Goal: Information Seeking & Learning: Learn about a topic

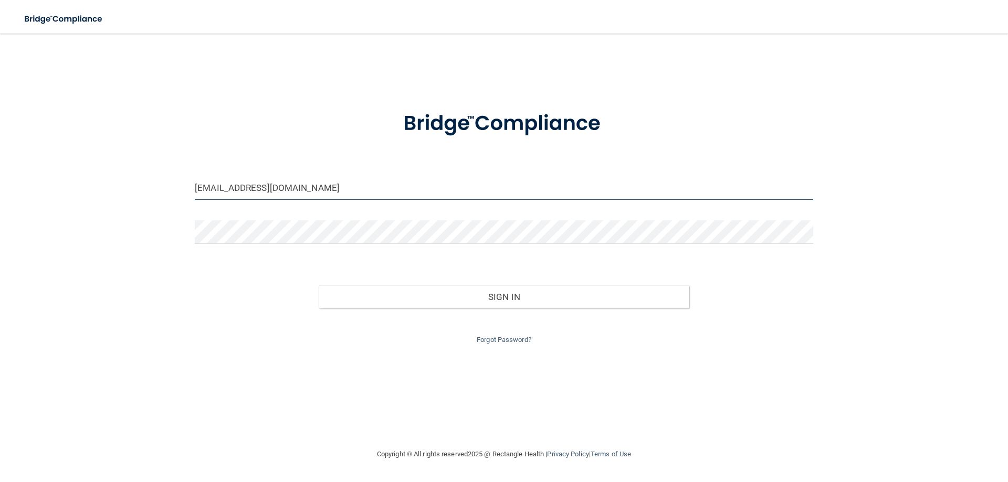
drag, startPoint x: 340, startPoint y: 192, endPoint x: 78, endPoint y: 181, distance: 262.8
click at [78, 181] on div "abbybodden@gmail.com Invalid email/password. You don't have permission to acces…" at bounding box center [504, 241] width 966 height 394
drag, startPoint x: 303, startPoint y: 192, endPoint x: 113, endPoint y: 178, distance: 190.0
click at [113, 178] on div "abbybodden@gmail.com Invalid email/password. You don't have permission to acces…" at bounding box center [504, 241] width 966 height 394
type input "[EMAIL_ADDRESS][DOMAIN_NAME]"
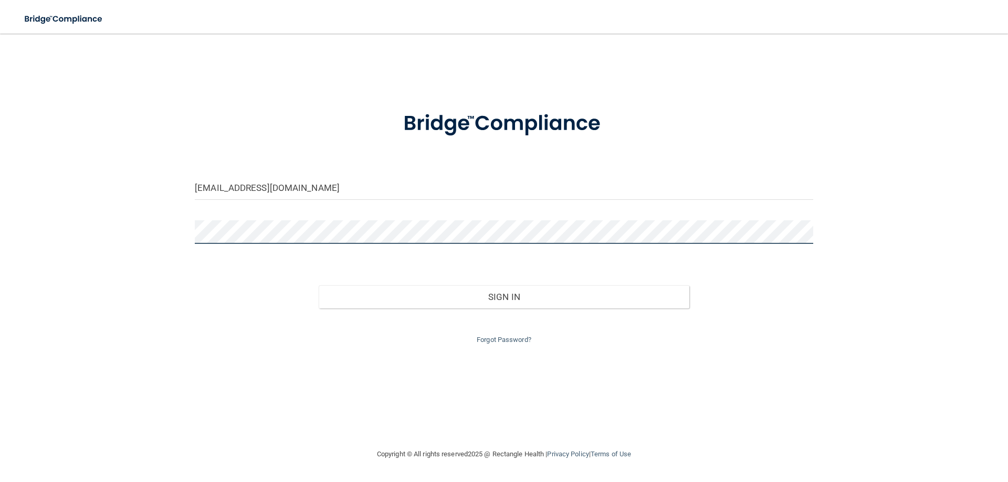
click at [319, 286] on button "Sign In" at bounding box center [504, 297] width 371 height 23
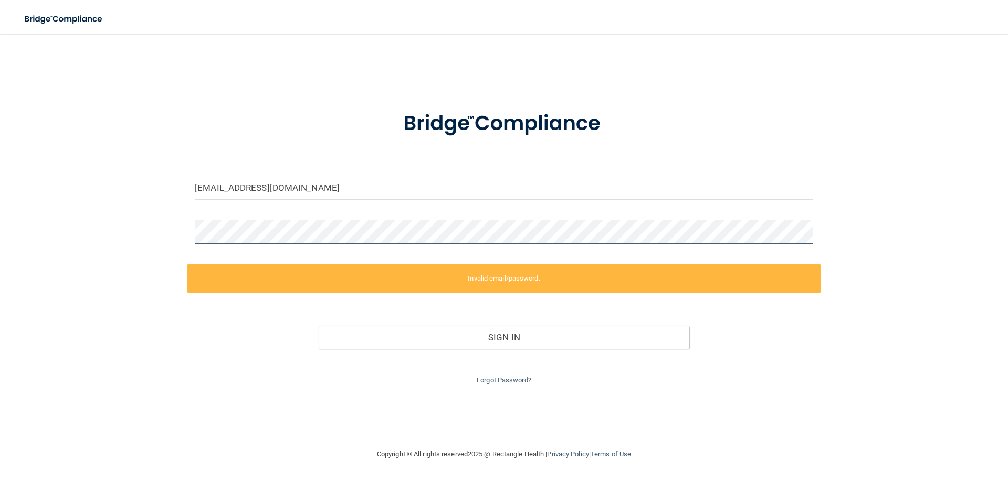
click at [58, 227] on div "kels_spensley@hotmail.com Invalid email/password. You don't have permission to …" at bounding box center [504, 241] width 966 height 394
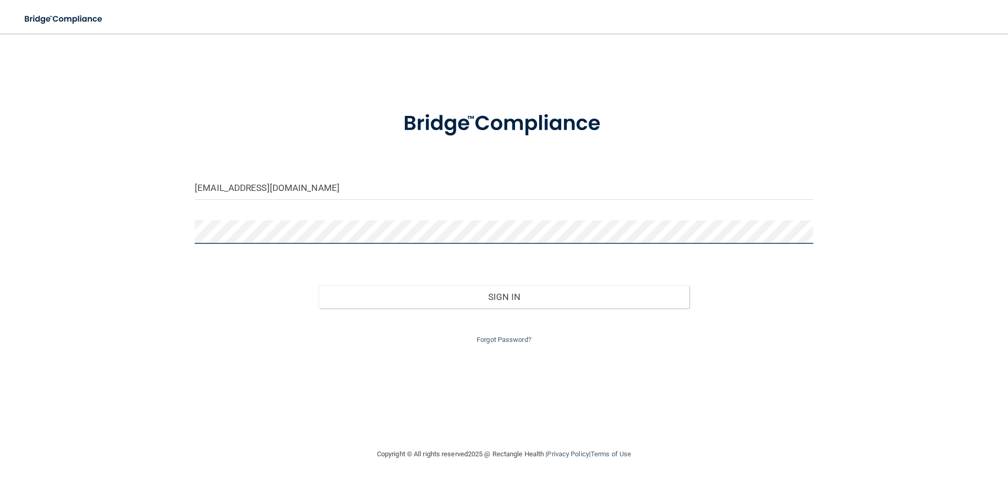
click at [319, 286] on button "Sign In" at bounding box center [504, 297] width 371 height 23
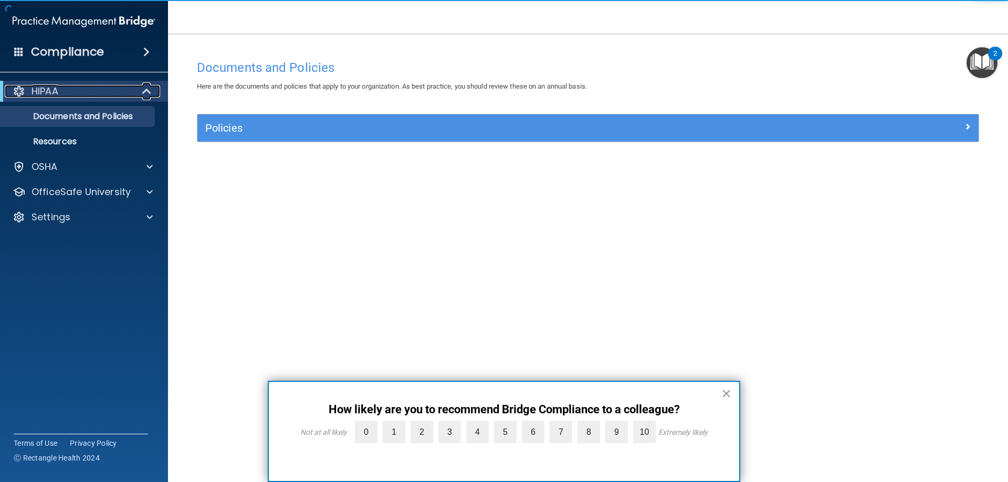
click at [54, 85] on p "HIPAA" at bounding box center [45, 91] width 27 height 13
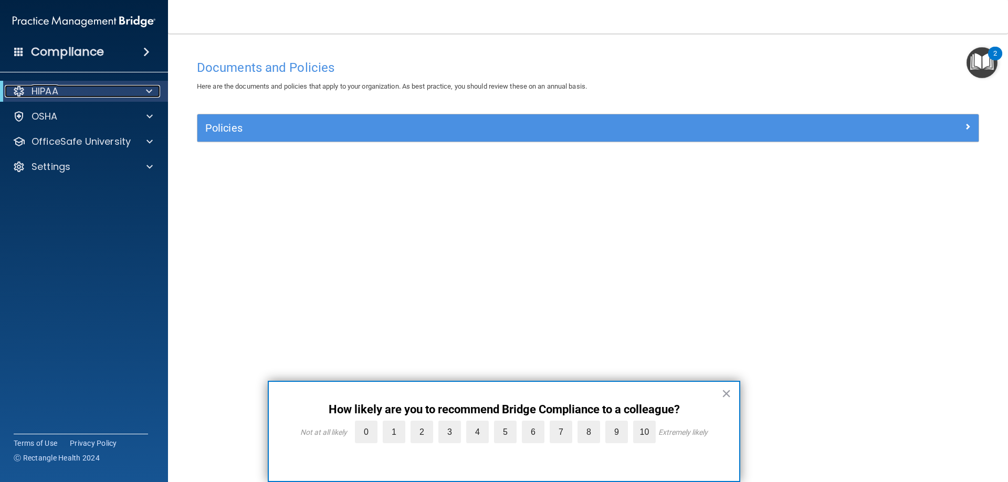
click at [57, 90] on p "HIPAA" at bounding box center [45, 91] width 27 height 13
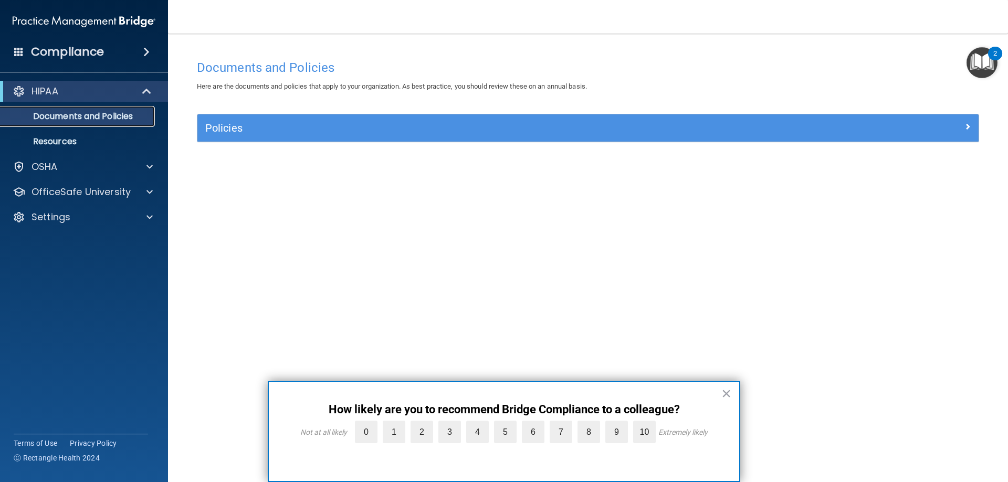
click at [69, 115] on p "Documents and Policies" at bounding box center [78, 116] width 143 height 11
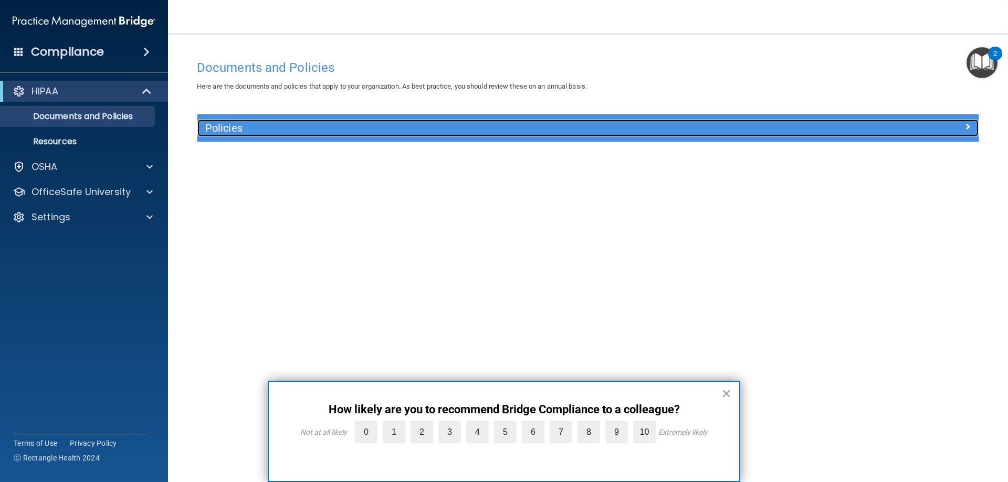
click at [234, 131] on h5 "Policies" at bounding box center [490, 128] width 570 height 12
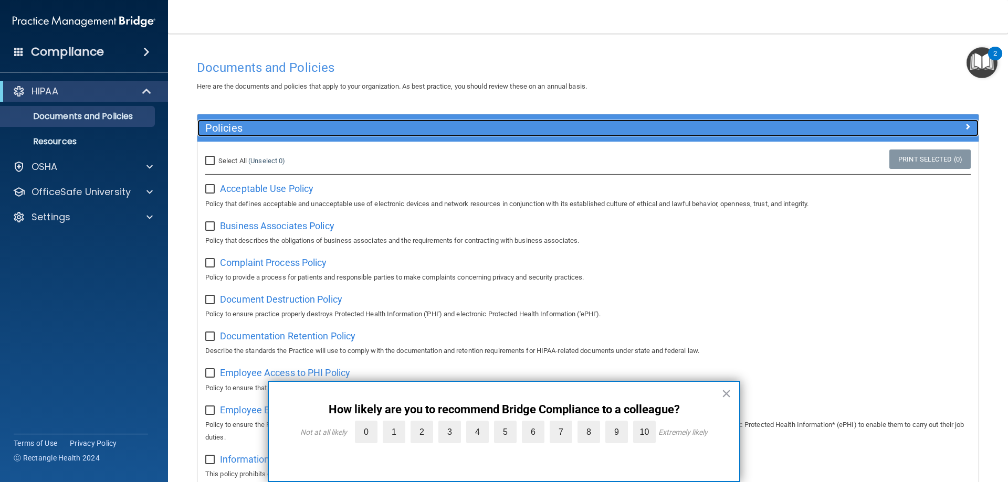
click at [233, 131] on h5 "Policies" at bounding box center [490, 128] width 570 height 12
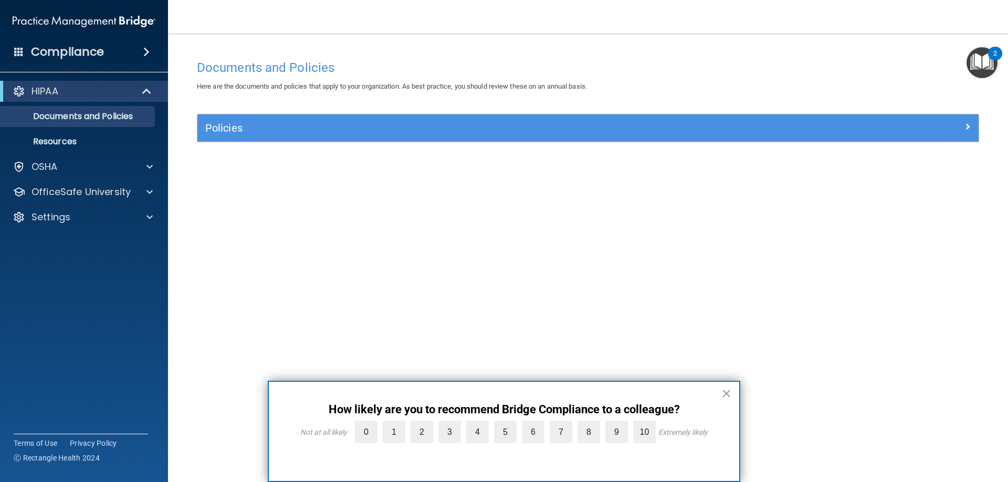
click at [120, 53] on div "Compliance" at bounding box center [84, 51] width 168 height 23
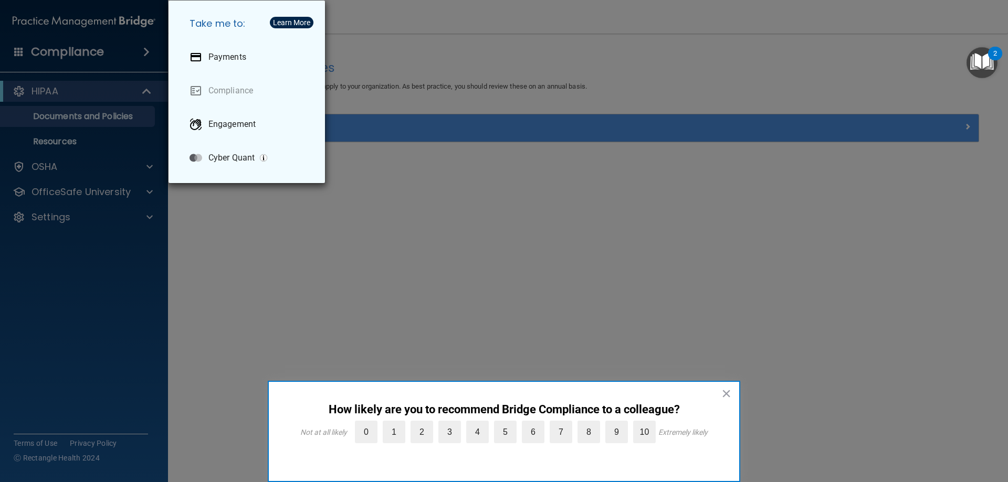
click at [120, 53] on div "Take me to: Payments Compliance Engagement Cyber Quant" at bounding box center [504, 241] width 1008 height 482
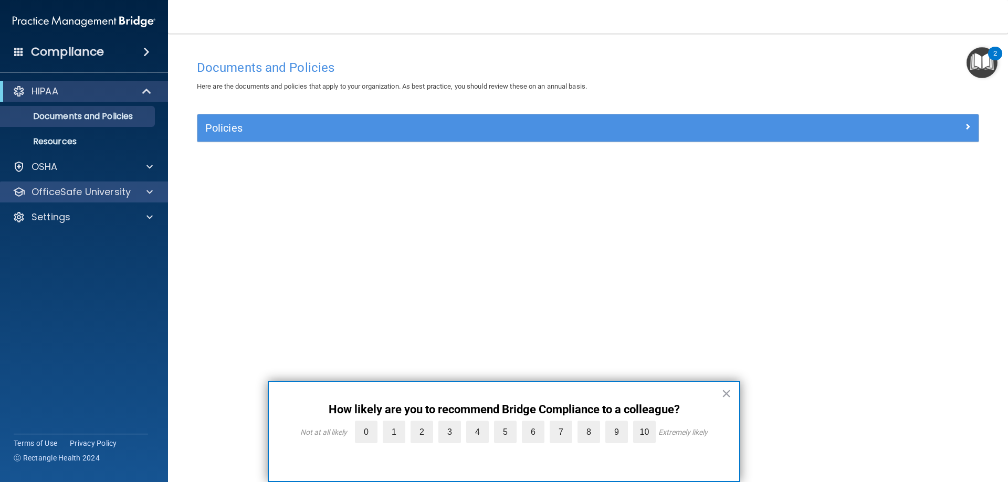
click at [57, 198] on div "OfficeSafe University" at bounding box center [84, 192] width 169 height 21
click at [149, 191] on span at bounding box center [149, 192] width 6 height 13
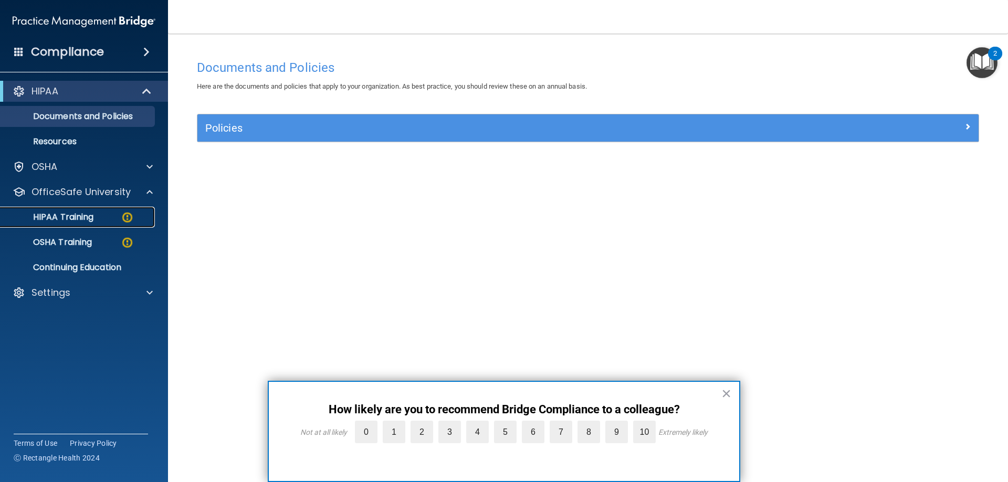
click at [103, 214] on div "HIPAA Training" at bounding box center [78, 217] width 143 height 11
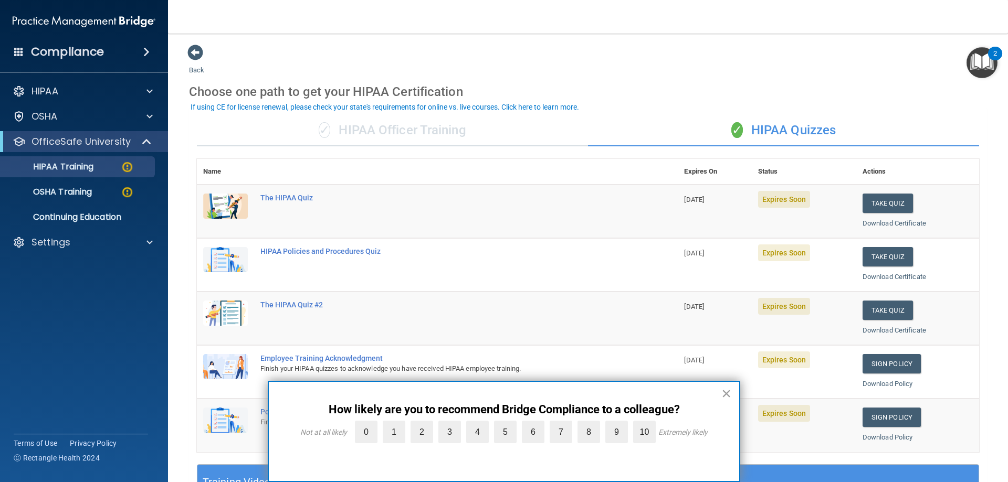
click at [726, 393] on button "×" at bounding box center [726, 393] width 10 height 17
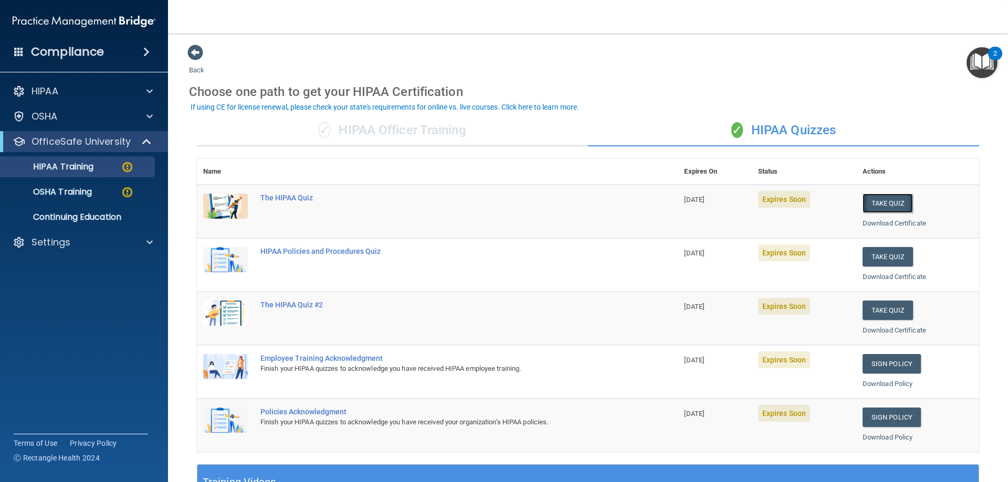
click at [884, 202] on button "Take Quiz" at bounding box center [888, 203] width 50 height 19
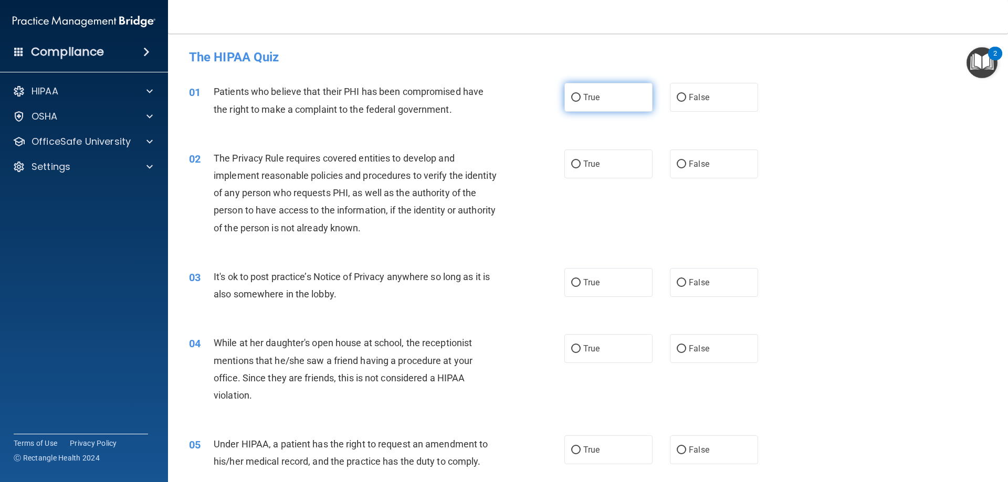
click at [591, 97] on span "True" at bounding box center [591, 97] width 16 height 10
click at [581, 97] on input "True" at bounding box center [575, 98] width 9 height 8
radio input "true"
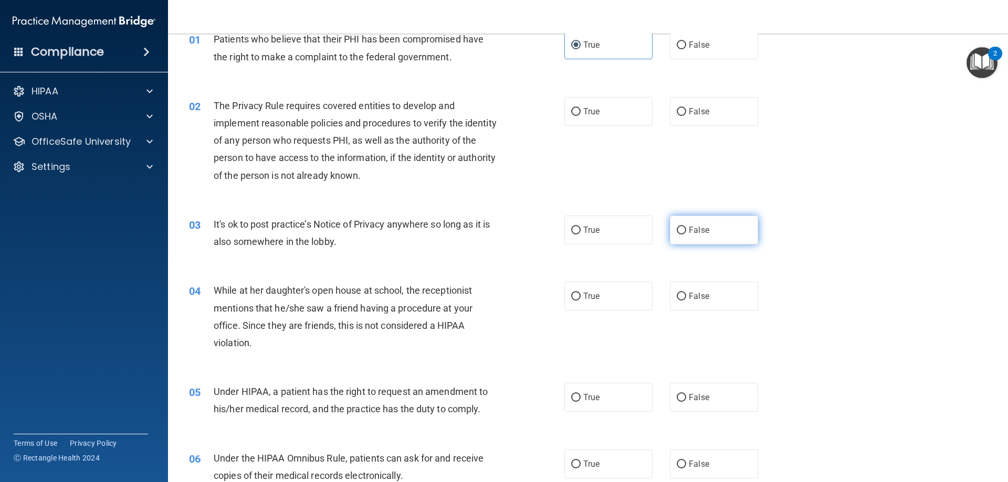
click at [689, 229] on span "False" at bounding box center [699, 230] width 20 height 10
click at [686, 229] on input "False" at bounding box center [681, 231] width 9 height 8
radio input "true"
click at [706, 298] on label "False" at bounding box center [714, 296] width 88 height 29
click at [686, 298] on input "False" at bounding box center [681, 297] width 9 height 8
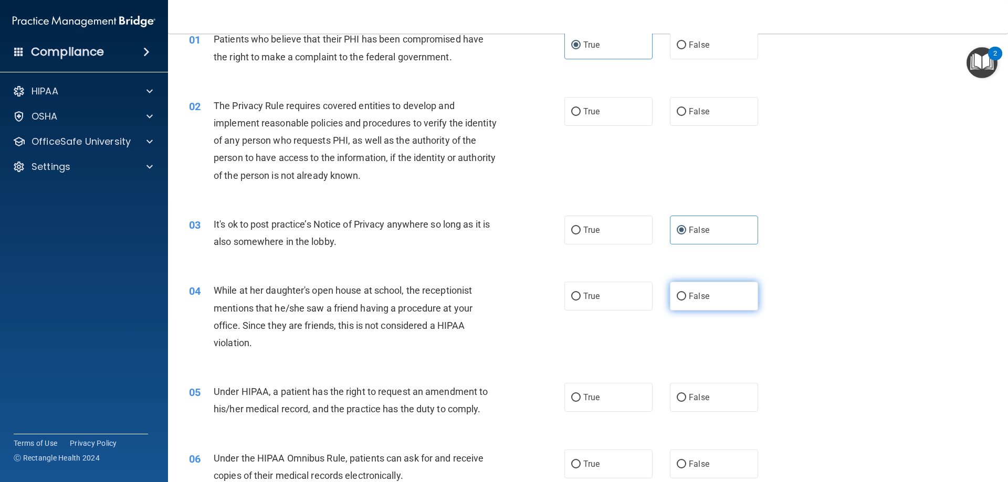
radio input "true"
click at [623, 116] on label "True" at bounding box center [608, 111] width 88 height 29
click at [581, 116] on input "True" at bounding box center [575, 112] width 9 height 8
radio input "true"
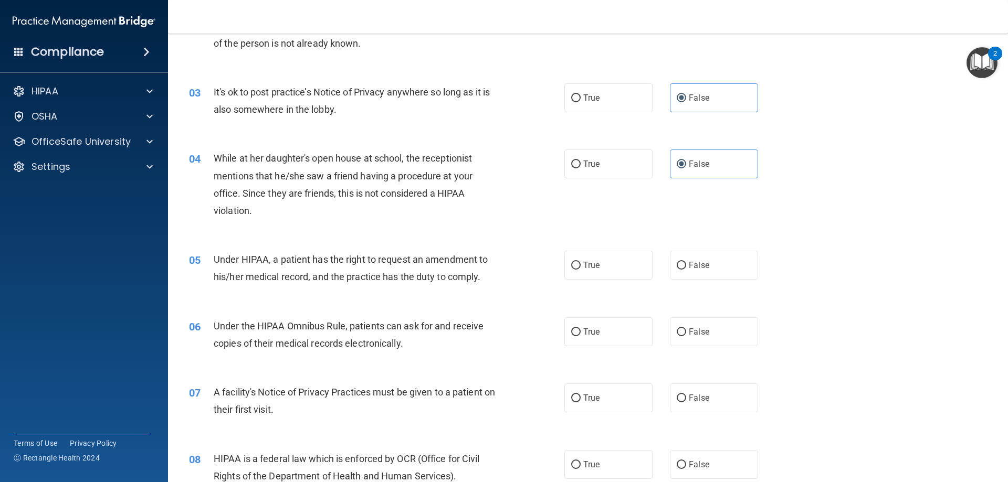
scroll to position [210, 0]
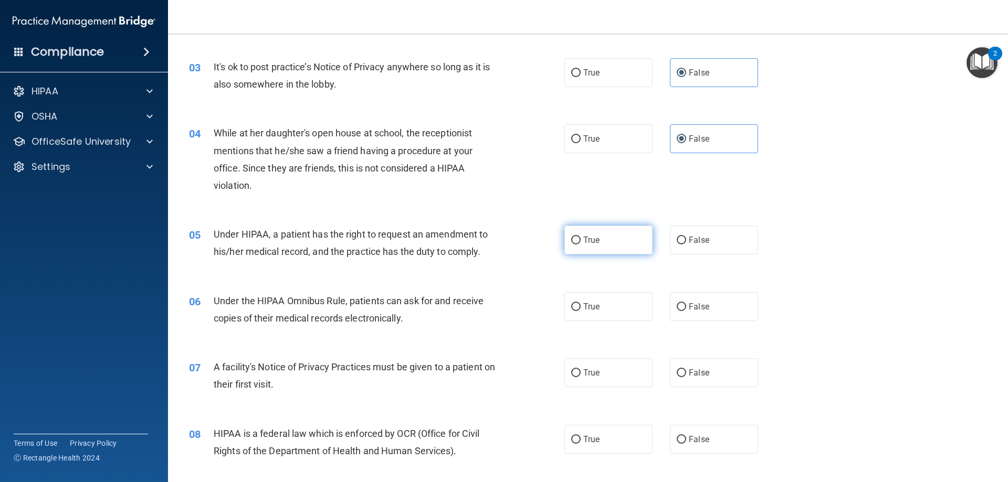
click at [583, 234] on label "True" at bounding box center [608, 240] width 88 height 29
click at [581, 237] on input "True" at bounding box center [575, 241] width 9 height 8
radio input "true"
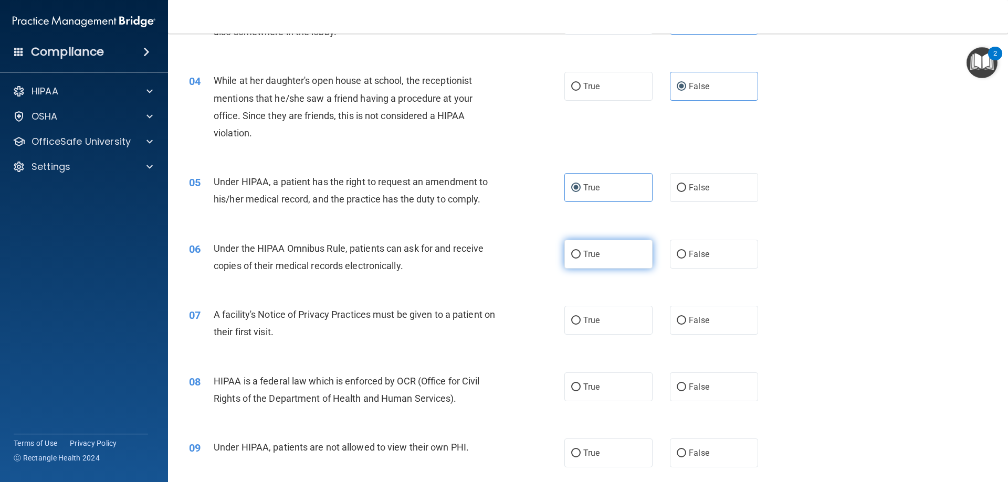
click at [585, 256] on span "True" at bounding box center [591, 254] width 16 height 10
click at [581, 256] on input "True" at bounding box center [575, 255] width 9 height 8
radio input "true"
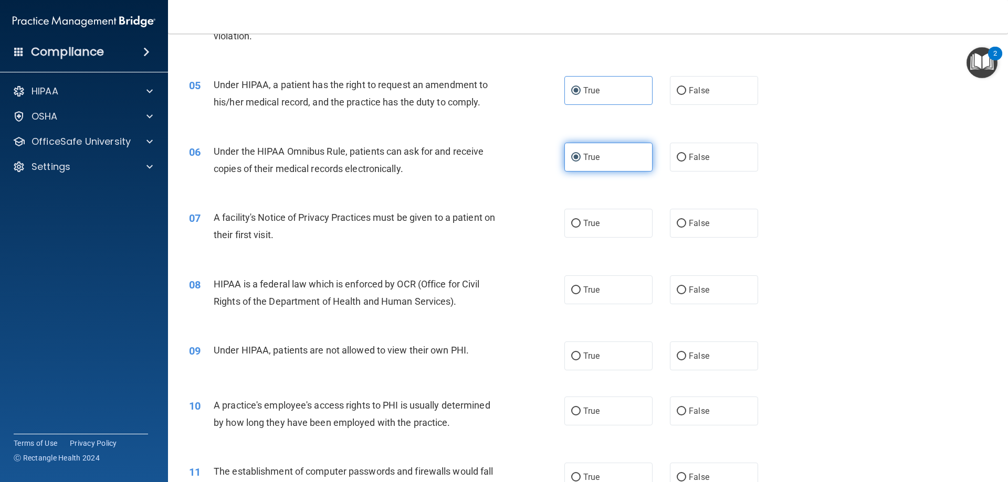
scroll to position [368, 0]
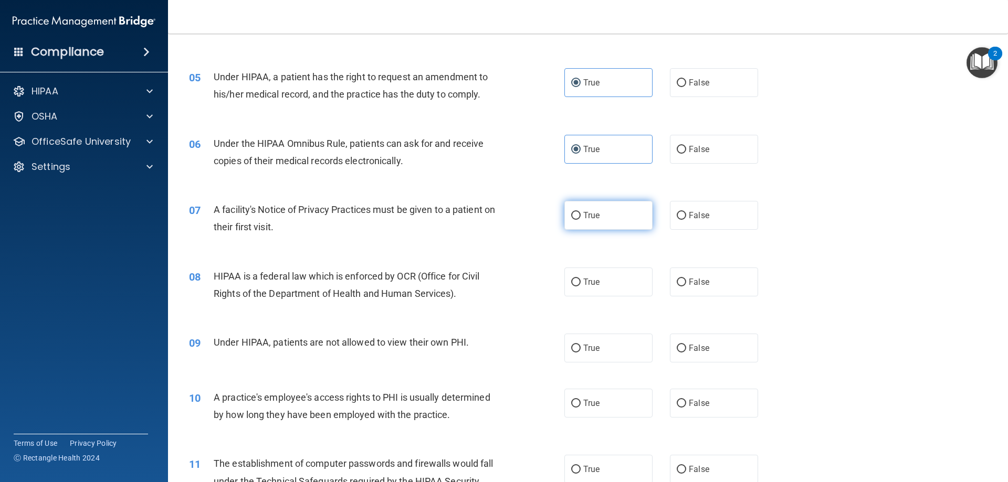
click at [574, 216] on input "True" at bounding box center [575, 216] width 9 height 8
radio input "true"
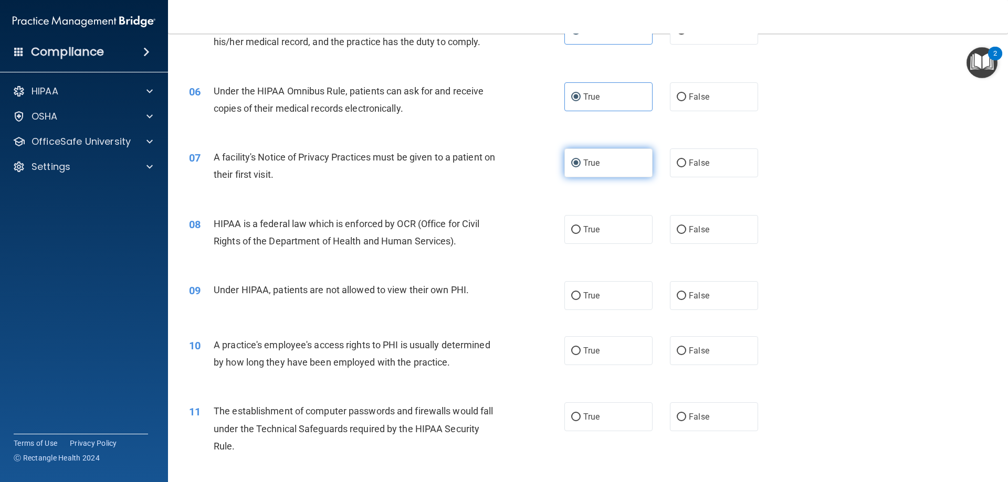
scroll to position [473, 0]
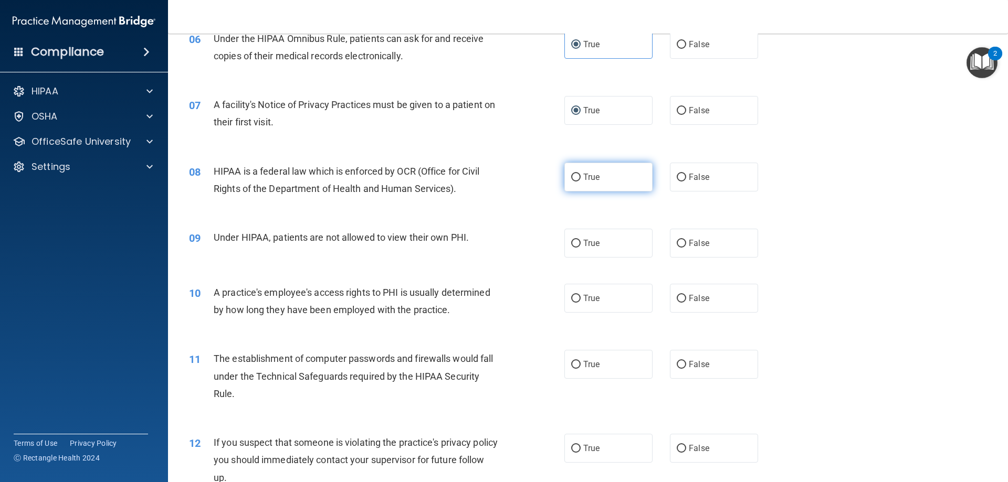
click at [625, 175] on label "True" at bounding box center [608, 177] width 88 height 29
click at [581, 175] on input "True" at bounding box center [575, 178] width 9 height 8
radio input "true"
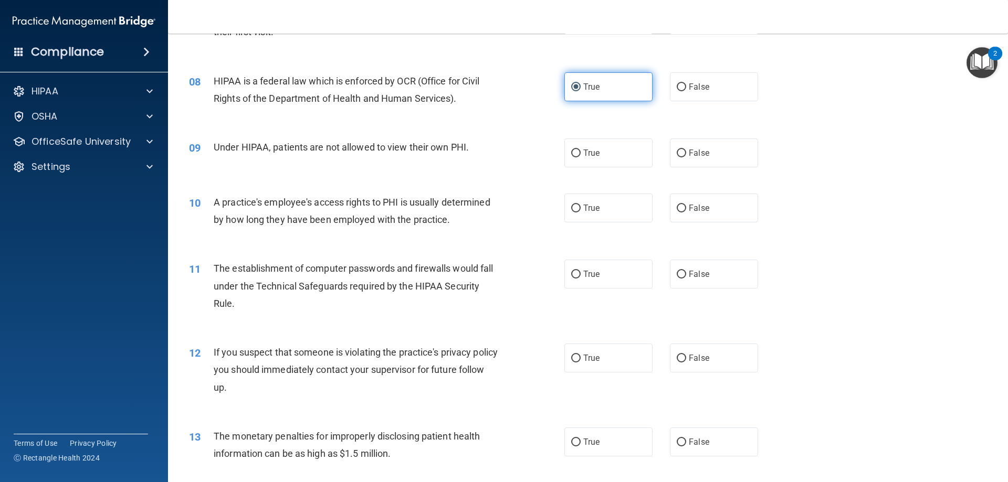
scroll to position [578, 0]
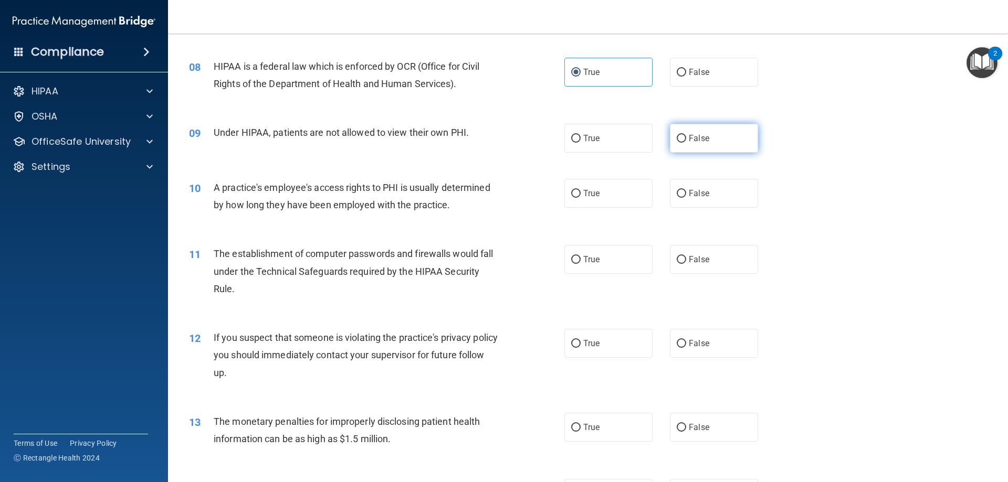
click at [697, 149] on label "False" at bounding box center [714, 138] width 88 height 29
click at [686, 143] on input "False" at bounding box center [681, 139] width 9 height 8
radio input "true"
click at [656, 201] on div "True False" at bounding box center [670, 193] width 212 height 29
click at [681, 196] on input "False" at bounding box center [681, 194] width 9 height 8
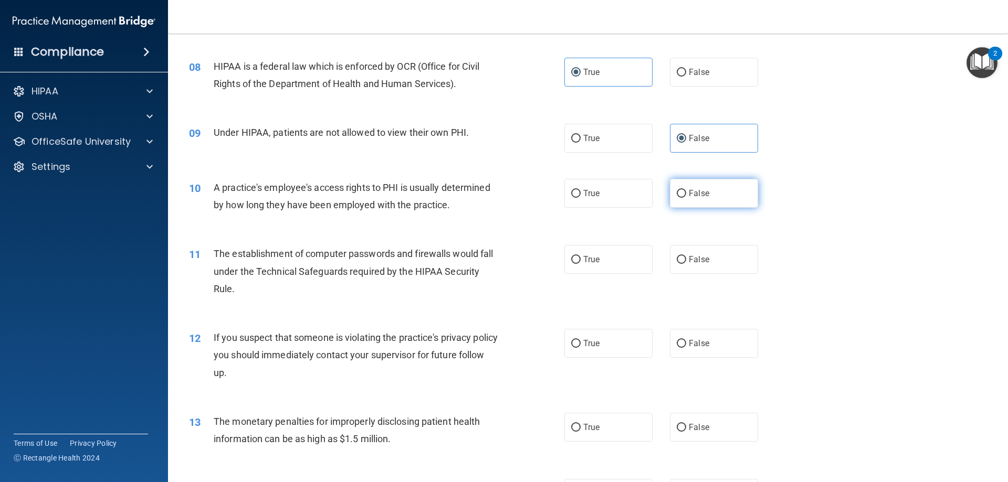
radio input "true"
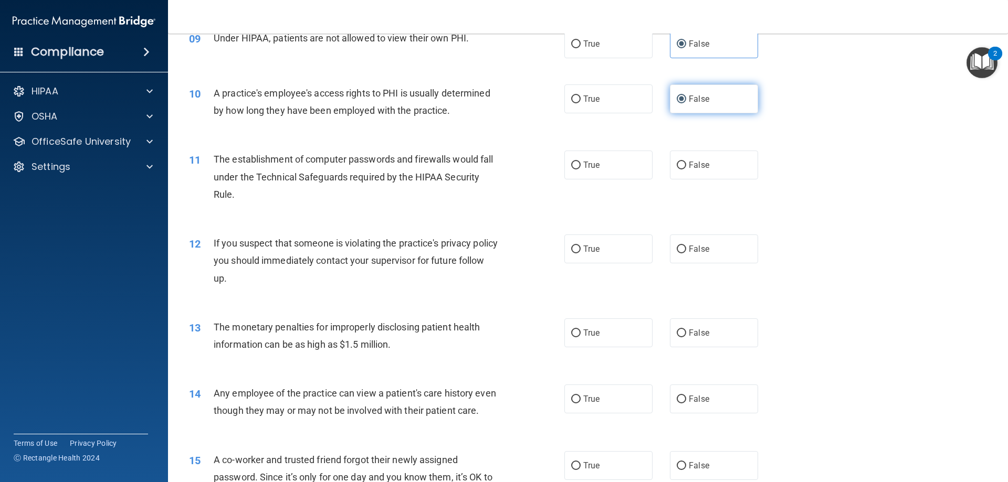
scroll to position [735, 0]
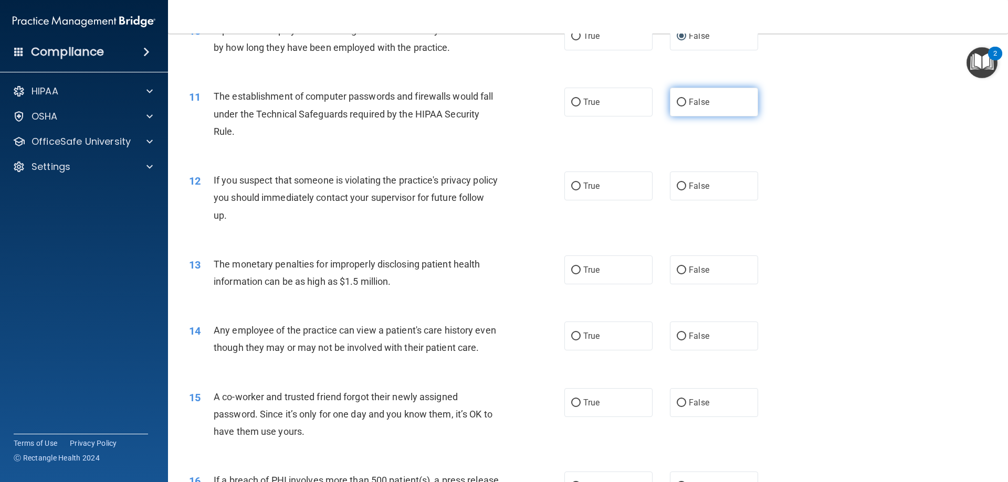
click at [690, 100] on span "False" at bounding box center [699, 102] width 20 height 10
click at [686, 100] on input "False" at bounding box center [681, 103] width 9 height 8
radio input "true"
click at [610, 191] on label "True" at bounding box center [608, 186] width 88 height 29
click at [581, 191] on input "True" at bounding box center [575, 187] width 9 height 8
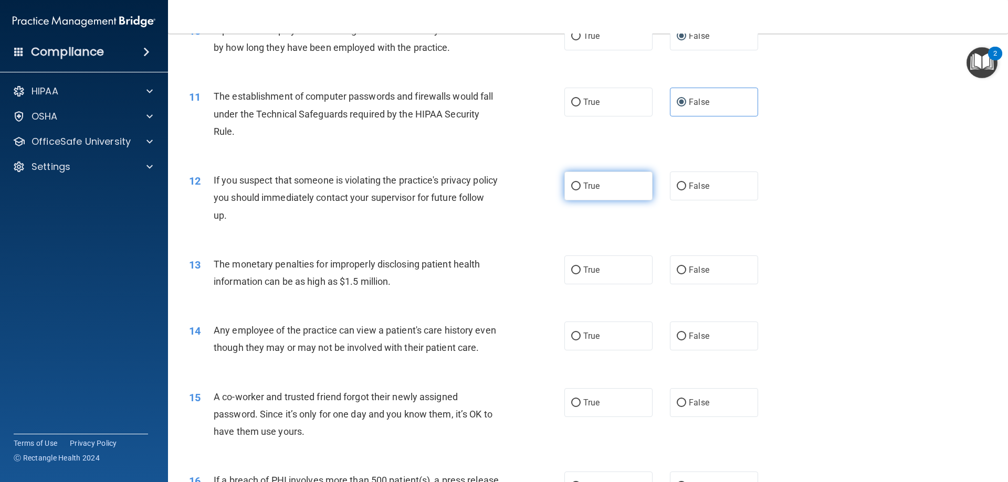
radio input "true"
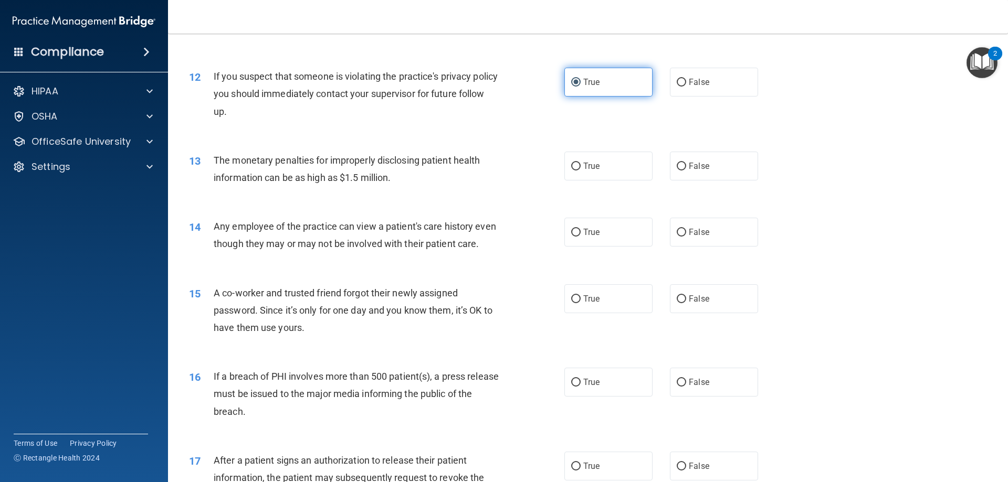
scroll to position [840, 0]
click at [596, 173] on label "True" at bounding box center [608, 165] width 88 height 29
click at [581, 170] on input "True" at bounding box center [575, 166] width 9 height 8
radio input "true"
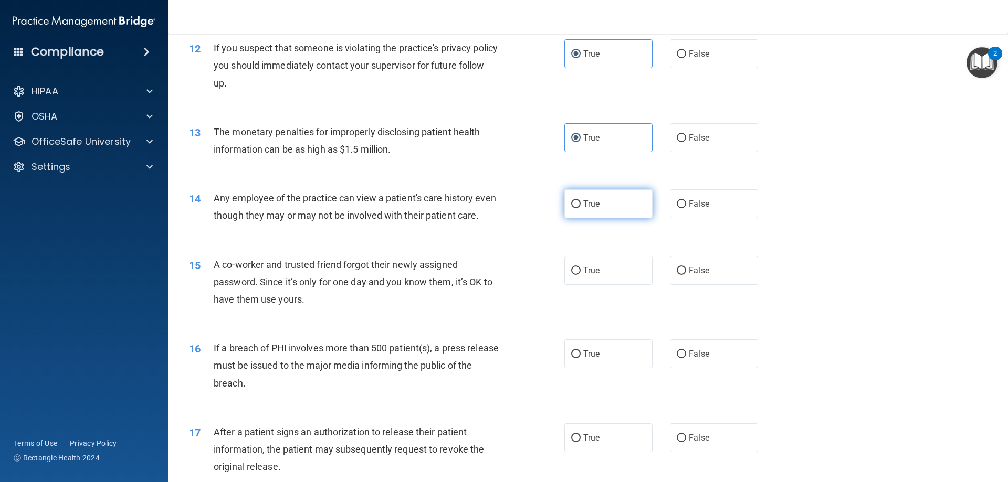
scroll to position [893, 0]
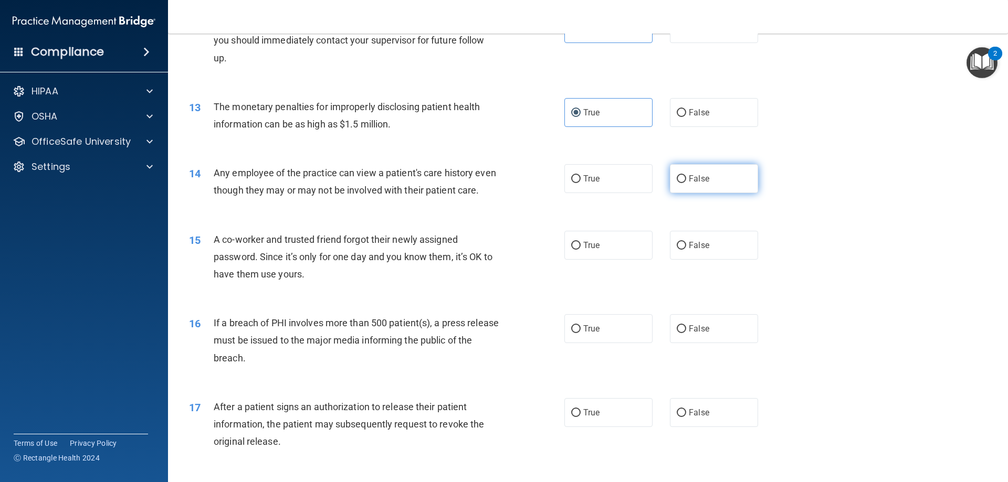
click at [677, 180] on input "False" at bounding box center [681, 179] width 9 height 8
radio input "true"
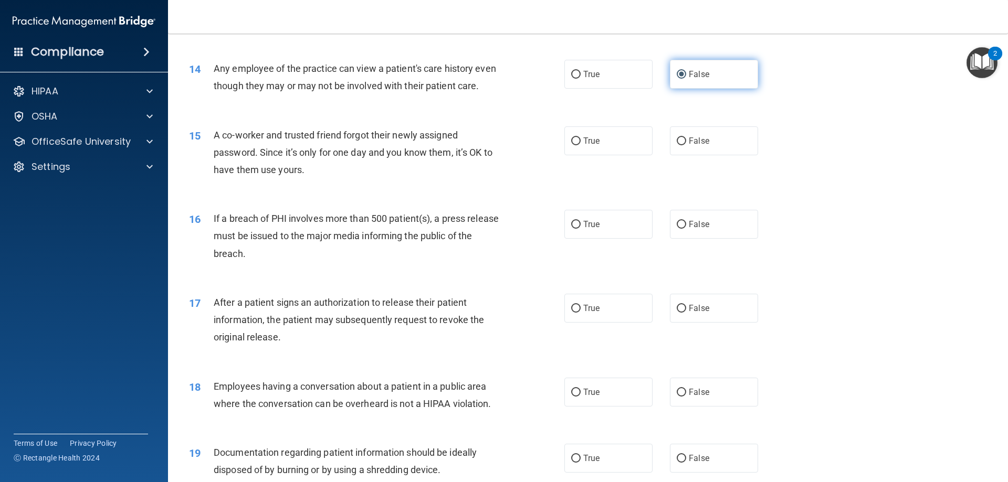
scroll to position [998, 0]
click at [685, 155] on label "False" at bounding box center [714, 140] width 88 height 29
click at [685, 145] on input "False" at bounding box center [681, 141] width 9 height 8
radio input "true"
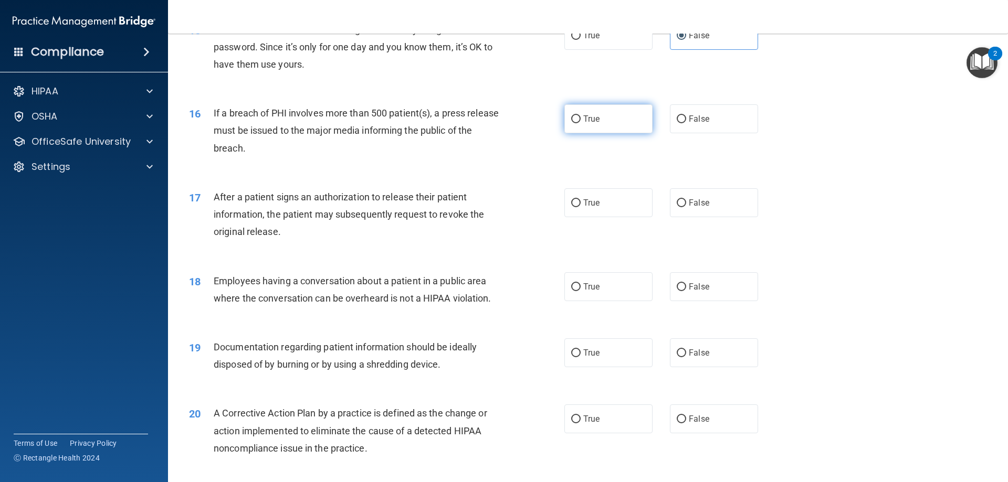
click at [594, 124] on span "True" at bounding box center [591, 119] width 16 height 10
click at [581, 123] on input "True" at bounding box center [575, 120] width 9 height 8
radio input "true"
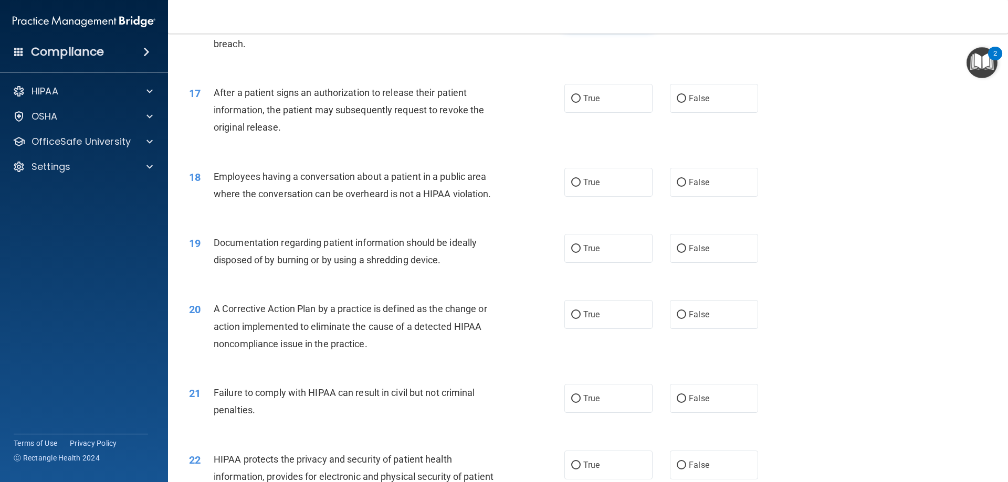
scroll to position [1208, 0]
click at [695, 103] on span "False" at bounding box center [699, 98] width 20 height 10
click at [686, 102] on input "False" at bounding box center [681, 99] width 9 height 8
radio input "true"
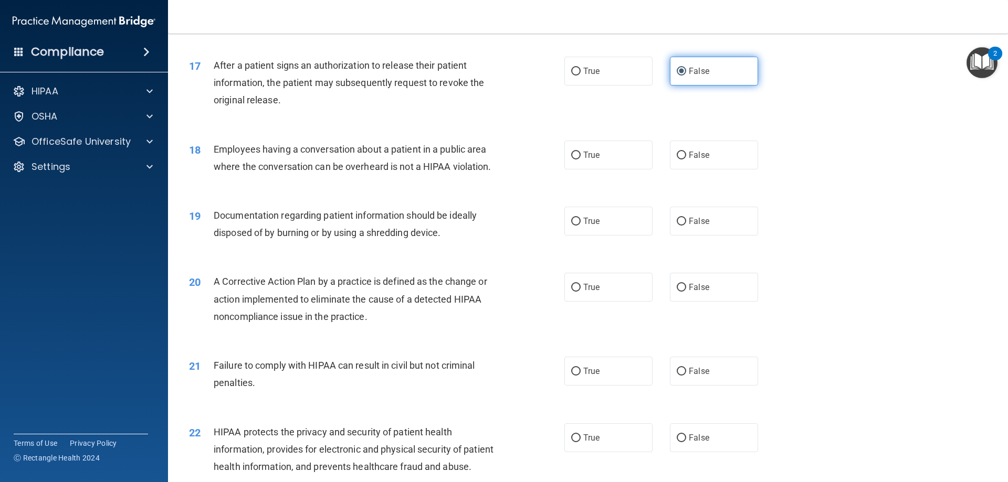
scroll to position [1260, 0]
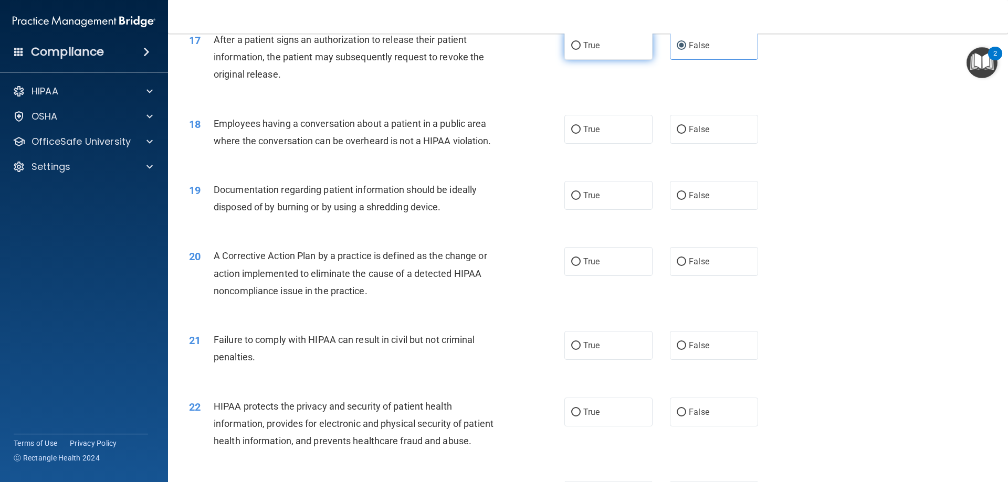
click at [602, 60] on label "True" at bounding box center [608, 45] width 88 height 29
click at [581, 50] on input "True" at bounding box center [575, 46] width 9 height 8
radio input "true"
radio input "false"
click at [711, 144] on label "False" at bounding box center [714, 129] width 88 height 29
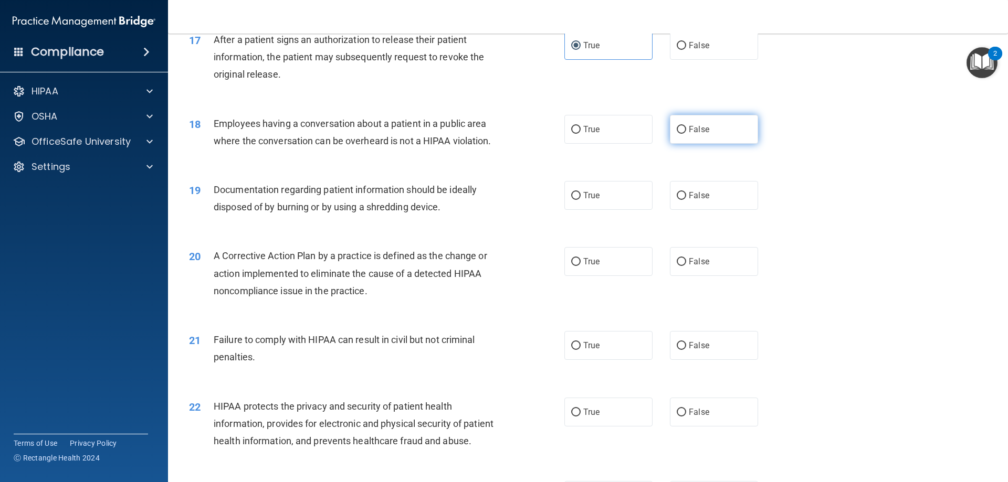
click at [686, 134] on input "False" at bounding box center [681, 130] width 9 height 8
radio input "true"
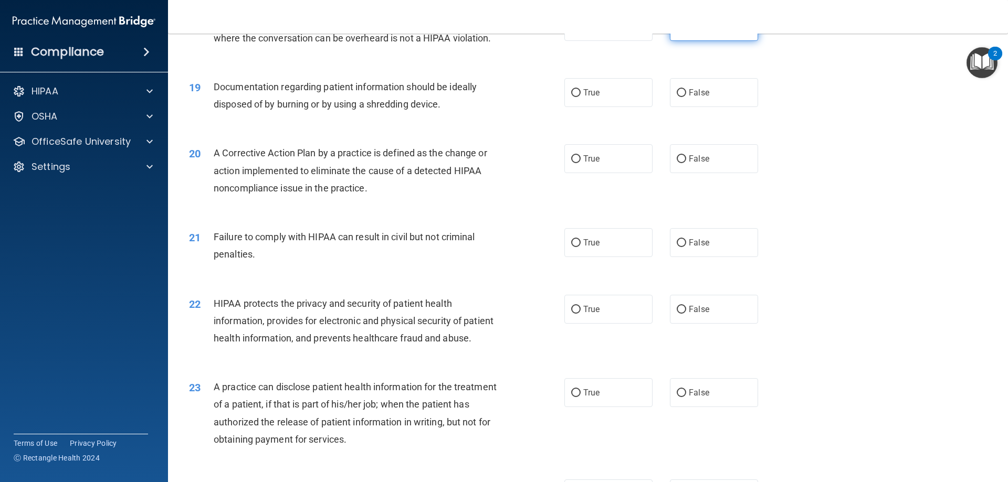
scroll to position [1365, 0]
click at [597, 105] on label "True" at bounding box center [608, 90] width 88 height 29
click at [581, 95] on input "True" at bounding box center [575, 91] width 9 height 8
radio input "true"
click at [651, 202] on div "20 A Corrective Action Plan by a practice is defined as the change or action im…" at bounding box center [588, 171] width 814 height 84
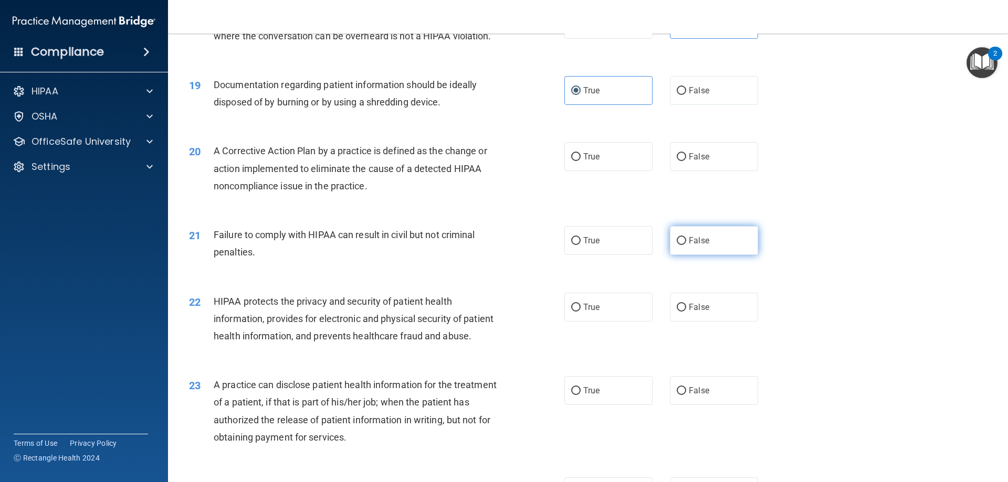
click at [704, 255] on label "False" at bounding box center [714, 240] width 88 height 29
click at [686, 245] on input "False" at bounding box center [681, 241] width 9 height 8
radio input "true"
click at [624, 165] on label "True" at bounding box center [608, 156] width 88 height 29
click at [581, 161] on input "True" at bounding box center [575, 157] width 9 height 8
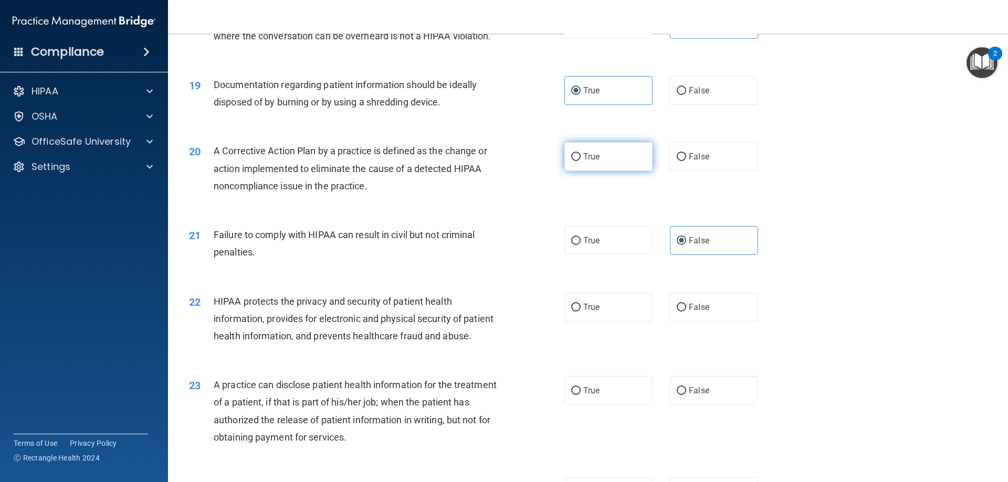
radio input "true"
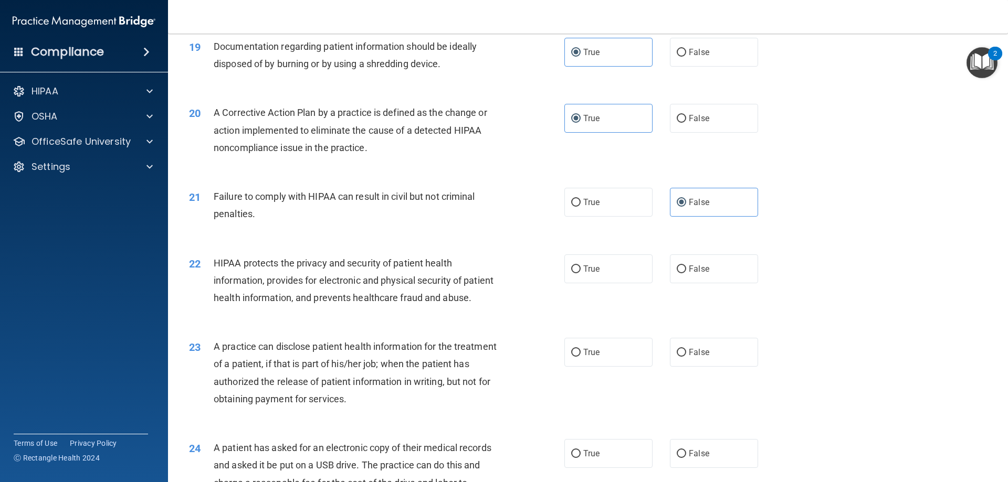
scroll to position [1523, 0]
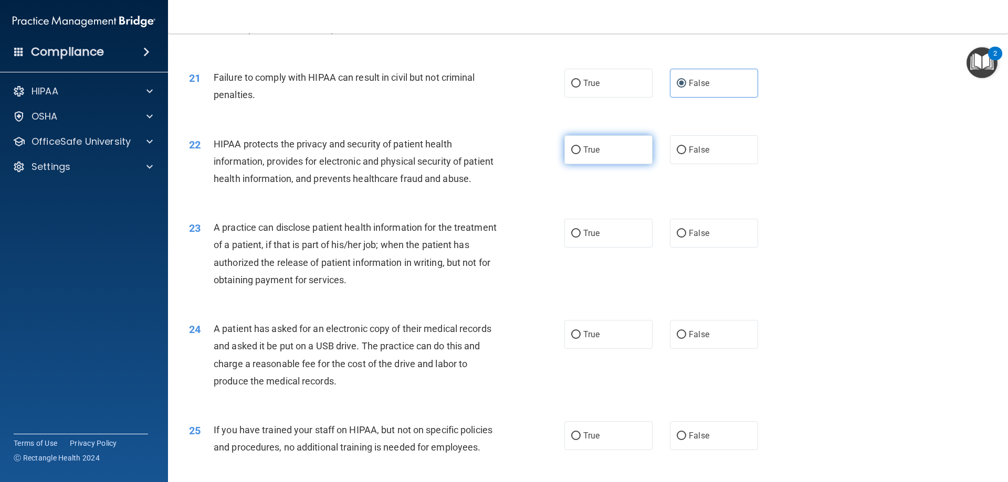
click at [578, 164] on label "True" at bounding box center [608, 149] width 88 height 29
click at [578, 154] on input "True" at bounding box center [575, 150] width 9 height 8
radio input "true"
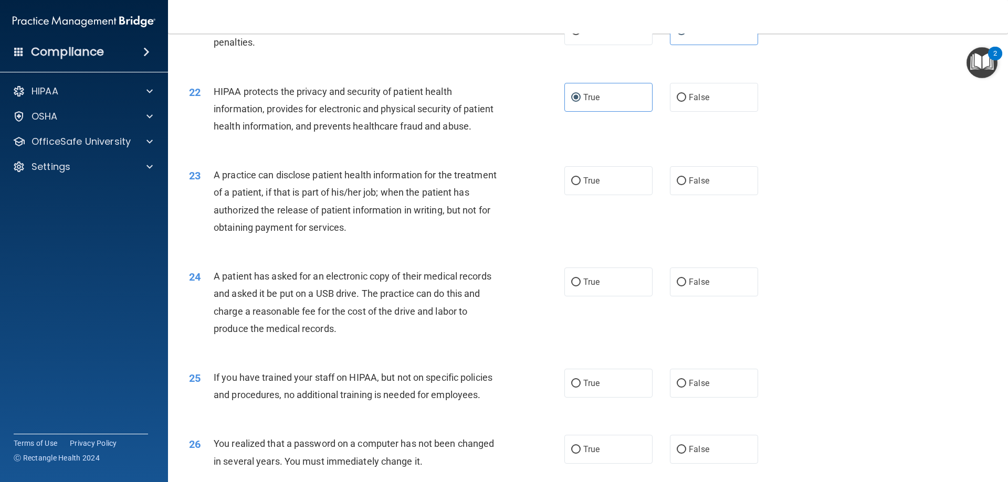
scroll to position [1628, 0]
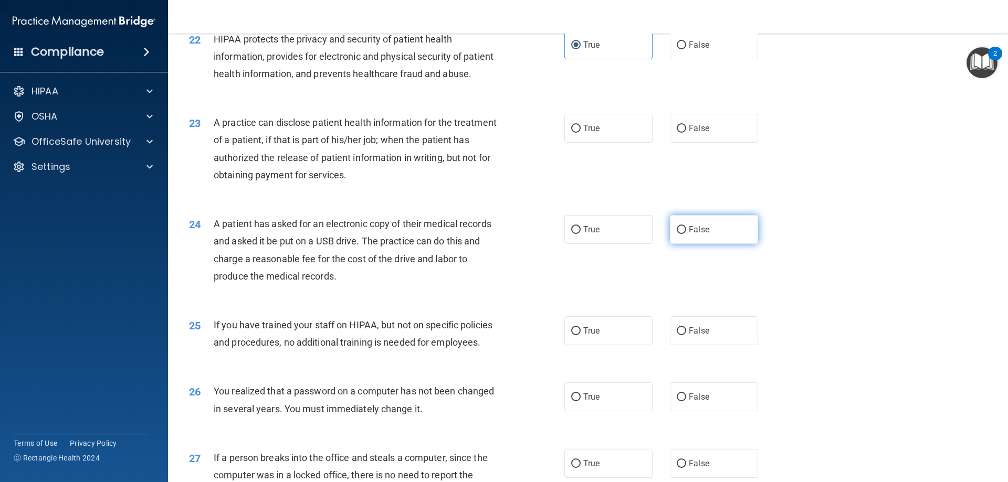
click at [708, 244] on label "False" at bounding box center [714, 229] width 88 height 29
click at [686, 234] on input "False" at bounding box center [681, 230] width 9 height 8
radio input "true"
click at [720, 143] on label "False" at bounding box center [714, 128] width 88 height 29
click at [686, 133] on input "False" at bounding box center [681, 129] width 9 height 8
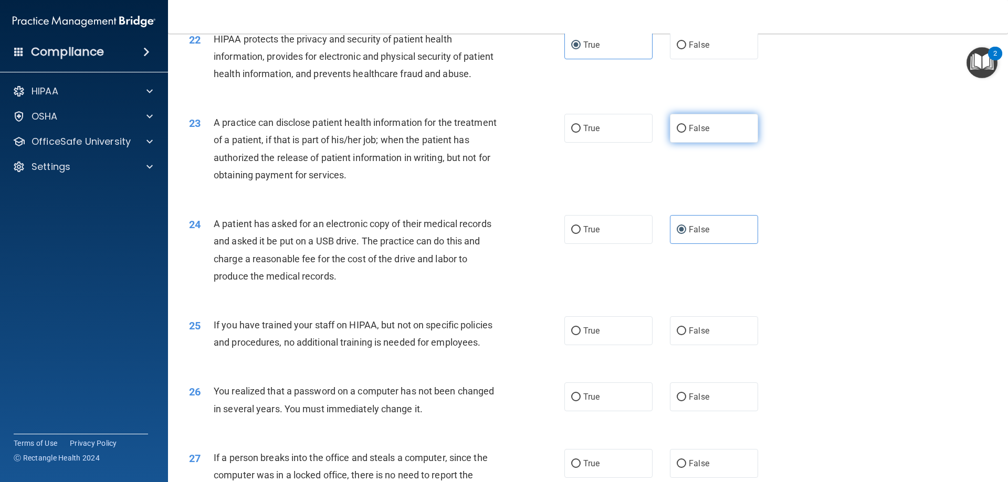
radio input "true"
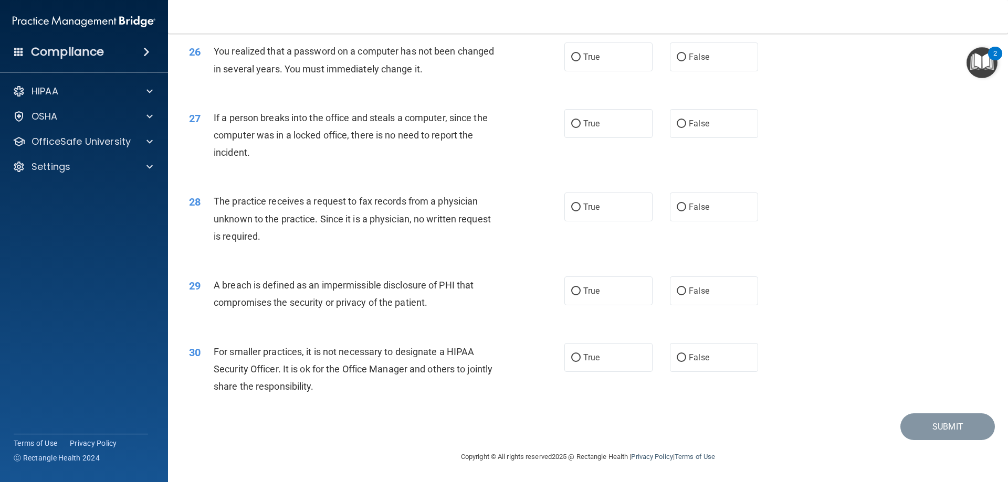
scroll to position [1740, 0]
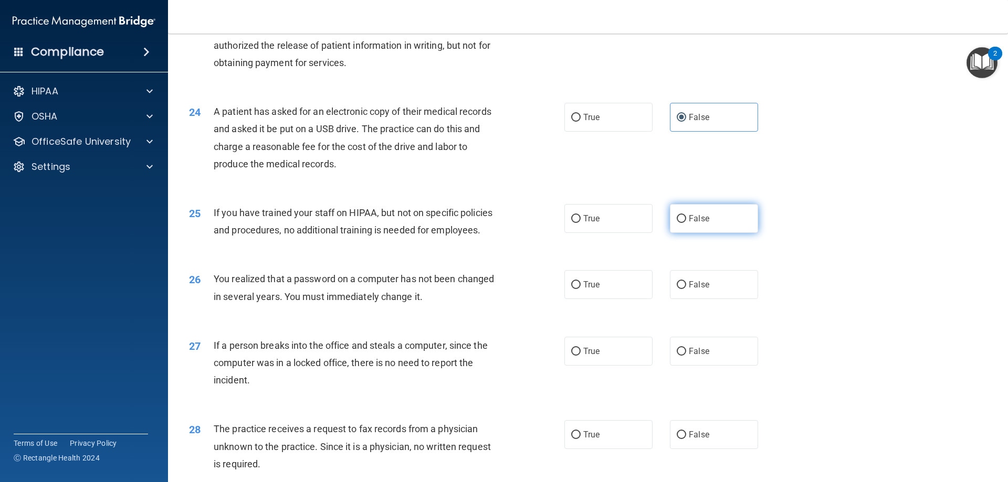
click at [698, 233] on label "False" at bounding box center [714, 218] width 88 height 29
click at [686, 223] on input "False" at bounding box center [681, 219] width 9 height 8
radio input "true"
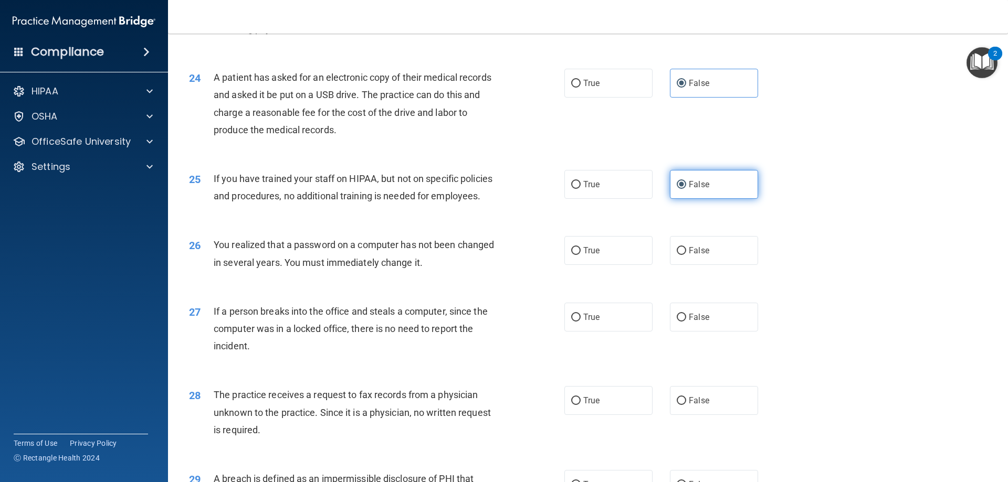
scroll to position [1792, 0]
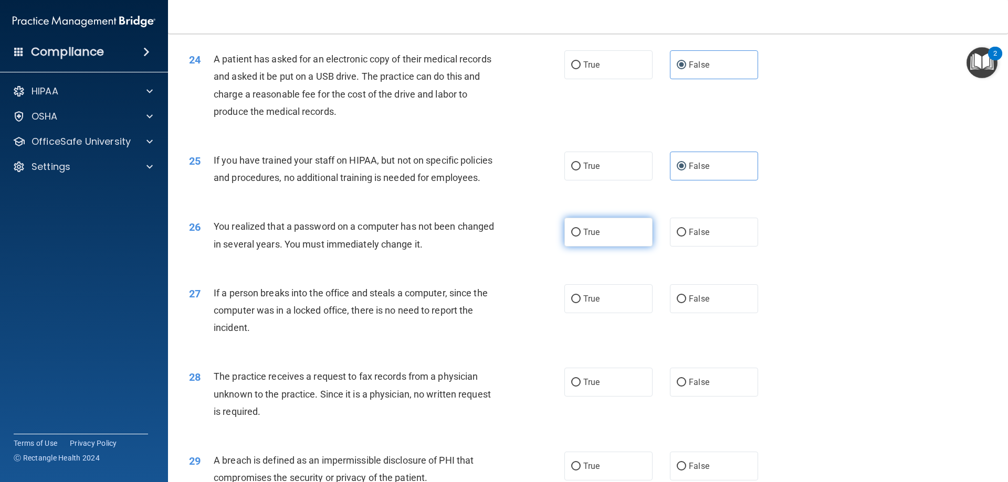
click at [628, 247] on label "True" at bounding box center [608, 232] width 88 height 29
click at [581, 237] on input "True" at bounding box center [575, 233] width 9 height 8
radio input "true"
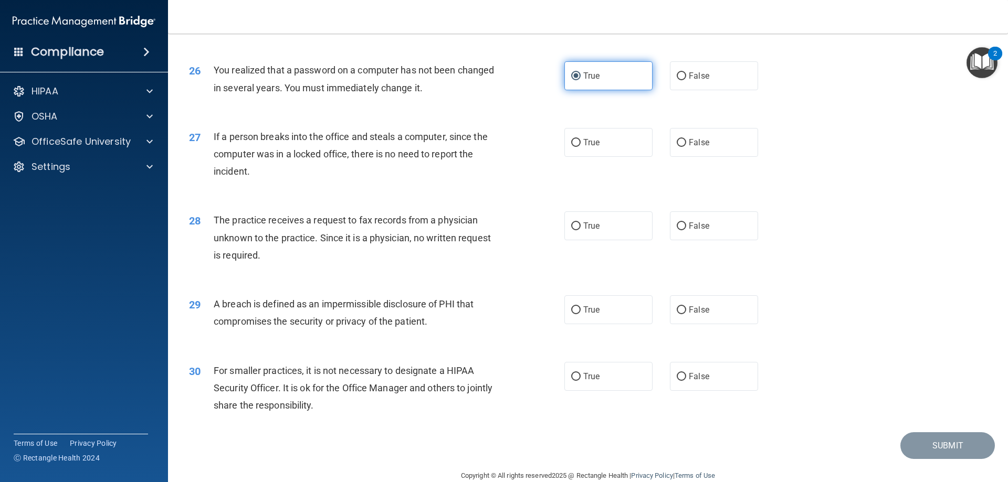
scroll to position [1950, 0]
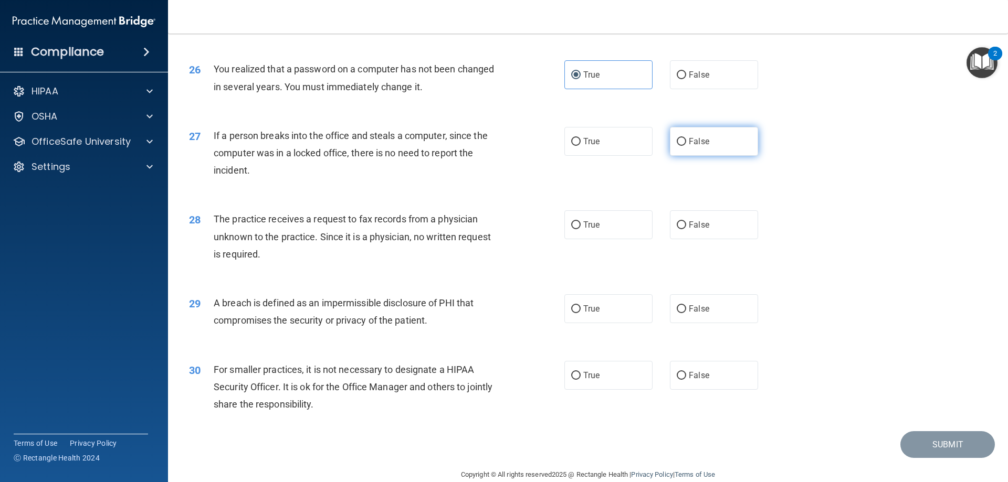
click at [715, 156] on label "False" at bounding box center [714, 141] width 88 height 29
click at [686, 146] on input "False" at bounding box center [681, 142] width 9 height 8
radio input "true"
click at [707, 239] on label "False" at bounding box center [714, 225] width 88 height 29
click at [686, 229] on input "False" at bounding box center [681, 226] width 9 height 8
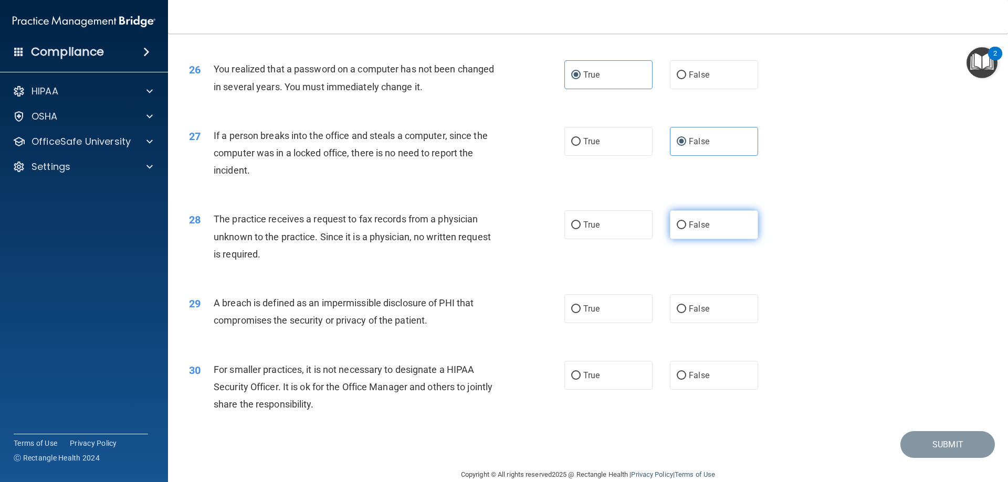
radio input "true"
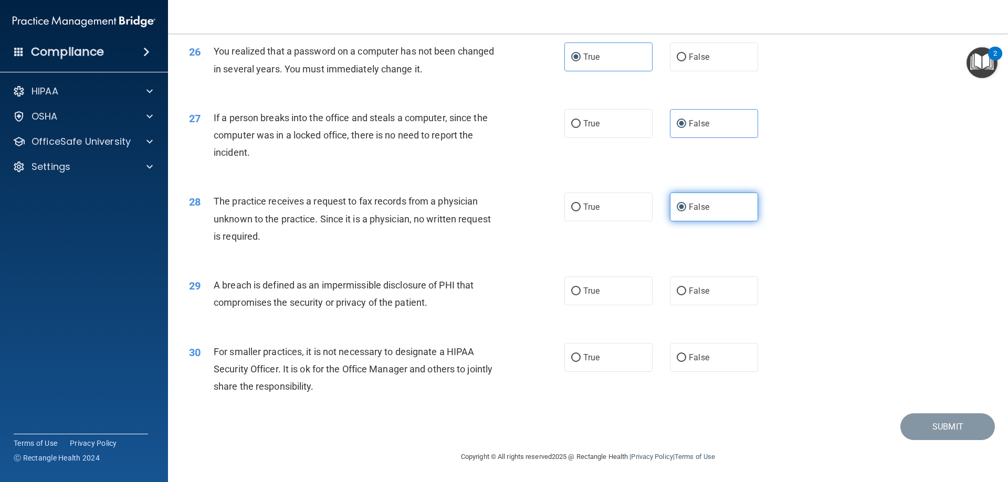
scroll to position [2002, 0]
click at [598, 282] on label "True" at bounding box center [608, 291] width 88 height 29
click at [581, 288] on input "True" at bounding box center [575, 292] width 9 height 8
radio input "true"
click at [689, 362] on span "False" at bounding box center [699, 358] width 20 height 10
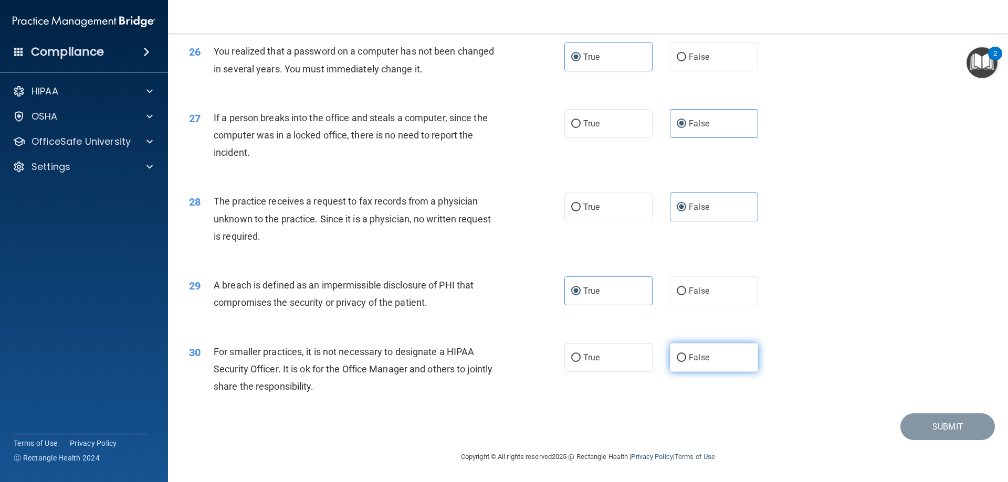
click at [686, 362] on input "False" at bounding box center [681, 358] width 9 height 8
radio input "true"
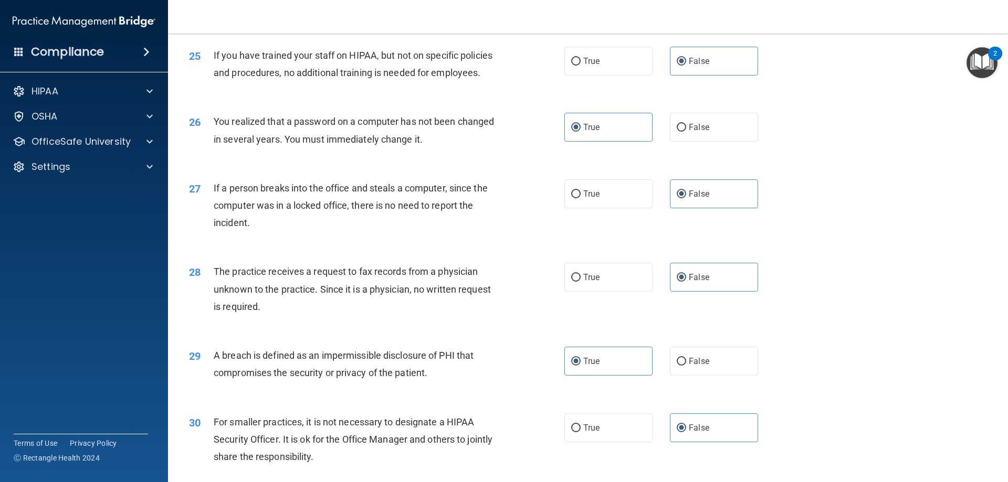
scroll to position [1950, 0]
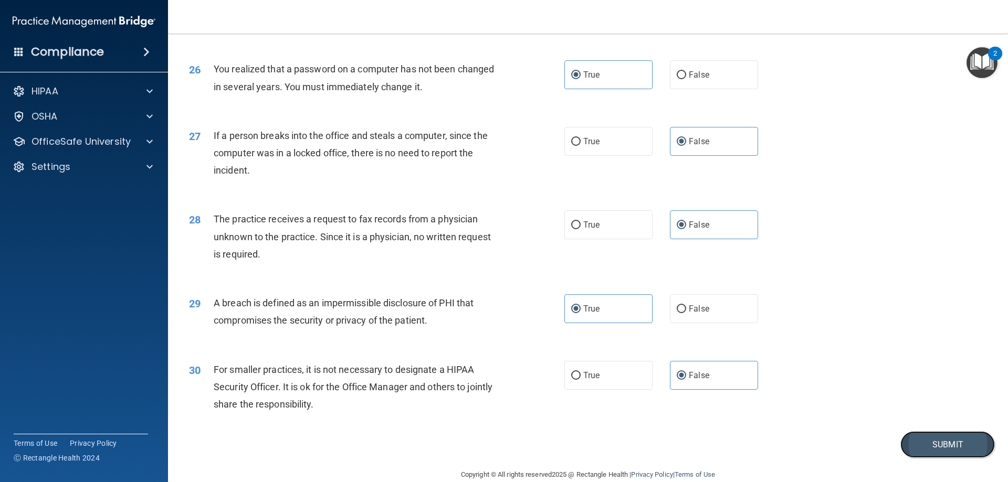
click at [944, 458] on button "Submit" at bounding box center [947, 445] width 95 height 27
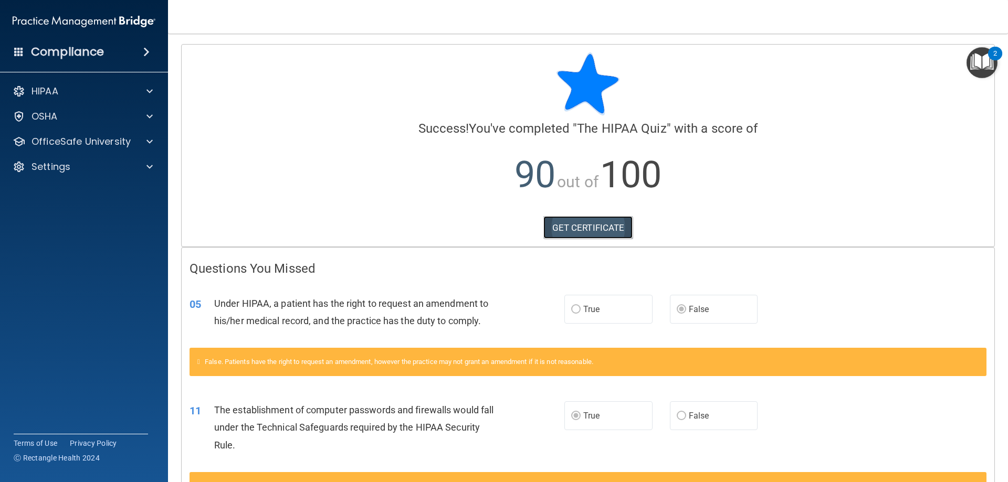
click at [605, 221] on link "GET CERTIFICATE" at bounding box center [588, 227] width 90 height 23
click at [72, 142] on p "OfficeSafe University" at bounding box center [81, 141] width 99 height 13
click at [75, 169] on p "HIPAA Training" at bounding box center [50, 167] width 87 height 11
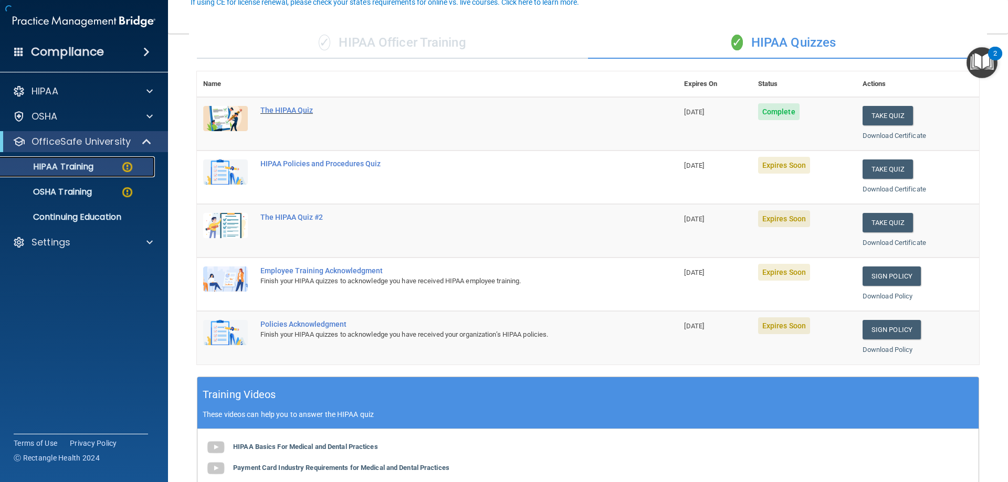
scroll to position [105, 0]
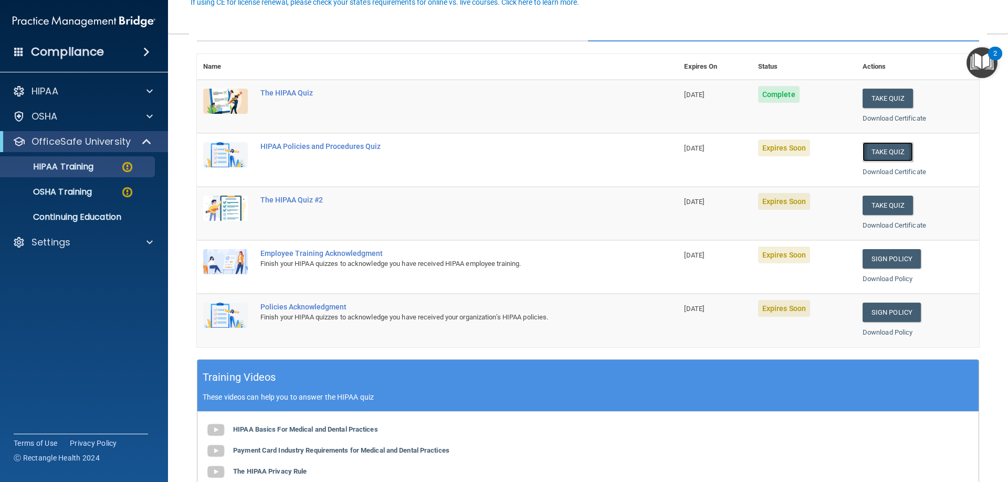
click at [887, 147] on button "Take Quiz" at bounding box center [888, 151] width 50 height 19
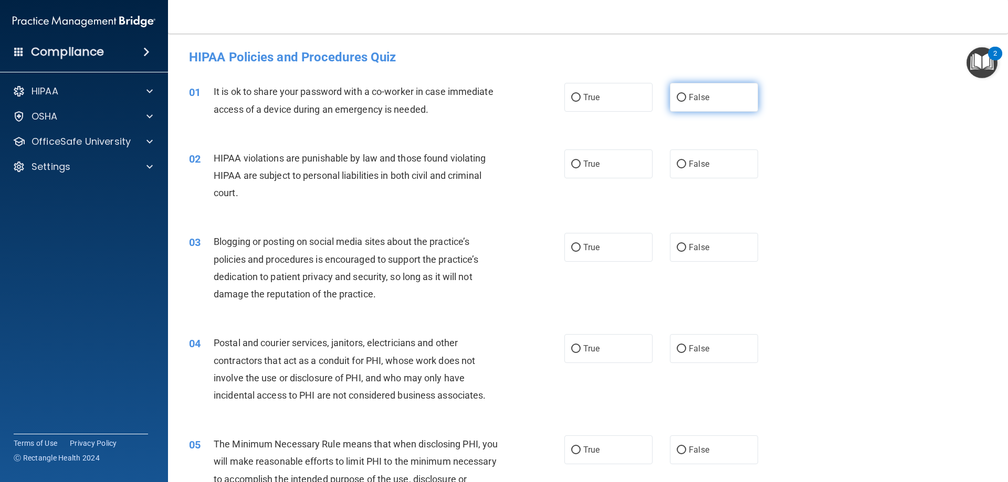
click at [690, 104] on label "False" at bounding box center [714, 97] width 88 height 29
click at [686, 102] on input "False" at bounding box center [681, 98] width 9 height 8
radio input "true"
click at [595, 151] on label "True" at bounding box center [608, 164] width 88 height 29
click at [581, 161] on input "True" at bounding box center [575, 165] width 9 height 8
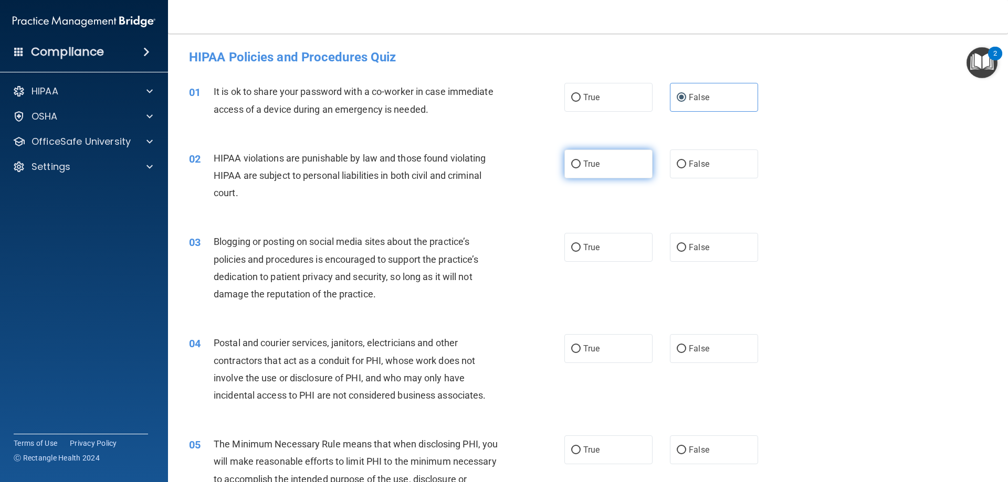
radio input "true"
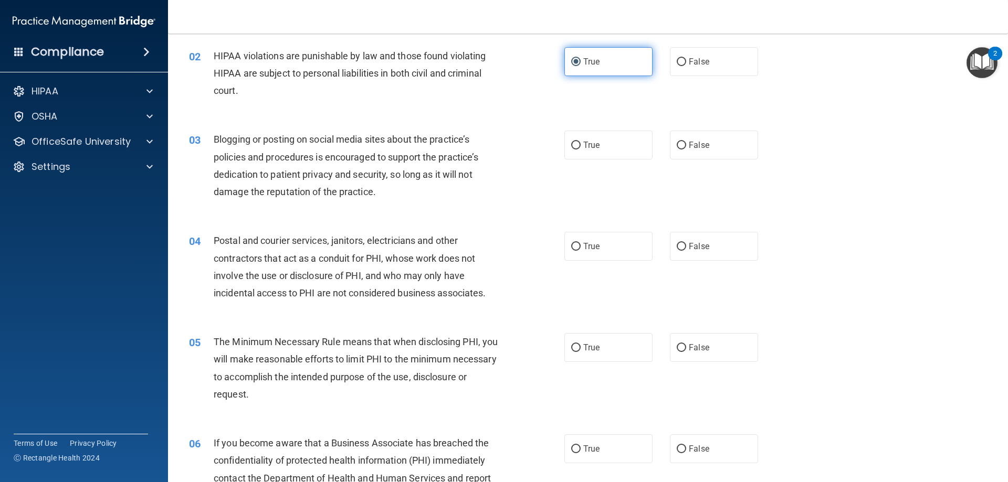
scroll to position [105, 0]
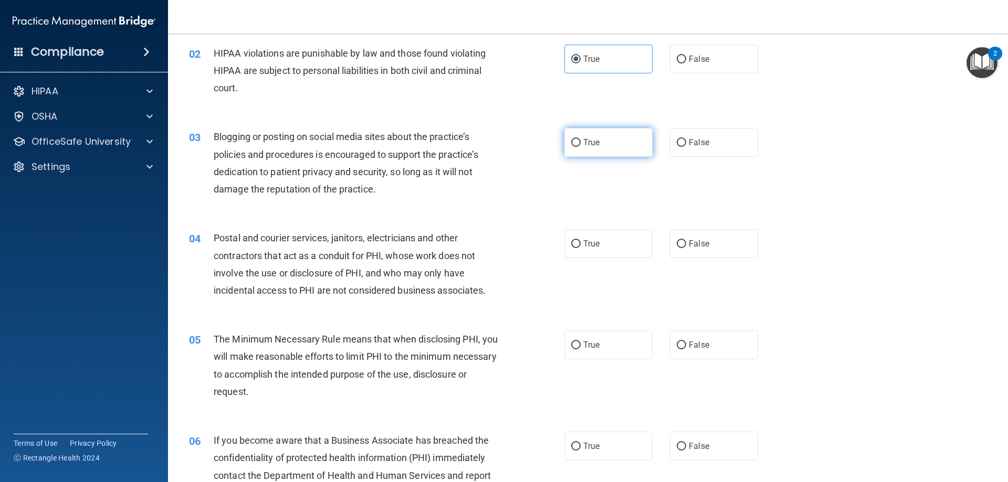
click at [589, 147] on span "True" at bounding box center [591, 143] width 16 height 10
click at [581, 147] on input "True" at bounding box center [575, 143] width 9 height 8
radio input "true"
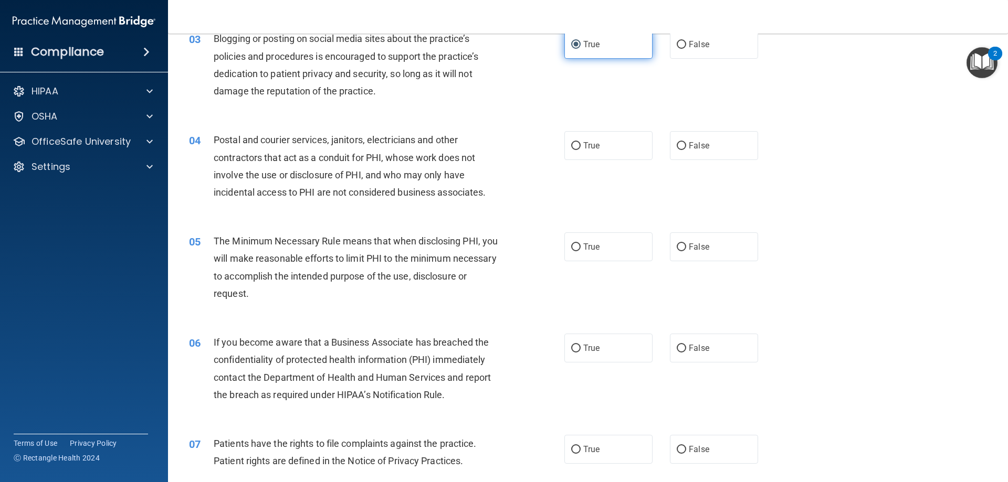
scroll to position [210, 0]
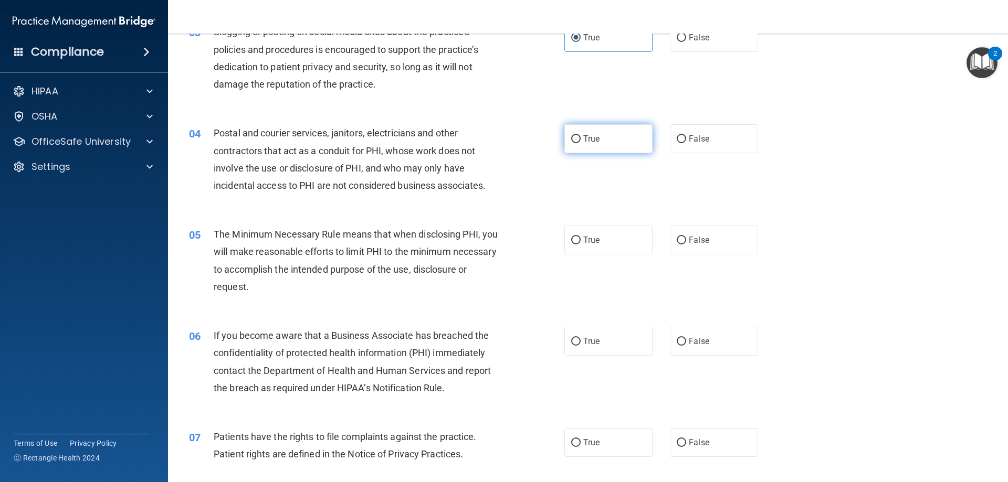
click at [617, 140] on label "True" at bounding box center [608, 138] width 88 height 29
click at [581, 140] on input "True" at bounding box center [575, 139] width 9 height 8
radio input "true"
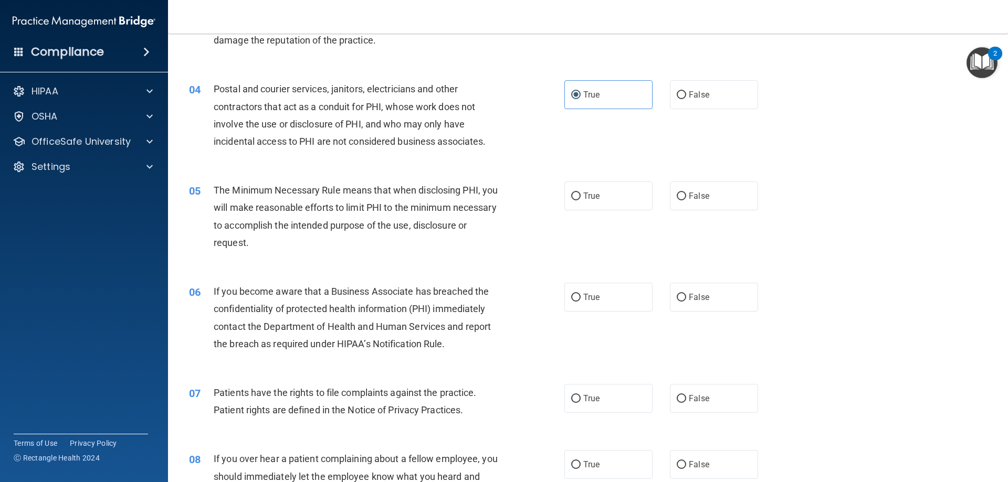
scroll to position [315, 0]
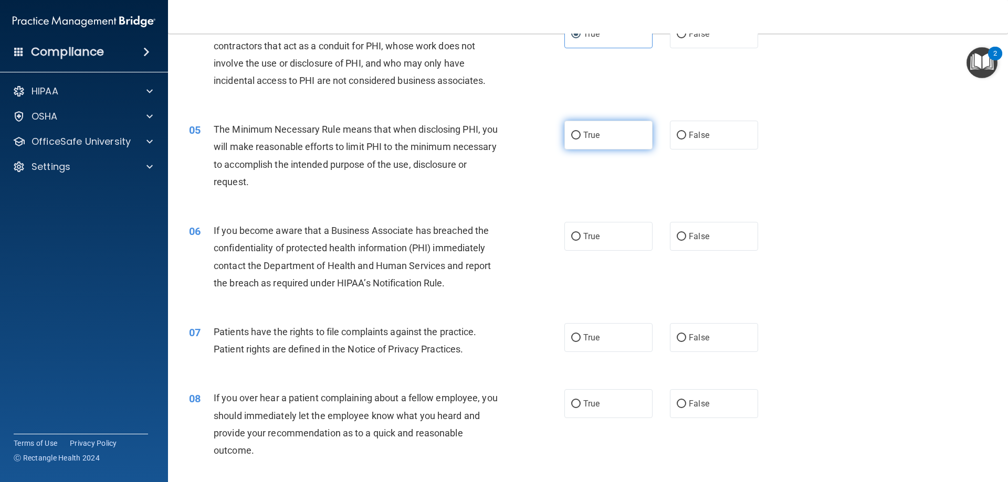
click at [618, 132] on label "True" at bounding box center [608, 135] width 88 height 29
click at [581, 132] on input "True" at bounding box center [575, 136] width 9 height 8
radio input "true"
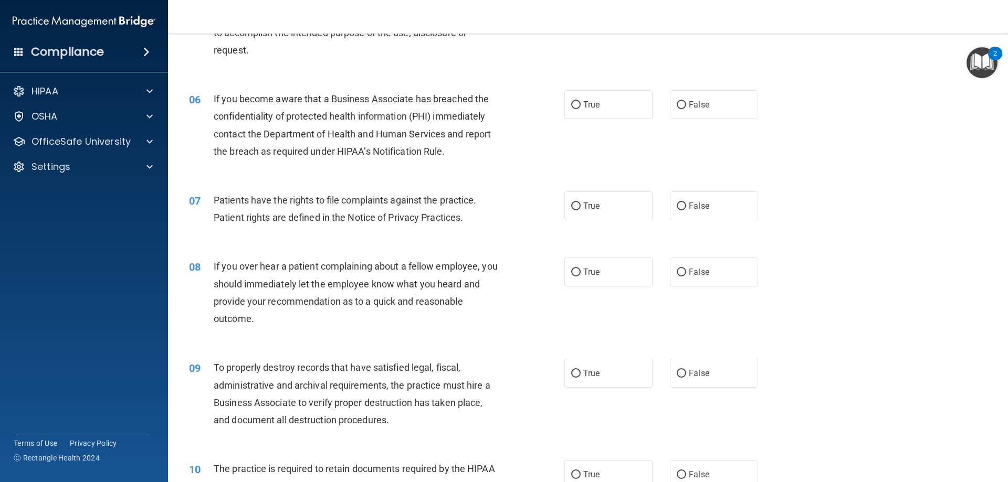
scroll to position [473, 0]
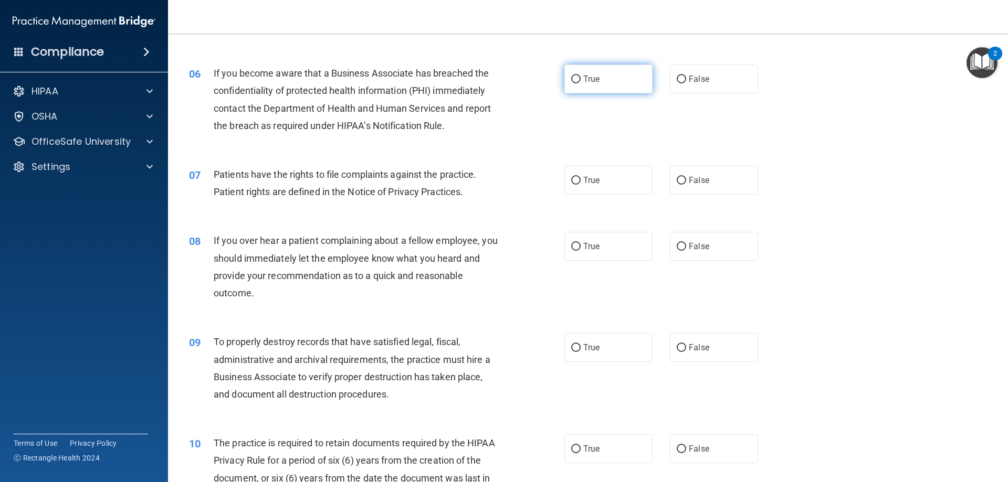
click at [596, 76] on label "True" at bounding box center [608, 79] width 88 height 29
click at [581, 76] on input "True" at bounding box center [575, 80] width 9 height 8
radio input "true"
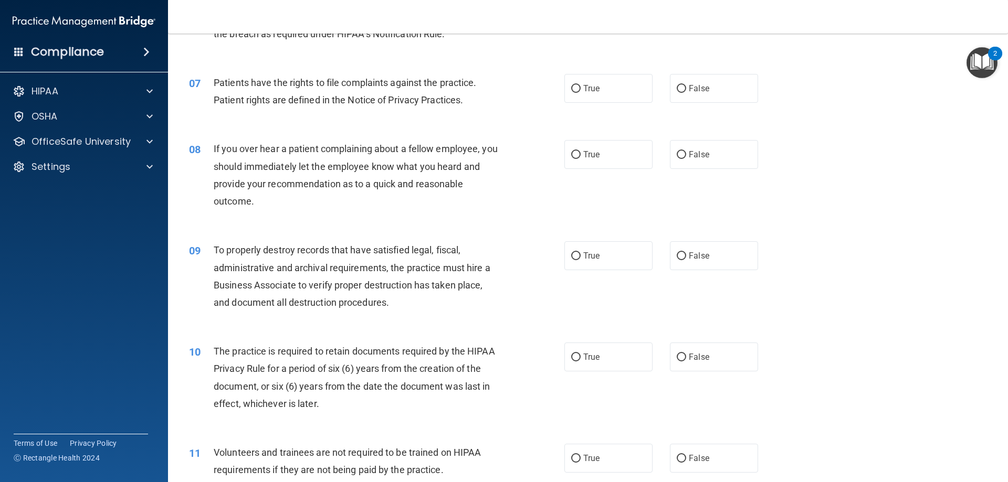
scroll to position [578, 0]
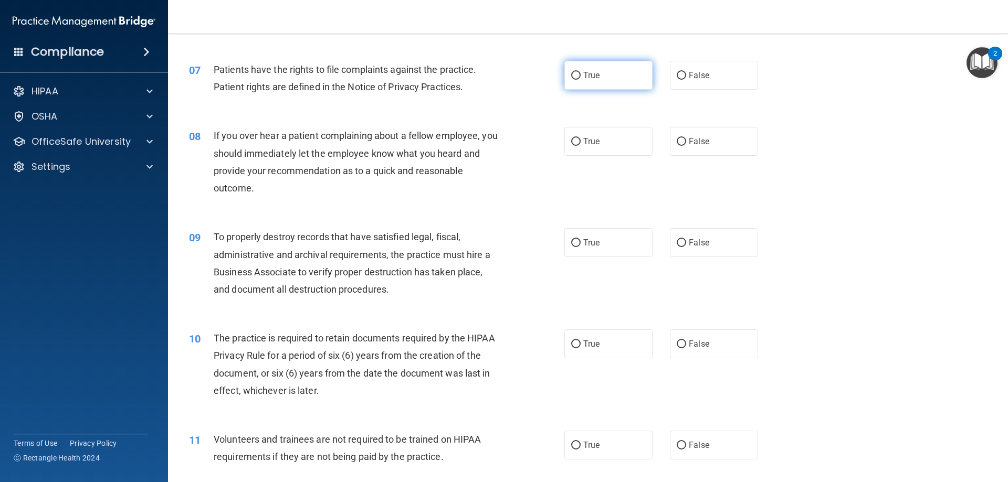
click at [596, 81] on label "True" at bounding box center [608, 75] width 88 height 29
click at [581, 80] on input "True" at bounding box center [575, 76] width 9 height 8
radio input "true"
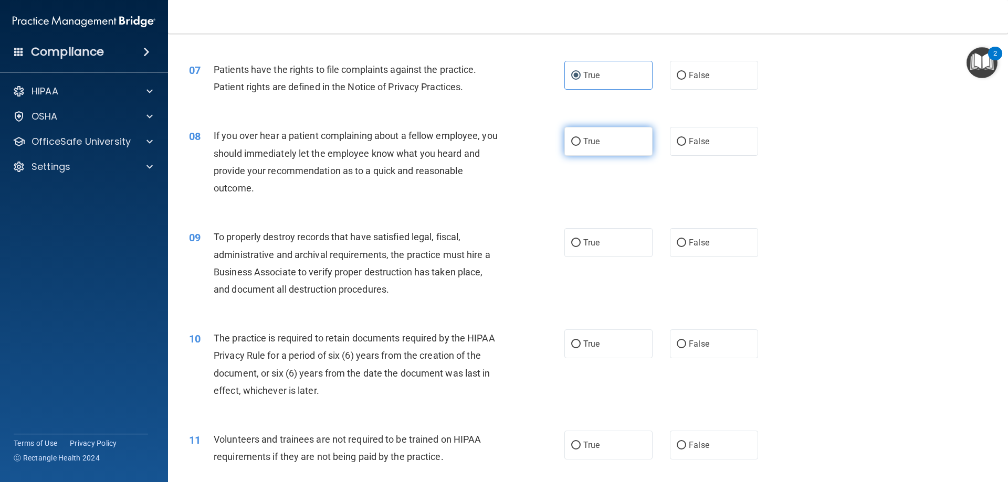
click at [603, 135] on label "True" at bounding box center [608, 141] width 88 height 29
click at [581, 138] on input "True" at bounding box center [575, 142] width 9 height 8
radio input "true"
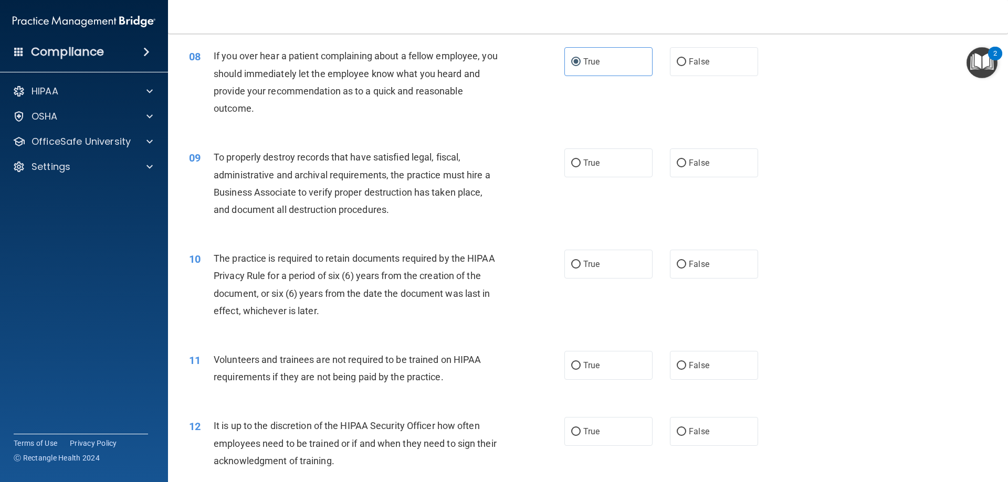
scroll to position [683, 0]
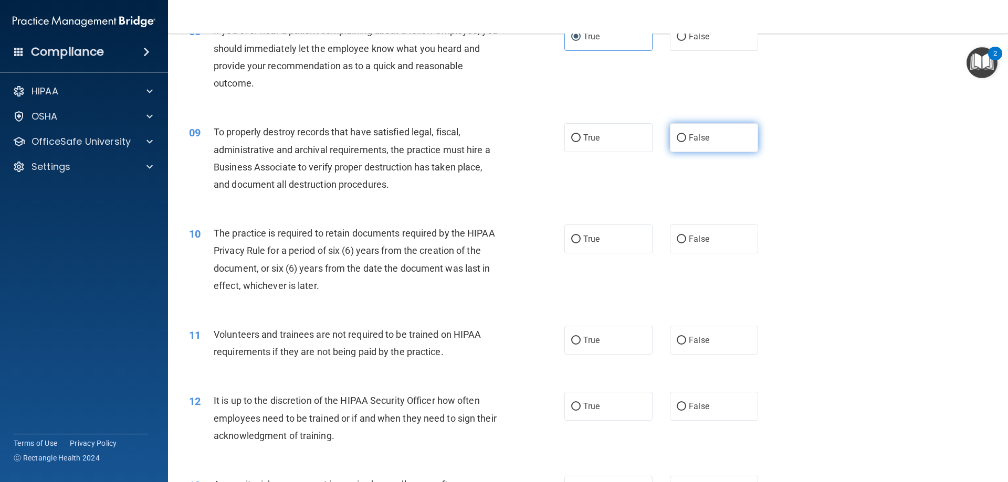
click at [682, 141] on label "False" at bounding box center [714, 137] width 88 height 29
click at [682, 141] on input "False" at bounding box center [681, 138] width 9 height 8
radio input "true"
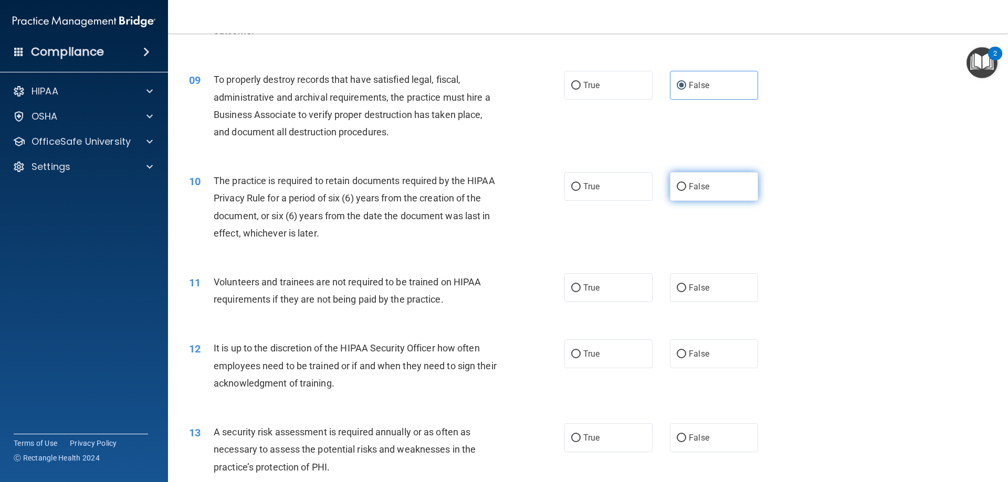
click at [681, 189] on label "False" at bounding box center [714, 186] width 88 height 29
click at [681, 189] on input "False" at bounding box center [681, 187] width 9 height 8
radio input "true"
click at [600, 289] on label "True" at bounding box center [608, 288] width 88 height 29
click at [581, 289] on input "True" at bounding box center [575, 289] width 9 height 8
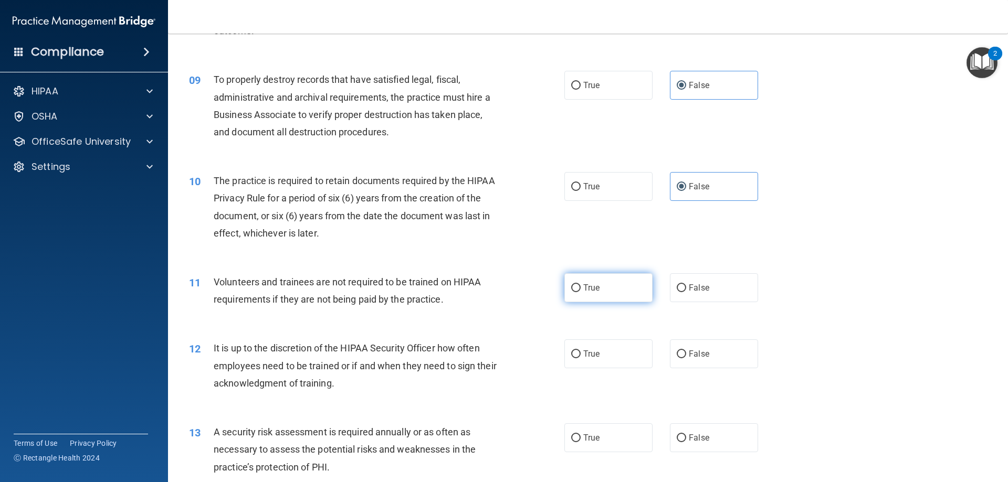
radio input "true"
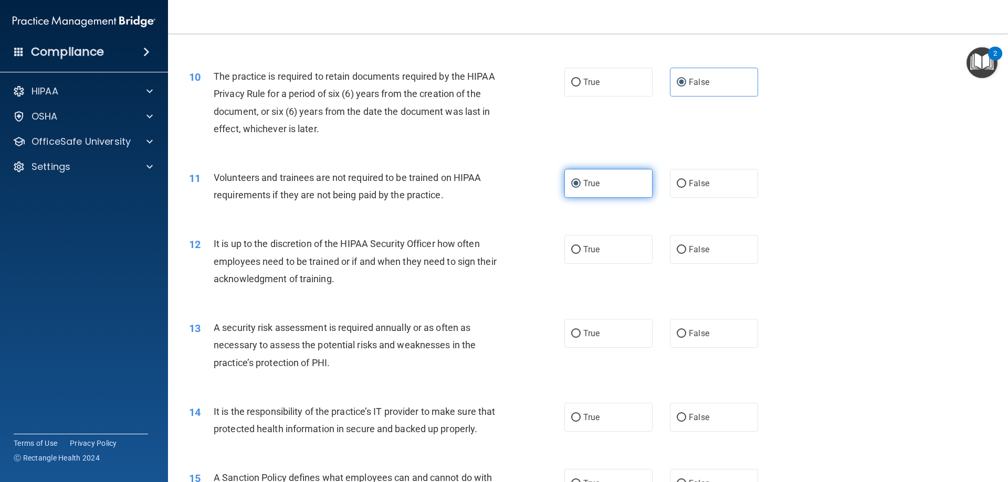
scroll to position [840, 0]
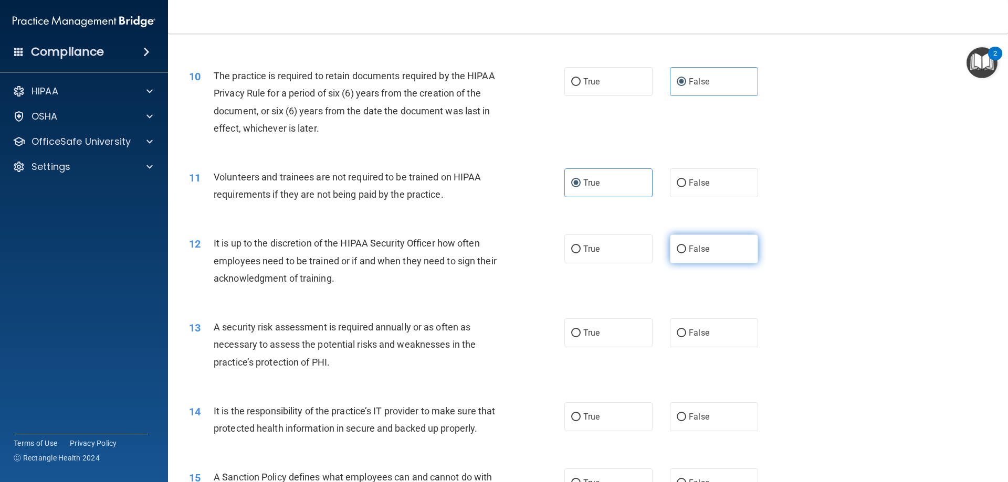
click at [683, 255] on label "False" at bounding box center [714, 249] width 88 height 29
click at [683, 254] on input "False" at bounding box center [681, 250] width 9 height 8
radio input "true"
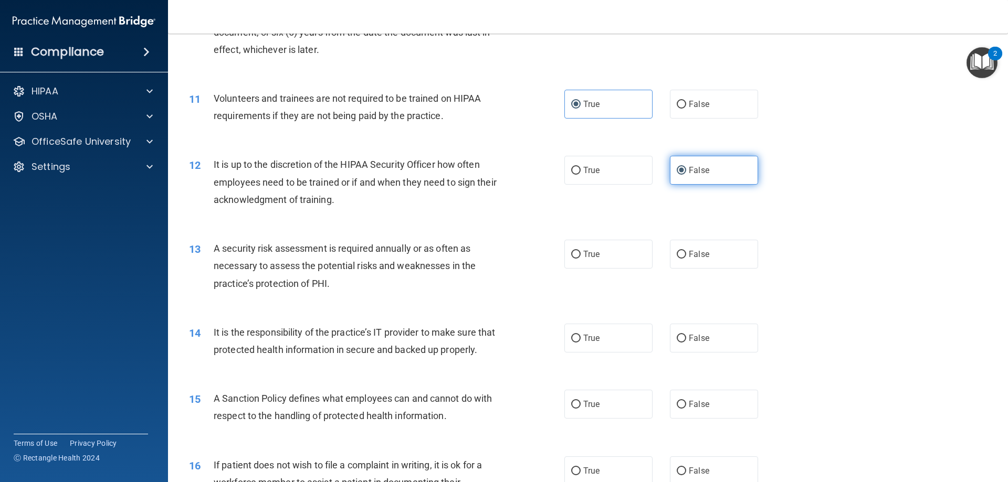
scroll to position [945, 0]
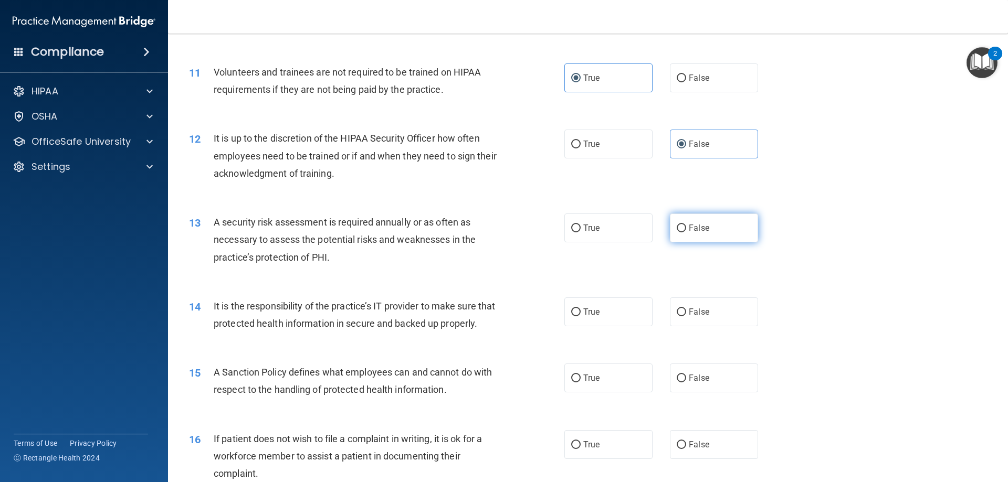
click at [695, 233] on span "False" at bounding box center [699, 228] width 20 height 10
click at [686, 233] on input "False" at bounding box center [681, 229] width 9 height 8
radio input "true"
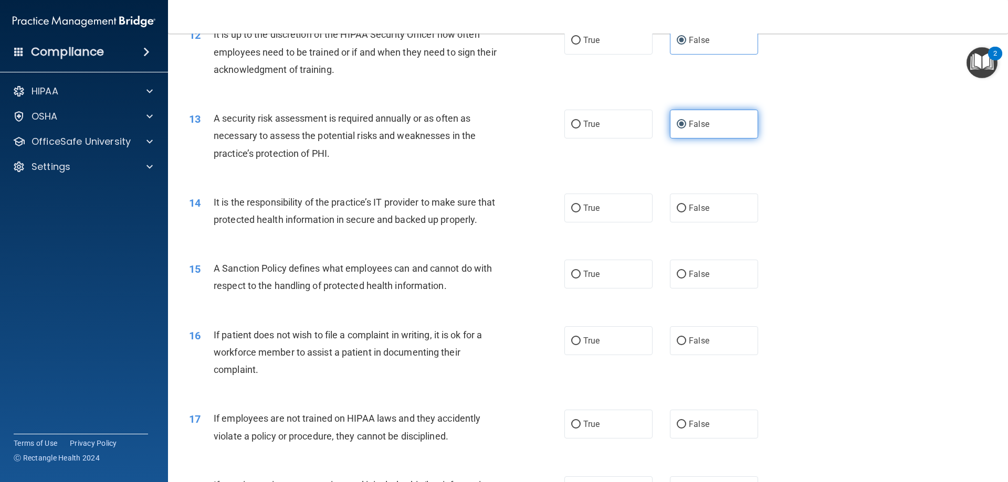
scroll to position [1050, 0]
click at [593, 213] on label "True" at bounding box center [608, 207] width 88 height 29
click at [581, 212] on input "True" at bounding box center [575, 208] width 9 height 8
radio input "true"
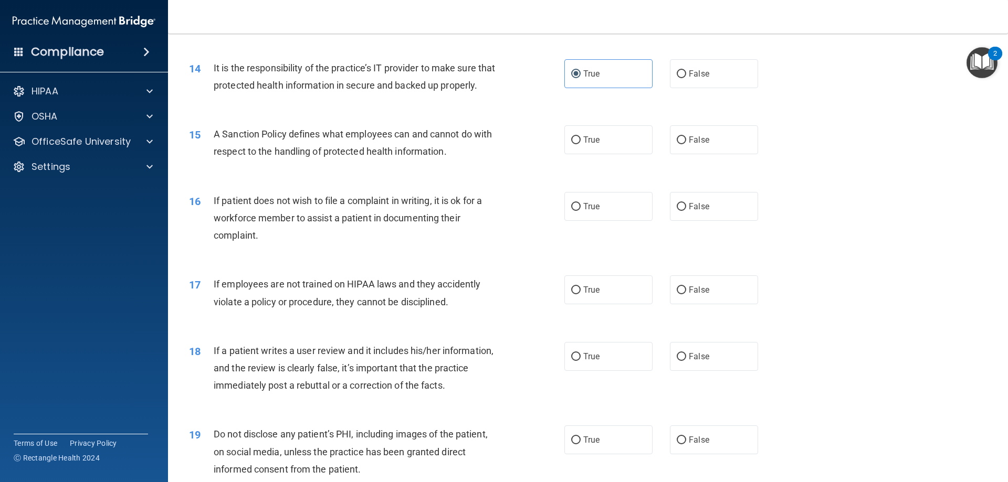
scroll to position [1208, 0]
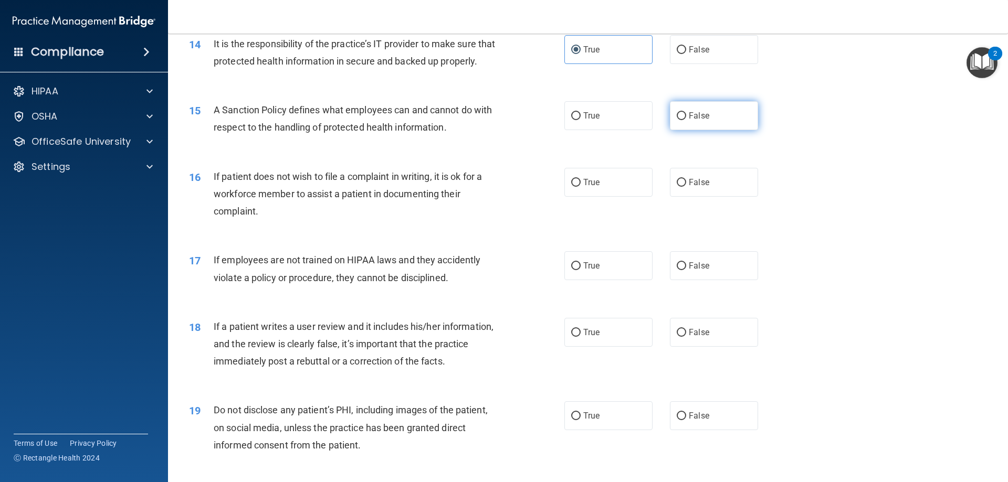
click at [694, 121] on span "False" at bounding box center [699, 116] width 20 height 10
click at [686, 120] on input "False" at bounding box center [681, 116] width 9 height 8
radio input "true"
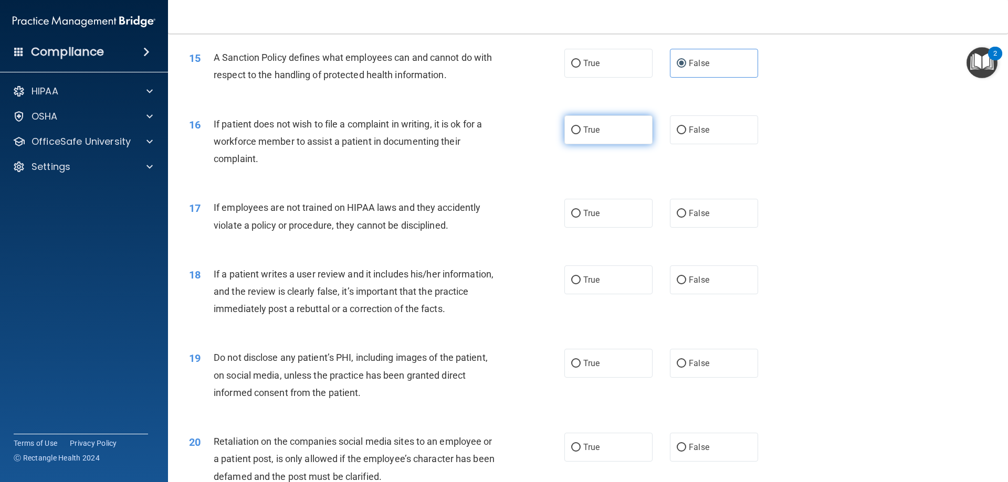
click at [643, 144] on label "True" at bounding box center [608, 130] width 88 height 29
click at [581, 134] on input "True" at bounding box center [575, 131] width 9 height 8
radio input "true"
click at [710, 144] on label "False" at bounding box center [714, 130] width 88 height 29
click at [686, 134] on input "False" at bounding box center [681, 131] width 9 height 8
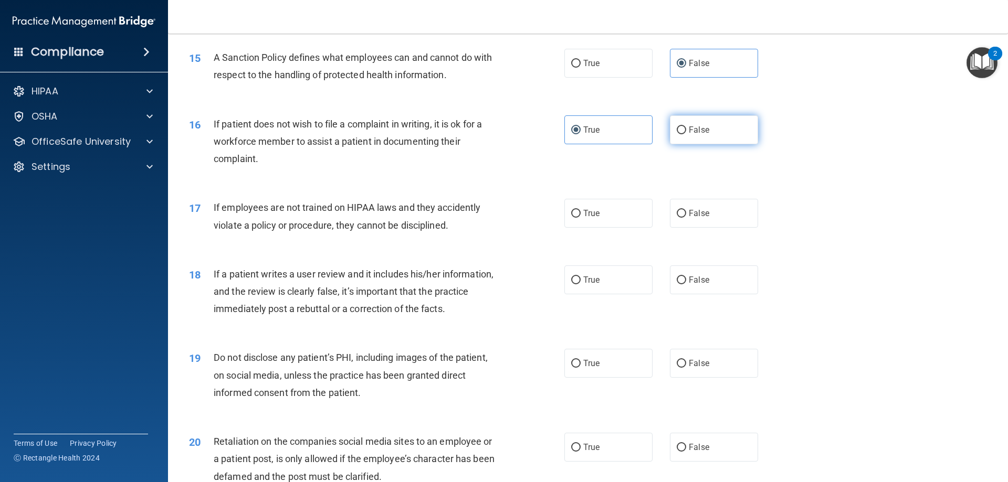
radio input "true"
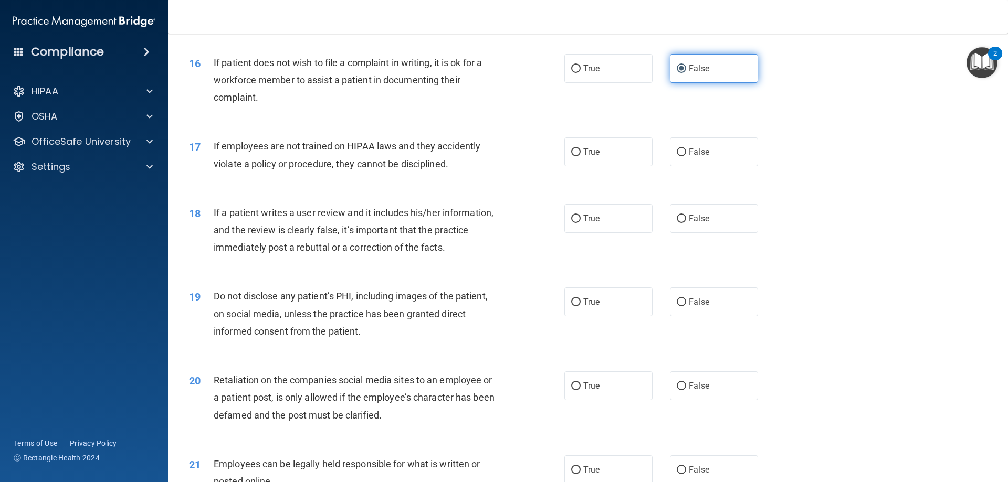
scroll to position [1313, 0]
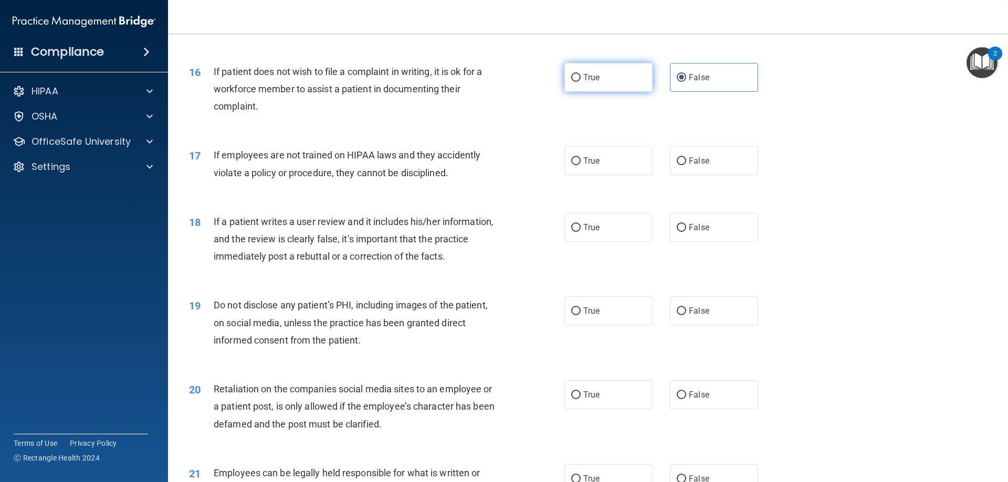
click at [623, 92] on label "True" at bounding box center [608, 77] width 88 height 29
click at [581, 82] on input "True" at bounding box center [575, 78] width 9 height 8
radio input "true"
radio input "false"
click at [699, 175] on label "False" at bounding box center [714, 160] width 88 height 29
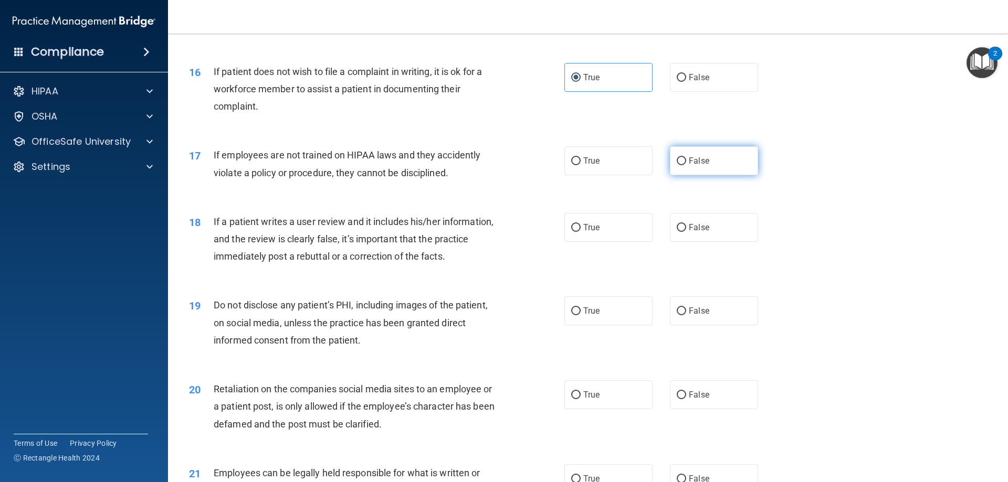
click at [686, 165] on input "False" at bounding box center [681, 162] width 9 height 8
radio input "true"
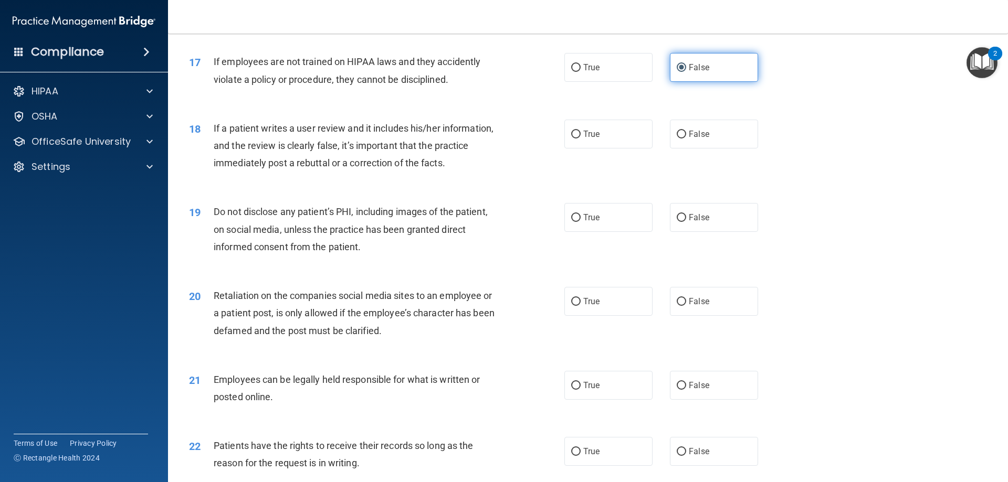
scroll to position [1418, 0]
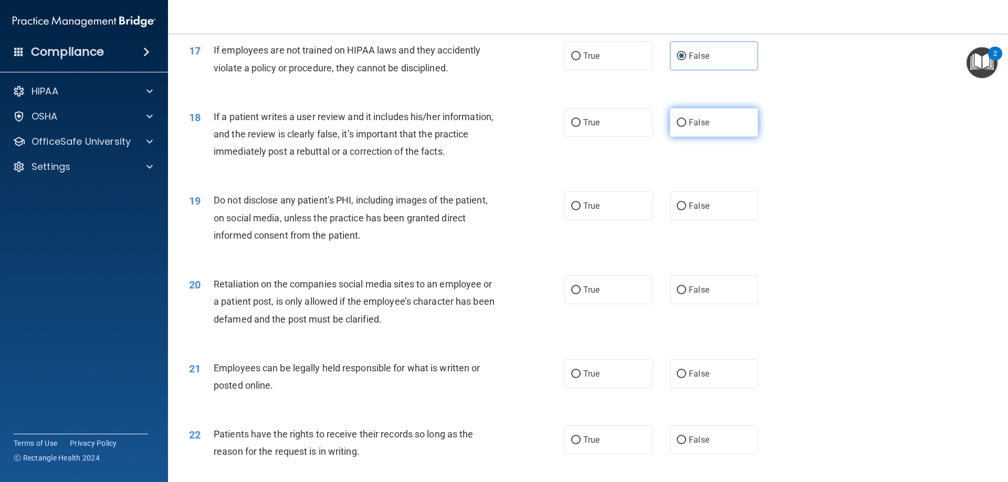
click at [701, 128] on span "False" at bounding box center [699, 123] width 20 height 10
click at [686, 127] on input "False" at bounding box center [681, 123] width 9 height 8
radio input "true"
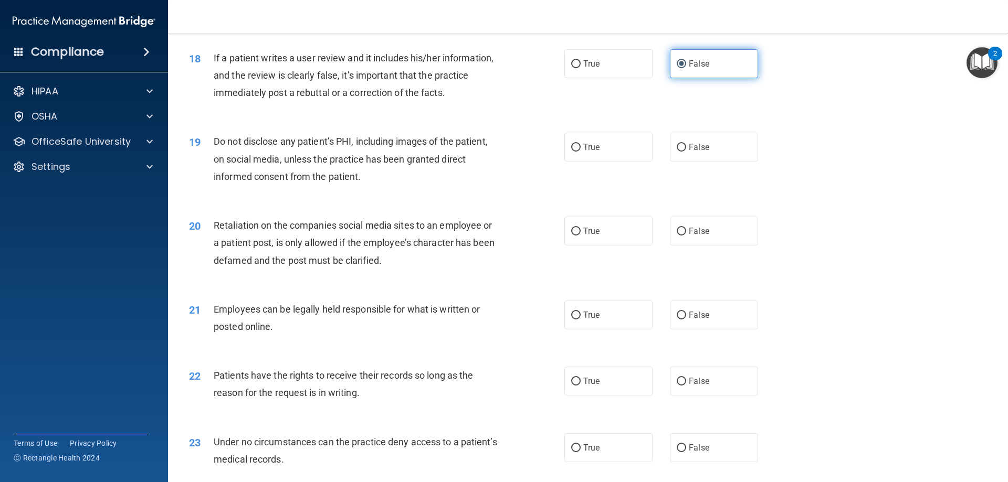
scroll to position [1523, 0]
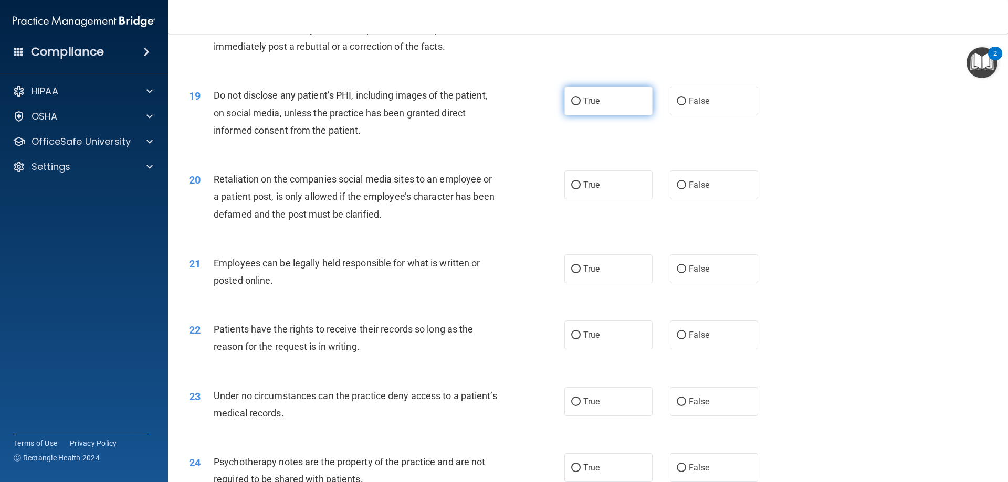
click at [572, 116] on label "True" at bounding box center [608, 101] width 88 height 29
click at [572, 106] on input "True" at bounding box center [575, 102] width 9 height 8
radio input "true"
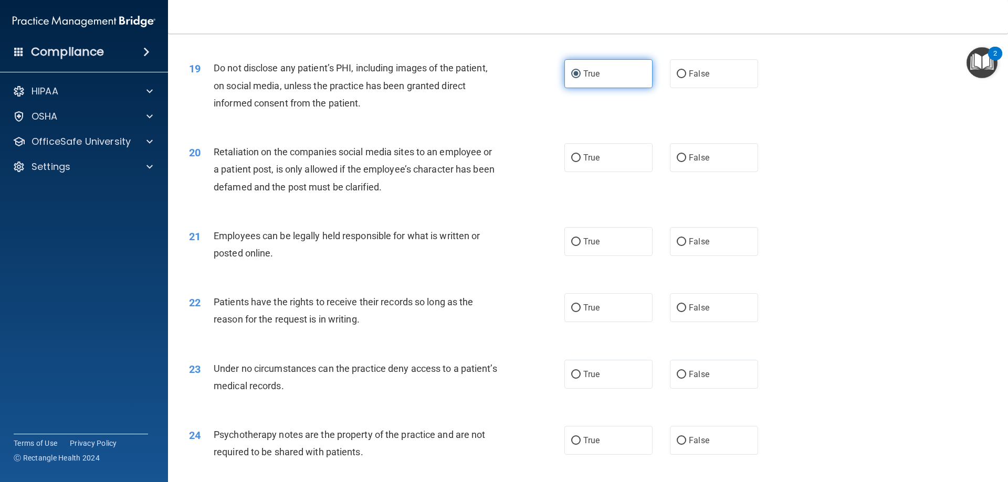
scroll to position [1575, 0]
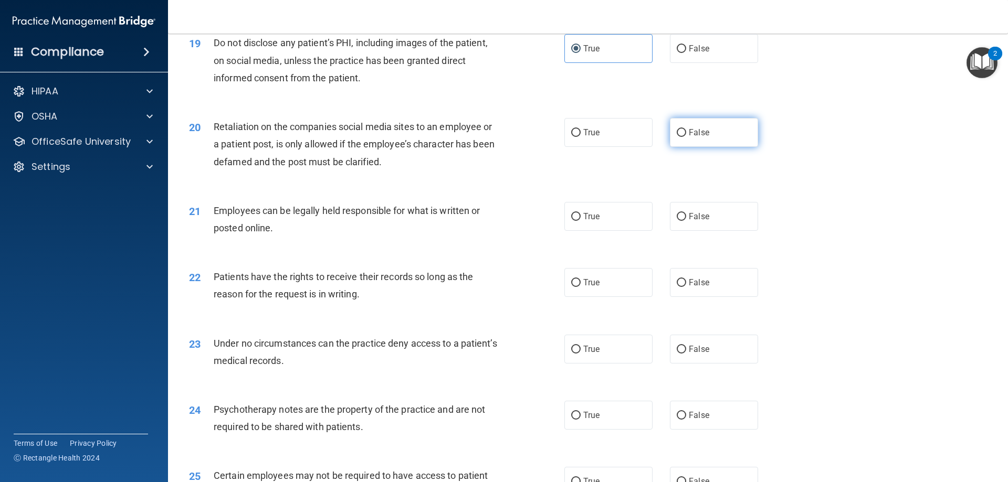
click at [689, 138] on span "False" at bounding box center [699, 133] width 20 height 10
click at [685, 137] on input "False" at bounding box center [681, 133] width 9 height 8
radio input "true"
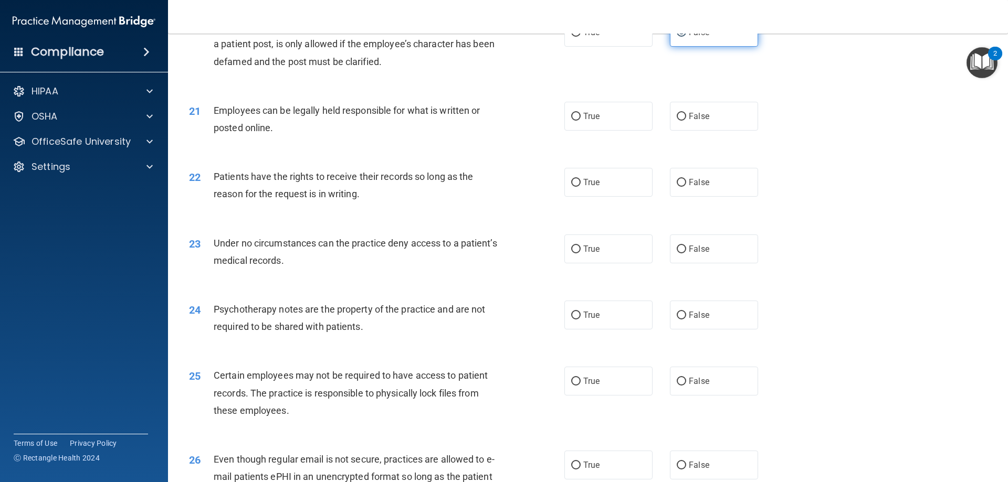
scroll to position [1680, 0]
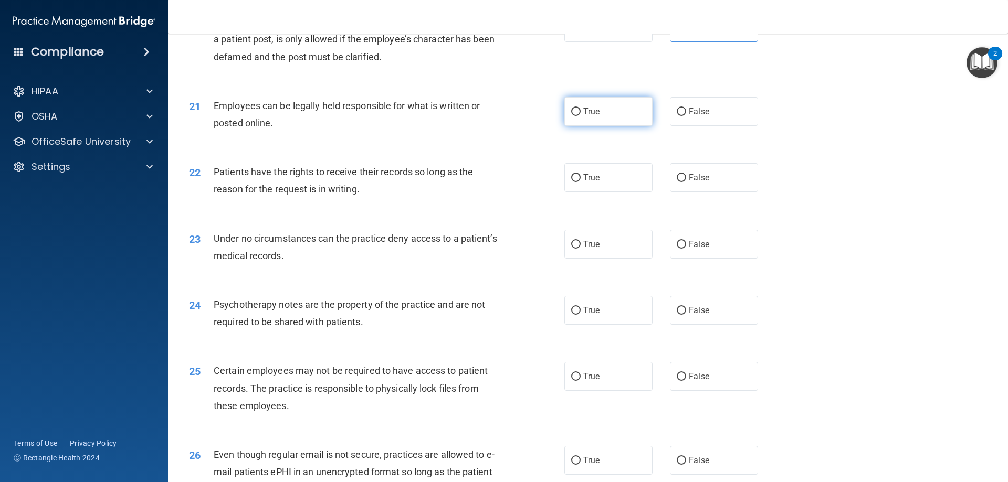
click at [590, 126] on label "True" at bounding box center [608, 111] width 88 height 29
click at [581, 116] on input "True" at bounding box center [575, 112] width 9 height 8
radio input "true"
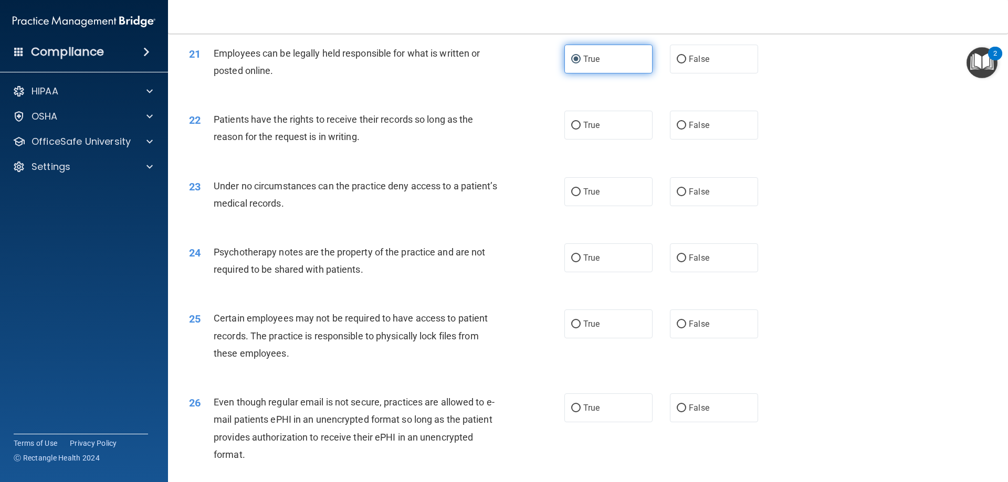
click at [590, 130] on span "True" at bounding box center [591, 125] width 16 height 10
click at [581, 130] on input "True" at bounding box center [575, 126] width 9 height 8
radio input "true"
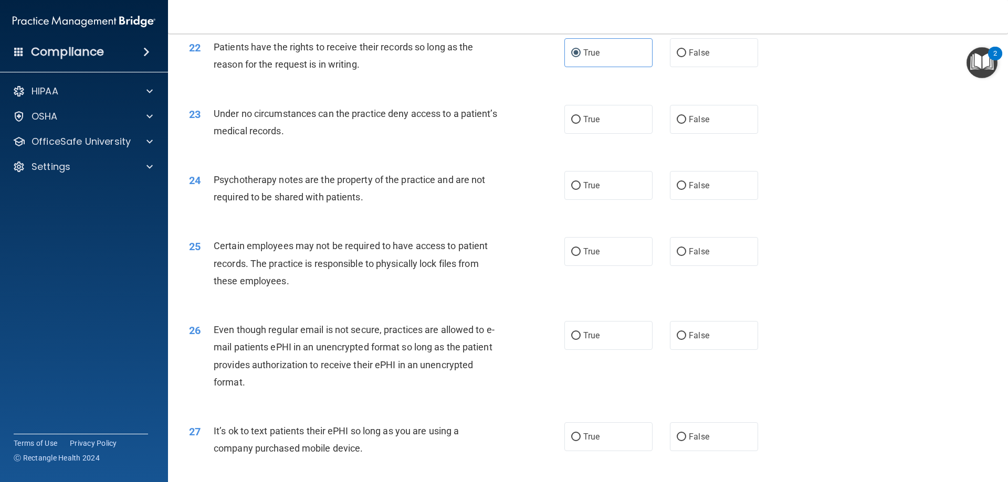
scroll to position [1838, 0]
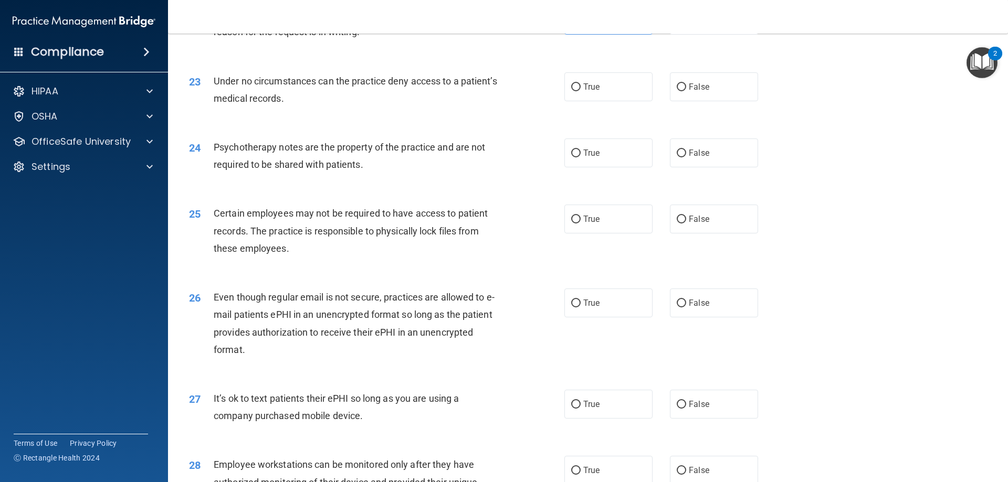
click at [594, 122] on div "23 Under no circumstances can the practice deny access to a patient’s medical r…" at bounding box center [588, 92] width 814 height 66
click at [594, 101] on label "True" at bounding box center [608, 86] width 88 height 29
click at [581, 91] on input "True" at bounding box center [575, 87] width 9 height 8
radio input "true"
click at [689, 158] on span "False" at bounding box center [699, 153] width 20 height 10
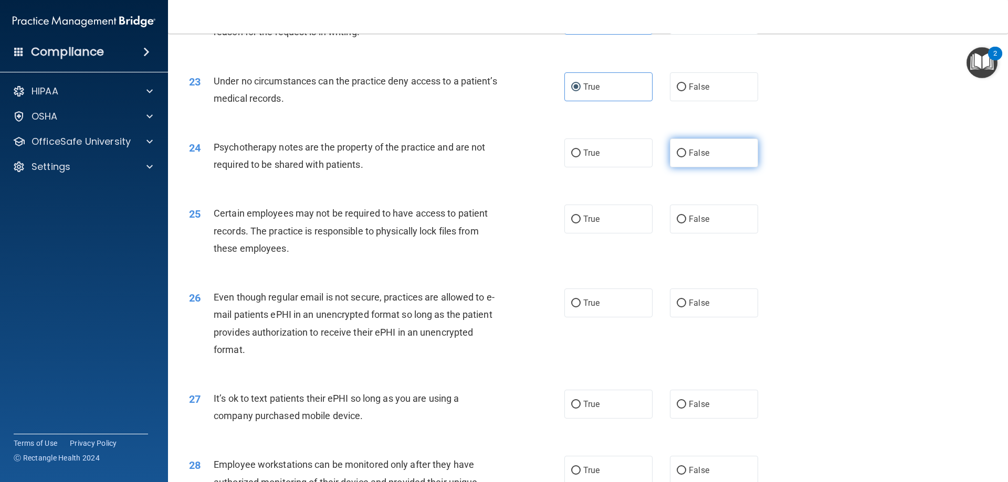
click at [685, 158] on input "False" at bounding box center [681, 154] width 9 height 8
radio input "true"
click at [709, 232] on label "False" at bounding box center [714, 219] width 88 height 29
click at [686, 224] on input "False" at bounding box center [681, 220] width 9 height 8
radio input "true"
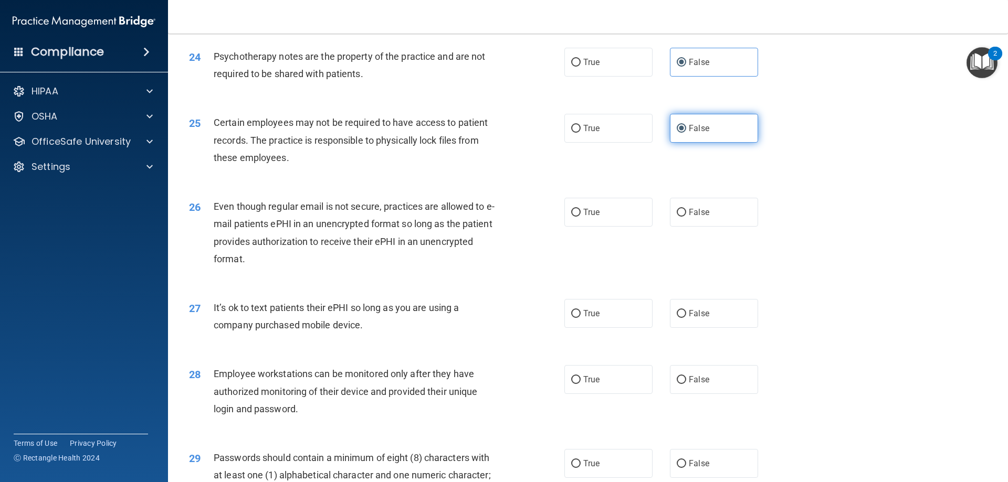
scroll to position [1943, 0]
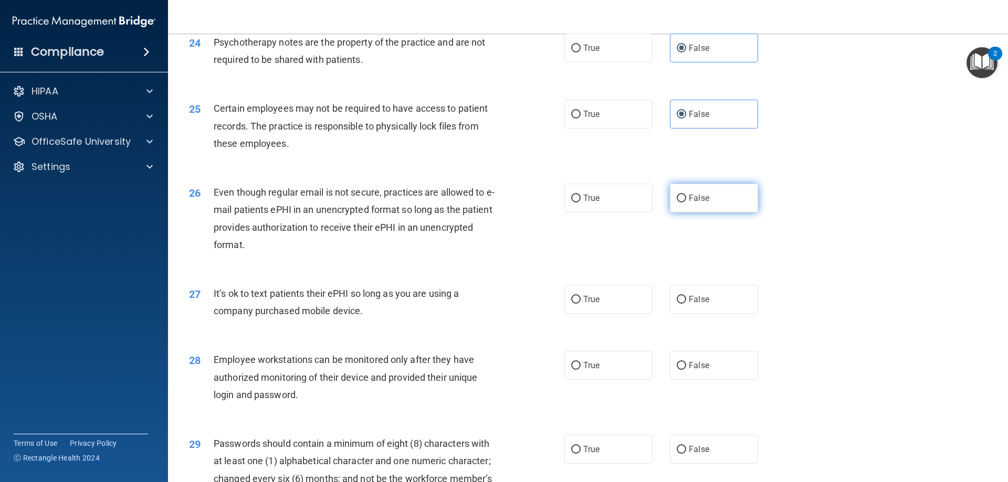
click at [677, 203] on input "False" at bounding box center [681, 199] width 9 height 8
radio input "true"
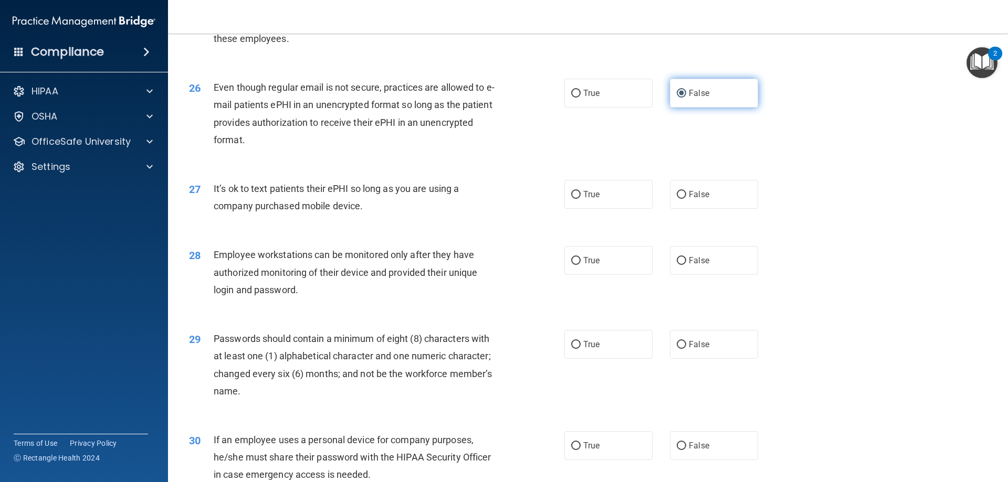
click at [675, 209] on label "False" at bounding box center [714, 194] width 88 height 29
click at [677, 199] on input "False" at bounding box center [681, 195] width 9 height 8
radio input "true"
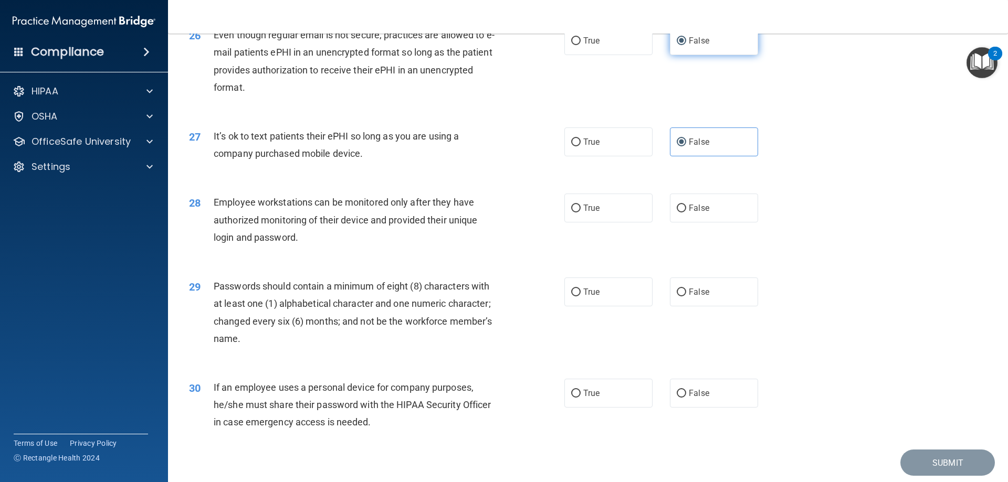
scroll to position [2153, 0]
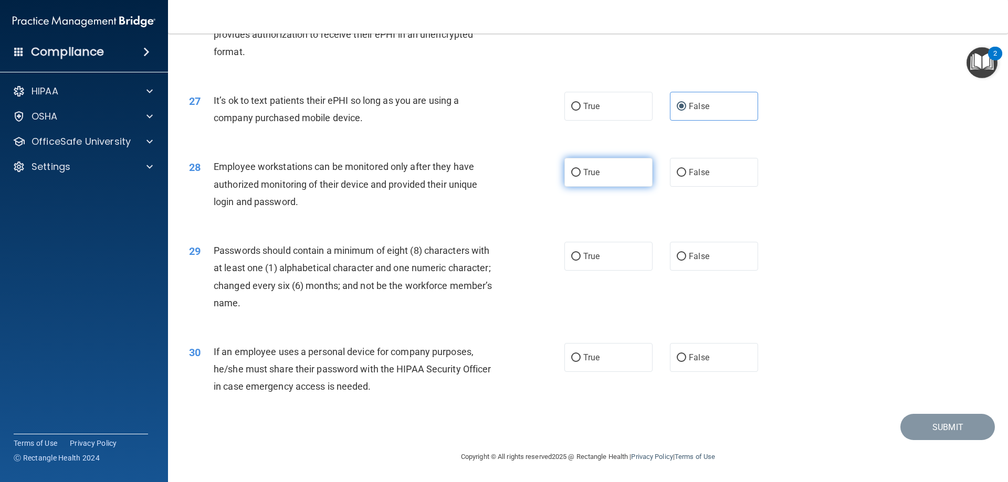
click at [603, 178] on label "True" at bounding box center [608, 172] width 88 height 29
click at [581, 177] on input "True" at bounding box center [575, 173] width 9 height 8
radio input "true"
click at [623, 256] on label "True" at bounding box center [608, 256] width 88 height 29
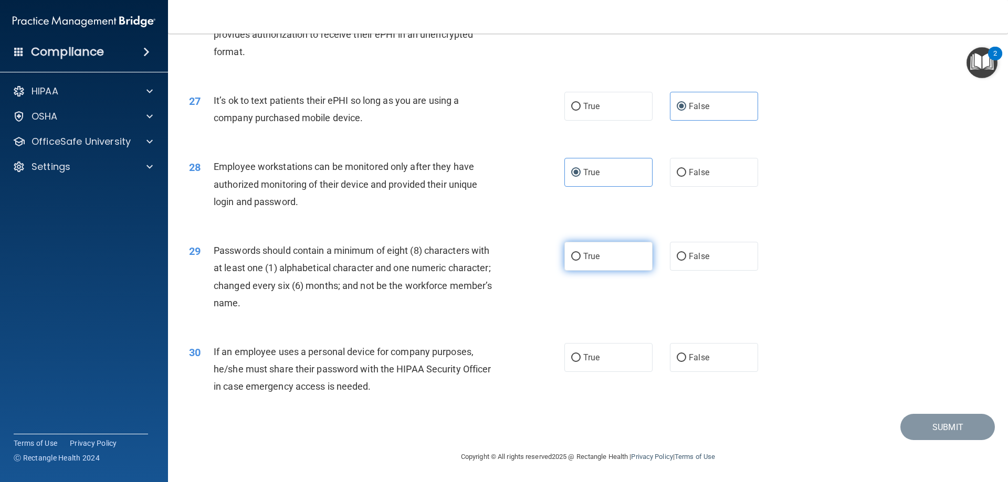
click at [581, 256] on input "True" at bounding box center [575, 257] width 9 height 8
radio input "true"
click at [601, 367] on label "True" at bounding box center [608, 357] width 88 height 29
click at [581, 362] on input "True" at bounding box center [575, 358] width 9 height 8
radio input "true"
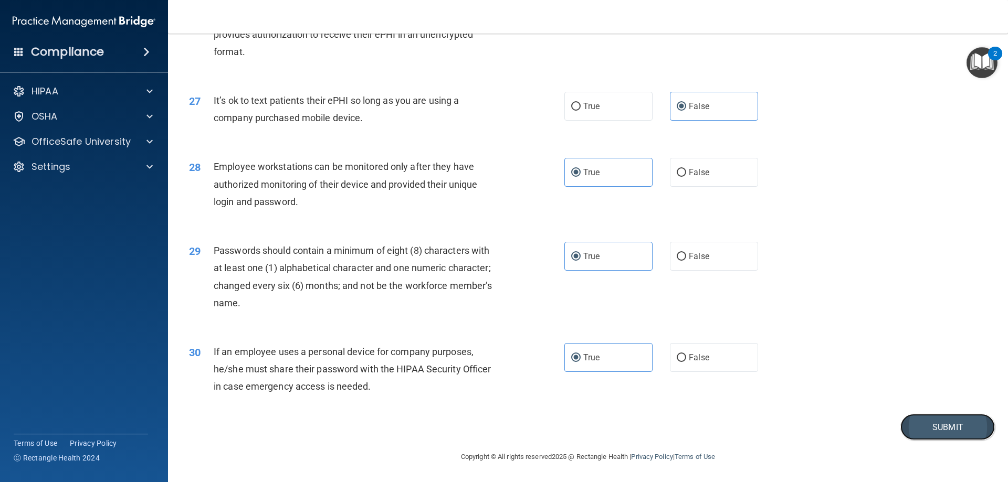
click at [937, 433] on button "Submit" at bounding box center [947, 427] width 95 height 27
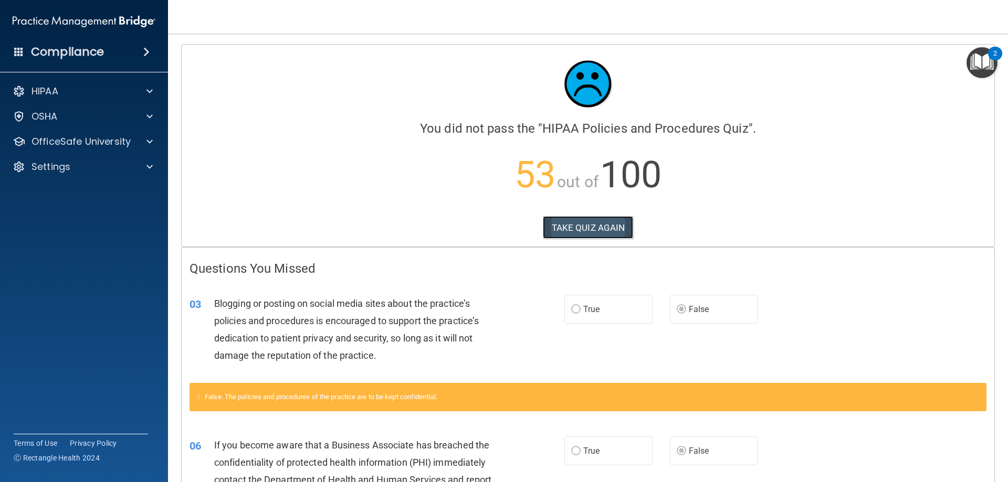
click at [592, 227] on button "TAKE QUIZ AGAIN" at bounding box center [588, 227] width 91 height 23
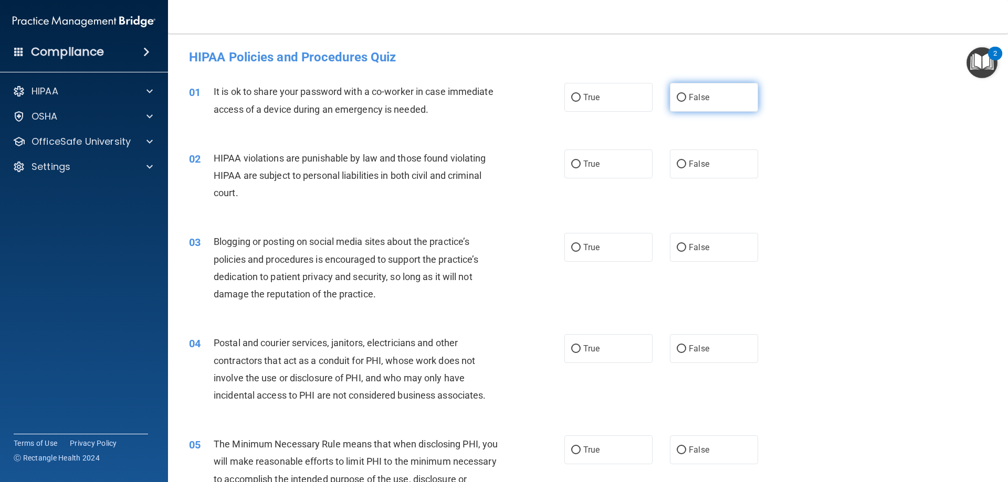
click at [692, 104] on label "False" at bounding box center [714, 97] width 88 height 29
click at [686, 102] on input "False" at bounding box center [681, 98] width 9 height 8
radio input "true"
click at [684, 244] on label "False" at bounding box center [714, 247] width 88 height 29
click at [684, 244] on input "False" at bounding box center [681, 248] width 9 height 8
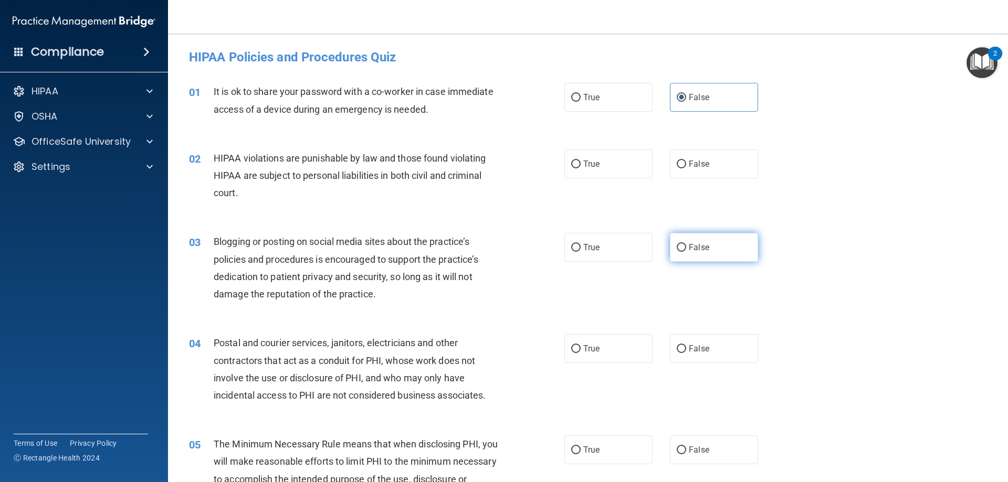
radio input "true"
click at [606, 174] on label "True" at bounding box center [608, 164] width 88 height 29
click at [581, 169] on input "True" at bounding box center [575, 165] width 9 height 8
radio input "true"
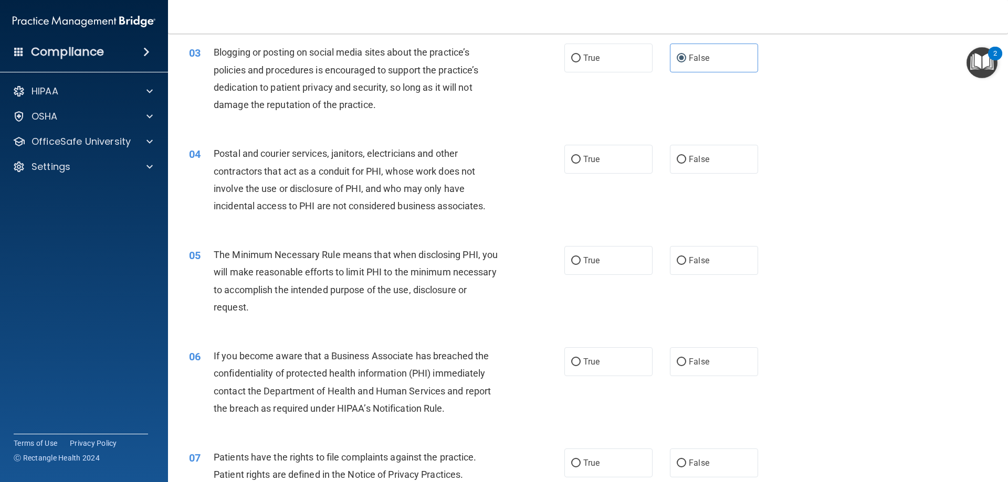
scroll to position [210, 0]
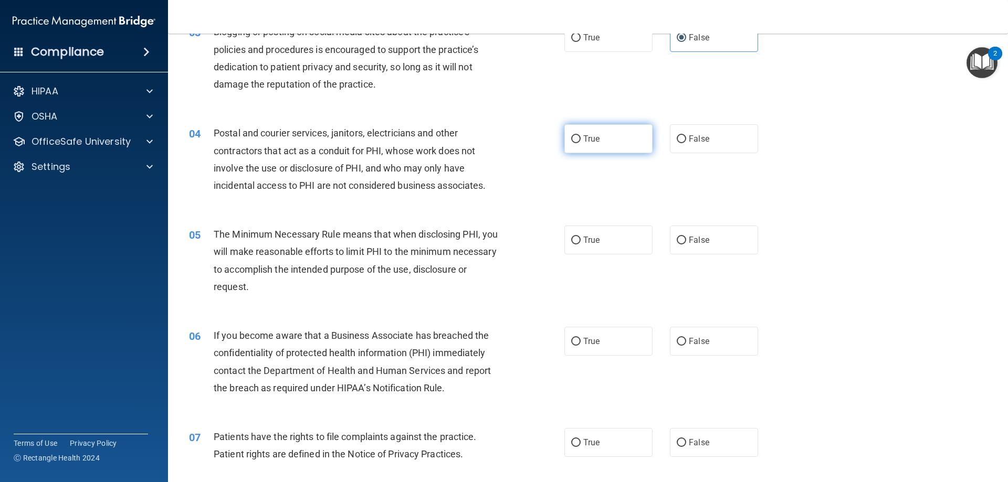
click at [583, 144] on label "True" at bounding box center [608, 138] width 88 height 29
click at [581, 143] on input "True" at bounding box center [575, 139] width 9 height 8
radio input "true"
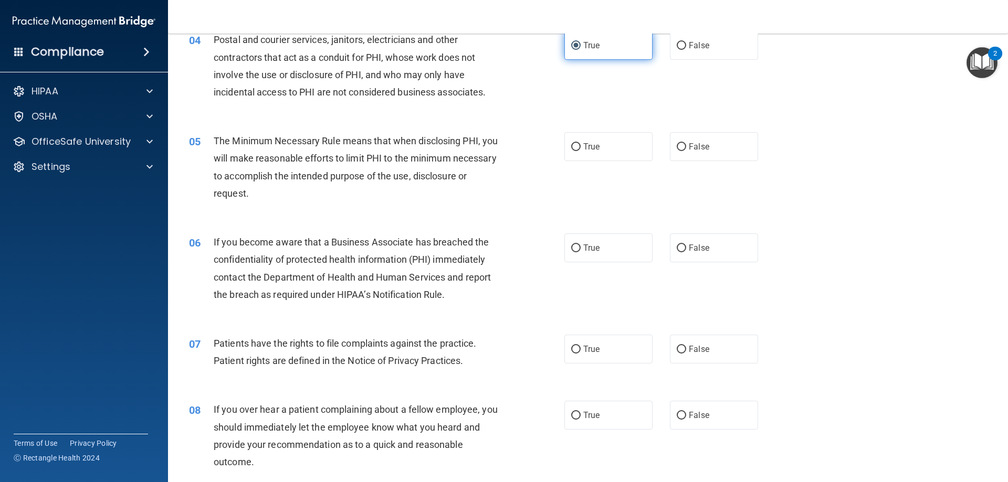
scroll to position [315, 0]
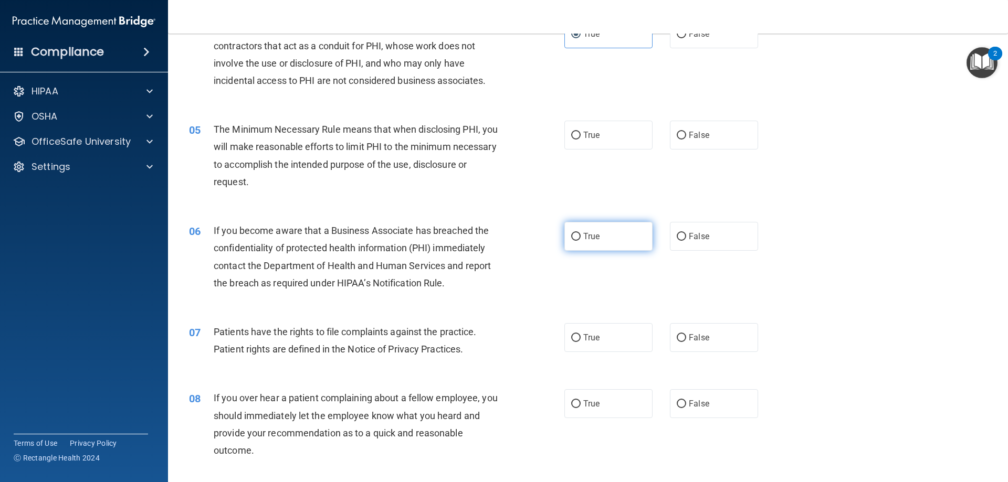
click at [627, 235] on label "True" at bounding box center [608, 236] width 88 height 29
click at [581, 235] on input "True" at bounding box center [575, 237] width 9 height 8
radio input "true"
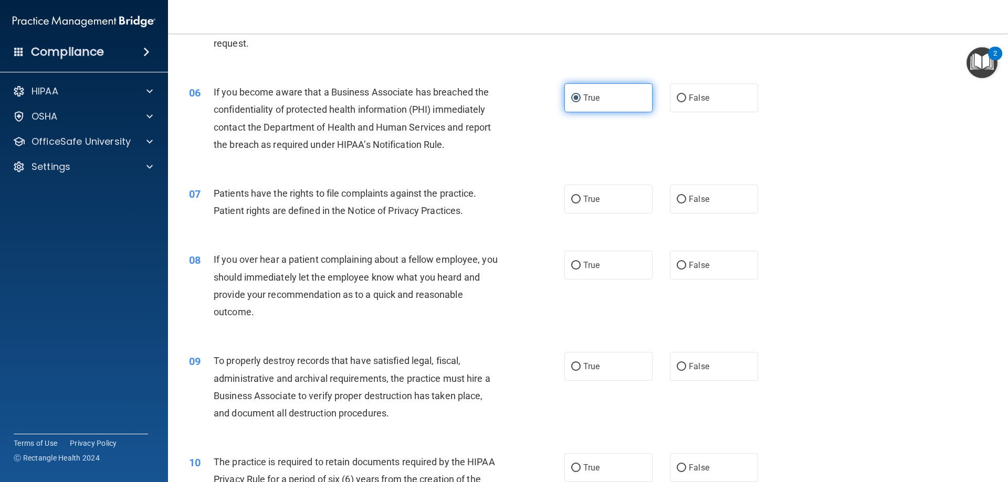
scroll to position [473, 0]
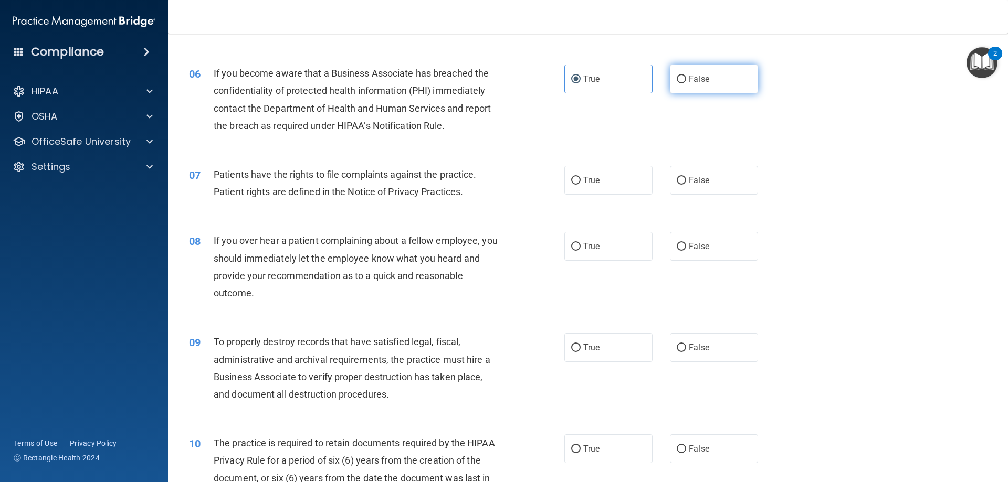
click at [722, 78] on label "False" at bounding box center [714, 79] width 88 height 29
click at [686, 78] on input "False" at bounding box center [681, 80] width 9 height 8
radio input "true"
radio input "false"
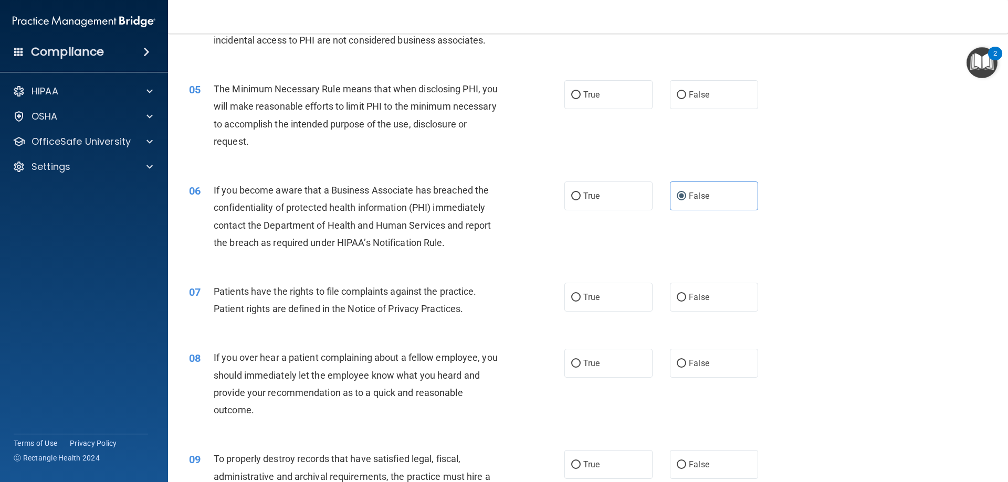
scroll to position [315, 0]
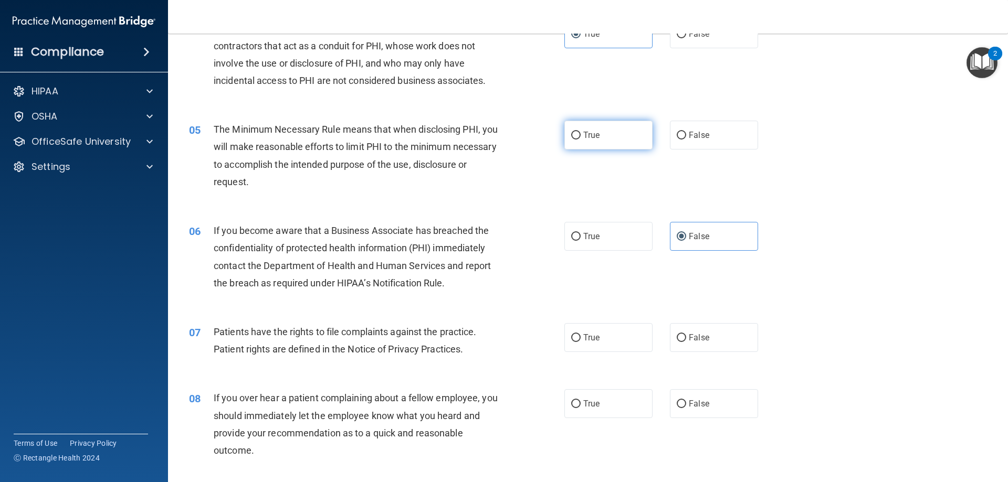
click at [615, 129] on label "True" at bounding box center [608, 135] width 88 height 29
click at [581, 132] on input "True" at bounding box center [575, 136] width 9 height 8
radio input "true"
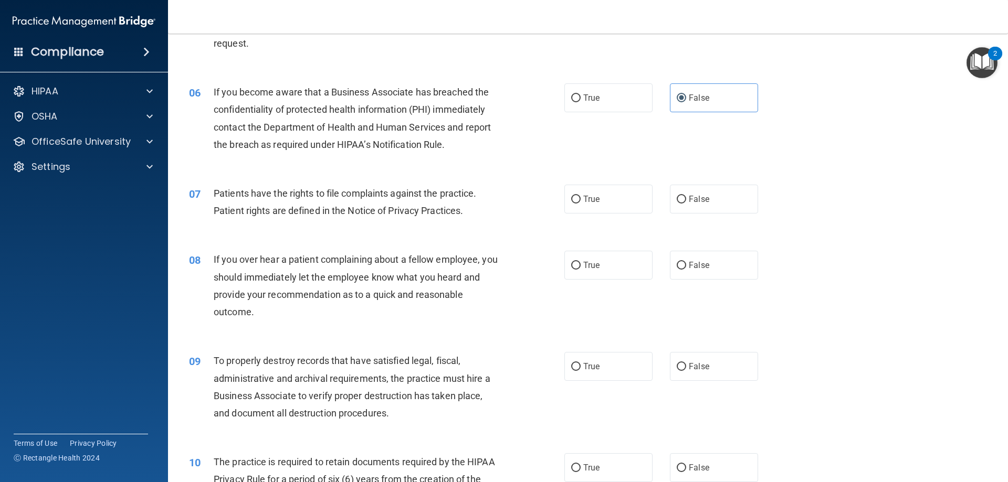
scroll to position [473, 0]
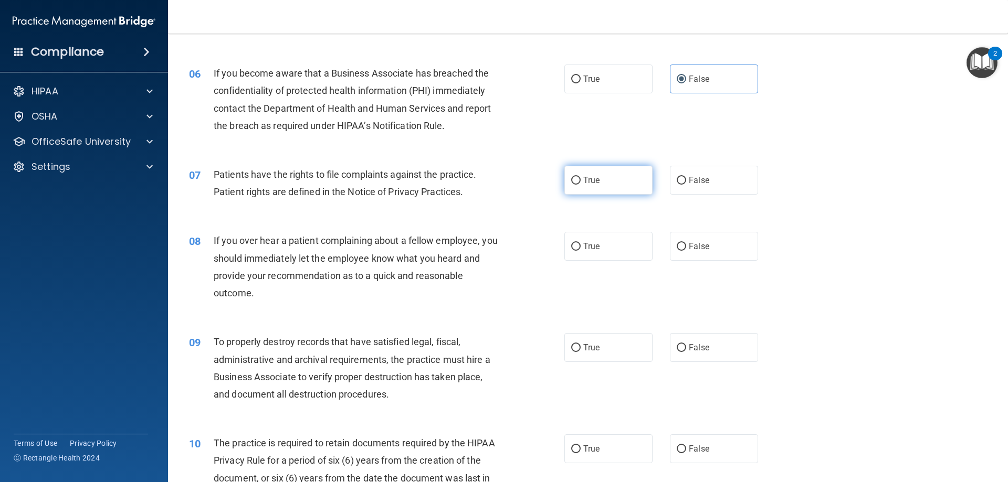
click at [576, 179] on input "True" at bounding box center [575, 181] width 9 height 8
radio input "true"
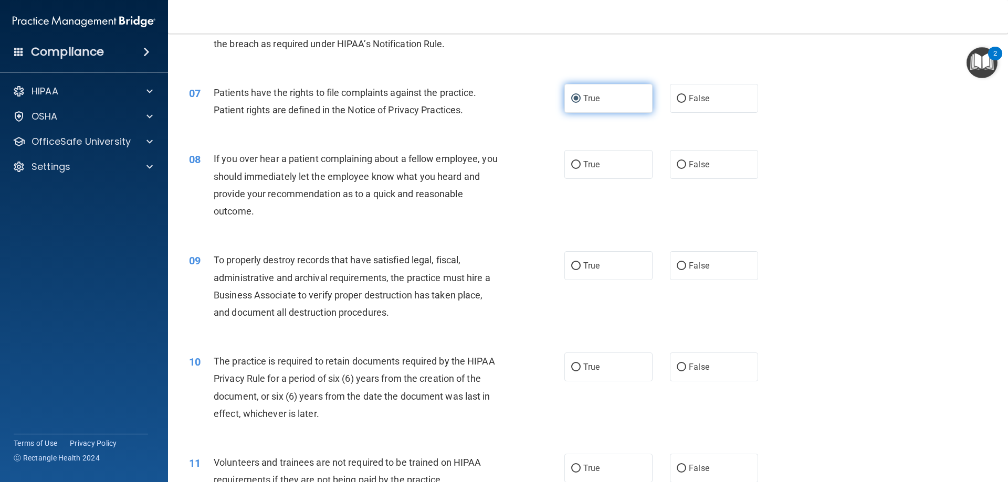
scroll to position [578, 0]
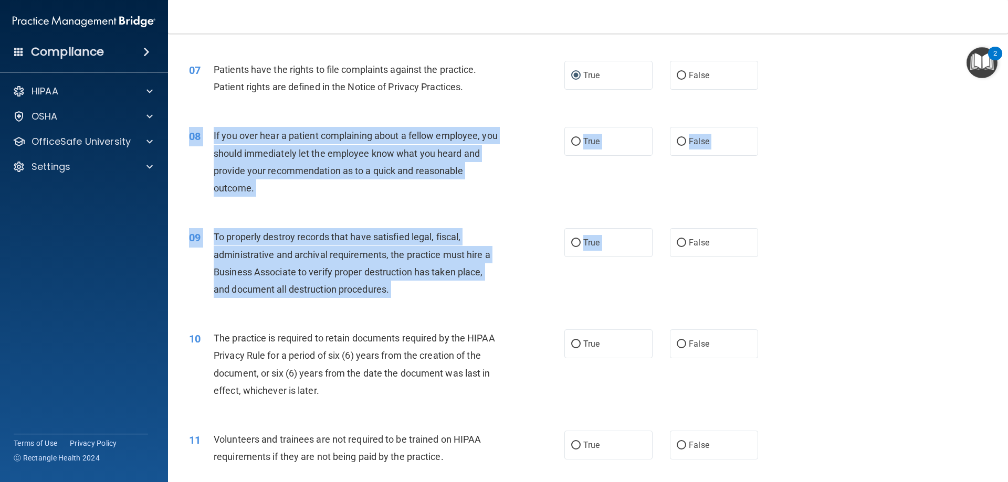
drag, startPoint x: 685, startPoint y: 239, endPoint x: 680, endPoint y: 163, distance: 75.7
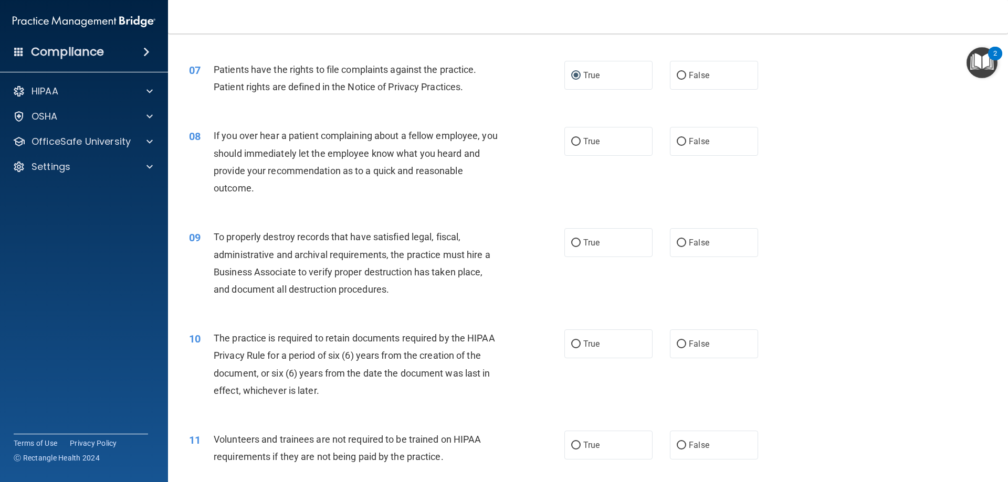
click at [680, 163] on div "08 If you over hear a patient complaining about a fellow employee, you should i…" at bounding box center [588, 164] width 814 height 101
click at [681, 139] on input "False" at bounding box center [681, 142] width 9 height 8
radio input "true"
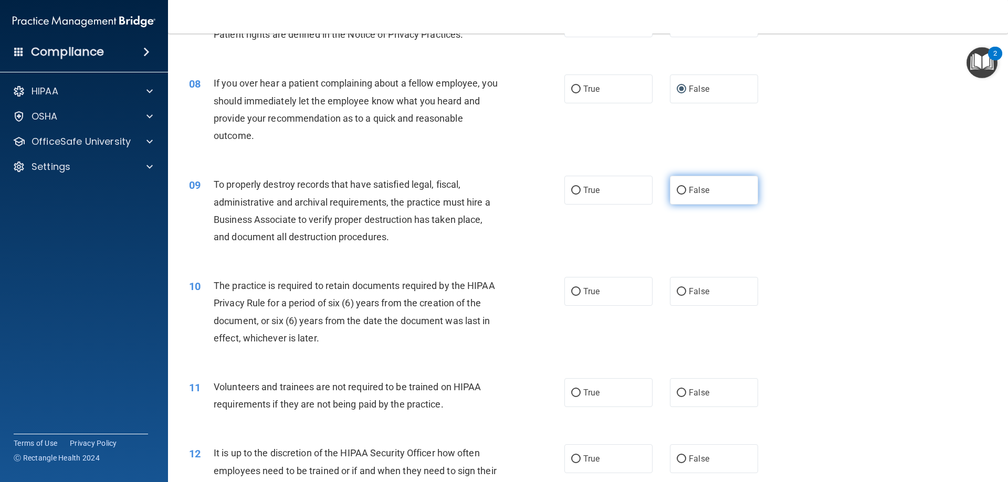
click at [701, 194] on span "False" at bounding box center [699, 190] width 20 height 10
click at [686, 194] on input "False" at bounding box center [681, 191] width 9 height 8
radio input "true"
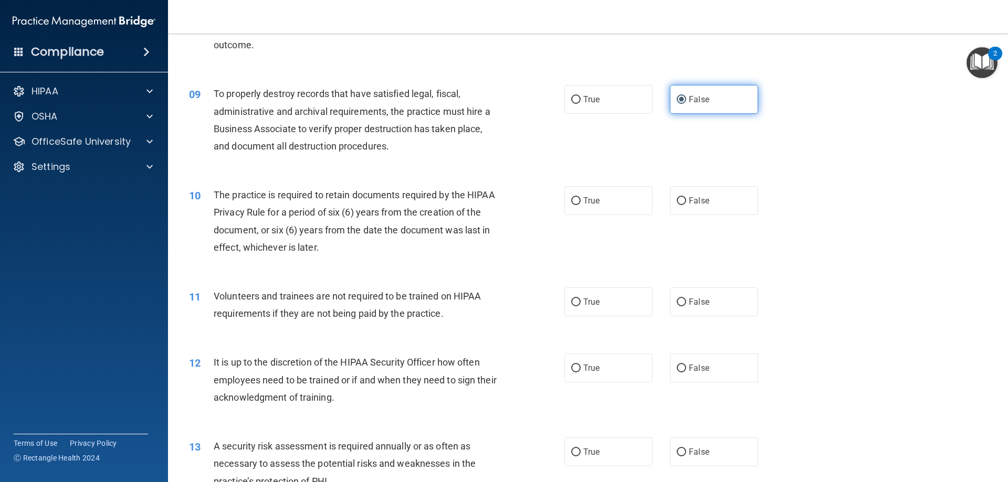
scroll to position [735, 0]
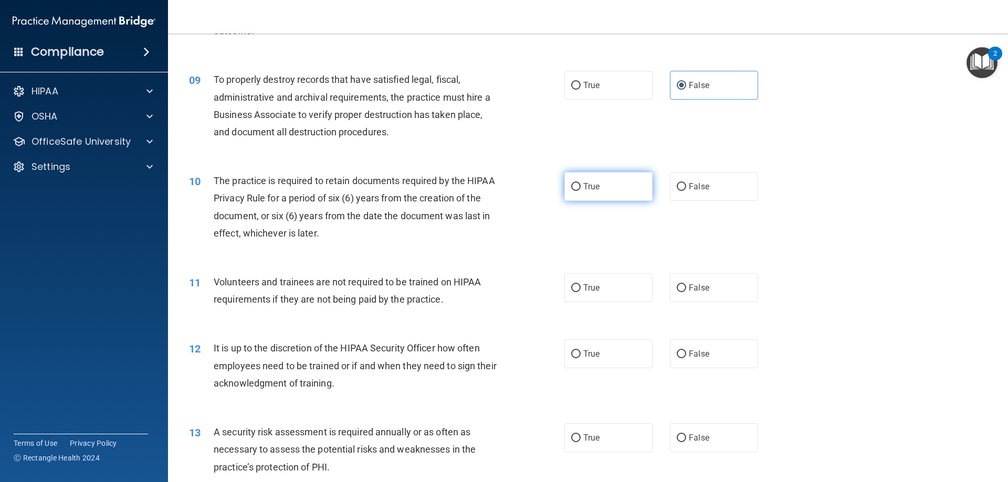
click at [585, 190] on span "True" at bounding box center [591, 187] width 16 height 10
click at [581, 190] on input "True" at bounding box center [575, 187] width 9 height 8
radio input "true"
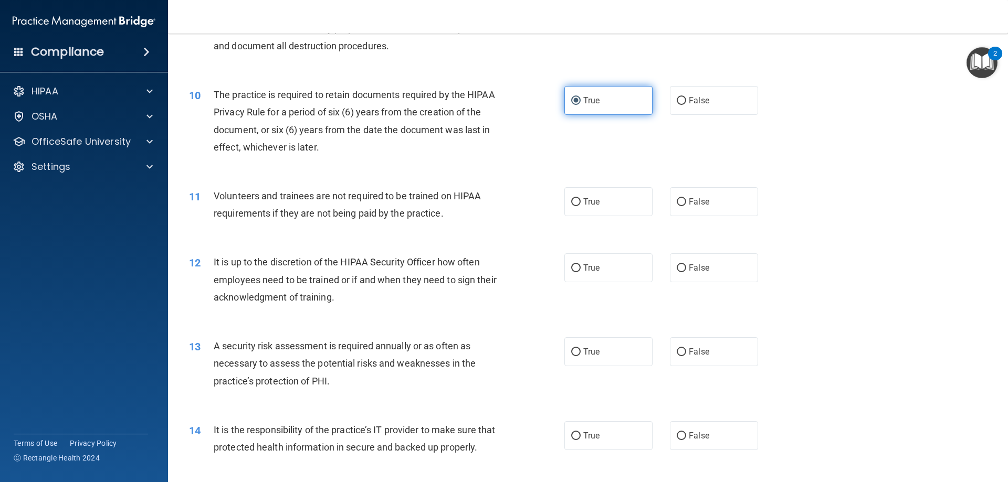
scroll to position [840, 0]
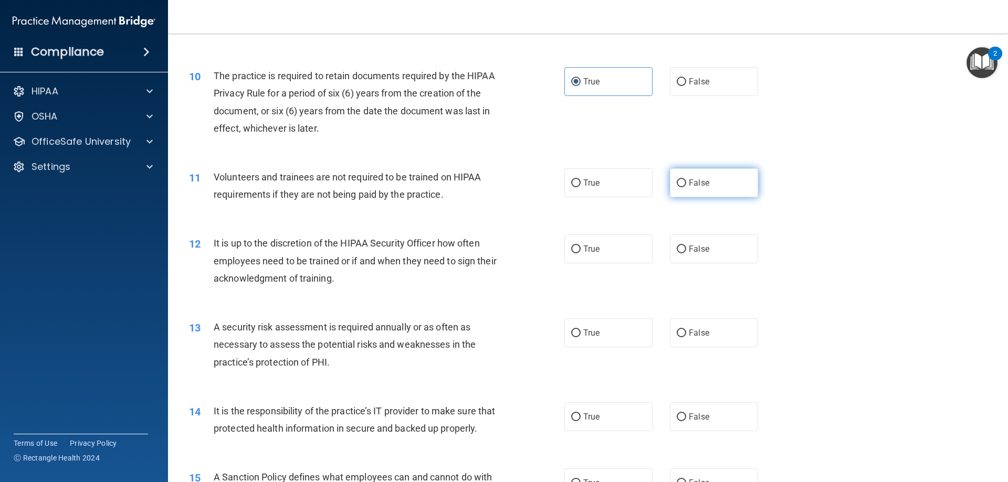
click at [689, 183] on span "False" at bounding box center [699, 183] width 20 height 10
click at [684, 183] on input "False" at bounding box center [681, 184] width 9 height 8
radio input "true"
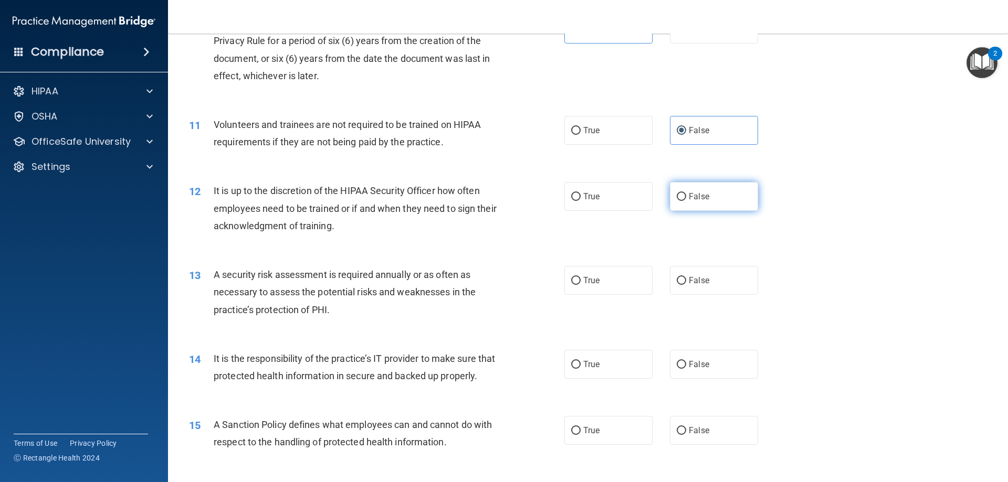
click at [677, 193] on input "False" at bounding box center [681, 197] width 9 height 8
radio input "true"
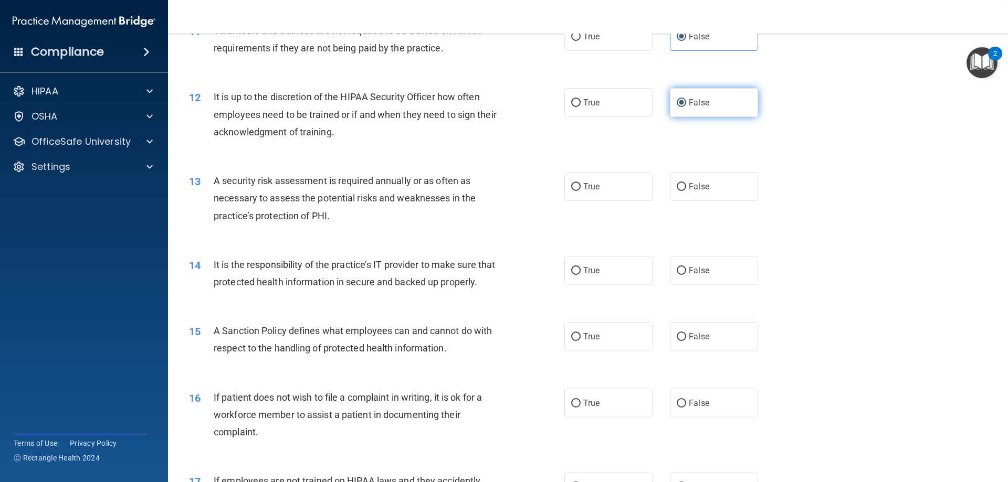
scroll to position [998, 0]
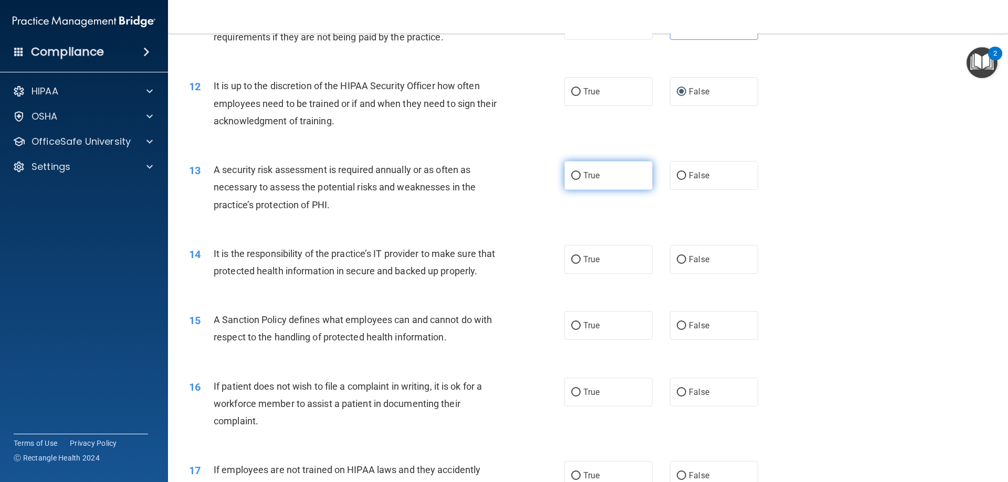
click at [595, 184] on label "True" at bounding box center [608, 175] width 88 height 29
click at [581, 180] on input "True" at bounding box center [575, 176] width 9 height 8
radio input "true"
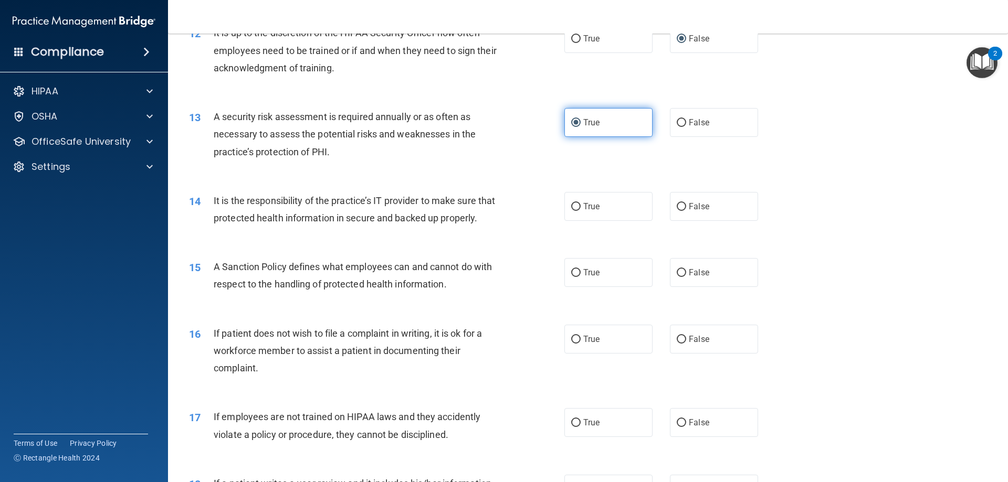
scroll to position [1103, 0]
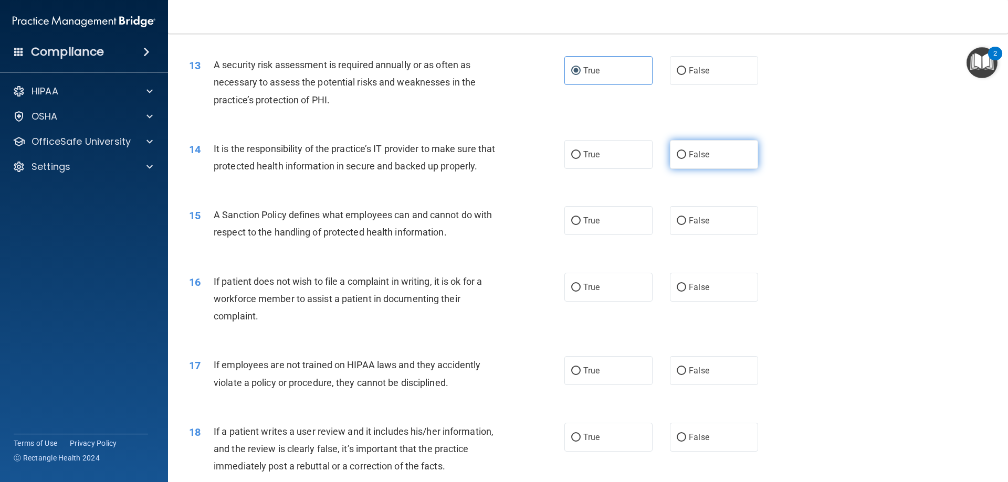
click at [686, 163] on label "False" at bounding box center [714, 154] width 88 height 29
click at [686, 159] on input "False" at bounding box center [681, 155] width 9 height 8
radio input "true"
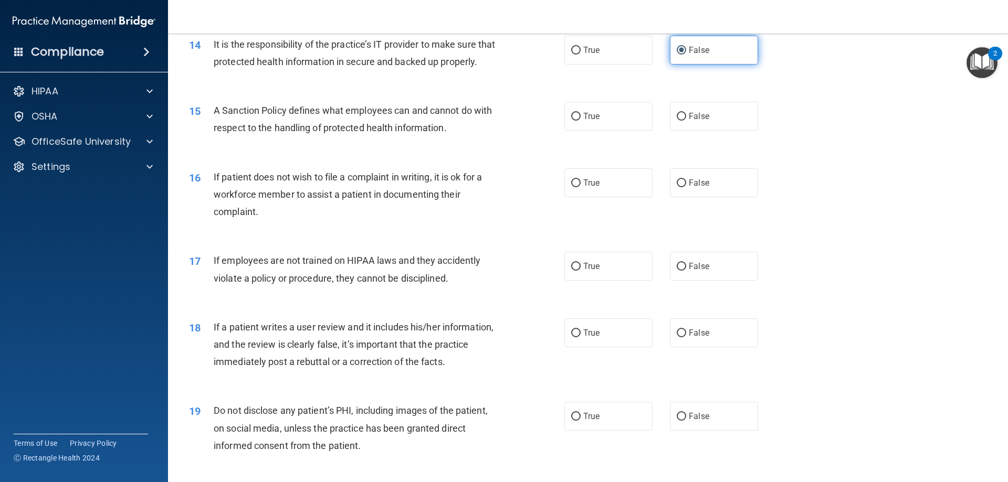
scroll to position [1208, 0]
click at [681, 130] on label "False" at bounding box center [714, 115] width 88 height 29
click at [681, 120] on input "False" at bounding box center [681, 116] width 9 height 8
radio input "true"
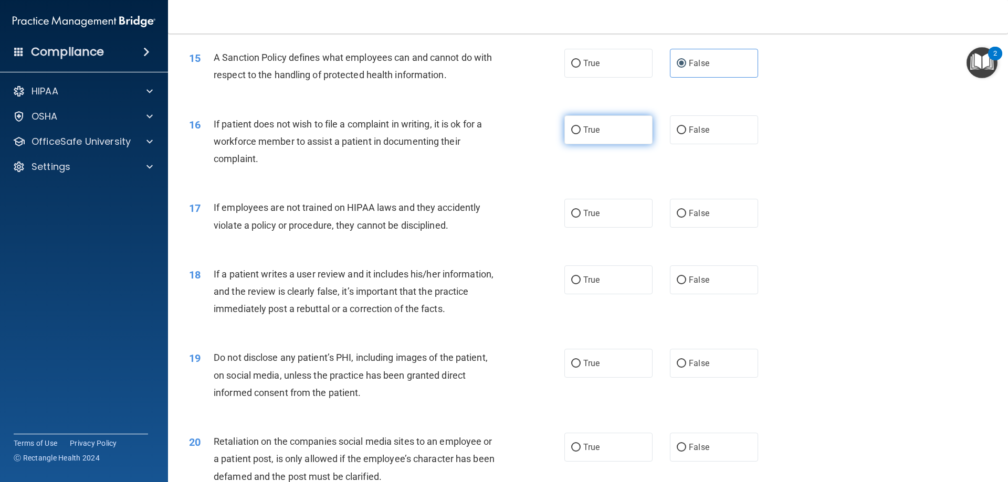
click at [590, 135] on span "True" at bounding box center [591, 130] width 16 height 10
click at [581, 134] on input "True" at bounding box center [575, 131] width 9 height 8
radio input "true"
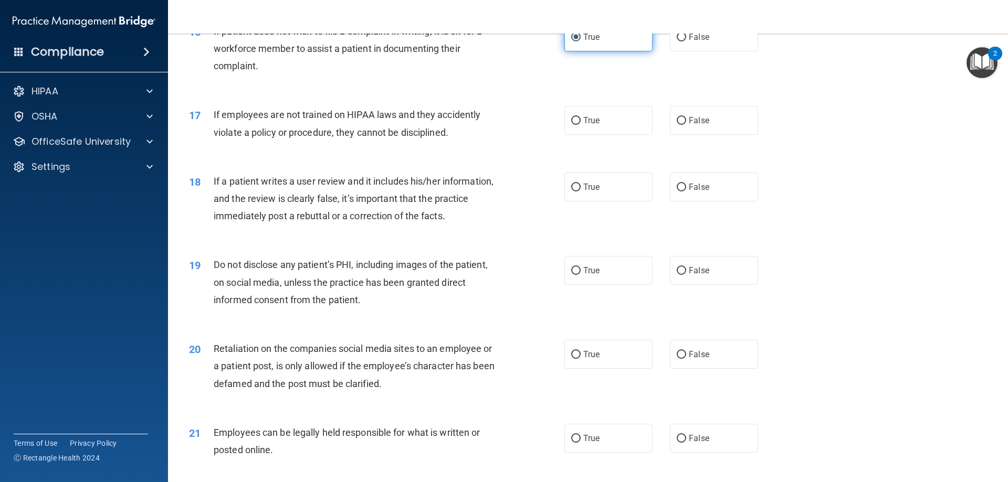
scroll to position [1365, 0]
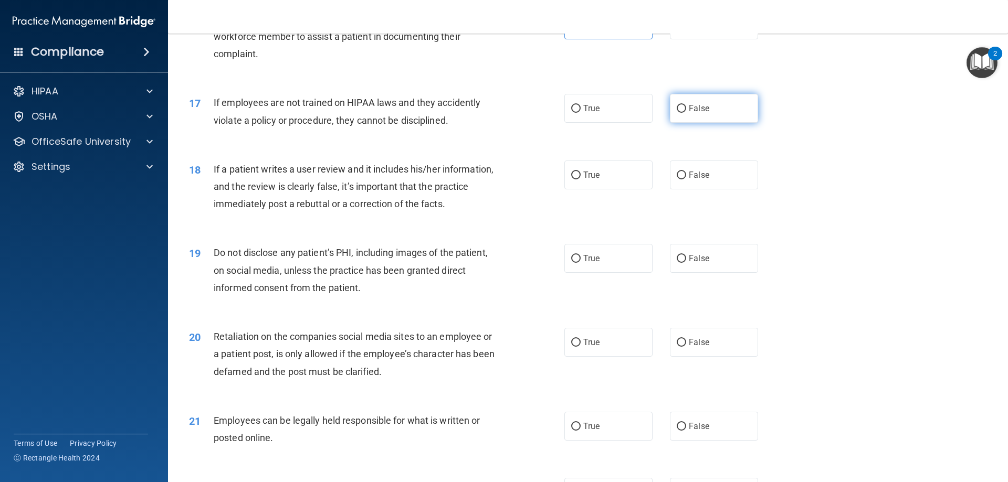
click at [730, 117] on label "False" at bounding box center [714, 108] width 88 height 29
click at [686, 113] on input "False" at bounding box center [681, 109] width 9 height 8
radio input "true"
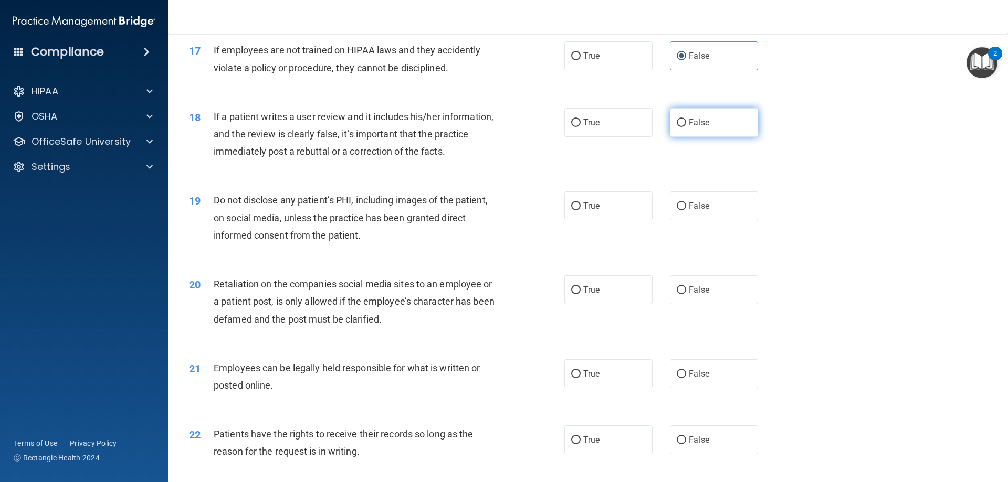
click at [721, 127] on label "False" at bounding box center [714, 122] width 88 height 29
click at [686, 127] on input "False" at bounding box center [681, 123] width 9 height 8
radio input "true"
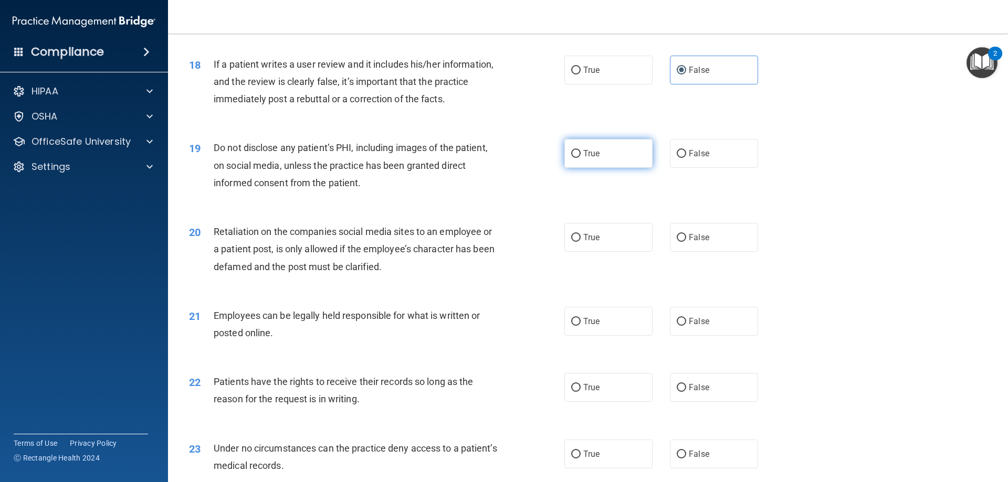
click at [622, 168] on label "True" at bounding box center [608, 153] width 88 height 29
click at [581, 158] on input "True" at bounding box center [575, 154] width 9 height 8
radio input "true"
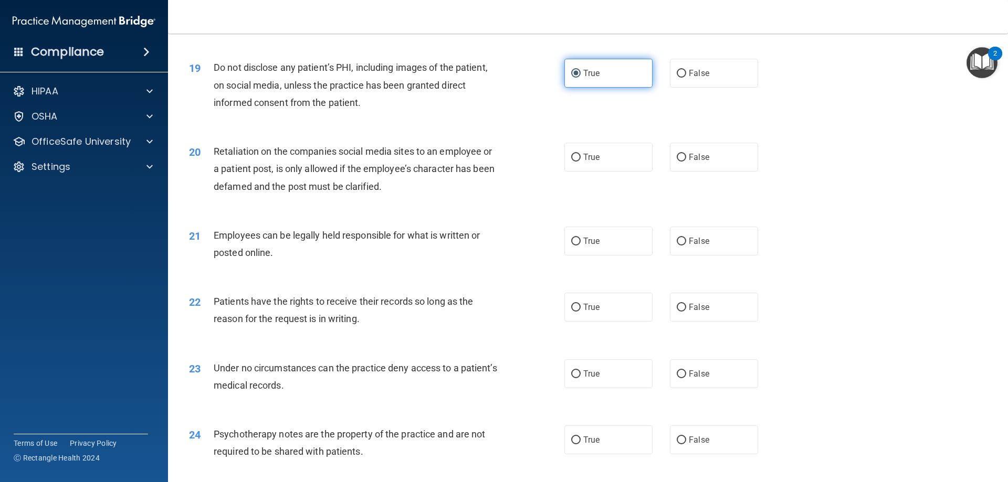
scroll to position [1575, 0]
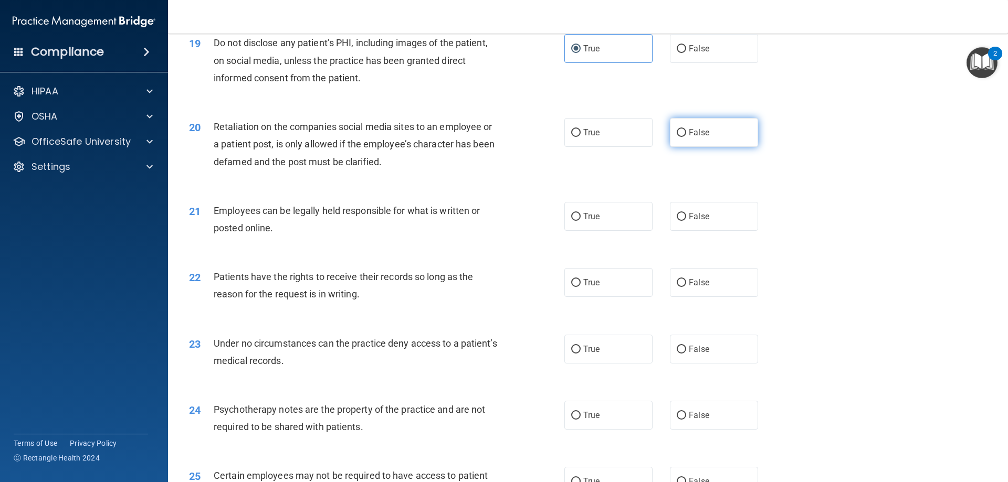
click at [675, 147] on label "False" at bounding box center [714, 132] width 88 height 29
click at [677, 137] on input "False" at bounding box center [681, 133] width 9 height 8
radio input "true"
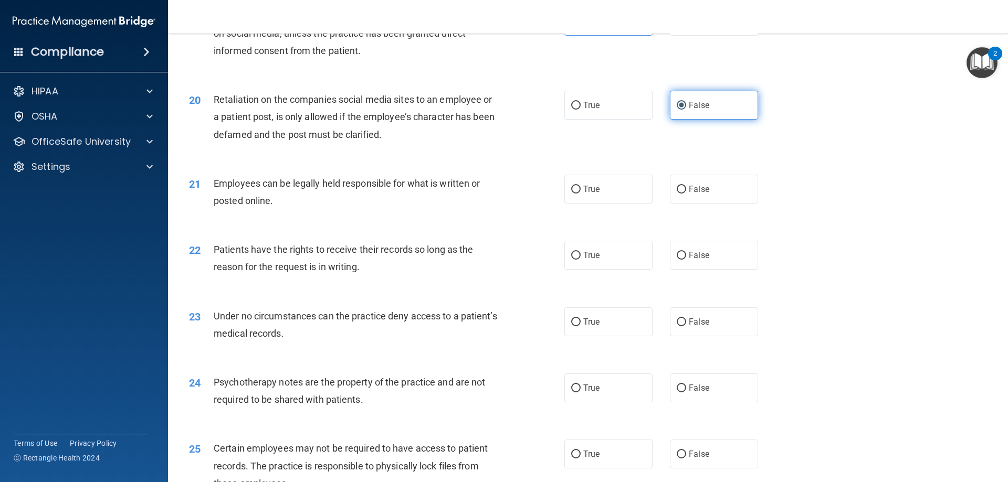
scroll to position [1628, 0]
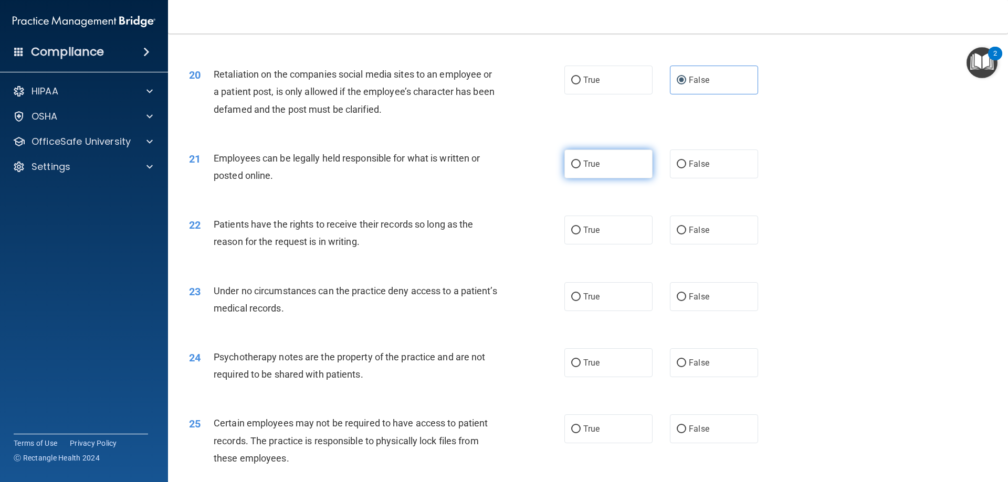
click at [613, 179] on label "True" at bounding box center [608, 164] width 88 height 29
click at [581, 169] on input "True" at bounding box center [575, 165] width 9 height 8
radio input "true"
click at [681, 235] on input "False" at bounding box center [681, 231] width 9 height 8
radio input "true"
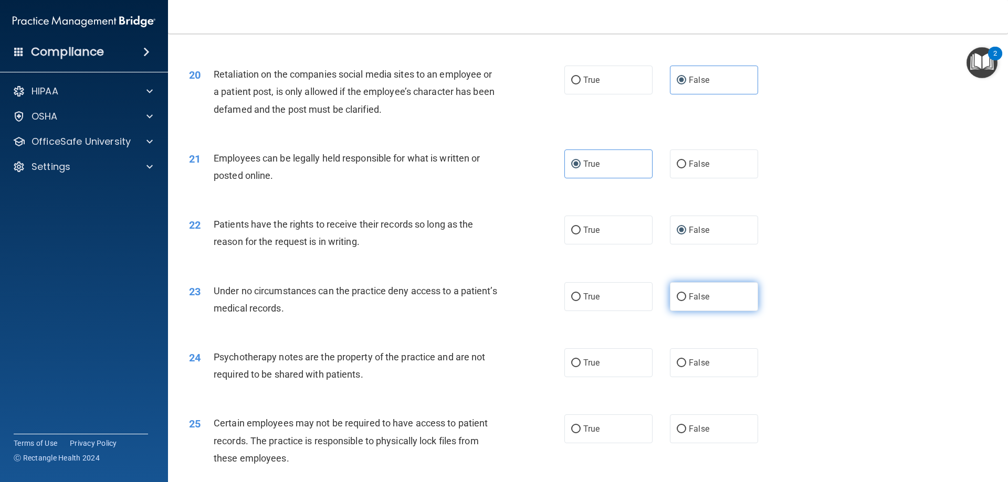
click at [670, 311] on label "False" at bounding box center [714, 296] width 88 height 29
click at [677, 301] on input "False" at bounding box center [681, 297] width 9 height 8
radio input "true"
click at [584, 368] on span "True" at bounding box center [591, 363] width 16 height 10
click at [581, 368] on input "True" at bounding box center [575, 364] width 9 height 8
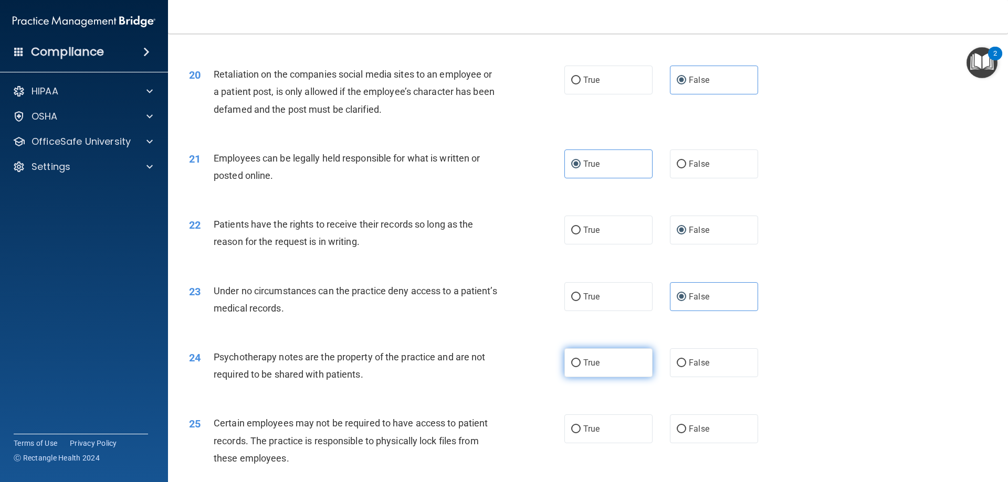
radio input "true"
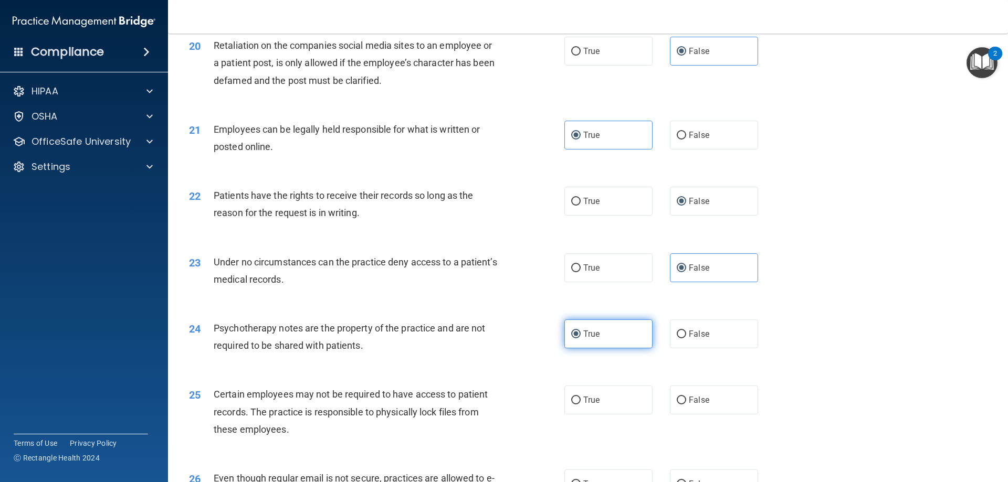
scroll to position [1680, 0]
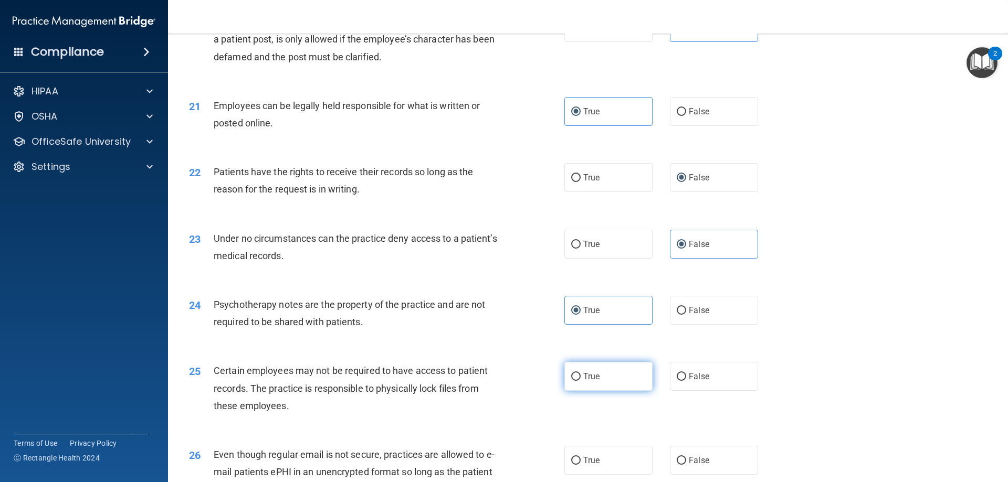
click at [592, 382] on span "True" at bounding box center [591, 377] width 16 height 10
click at [581, 381] on input "True" at bounding box center [575, 377] width 9 height 8
radio input "true"
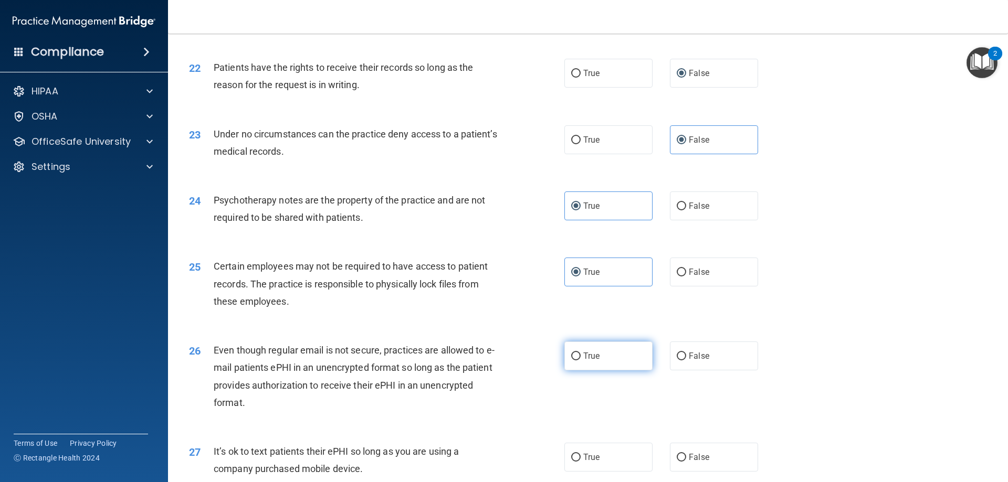
scroll to position [1785, 0]
click at [677, 360] on input "False" at bounding box center [681, 356] width 9 height 8
radio input "true"
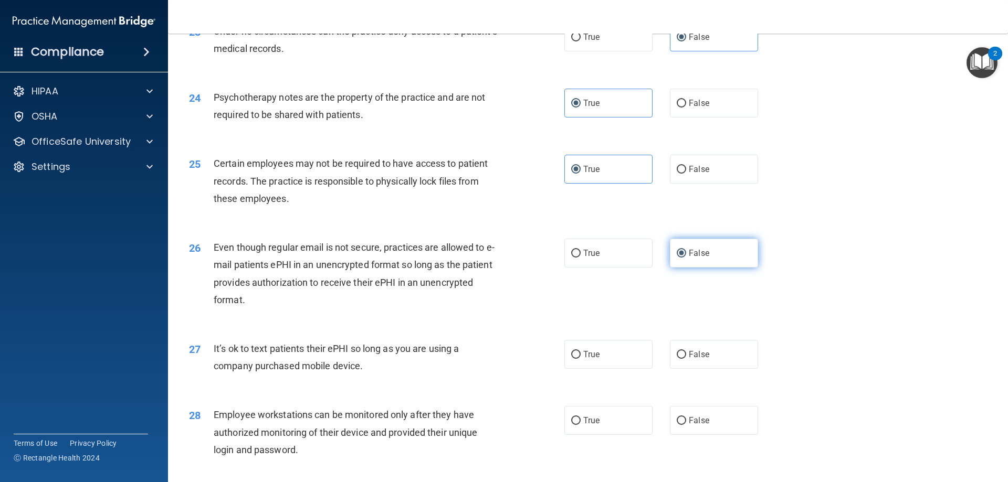
scroll to position [1995, 0]
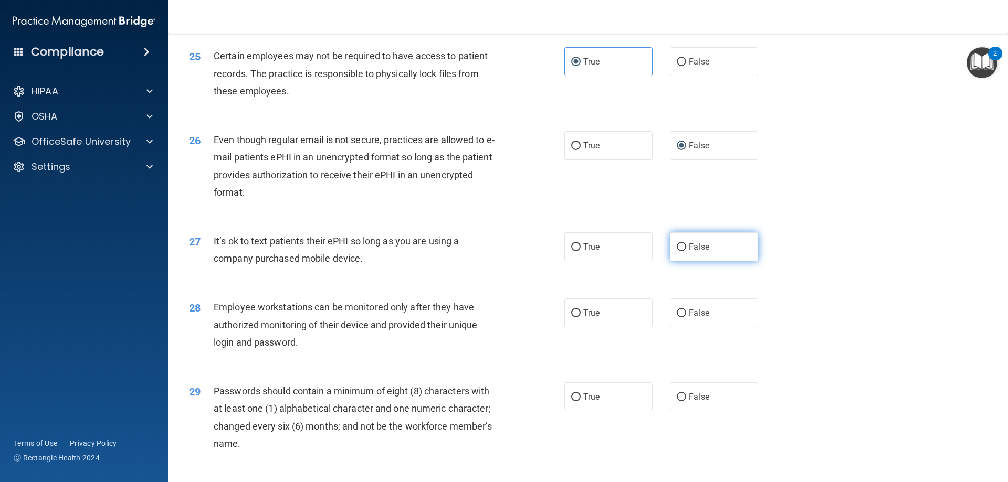
click at [689, 252] on span "False" at bounding box center [699, 247] width 20 height 10
click at [686, 251] on input "False" at bounding box center [681, 248] width 9 height 8
radio input "true"
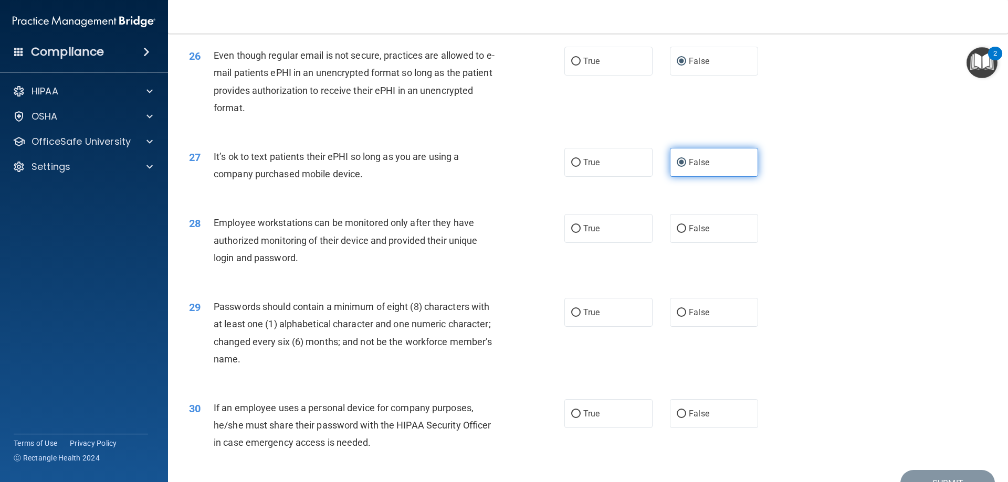
scroll to position [2100, 0]
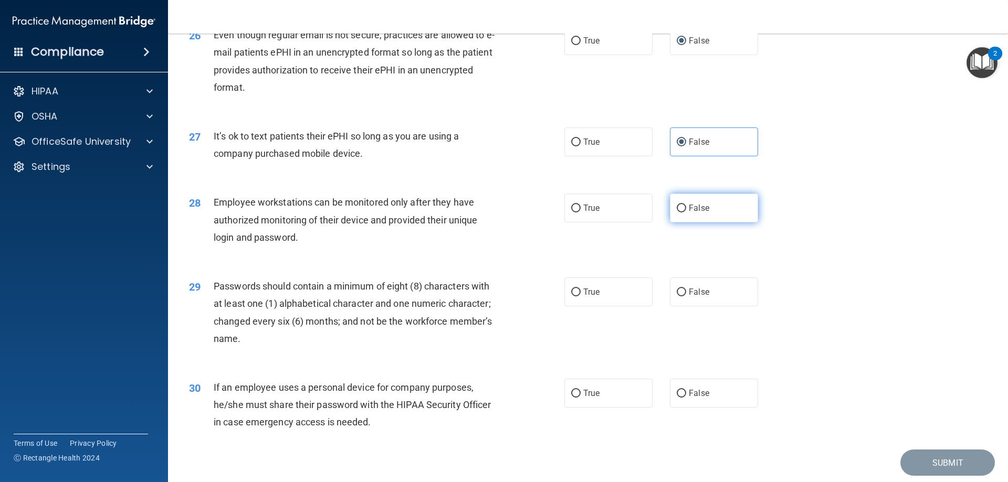
click at [703, 213] on span "False" at bounding box center [699, 208] width 20 height 10
click at [686, 213] on input "False" at bounding box center [681, 209] width 9 height 8
radio input "true"
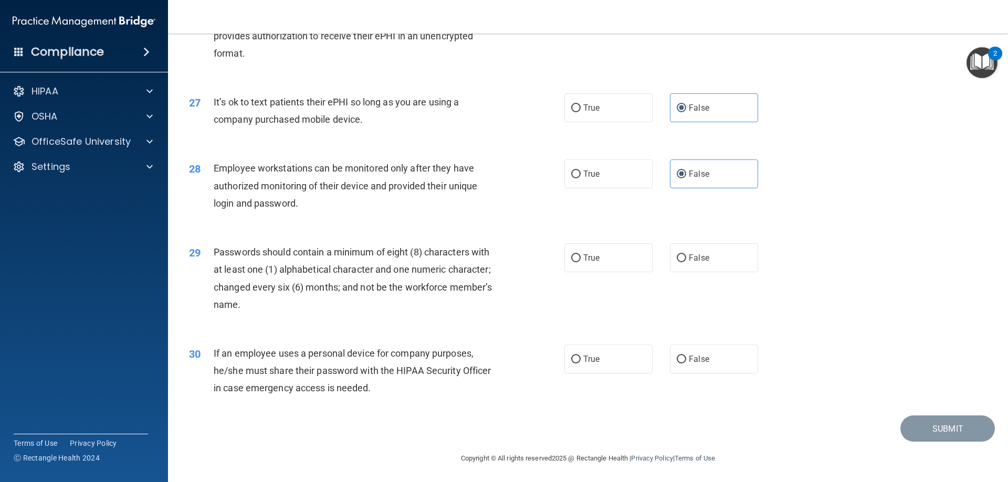
scroll to position [2153, 0]
click at [596, 265] on label "True" at bounding box center [608, 256] width 88 height 29
click at [581, 261] on input "True" at bounding box center [575, 257] width 9 height 8
radio input "true"
click at [700, 368] on label "False" at bounding box center [714, 357] width 88 height 29
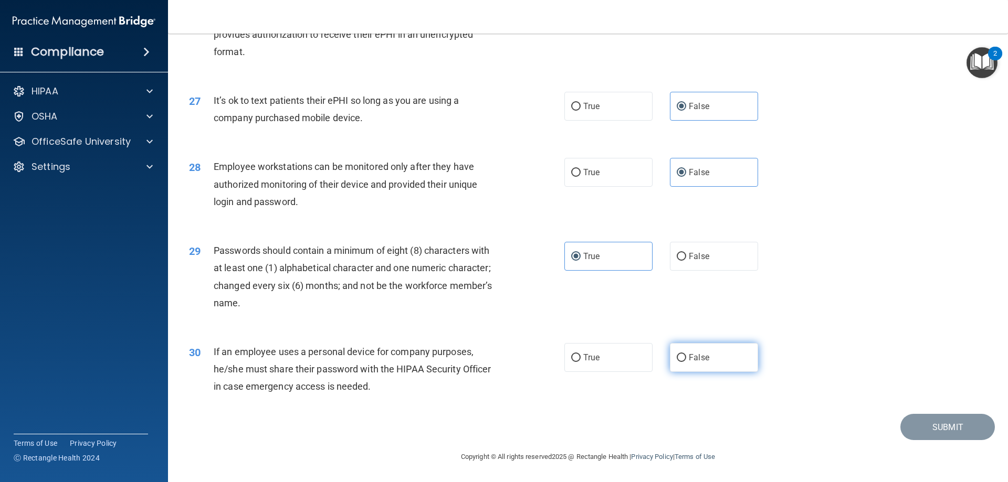
click at [686, 362] on input "False" at bounding box center [681, 358] width 9 height 8
radio input "true"
click at [921, 433] on button "Submit" at bounding box center [947, 427] width 95 height 27
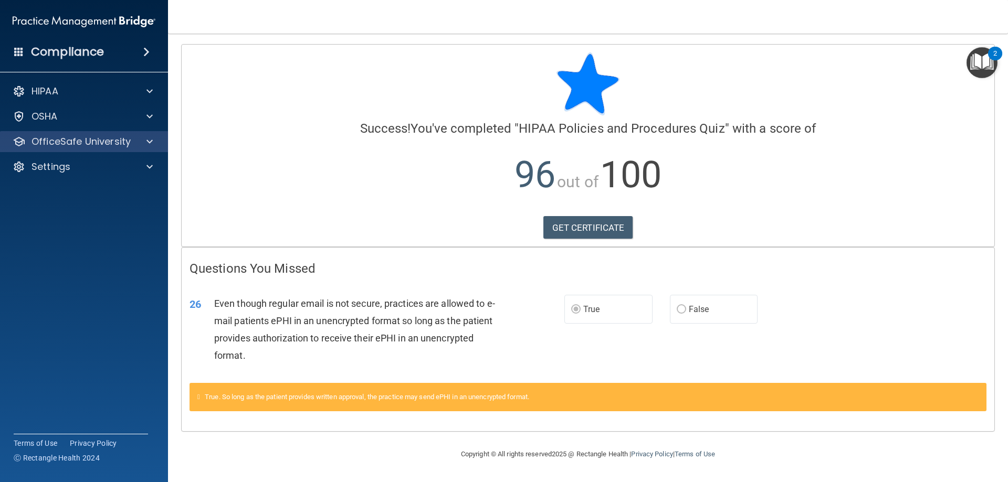
click at [139, 148] on div "OfficeSafe University" at bounding box center [84, 141] width 169 height 21
click at [148, 143] on span at bounding box center [149, 141] width 6 height 13
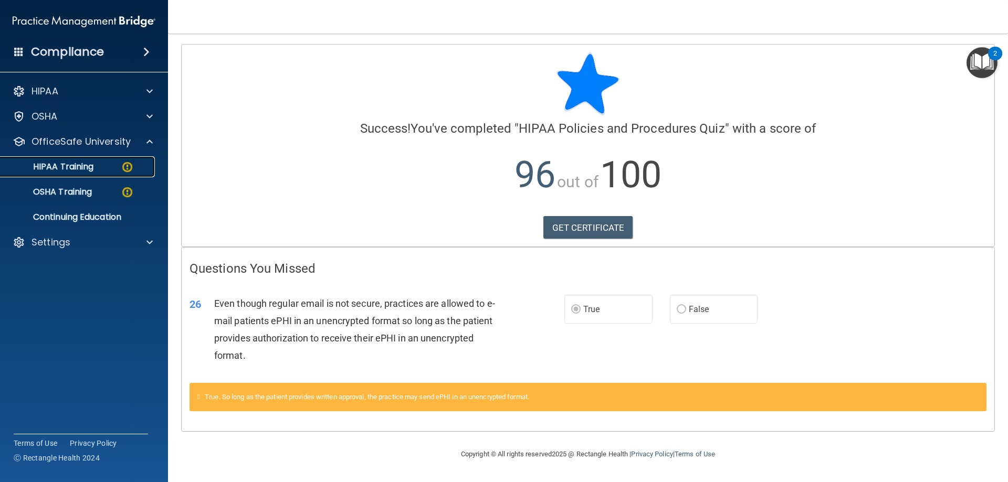
click at [93, 166] on p "HIPAA Training" at bounding box center [50, 167] width 87 height 11
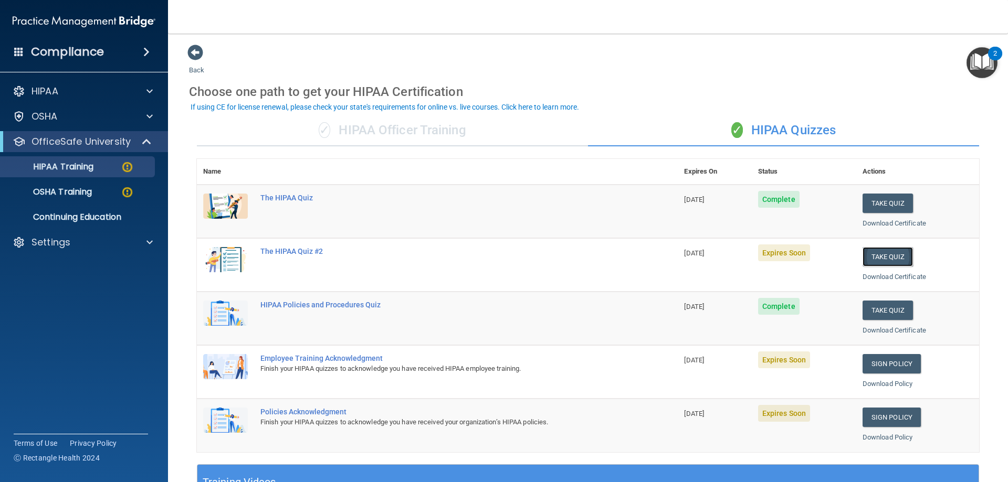
click at [869, 261] on button "Take Quiz" at bounding box center [888, 256] width 50 height 19
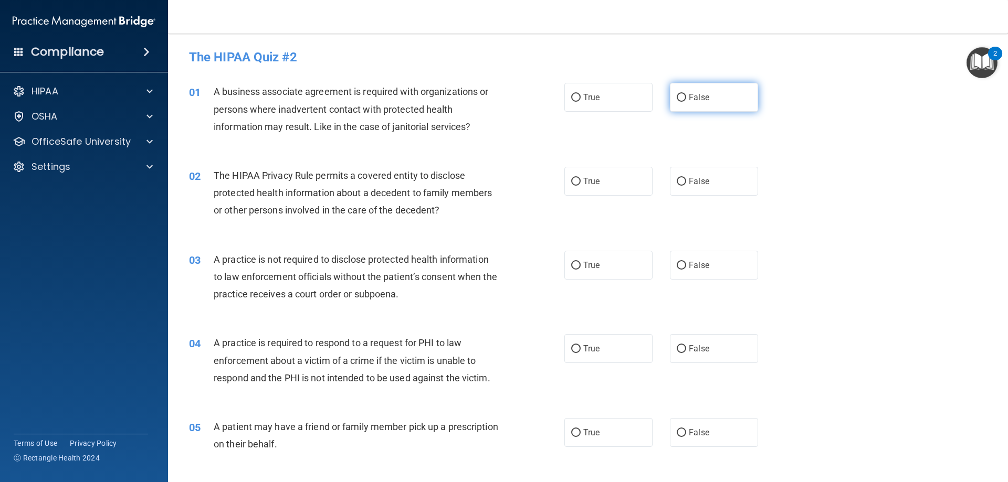
click at [673, 92] on label "False" at bounding box center [714, 97] width 88 height 29
click at [677, 94] on input "False" at bounding box center [681, 98] width 9 height 8
radio input "true"
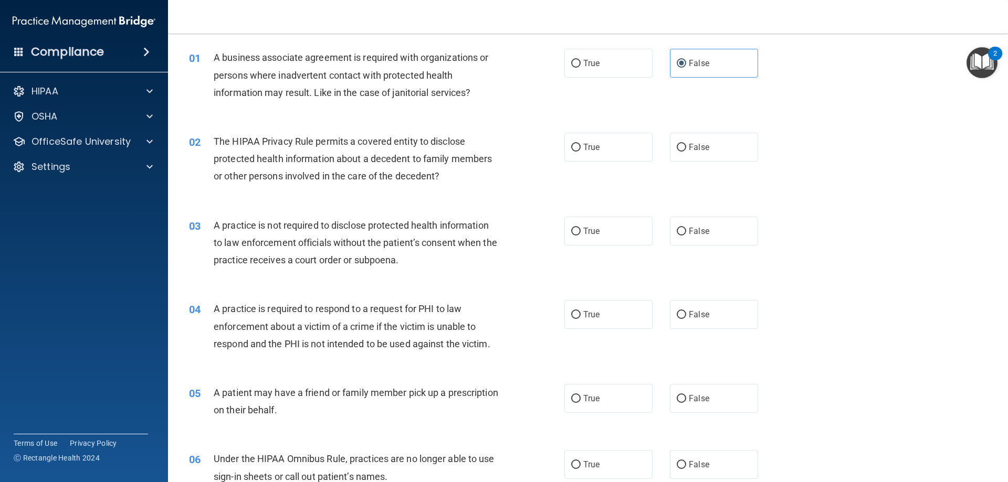
scroll to position [53, 0]
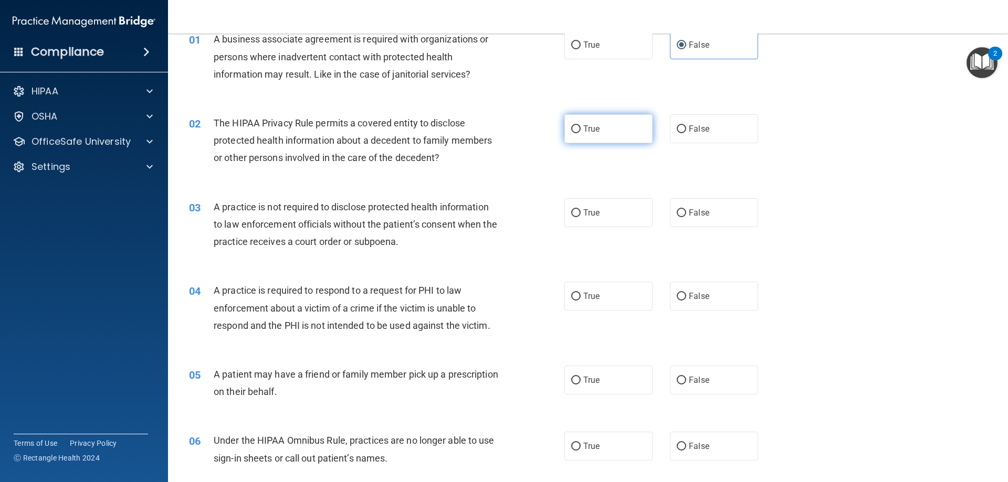
click at [607, 139] on label "True" at bounding box center [608, 128] width 88 height 29
click at [581, 133] on input "True" at bounding box center [575, 129] width 9 height 8
radio input "true"
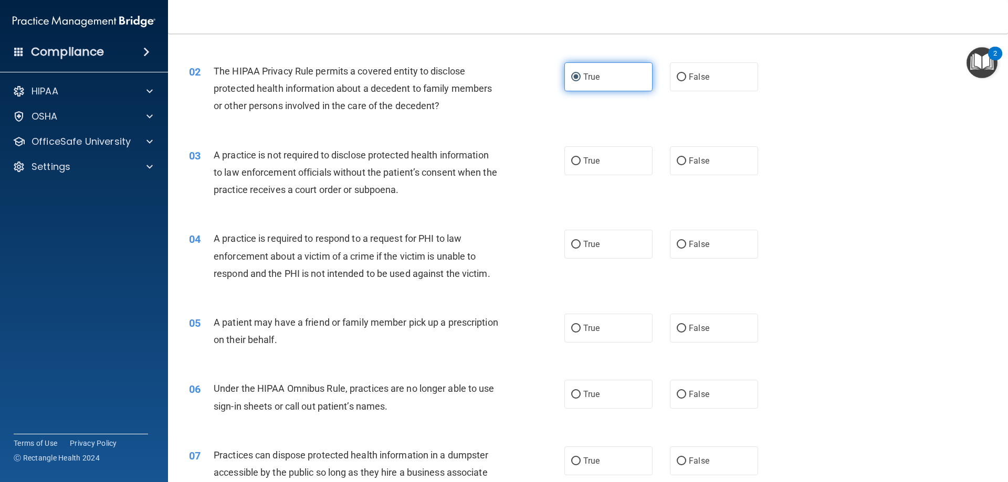
scroll to position [105, 0]
click at [699, 158] on span "False" at bounding box center [699, 160] width 20 height 10
click at [686, 158] on input "False" at bounding box center [681, 161] width 9 height 8
radio input "true"
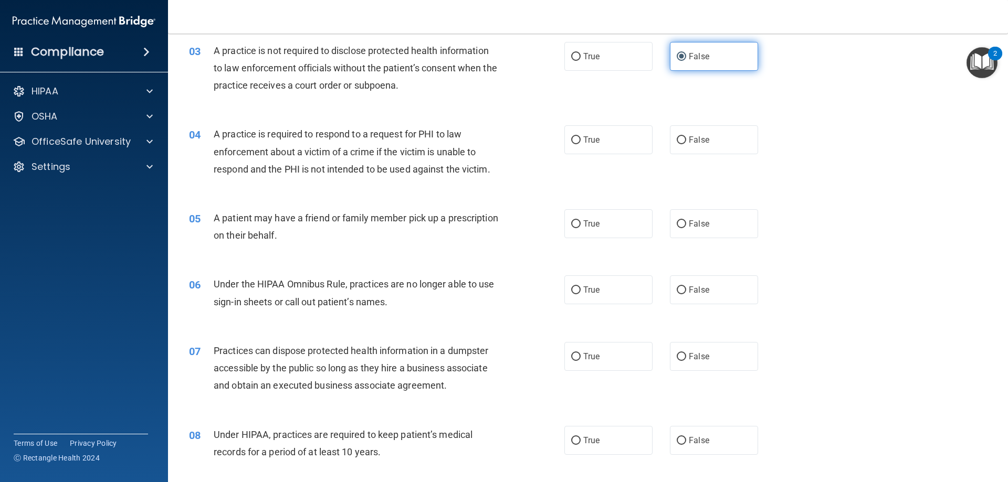
scroll to position [210, 0]
click at [682, 142] on label "False" at bounding box center [714, 138] width 88 height 29
click at [682, 142] on input "False" at bounding box center [681, 139] width 9 height 8
radio input "true"
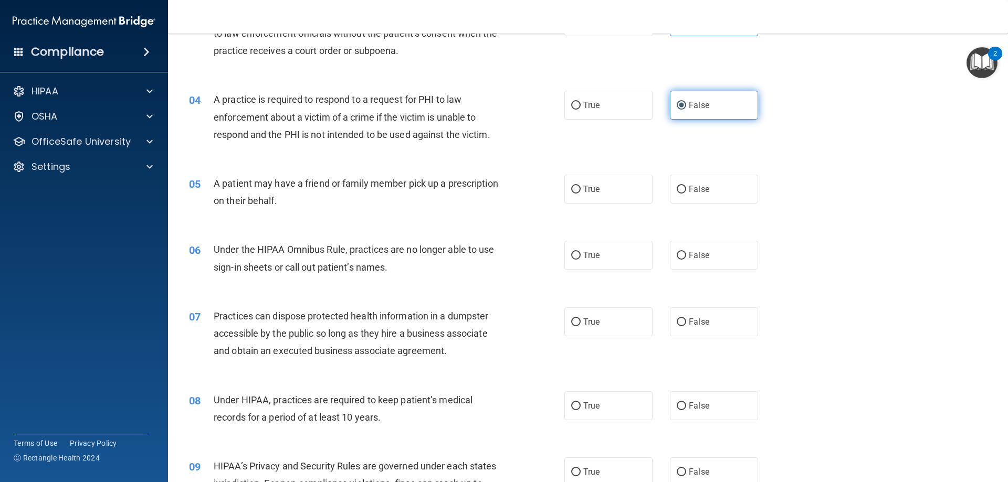
scroll to position [263, 0]
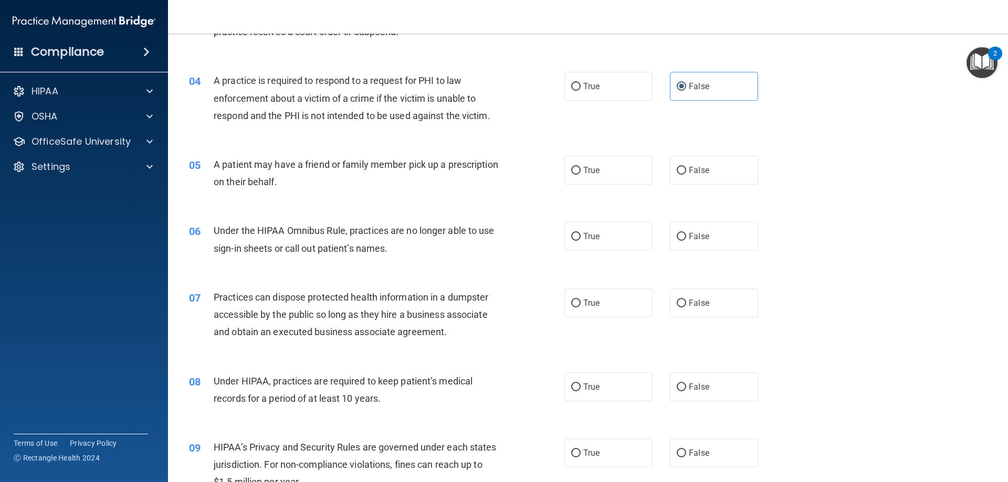
click at [620, 186] on div "05 A patient may have a friend or family member pick up a prescription on their…" at bounding box center [588, 176] width 814 height 66
click at [621, 169] on label "True" at bounding box center [608, 170] width 88 height 29
click at [581, 169] on input "True" at bounding box center [575, 171] width 9 height 8
radio input "true"
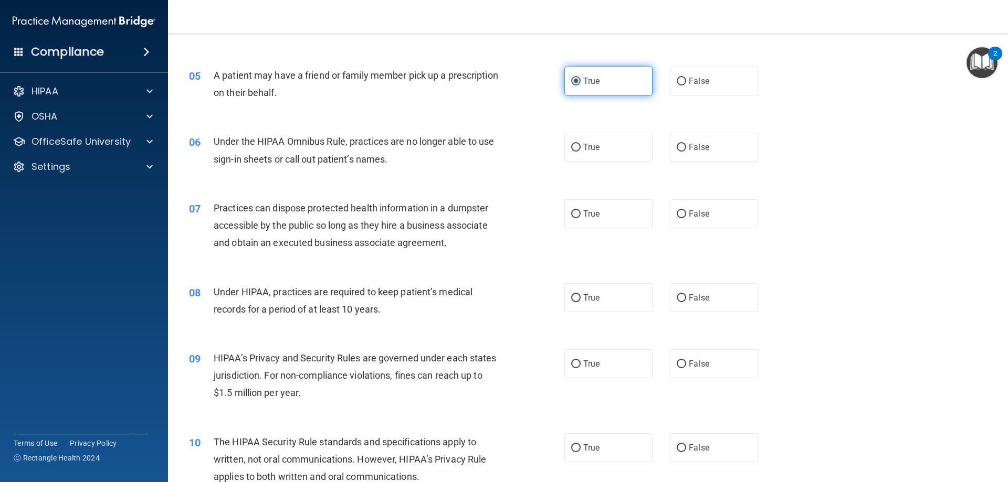
scroll to position [368, 0]
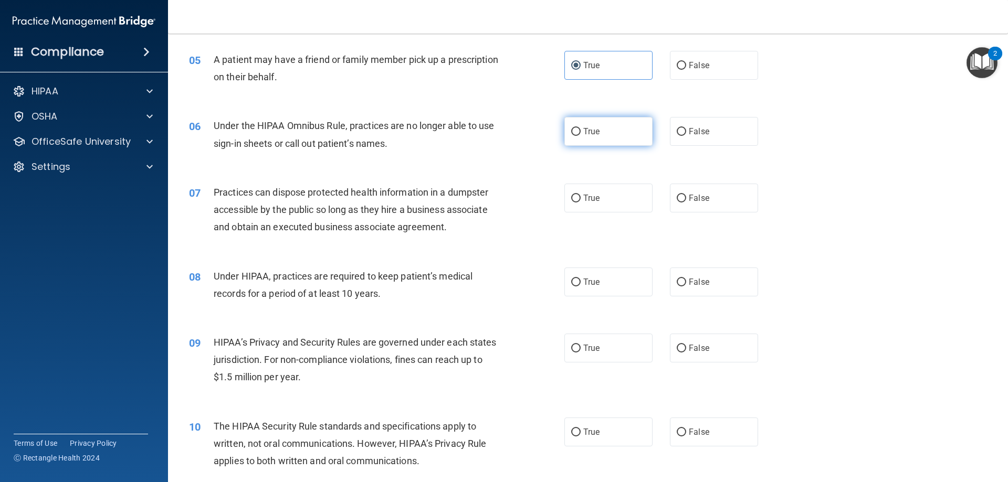
click at [628, 137] on label "True" at bounding box center [608, 131] width 88 height 29
click at [581, 136] on input "True" at bounding box center [575, 132] width 9 height 8
radio input "true"
click at [699, 201] on span "False" at bounding box center [699, 198] width 20 height 10
click at [686, 201] on input "False" at bounding box center [681, 199] width 9 height 8
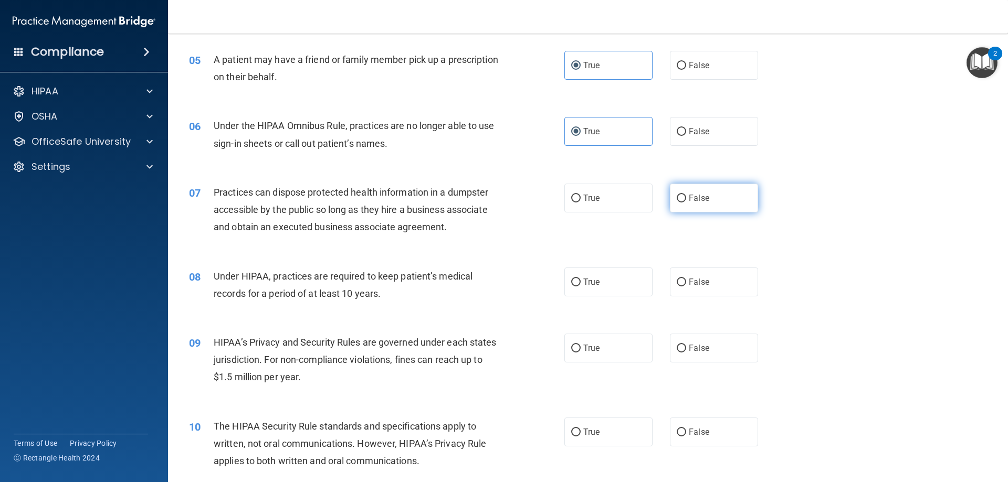
radio input "true"
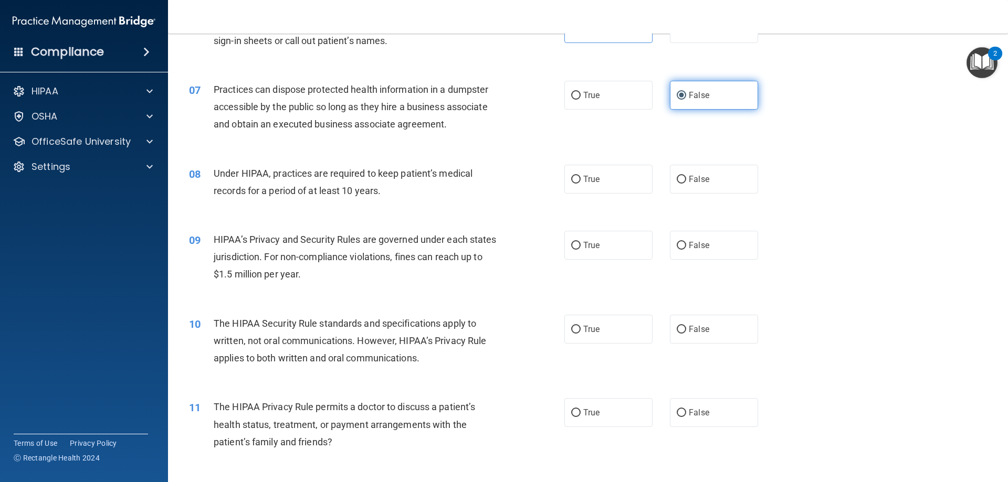
scroll to position [473, 0]
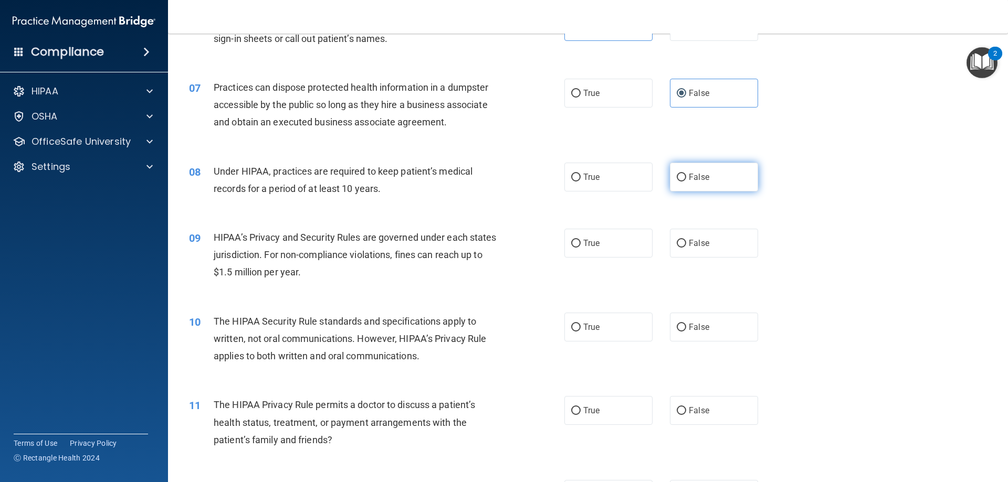
click at [684, 189] on label "False" at bounding box center [714, 177] width 88 height 29
click at [684, 182] on input "False" at bounding box center [681, 178] width 9 height 8
radio input "true"
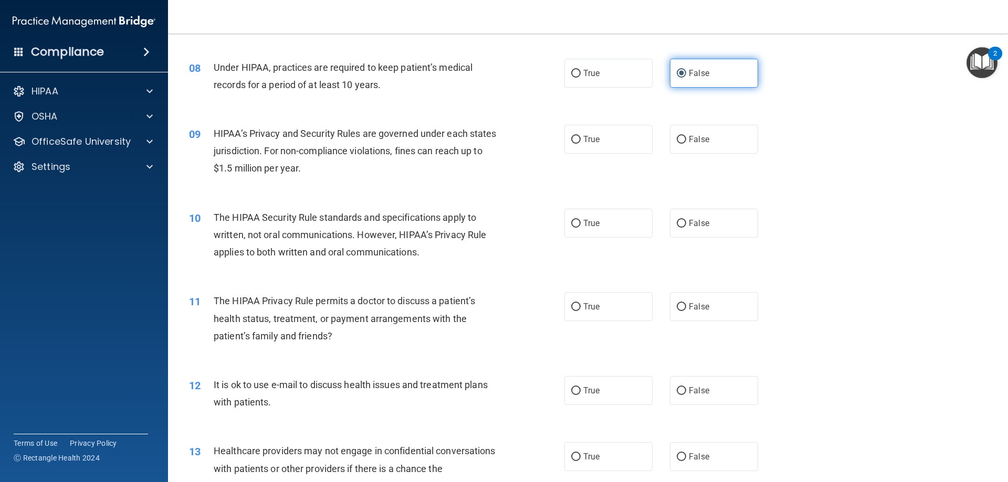
scroll to position [578, 0]
click at [564, 128] on label "True" at bounding box center [608, 138] width 88 height 29
click at [571, 135] on input "True" at bounding box center [575, 139] width 9 height 8
radio input "true"
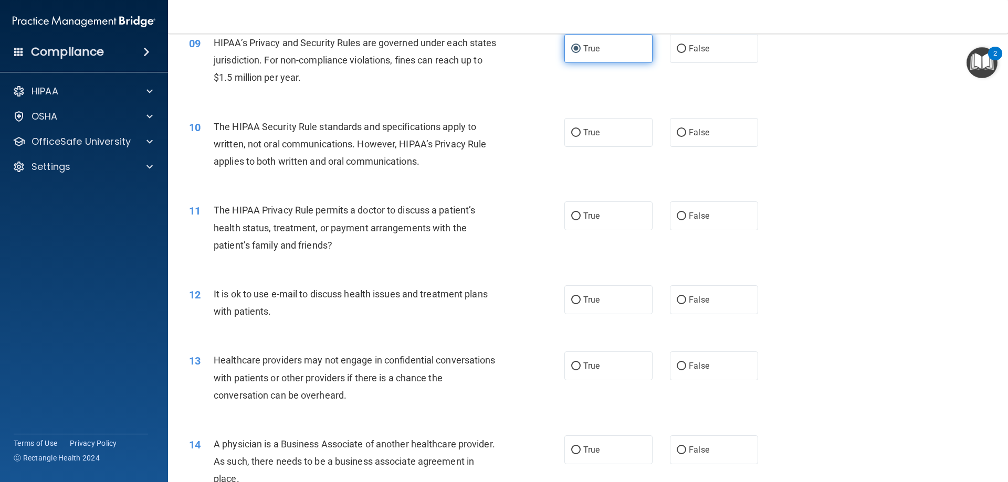
scroll to position [683, 0]
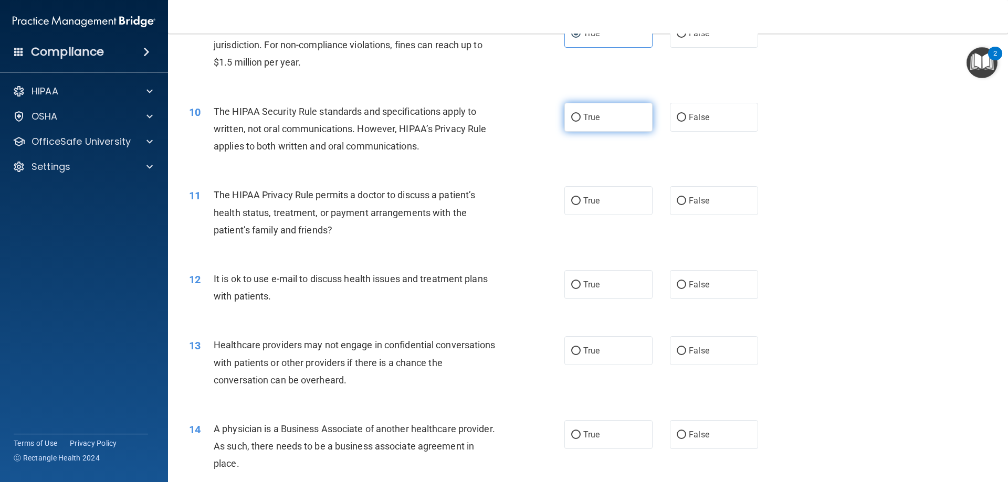
click at [585, 122] on label "True" at bounding box center [608, 117] width 88 height 29
click at [581, 122] on input "True" at bounding box center [575, 118] width 9 height 8
radio input "true"
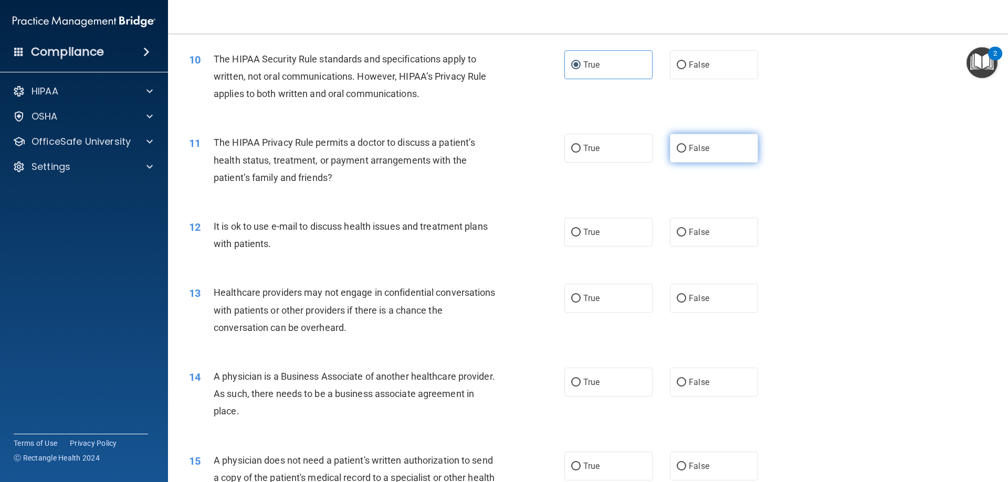
click at [670, 152] on label "False" at bounding box center [714, 148] width 88 height 29
click at [677, 152] on input "False" at bounding box center [681, 149] width 9 height 8
radio input "true"
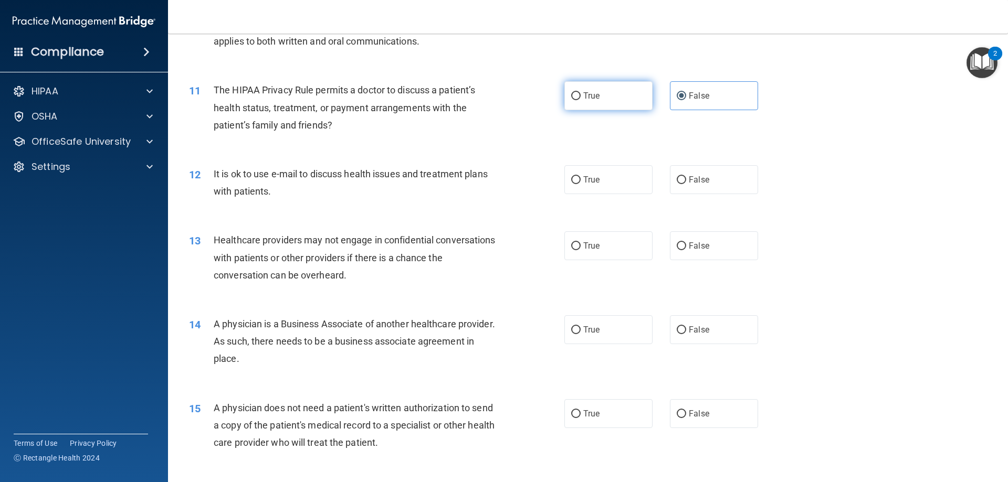
click at [614, 107] on label "True" at bounding box center [608, 95] width 88 height 29
click at [581, 100] on input "True" at bounding box center [575, 96] width 9 height 8
radio input "true"
radio input "false"
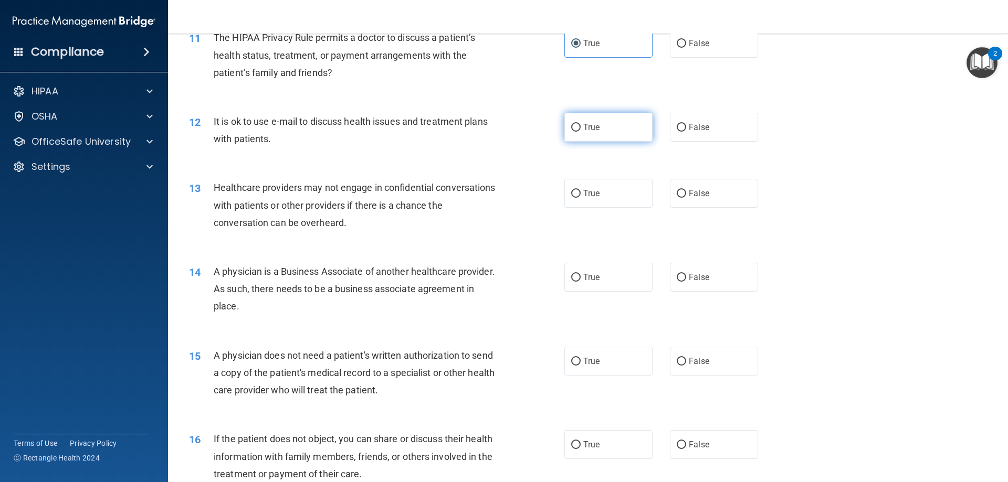
drag, startPoint x: 616, startPoint y: 150, endPoint x: 611, endPoint y: 138, distance: 12.9
click at [615, 148] on div "12 It is ok to use e-mail to discuss health issues and treatment plans with pat…" at bounding box center [588, 133] width 814 height 66
click at [610, 133] on label "True" at bounding box center [608, 127] width 88 height 29
click at [581, 132] on input "True" at bounding box center [575, 128] width 9 height 8
radio input "true"
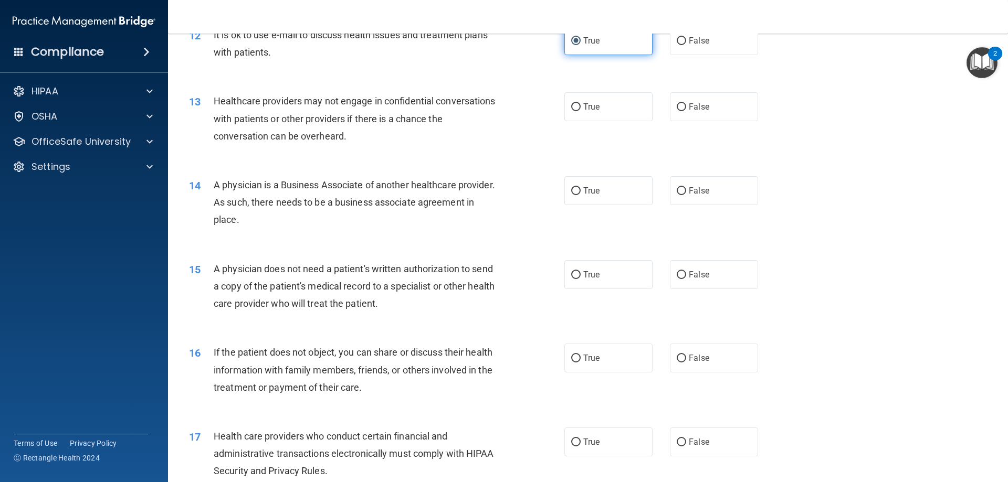
scroll to position [945, 0]
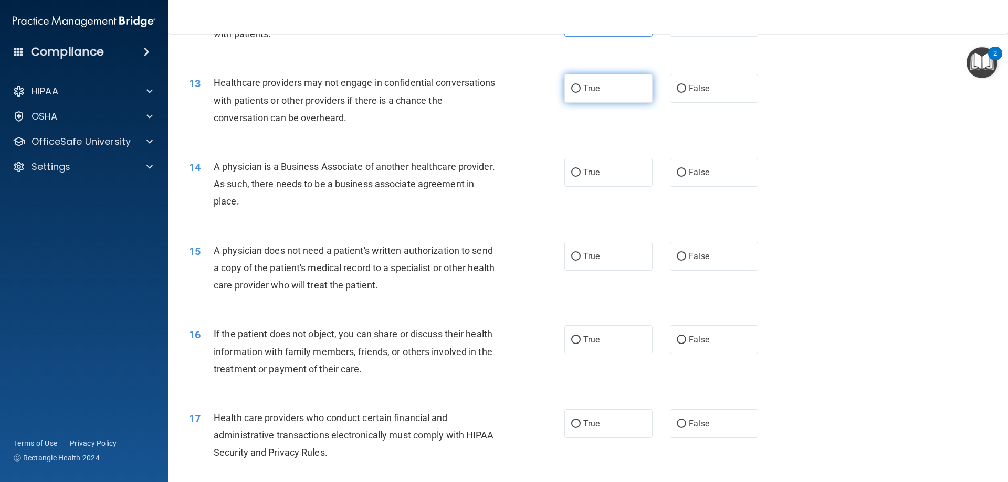
click at [600, 97] on label "True" at bounding box center [608, 88] width 88 height 29
click at [581, 93] on input "True" at bounding box center [575, 89] width 9 height 8
radio input "true"
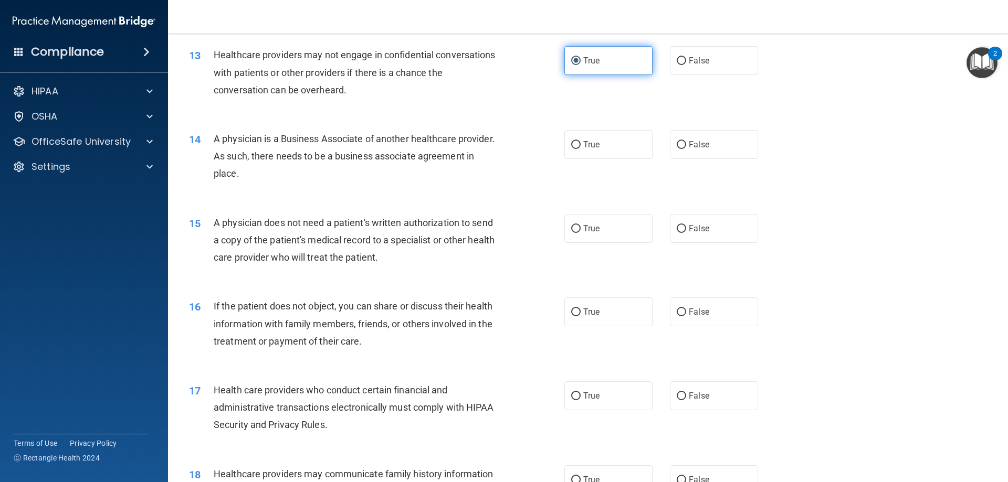
scroll to position [998, 0]
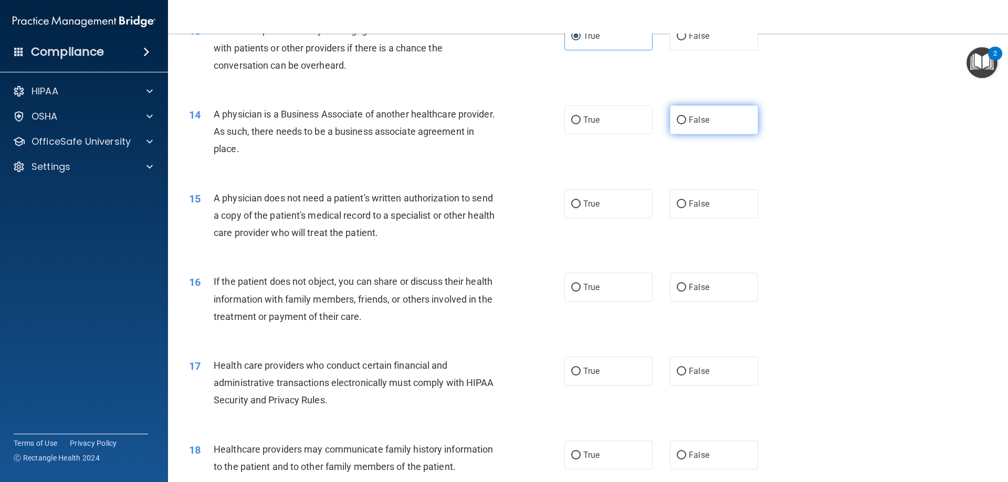
click at [677, 117] on input "False" at bounding box center [681, 121] width 9 height 8
radio input "true"
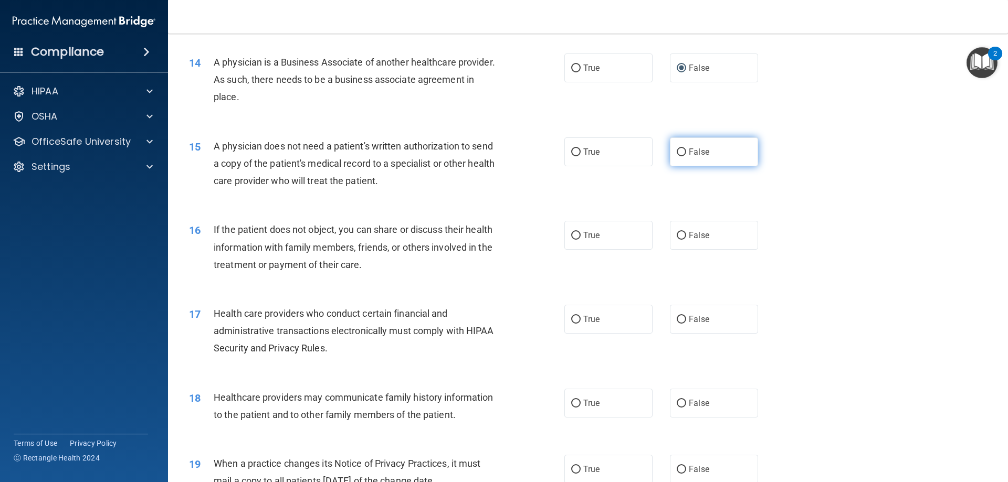
scroll to position [1103, 0]
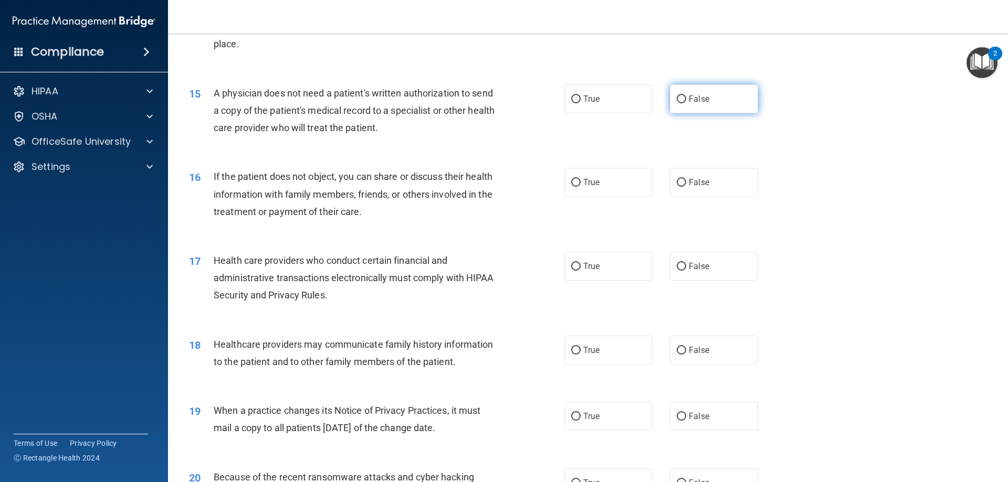
click at [689, 101] on span "False" at bounding box center [699, 99] width 20 height 10
click at [686, 101] on input "False" at bounding box center [681, 100] width 9 height 8
radio input "true"
click at [602, 95] on label "True" at bounding box center [608, 99] width 88 height 29
click at [581, 96] on input "True" at bounding box center [575, 100] width 9 height 8
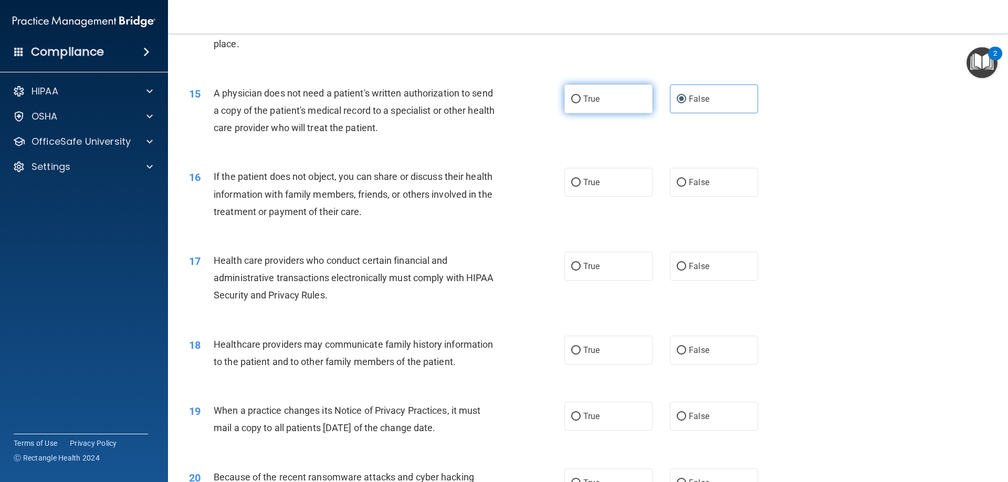
radio input "true"
radio input "false"
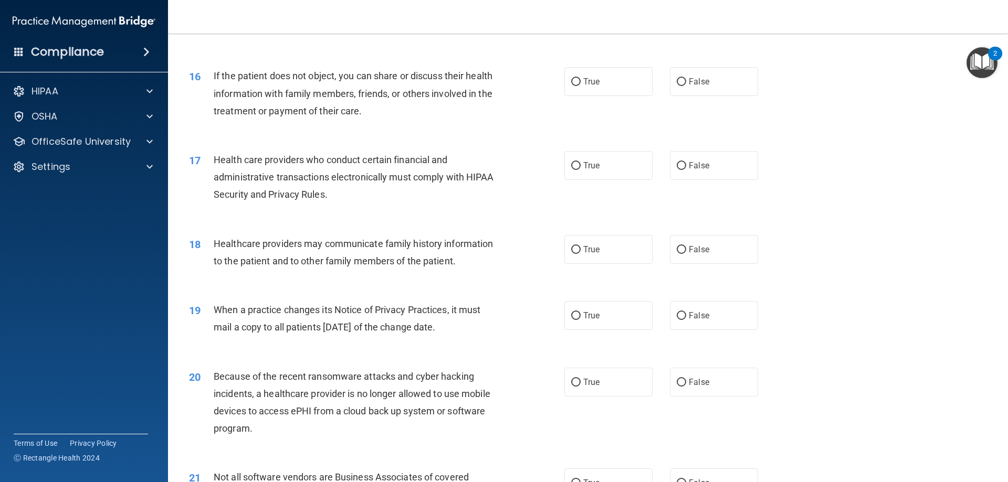
scroll to position [1208, 0]
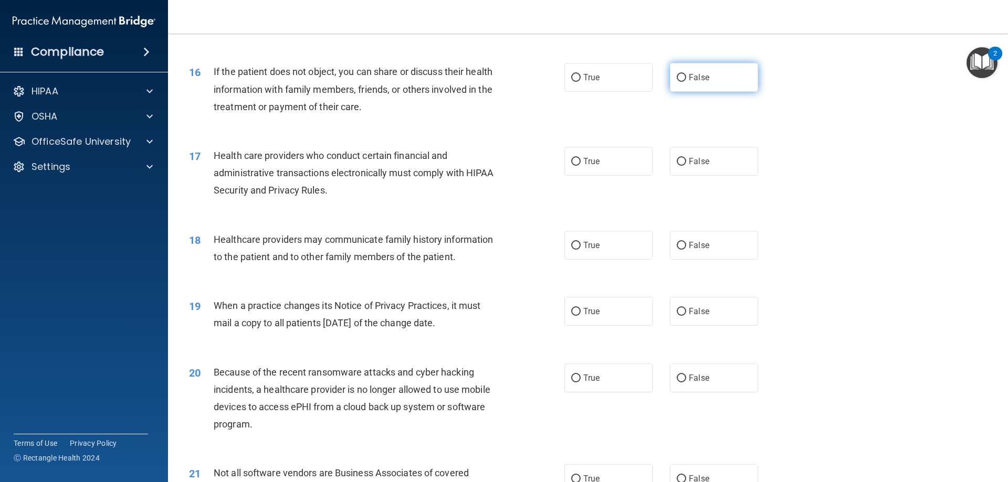
click at [696, 70] on label "False" at bounding box center [714, 77] width 88 height 29
click at [686, 74] on input "False" at bounding box center [681, 78] width 9 height 8
radio input "true"
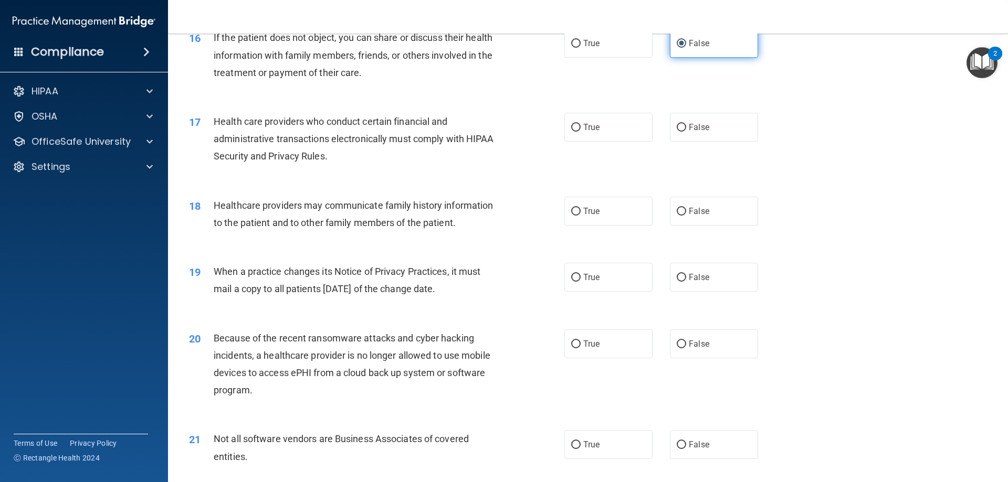
scroll to position [1260, 0]
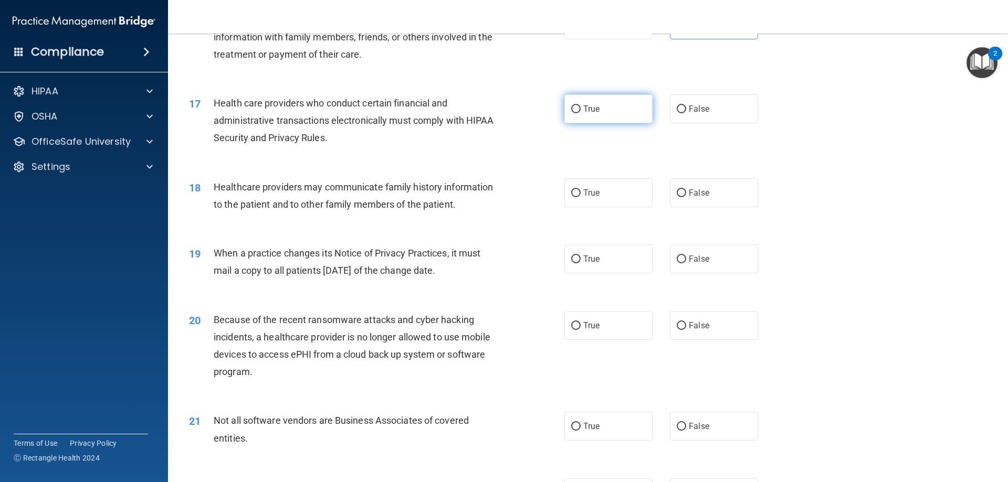
click at [583, 112] on span "True" at bounding box center [591, 109] width 16 height 10
click at [581, 112] on input "True" at bounding box center [575, 110] width 9 height 8
radio input "true"
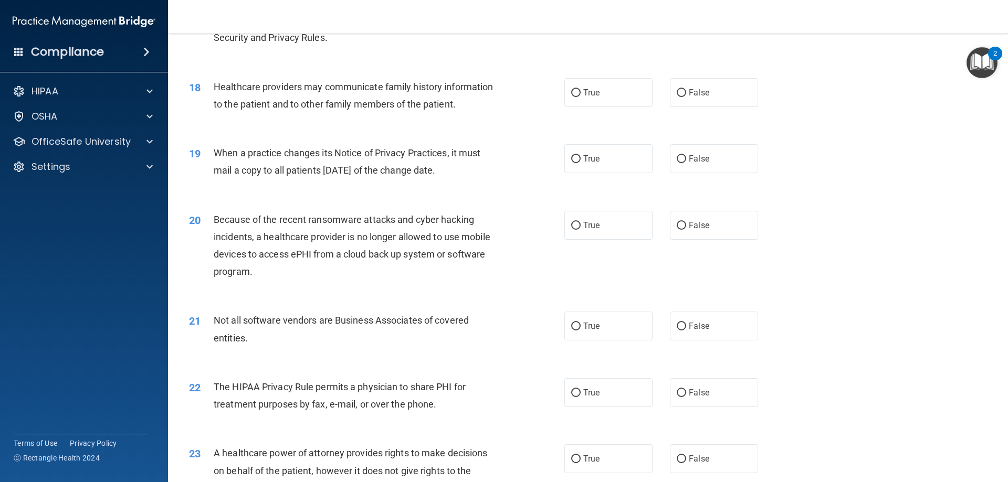
scroll to position [1365, 0]
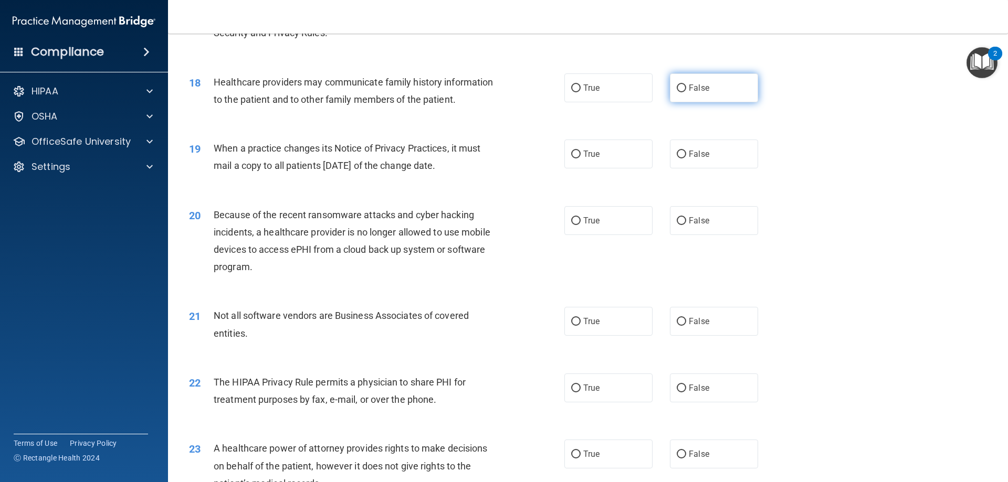
click at [671, 98] on label "False" at bounding box center [714, 88] width 88 height 29
click at [677, 92] on input "False" at bounding box center [681, 89] width 9 height 8
radio input "true"
click at [570, 147] on label "True" at bounding box center [608, 154] width 88 height 29
click at [571, 151] on input "True" at bounding box center [575, 155] width 9 height 8
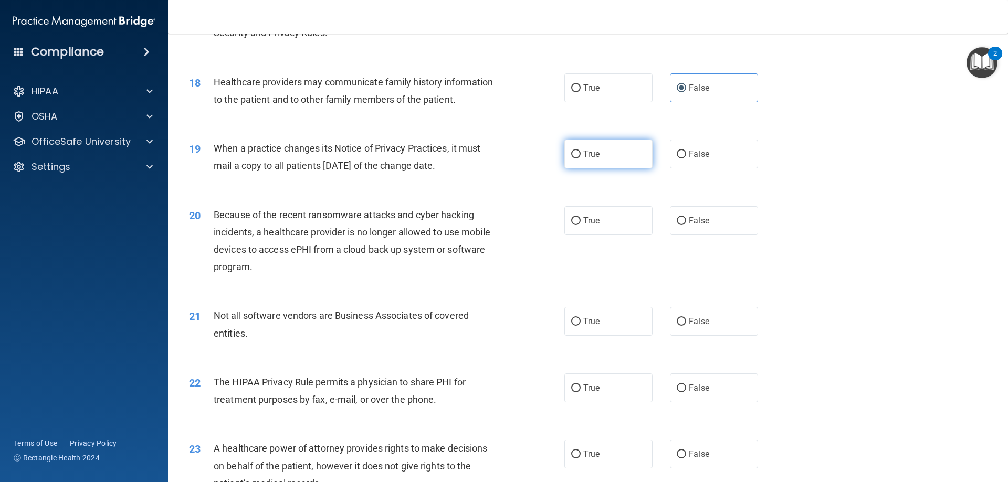
radio input "true"
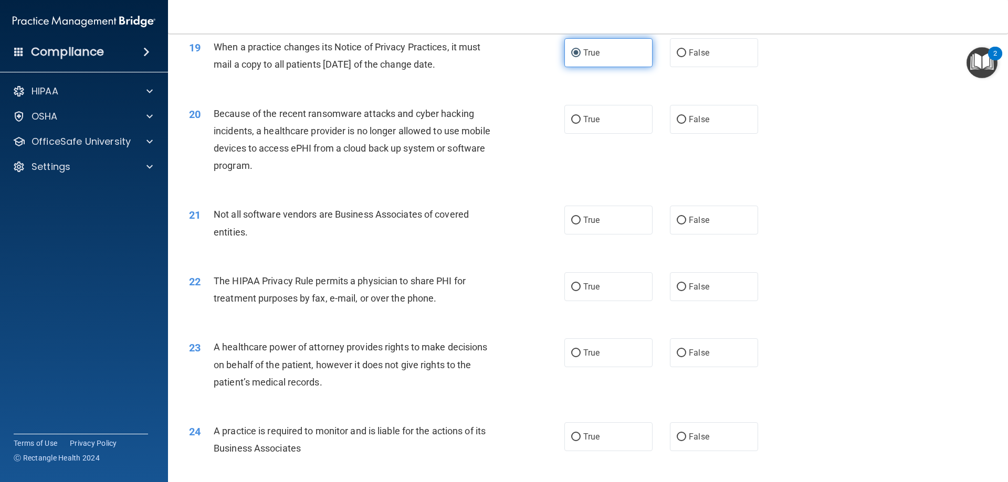
scroll to position [1470, 0]
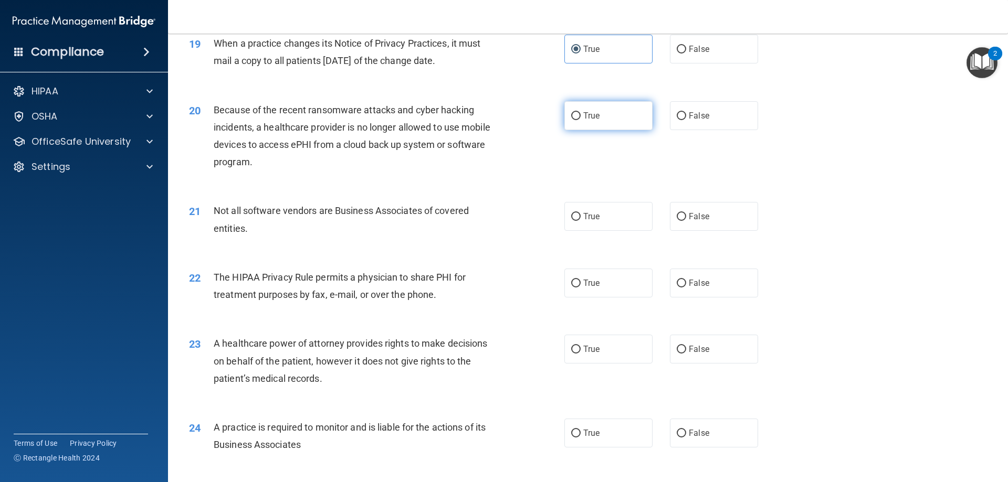
click at [608, 121] on label "True" at bounding box center [608, 115] width 88 height 29
click at [581, 120] on input "True" at bounding box center [575, 116] width 9 height 8
radio input "true"
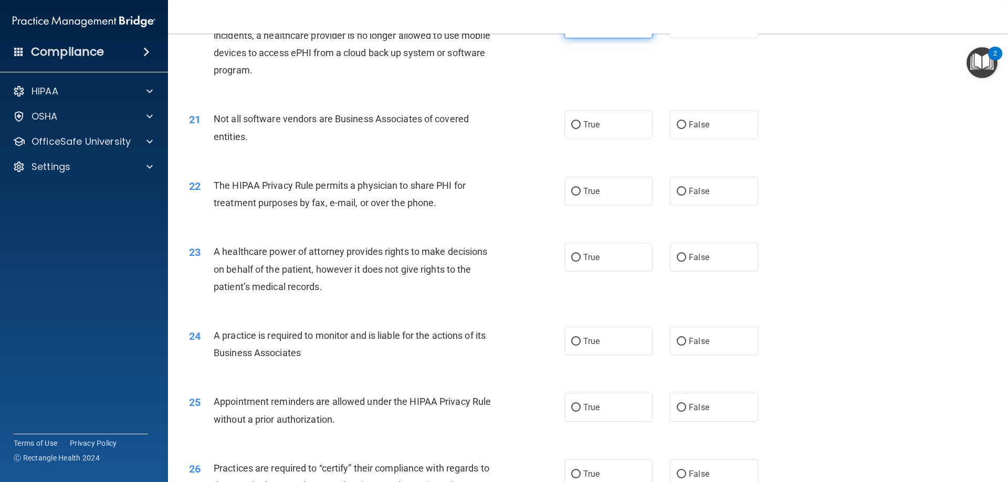
scroll to position [1575, 0]
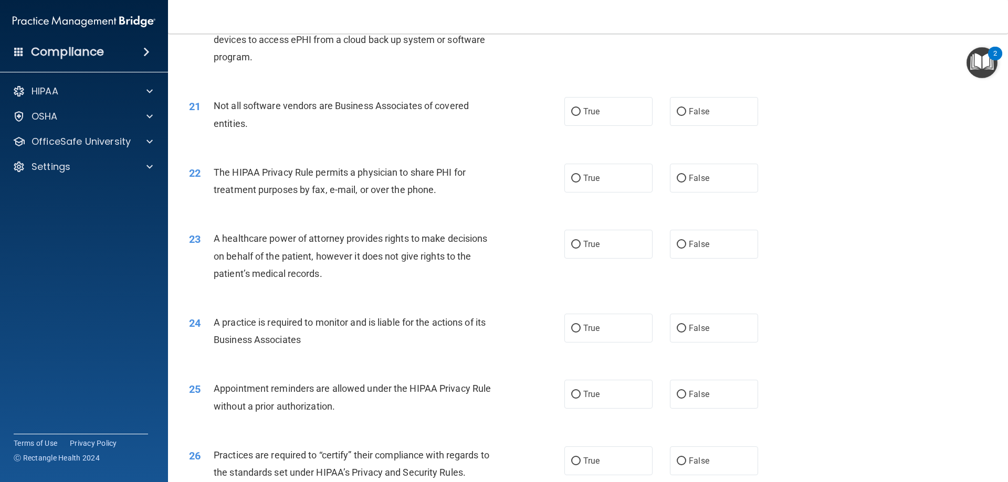
click at [608, 121] on label "True" at bounding box center [608, 111] width 88 height 29
click at [581, 116] on input "True" at bounding box center [575, 112] width 9 height 8
radio input "true"
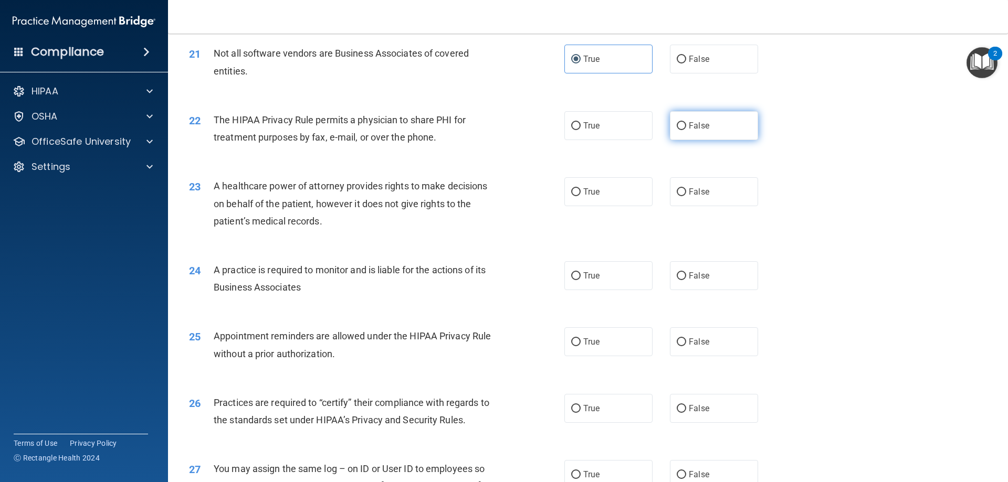
click at [713, 132] on label "False" at bounding box center [714, 125] width 88 height 29
click at [686, 130] on input "False" at bounding box center [681, 126] width 9 height 8
radio input "true"
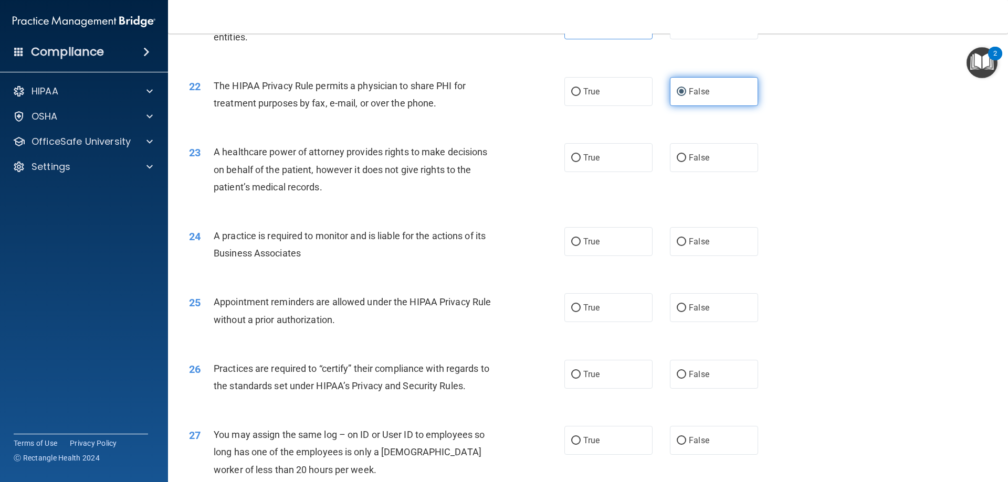
scroll to position [1680, 0]
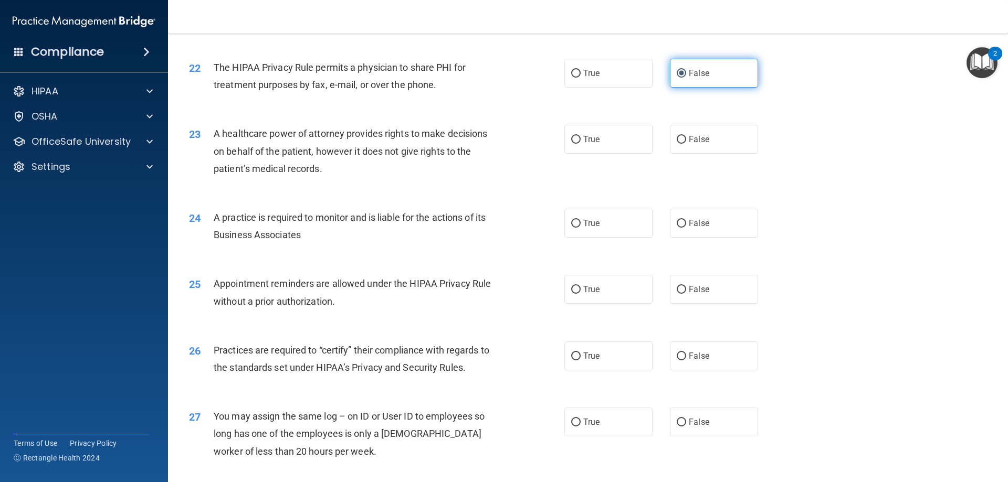
click at [713, 132] on label "False" at bounding box center [714, 139] width 88 height 29
click at [686, 136] on input "False" at bounding box center [681, 140] width 9 height 8
radio input "true"
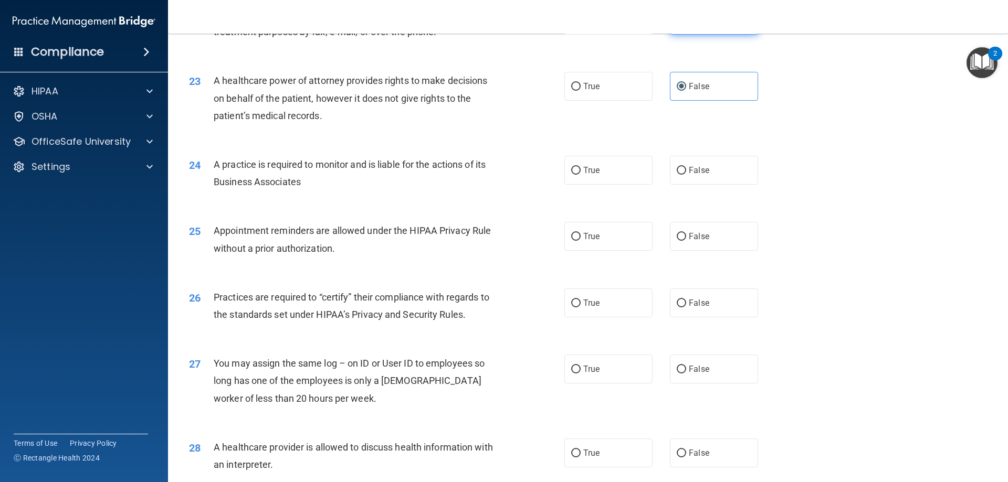
scroll to position [1733, 0]
click at [596, 169] on label "True" at bounding box center [608, 170] width 88 height 29
click at [581, 169] on input "True" at bounding box center [575, 171] width 9 height 8
radio input "true"
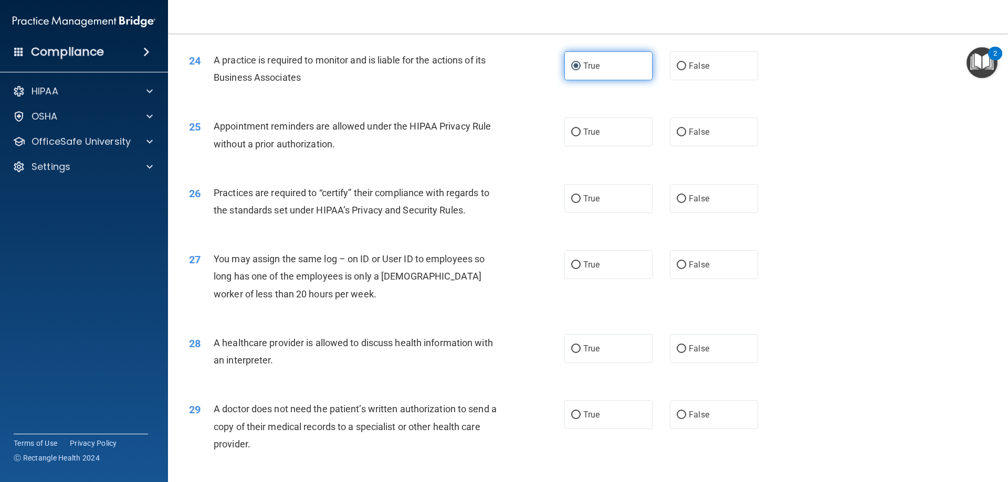
scroll to position [1890, 0]
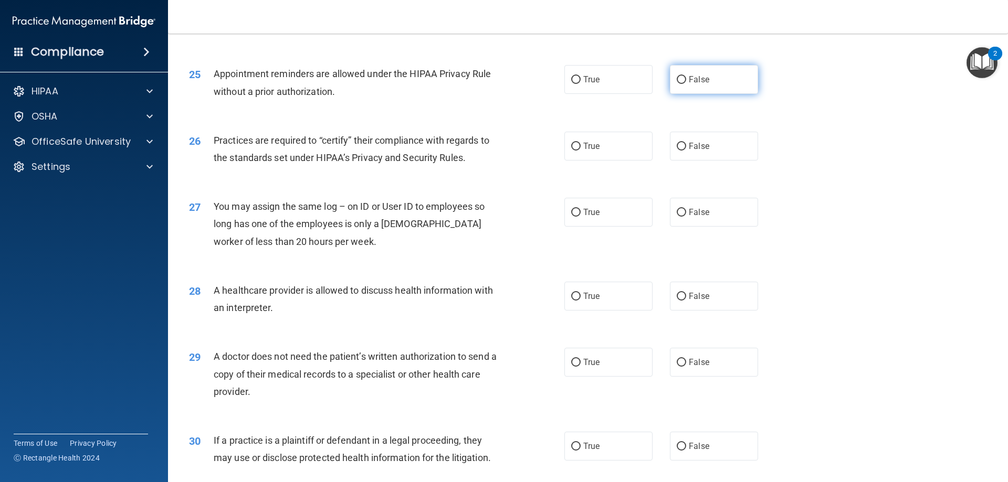
click at [742, 80] on label "False" at bounding box center [714, 79] width 88 height 29
click at [686, 80] on input "False" at bounding box center [681, 80] width 9 height 8
radio input "true"
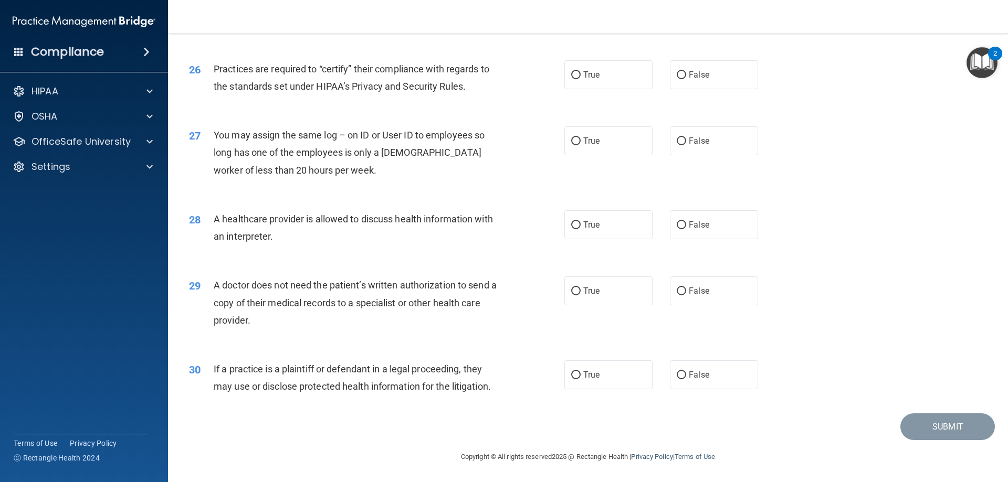
scroll to position [1909, 0]
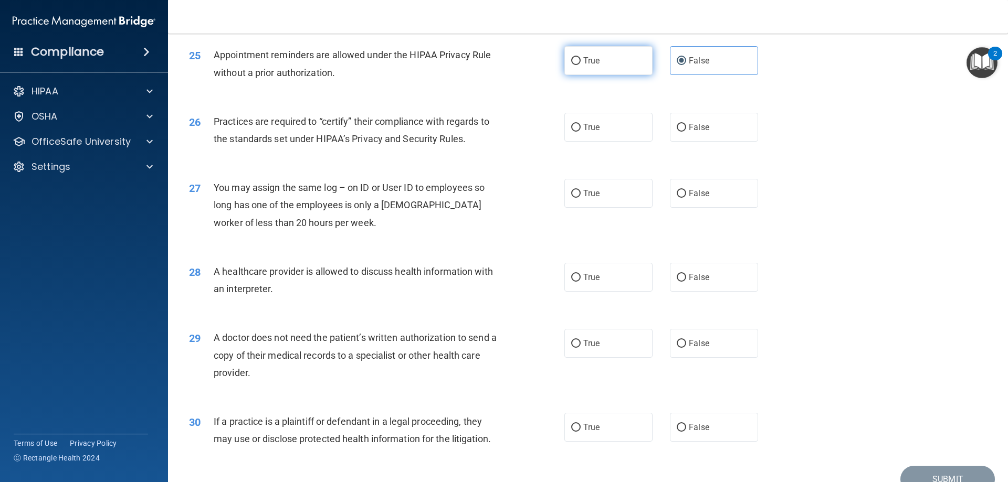
click at [593, 58] on span "True" at bounding box center [591, 61] width 16 height 10
click at [581, 58] on input "True" at bounding box center [575, 61] width 9 height 8
radio input "true"
radio input "false"
click at [587, 133] on label "True" at bounding box center [608, 127] width 88 height 29
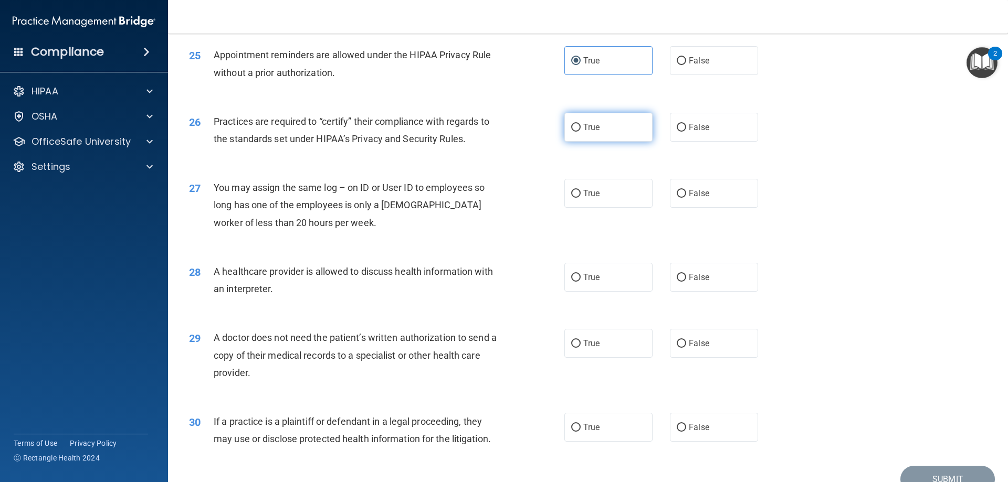
click at [581, 132] on input "True" at bounding box center [575, 128] width 9 height 8
radio input "true"
click at [703, 187] on label "False" at bounding box center [714, 193] width 88 height 29
click at [686, 190] on input "False" at bounding box center [681, 194] width 9 height 8
radio input "true"
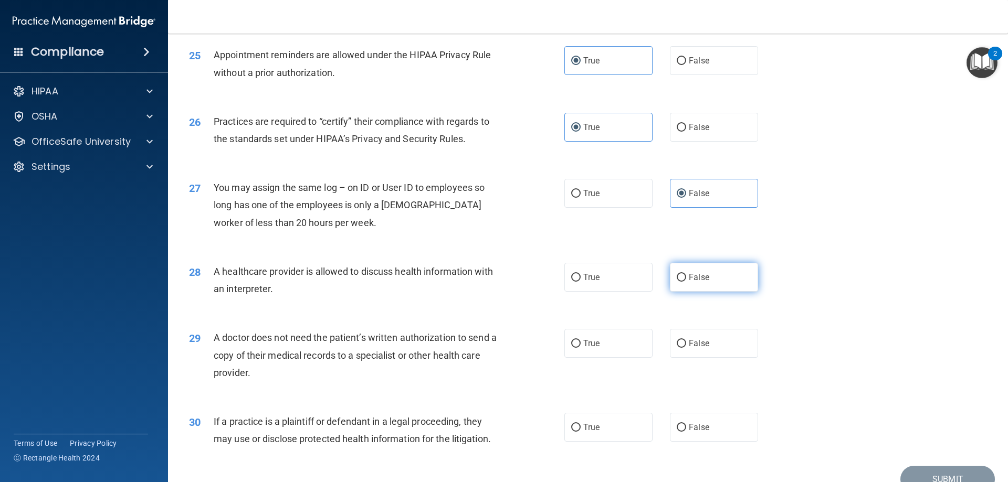
click at [708, 287] on label "False" at bounding box center [714, 277] width 88 height 29
click at [686, 282] on input "False" at bounding box center [681, 278] width 9 height 8
radio input "true"
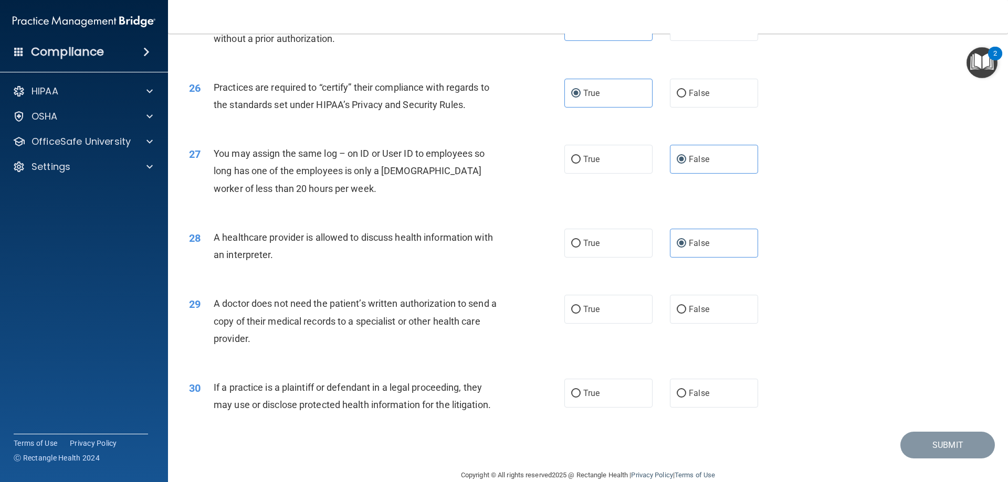
scroll to position [1961, 0]
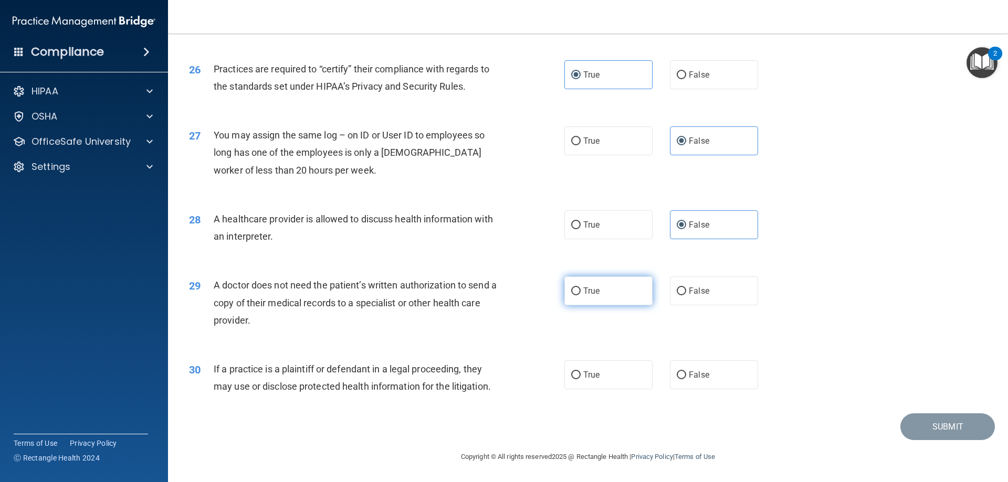
click at [611, 306] on label "True" at bounding box center [608, 291] width 88 height 29
click at [581, 296] on input "True" at bounding box center [575, 292] width 9 height 8
radio input "true"
click at [724, 385] on label "False" at bounding box center [714, 375] width 88 height 29
click at [686, 380] on input "False" at bounding box center [681, 376] width 9 height 8
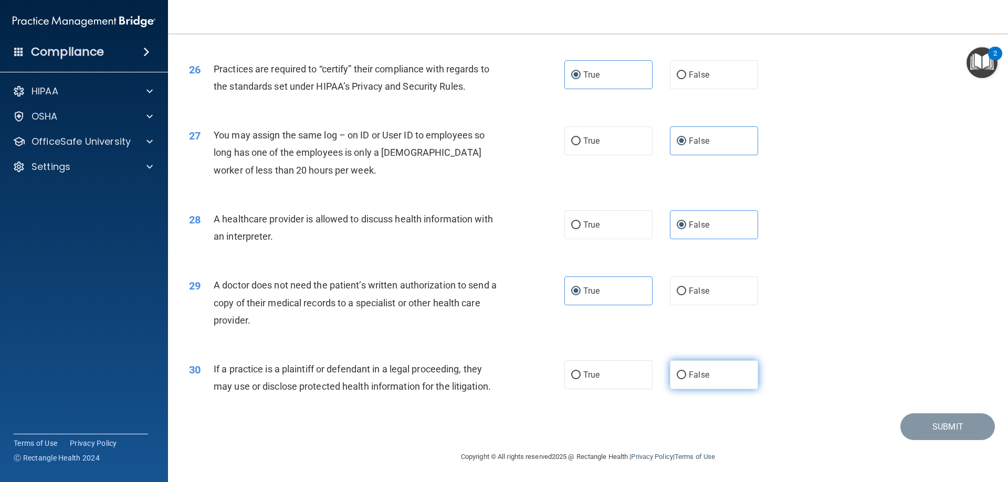
radio input "true"
click at [919, 435] on button "Submit" at bounding box center [947, 427] width 95 height 27
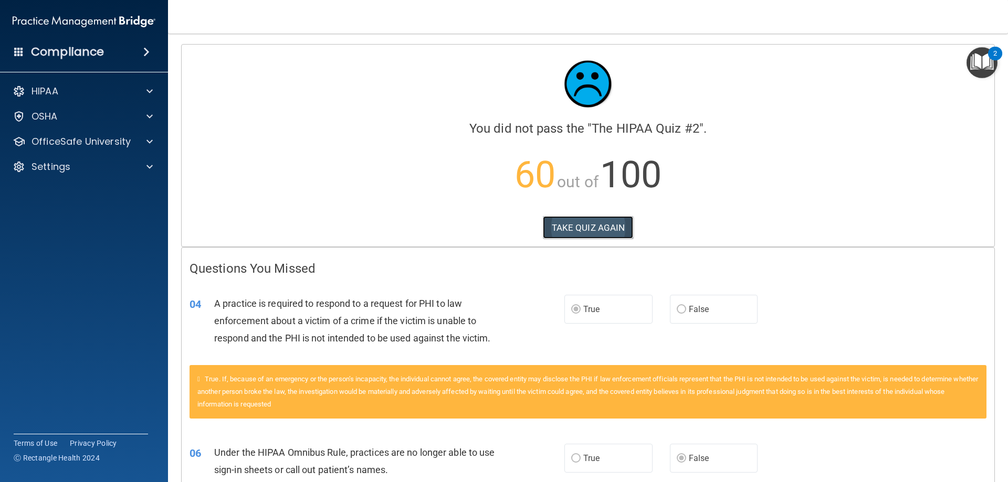
click at [587, 229] on button "TAKE QUIZ AGAIN" at bounding box center [588, 227] width 91 height 23
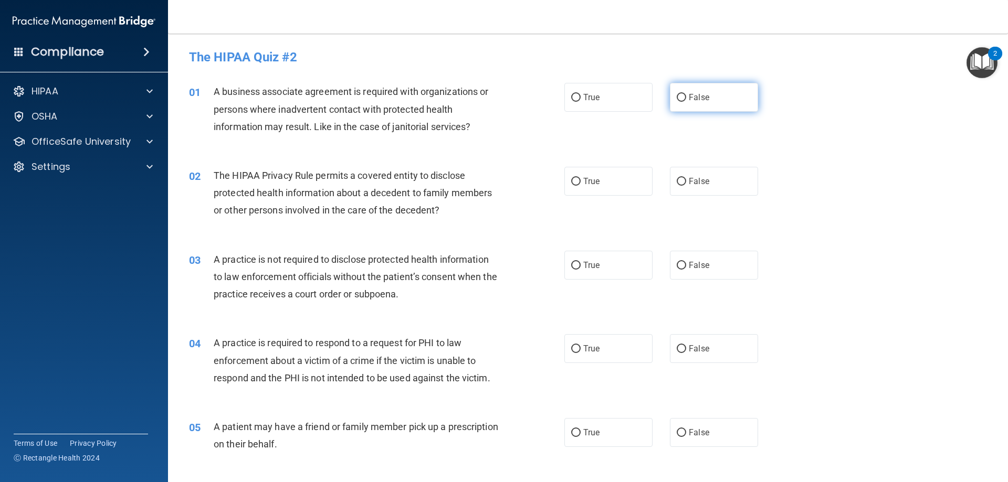
click at [693, 105] on label "False" at bounding box center [714, 97] width 88 height 29
click at [686, 102] on input "False" at bounding box center [681, 98] width 9 height 8
radio input "true"
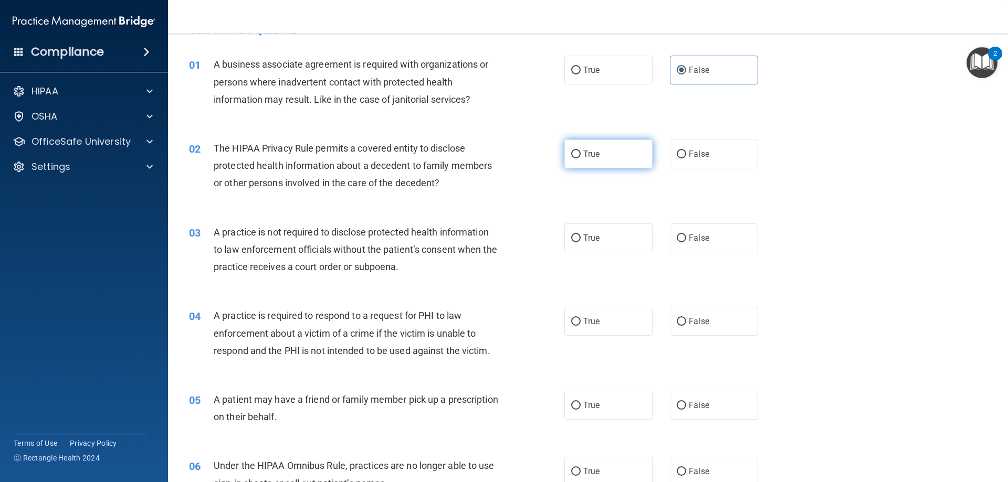
scroll to position [53, 0]
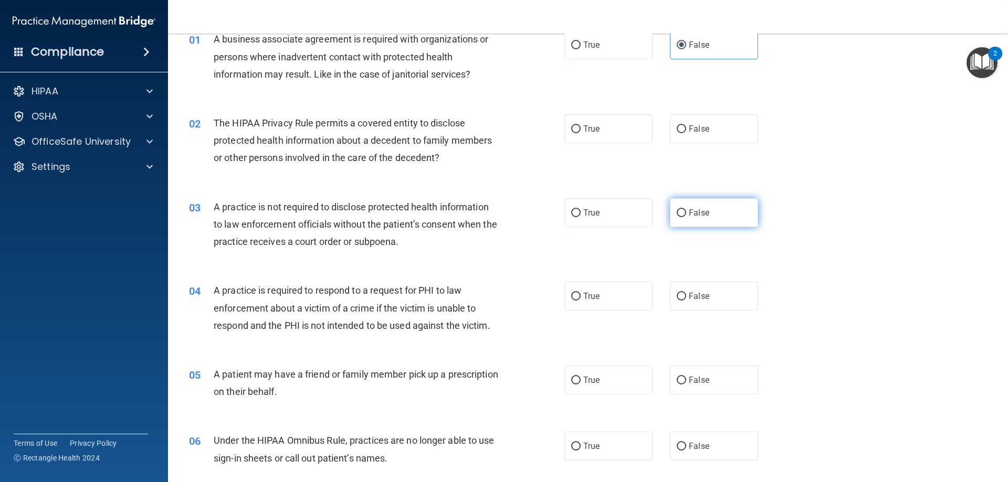
click at [690, 207] on label "False" at bounding box center [714, 212] width 88 height 29
click at [686, 209] on input "False" at bounding box center [681, 213] width 9 height 8
radio input "true"
click at [633, 299] on label "True" at bounding box center [608, 296] width 88 height 29
click at [581, 299] on input "True" at bounding box center [575, 297] width 9 height 8
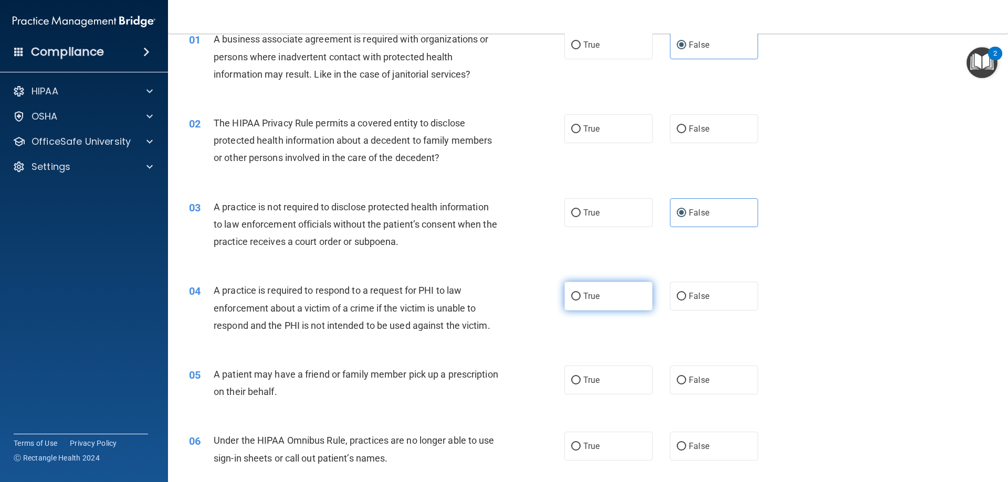
radio input "true"
click at [594, 125] on span "True" at bounding box center [591, 129] width 16 height 10
click at [581, 125] on input "True" at bounding box center [575, 129] width 9 height 8
radio input "true"
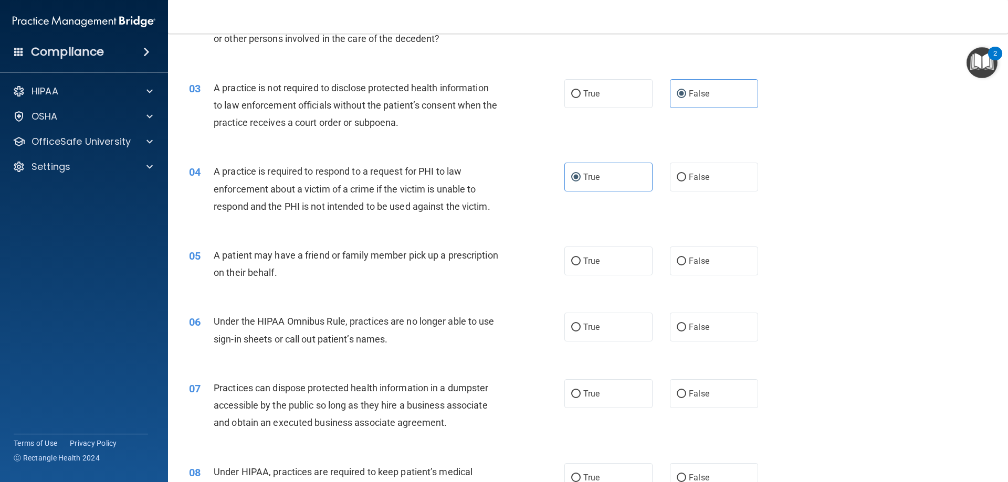
scroll to position [210, 0]
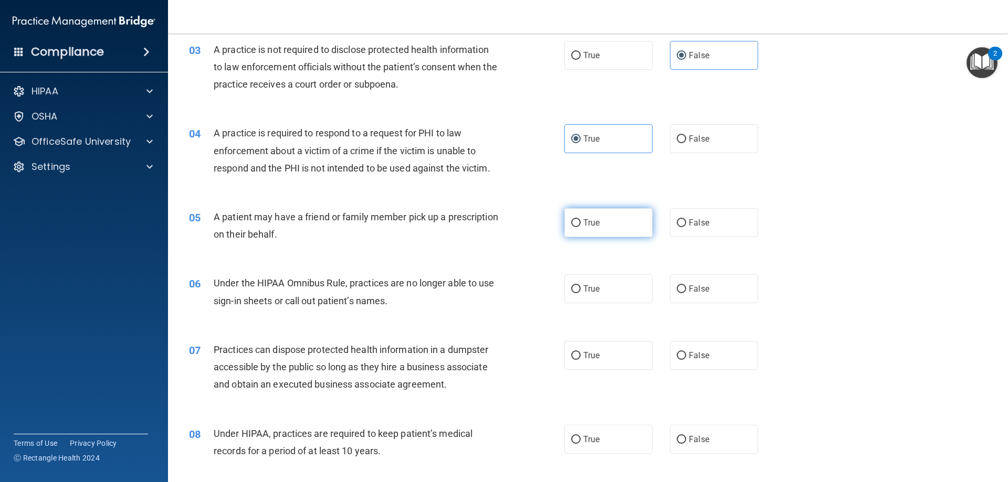
click at [627, 235] on label "True" at bounding box center [608, 222] width 88 height 29
click at [581, 227] on input "True" at bounding box center [575, 223] width 9 height 8
radio input "true"
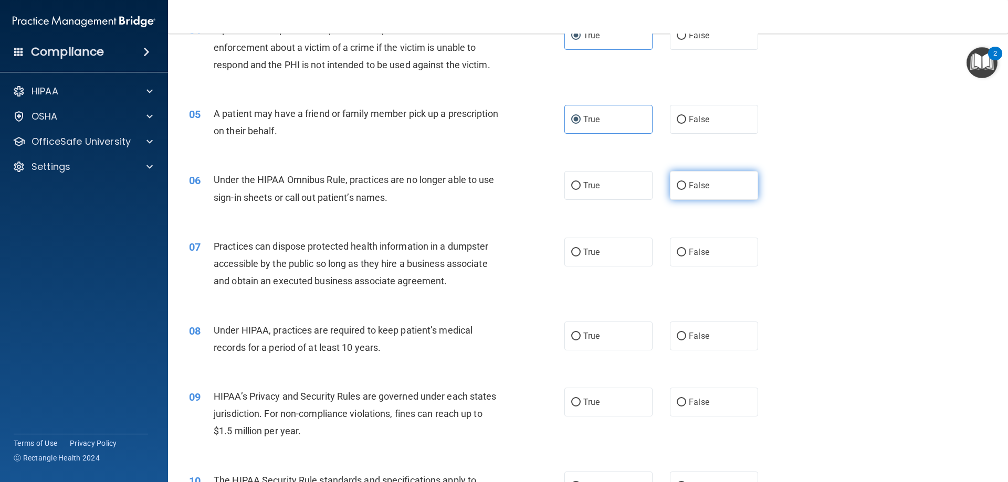
scroll to position [315, 0]
click at [687, 192] on label "False" at bounding box center [714, 184] width 88 height 29
click at [686, 188] on input "False" at bounding box center [681, 185] width 9 height 8
radio input "true"
click at [676, 258] on label "False" at bounding box center [714, 250] width 88 height 29
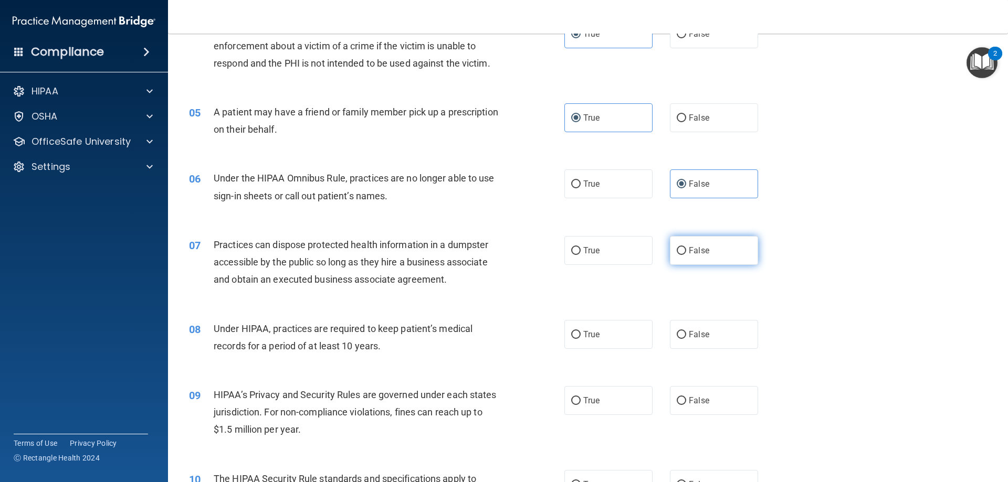
click at [677, 255] on input "False" at bounding box center [681, 251] width 9 height 8
radio input "true"
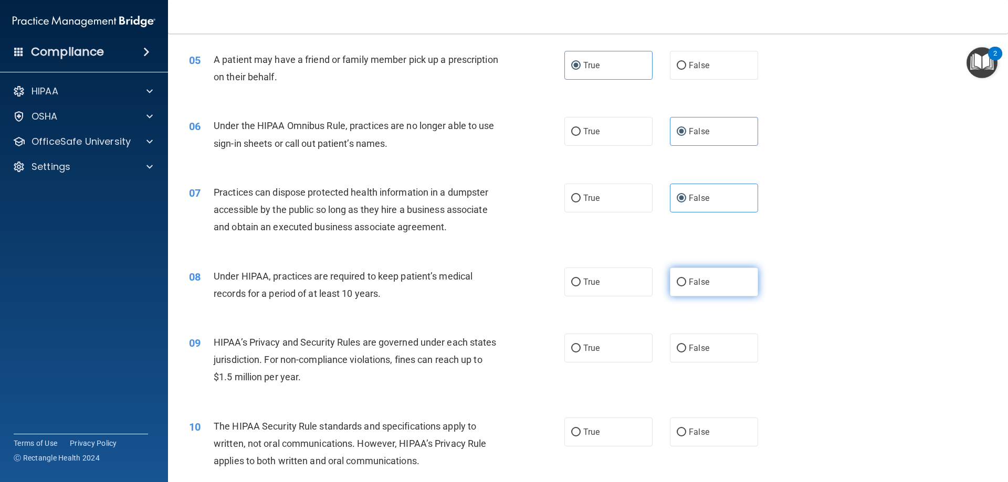
click at [674, 289] on label "False" at bounding box center [714, 282] width 88 height 29
click at [677, 287] on input "False" at bounding box center [681, 283] width 9 height 8
radio input "true"
click at [689, 351] on span "False" at bounding box center [699, 348] width 20 height 10
click at [686, 351] on input "False" at bounding box center [681, 349] width 9 height 8
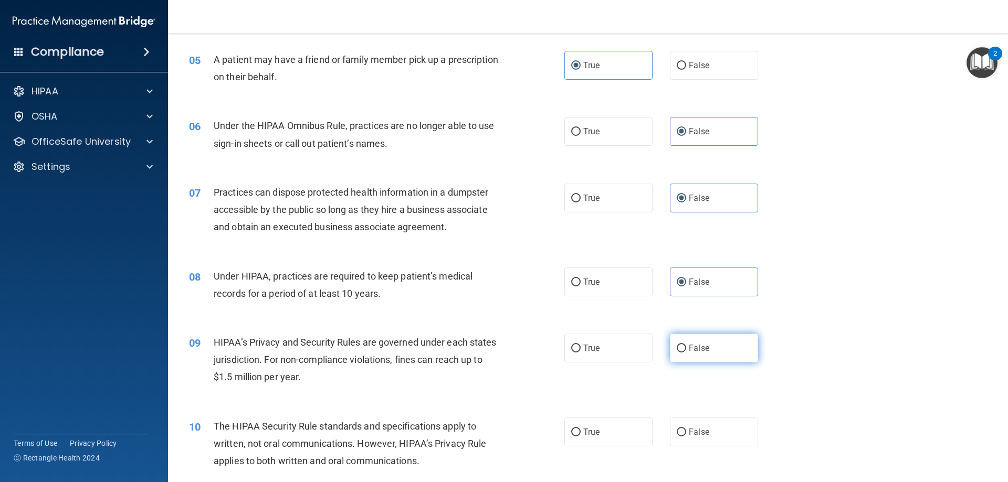
radio input "true"
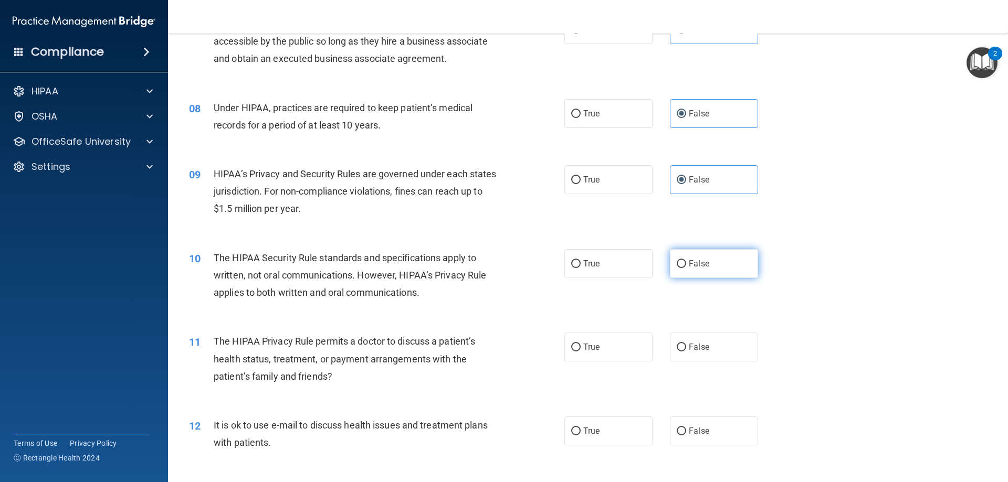
scroll to position [578, 0]
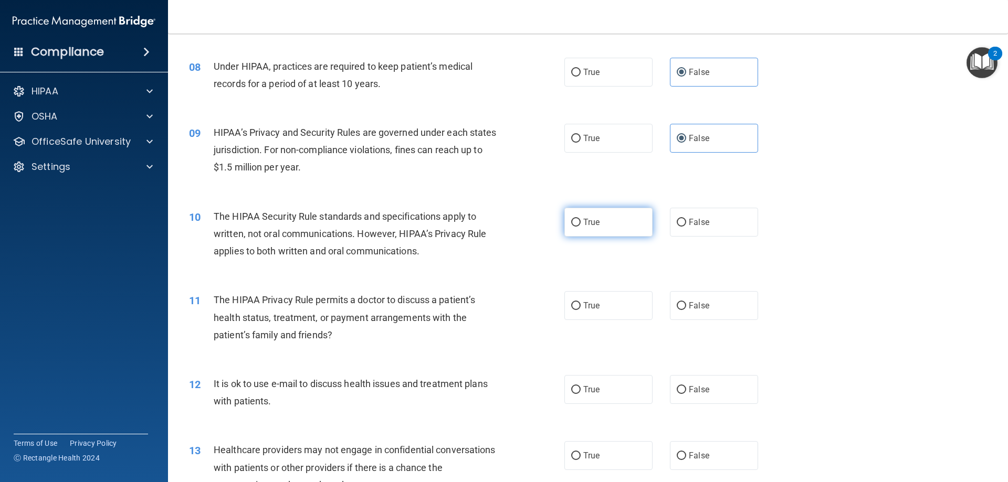
click at [594, 224] on span "True" at bounding box center [591, 222] width 16 height 10
click at [581, 224] on input "True" at bounding box center [575, 223] width 9 height 8
radio input "true"
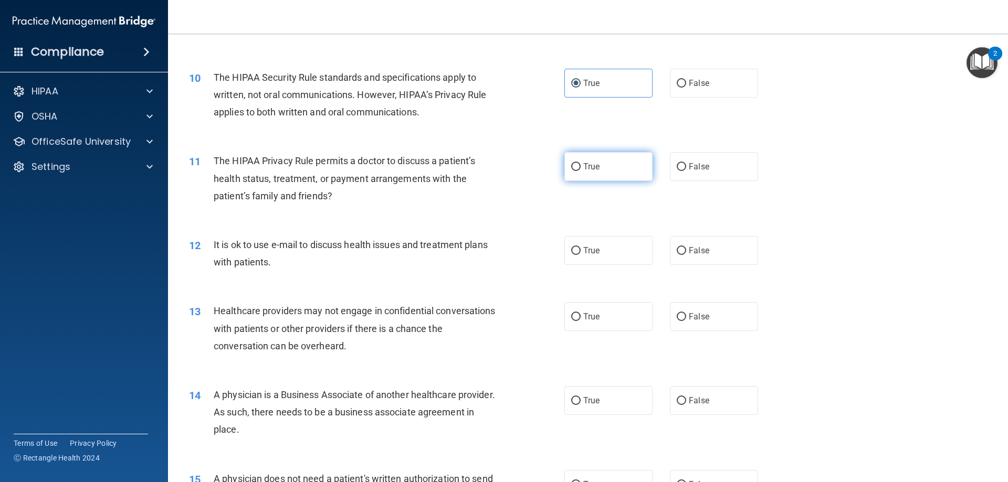
scroll to position [735, 0]
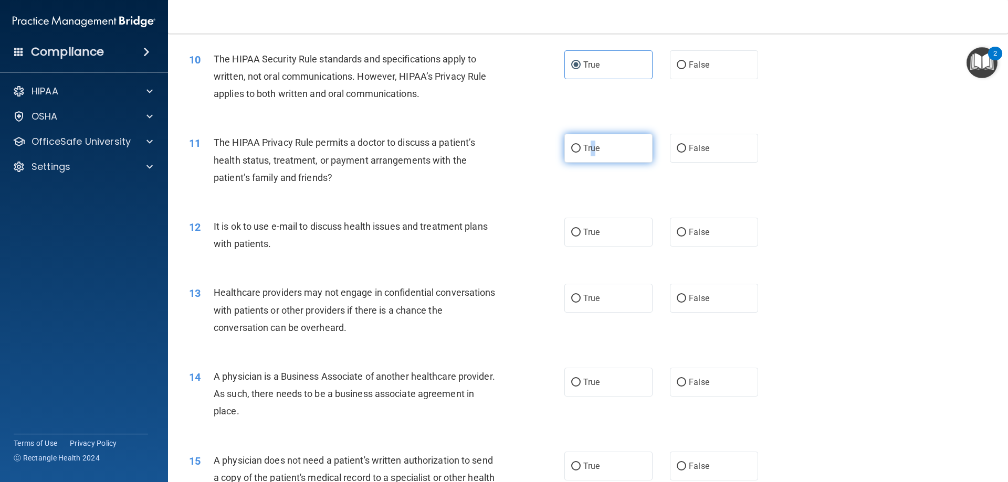
click at [590, 154] on label "True" at bounding box center [608, 148] width 88 height 29
click at [583, 150] on span "True" at bounding box center [591, 148] width 16 height 10
click at [581, 150] on input "True" at bounding box center [575, 149] width 9 height 8
radio input "true"
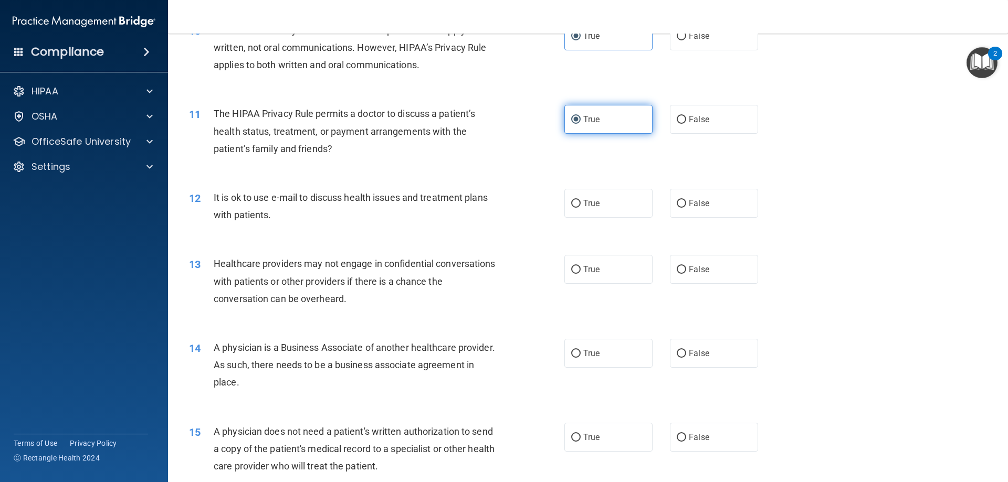
scroll to position [788, 0]
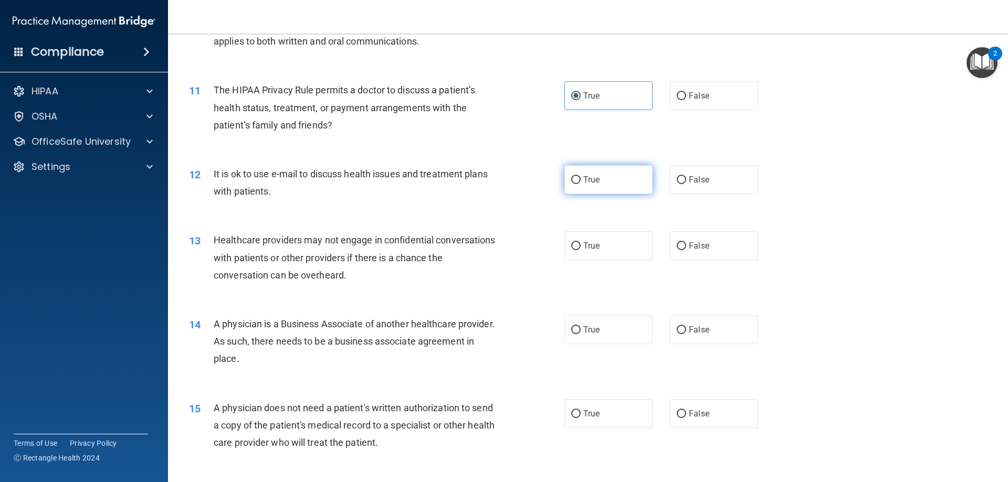
click at [601, 177] on label "True" at bounding box center [608, 179] width 88 height 29
click at [581, 177] on input "True" at bounding box center [575, 180] width 9 height 8
radio input "true"
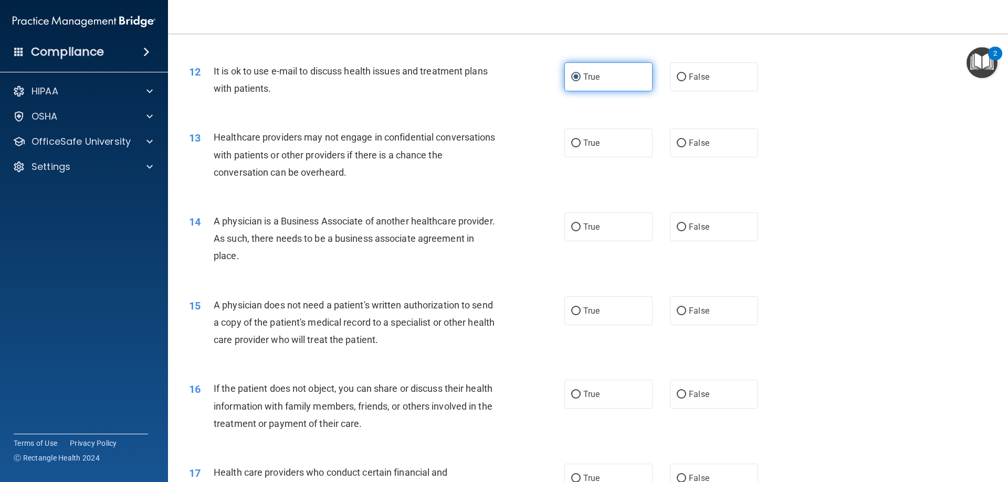
scroll to position [893, 0]
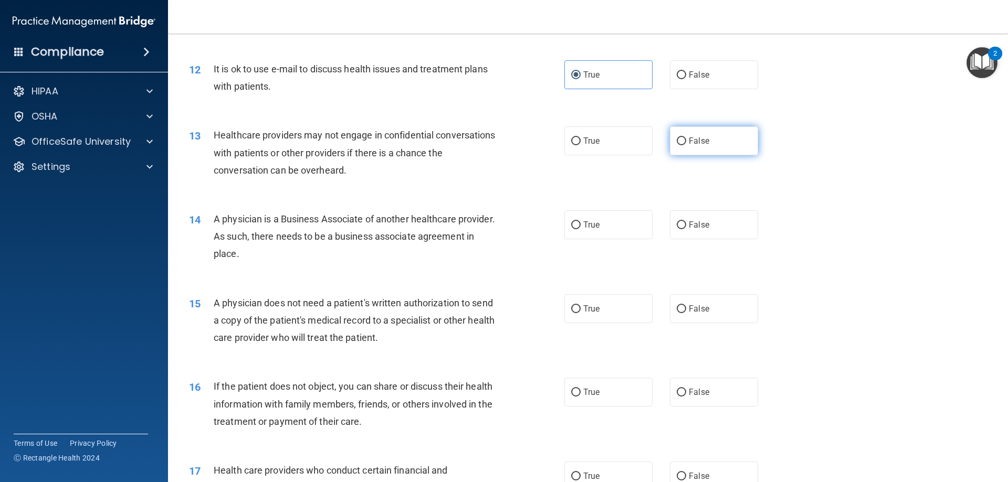
click at [677, 153] on label "False" at bounding box center [714, 141] width 88 height 29
click at [677, 145] on input "False" at bounding box center [681, 142] width 9 height 8
radio input "true"
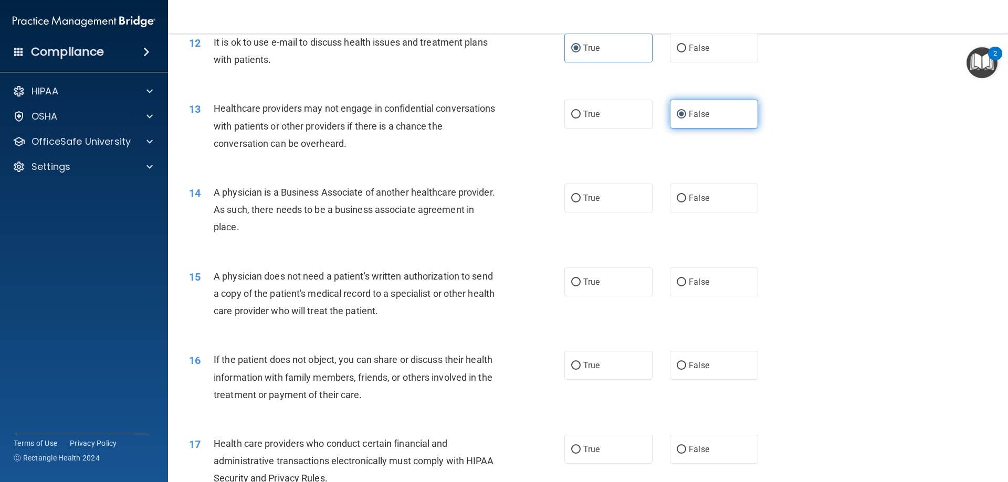
scroll to position [945, 0]
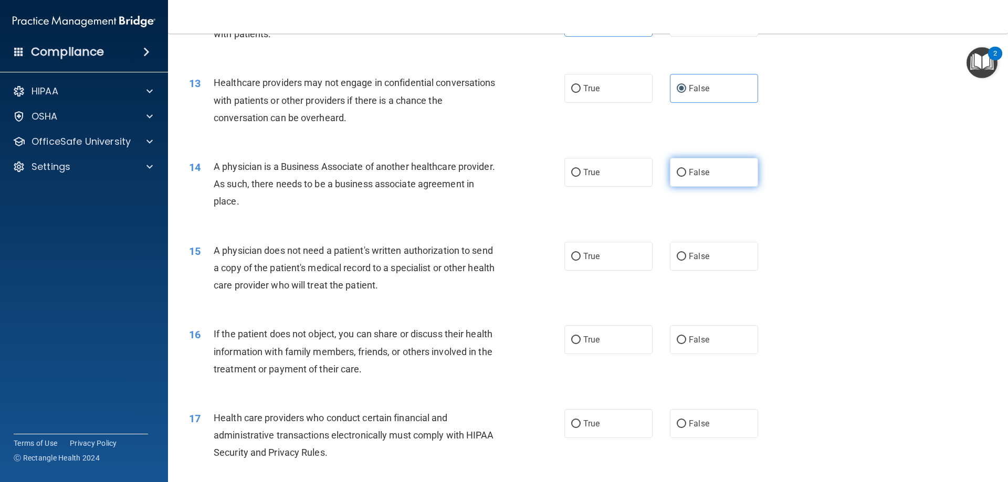
click at [677, 175] on input "False" at bounding box center [681, 173] width 9 height 8
radio input "true"
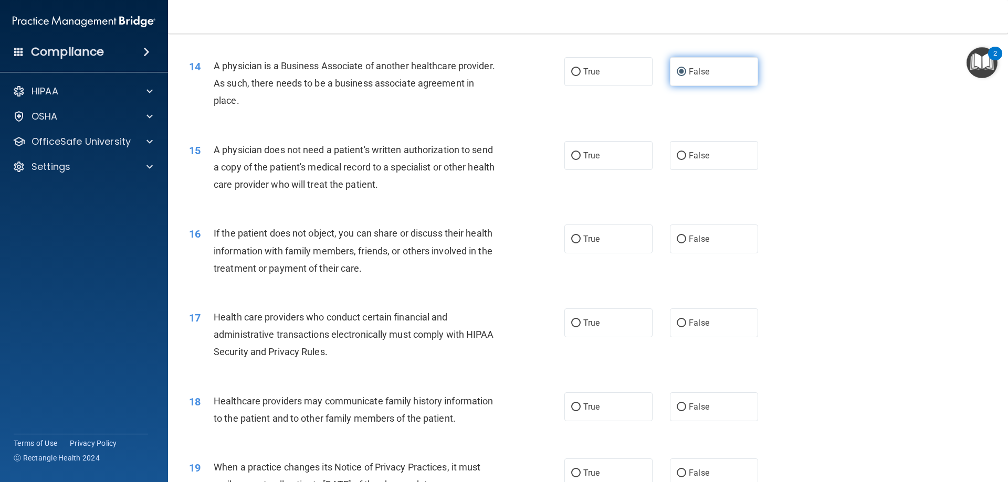
scroll to position [1050, 0]
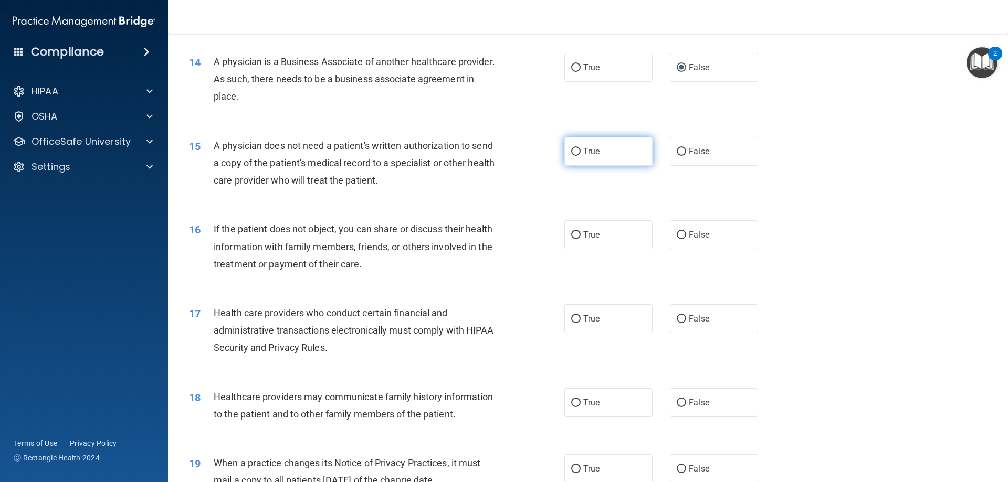
click at [622, 151] on label "True" at bounding box center [608, 151] width 88 height 29
click at [581, 151] on input "True" at bounding box center [575, 152] width 9 height 8
radio input "true"
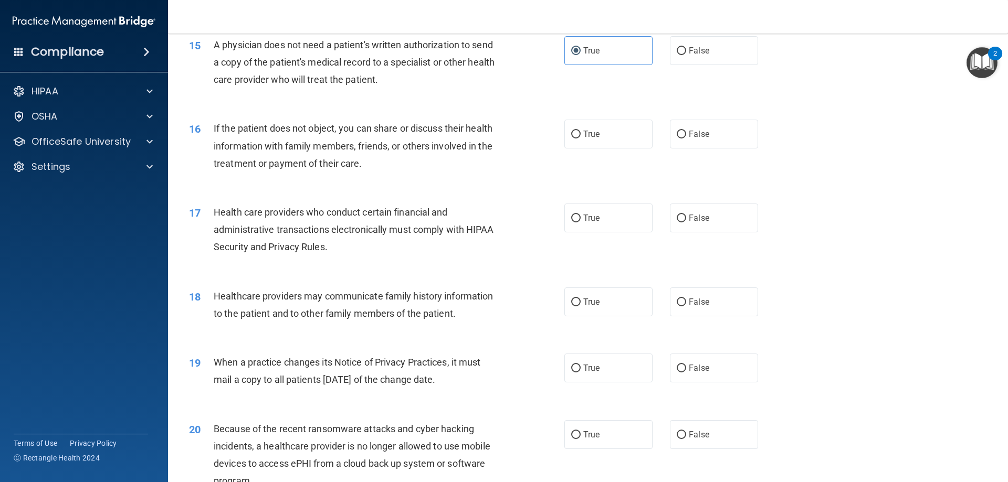
scroll to position [1155, 0]
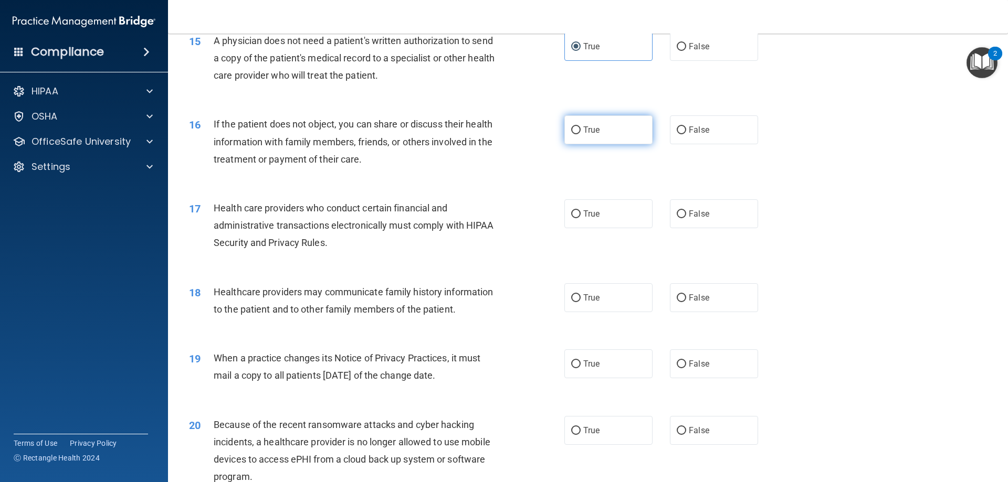
click at [600, 141] on label "True" at bounding box center [608, 130] width 88 height 29
click at [581, 134] on input "True" at bounding box center [575, 131] width 9 height 8
radio input "true"
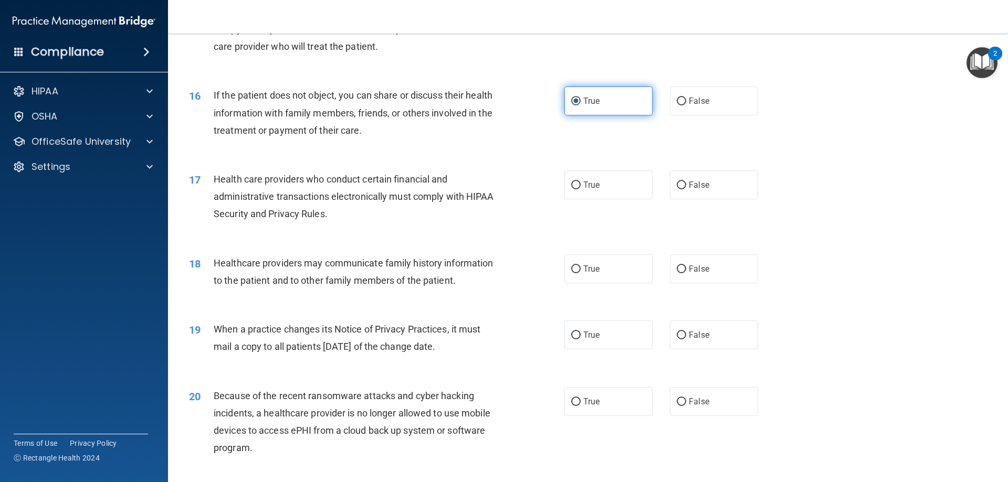
scroll to position [1208, 0]
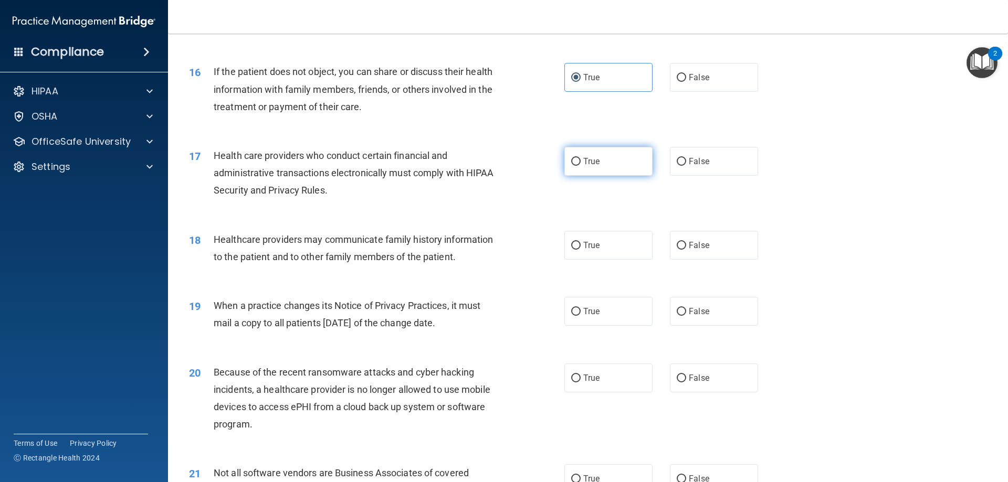
click at [592, 165] on span "True" at bounding box center [591, 161] width 16 height 10
click at [581, 165] on input "True" at bounding box center [575, 162] width 9 height 8
radio input "true"
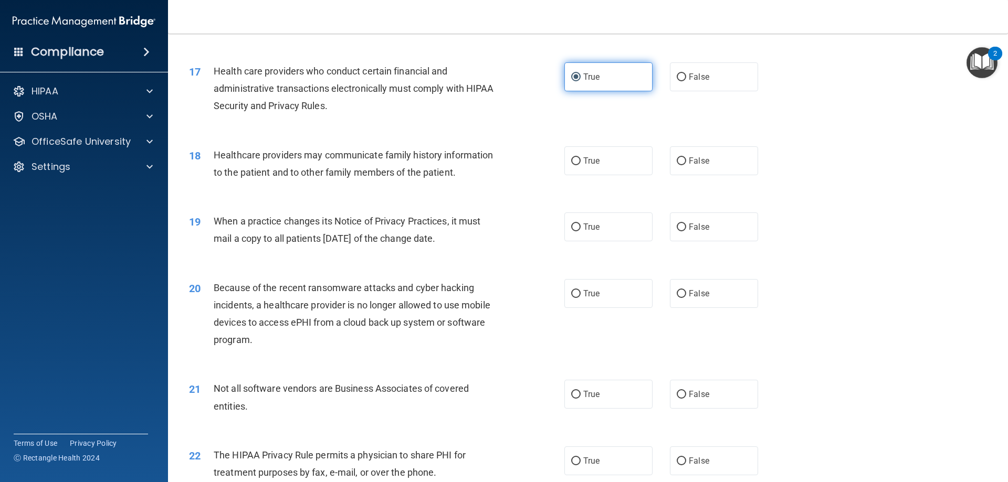
scroll to position [1313, 0]
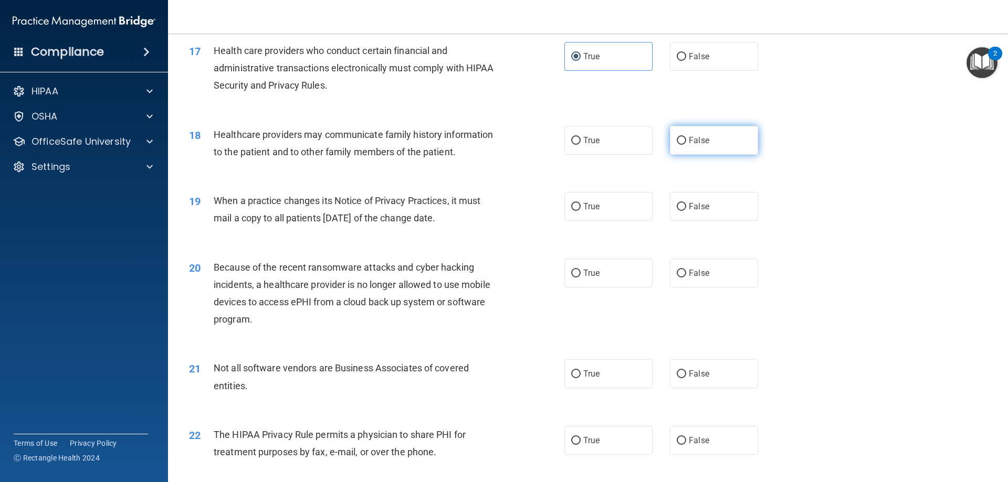
click at [677, 142] on input "False" at bounding box center [681, 141] width 9 height 8
radio input "true"
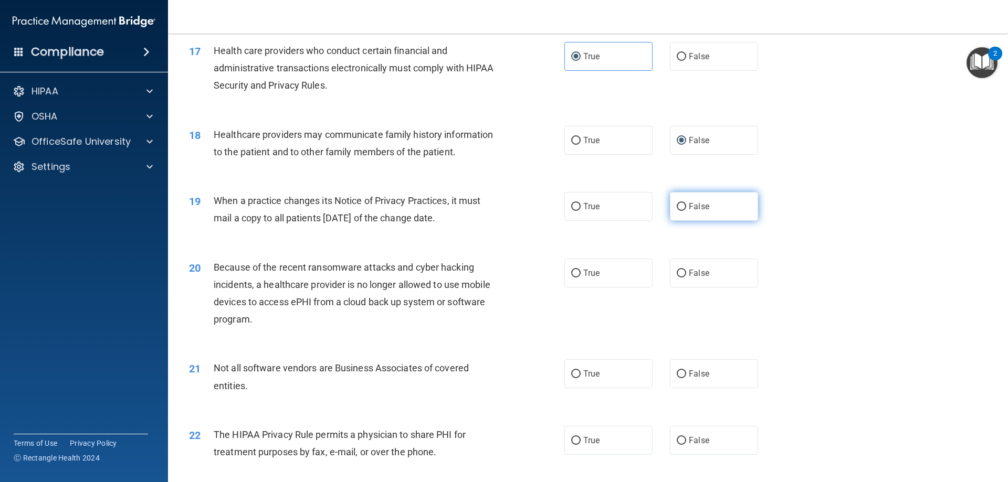
click at [677, 209] on input "False" at bounding box center [681, 207] width 9 height 8
radio input "true"
click at [683, 266] on label "False" at bounding box center [714, 273] width 88 height 29
click at [683, 270] on input "False" at bounding box center [681, 274] width 9 height 8
radio input "true"
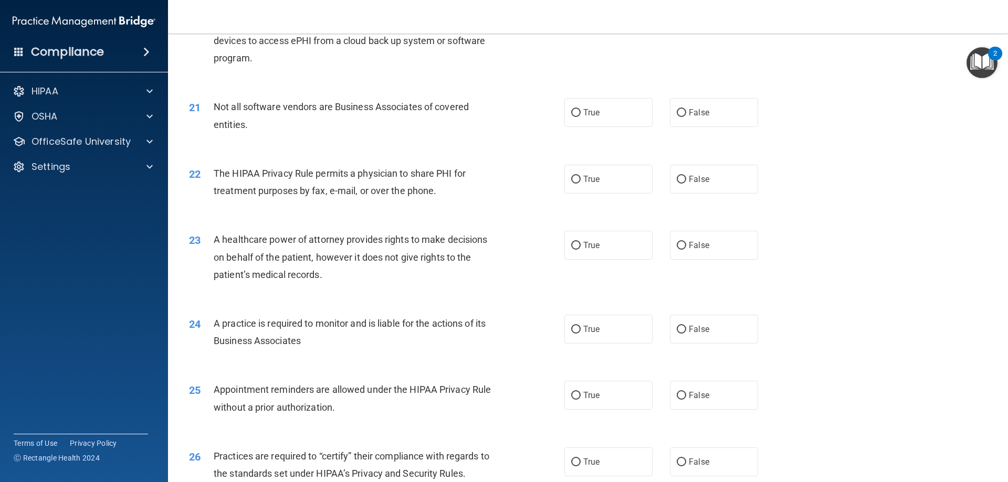
scroll to position [1575, 0]
click at [607, 123] on label "True" at bounding box center [608, 111] width 88 height 29
click at [581, 116] on input "True" at bounding box center [575, 112] width 9 height 8
radio input "true"
click at [585, 186] on label "True" at bounding box center [608, 178] width 88 height 29
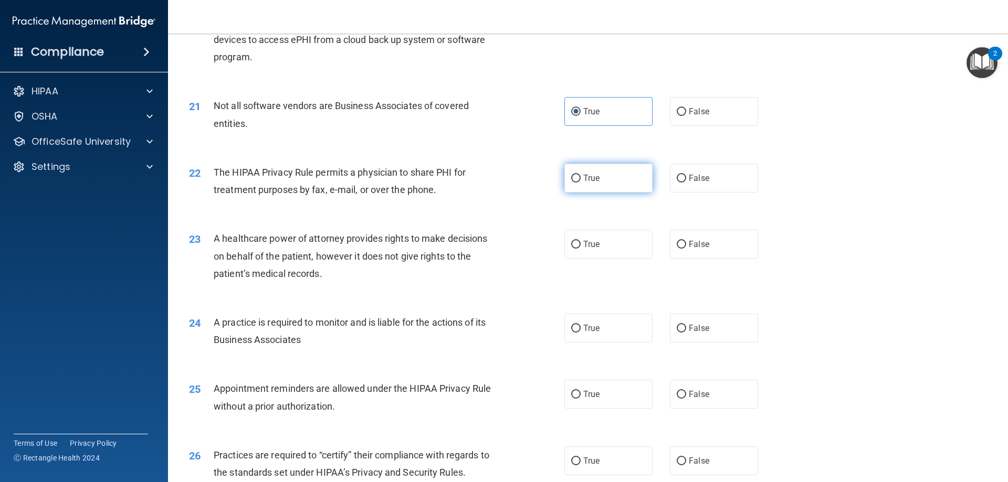
click at [581, 183] on input "True" at bounding box center [575, 179] width 9 height 8
radio input "true"
click at [600, 249] on label "True" at bounding box center [608, 244] width 88 height 29
click at [581, 249] on input "True" at bounding box center [575, 245] width 9 height 8
radio input "true"
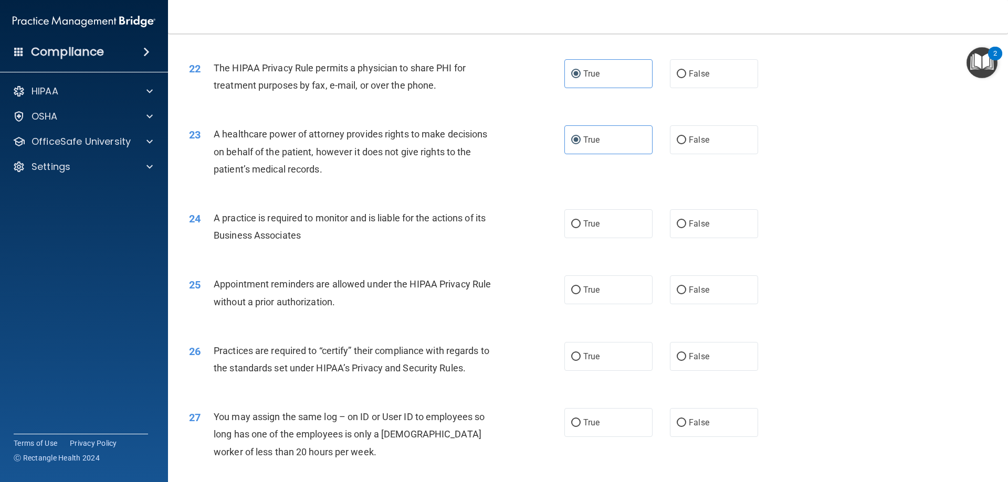
scroll to position [1680, 0]
click at [699, 230] on label "False" at bounding box center [714, 223] width 88 height 29
click at [686, 228] on input "False" at bounding box center [681, 224] width 9 height 8
radio input "true"
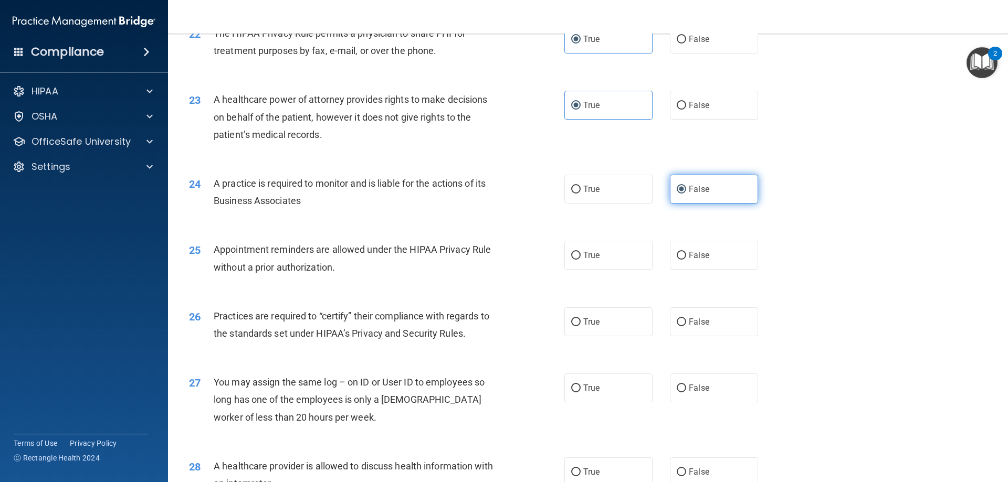
scroll to position [1733, 0]
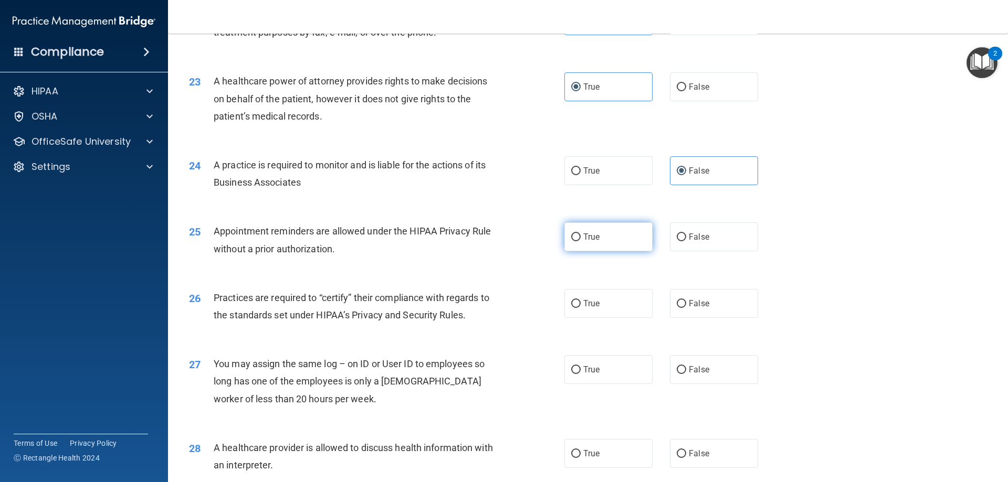
click at [643, 243] on label "True" at bounding box center [608, 237] width 88 height 29
click at [581, 242] on input "True" at bounding box center [575, 238] width 9 height 8
radio input "true"
click at [689, 300] on span "False" at bounding box center [699, 304] width 20 height 10
click at [686, 300] on input "False" at bounding box center [681, 304] width 9 height 8
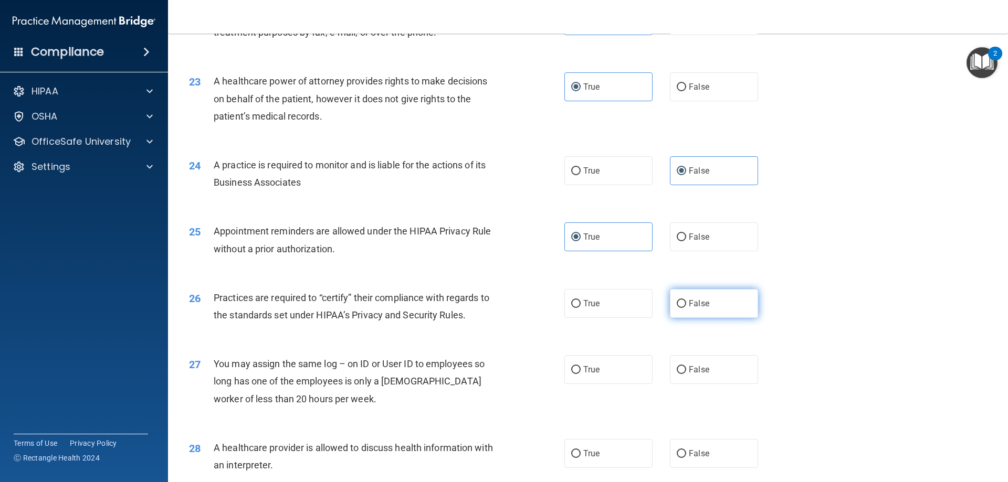
radio input "true"
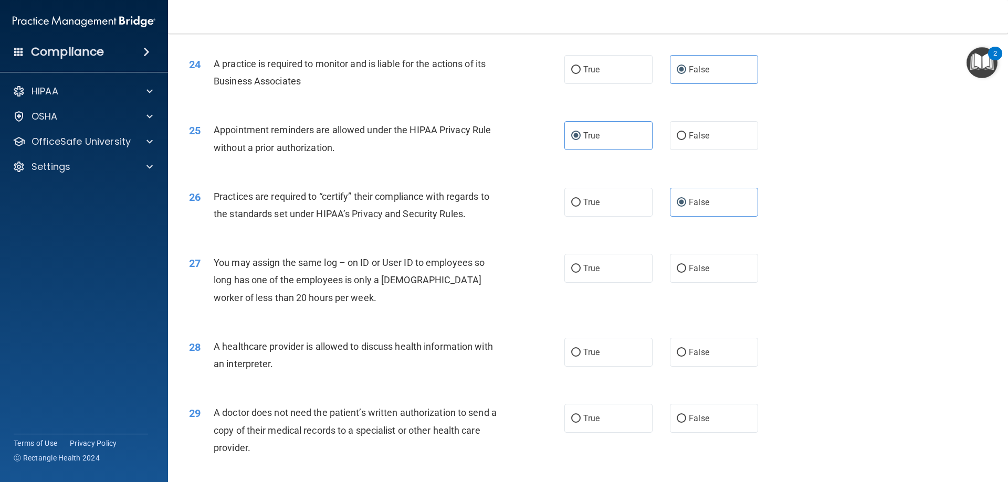
scroll to position [1838, 0]
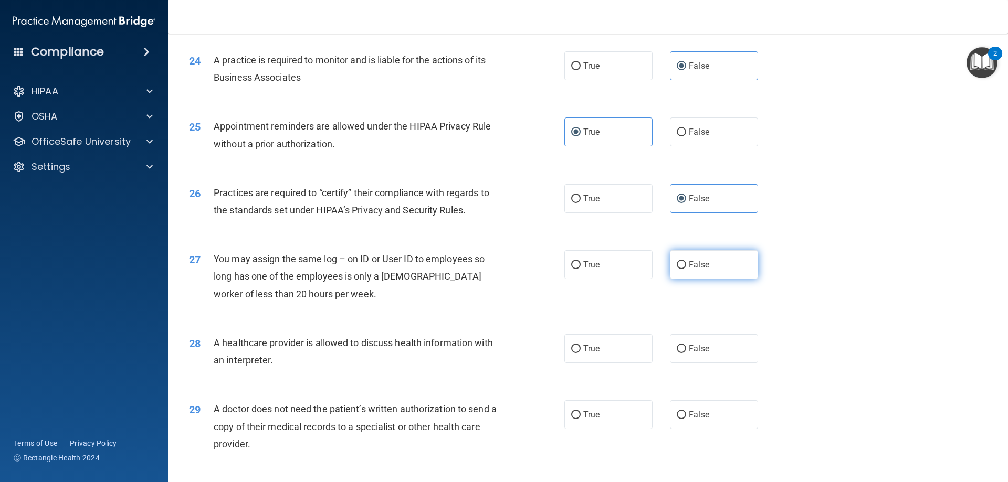
click at [678, 266] on input "False" at bounding box center [681, 265] width 9 height 8
radio input "true"
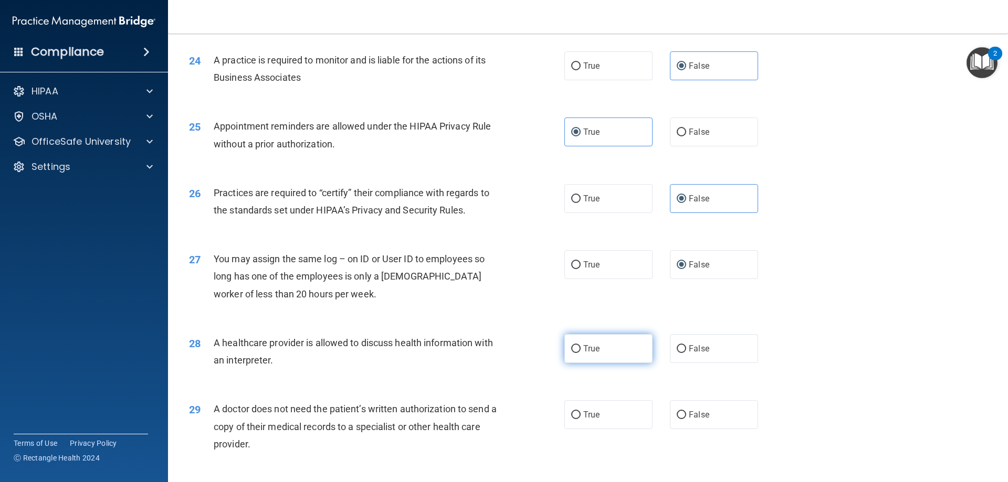
click at [601, 347] on label "True" at bounding box center [608, 348] width 88 height 29
click at [581, 347] on input "True" at bounding box center [575, 349] width 9 height 8
radio input "true"
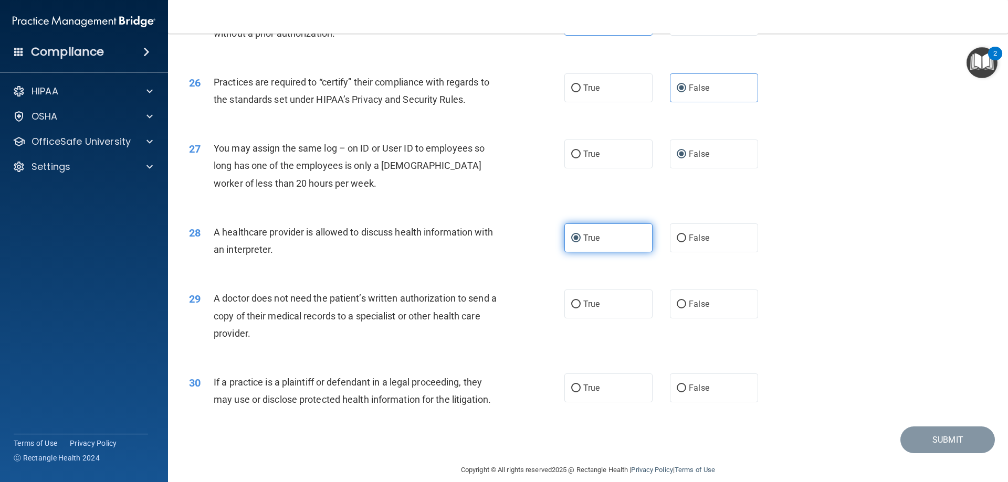
scroll to position [1961, 0]
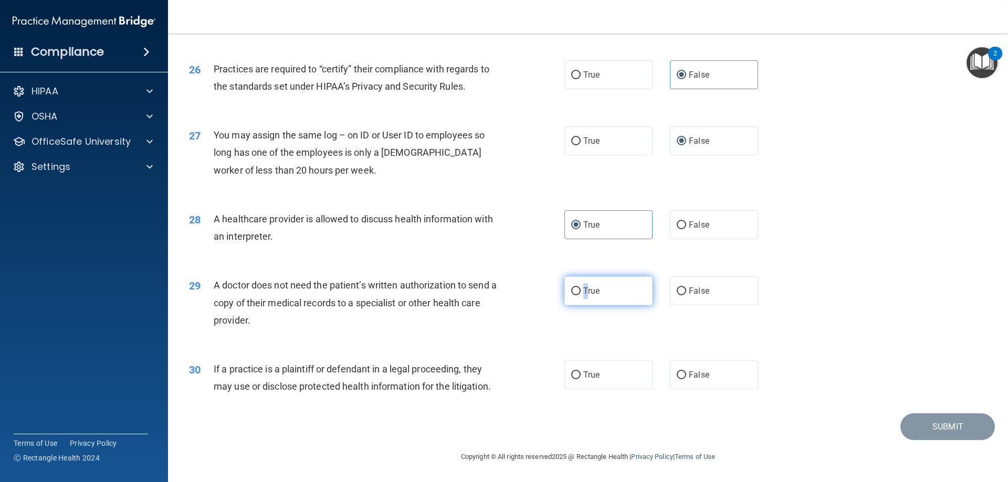
click at [582, 279] on label "True" at bounding box center [608, 291] width 88 height 29
click at [579, 286] on label "True" at bounding box center [608, 291] width 88 height 29
click at [579, 288] on input "True" at bounding box center [575, 292] width 9 height 8
radio input "true"
click at [603, 370] on label "True" at bounding box center [608, 375] width 88 height 29
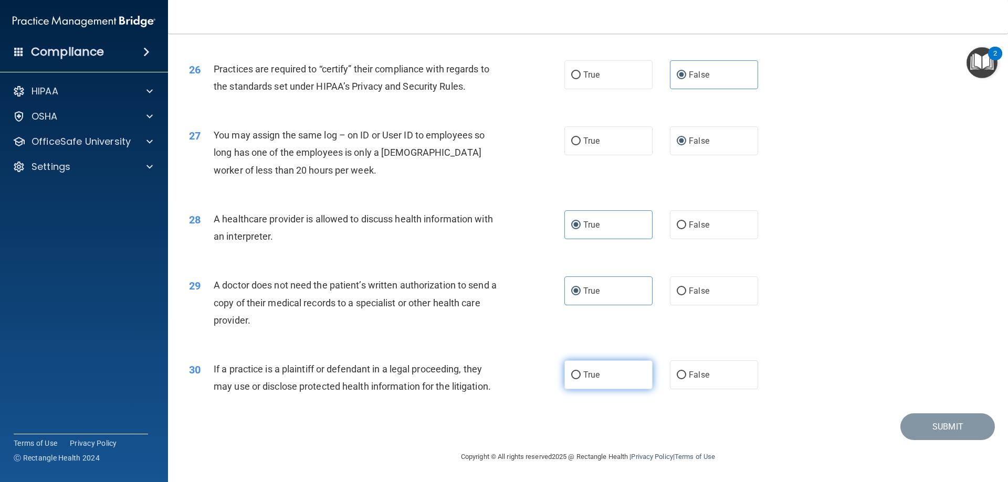
click at [581, 372] on input "True" at bounding box center [575, 376] width 9 height 8
radio input "true"
drag, startPoint x: 911, startPoint y: 427, endPoint x: 812, endPoint y: 337, distance: 134.9
click at [912, 427] on button "Submit" at bounding box center [947, 427] width 95 height 27
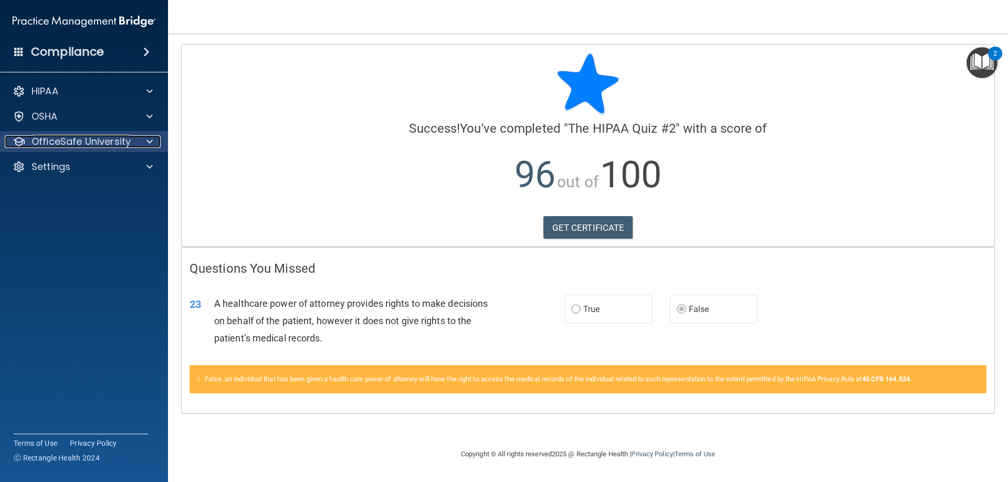
click at [71, 145] on p "OfficeSafe University" at bounding box center [81, 141] width 99 height 13
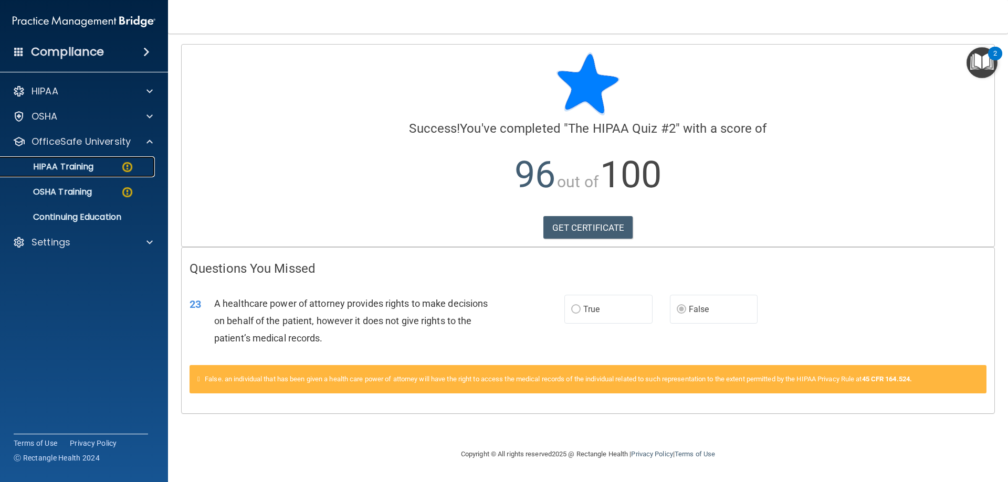
click at [83, 167] on p "HIPAA Training" at bounding box center [50, 167] width 87 height 11
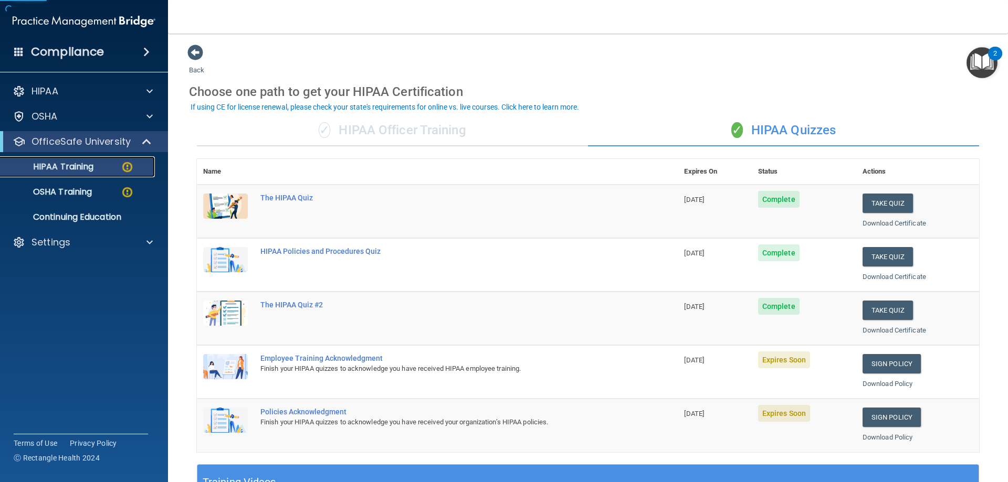
scroll to position [53, 0]
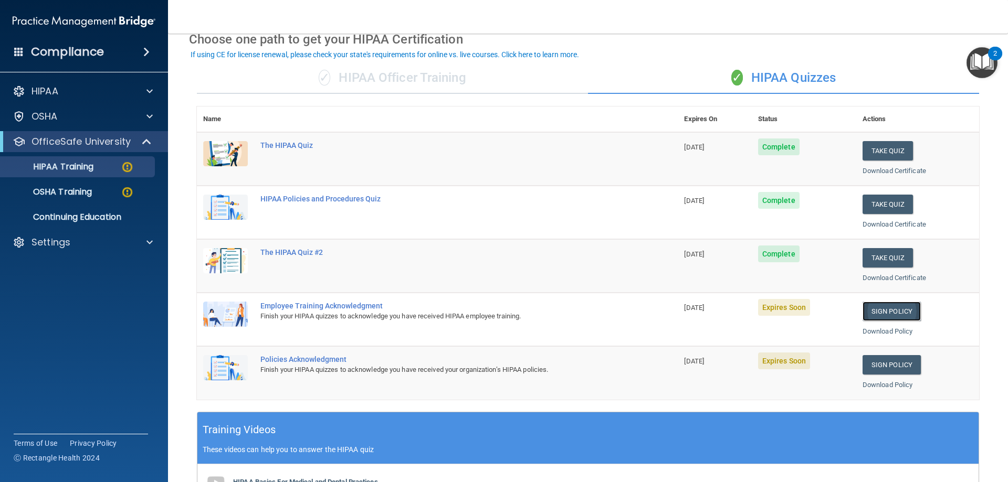
click at [886, 313] on link "Sign Policy" at bounding box center [892, 311] width 58 height 19
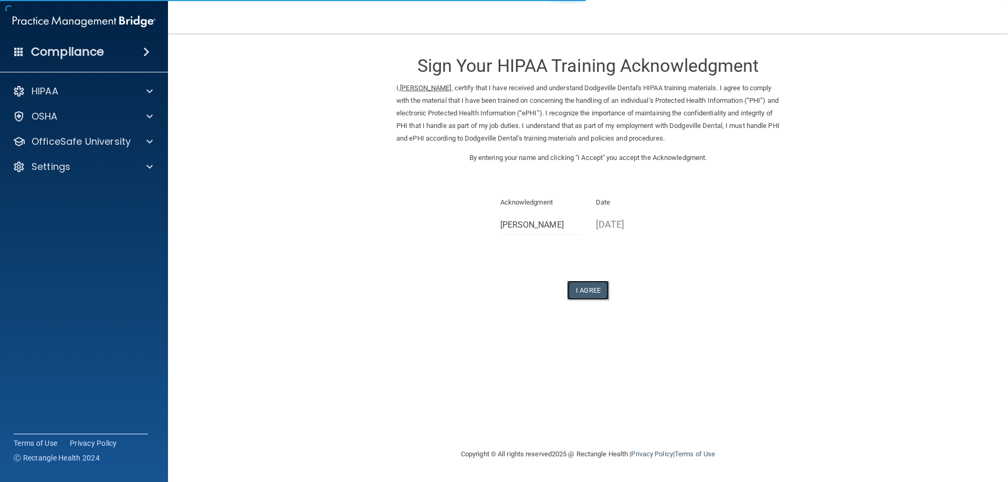
click at [586, 288] on button "I Agree" at bounding box center [588, 290] width 42 height 19
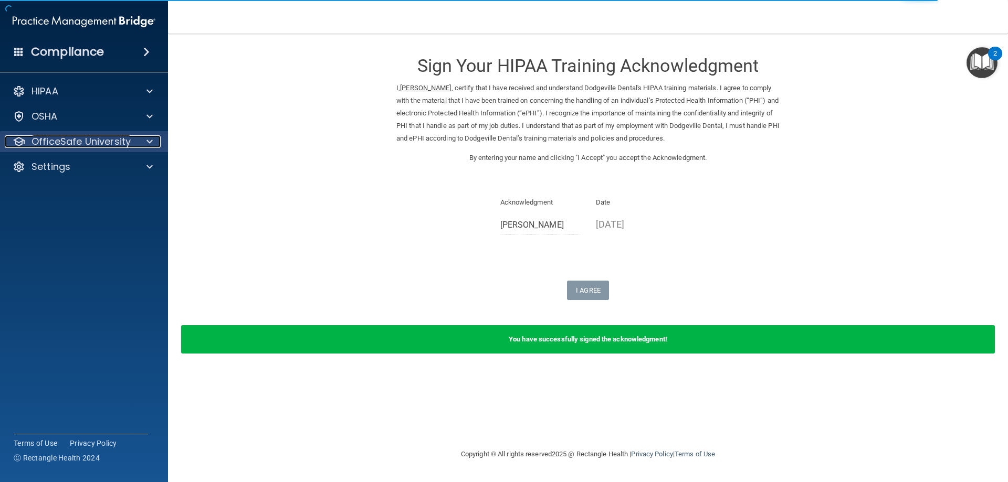
click at [95, 140] on p "OfficeSafe University" at bounding box center [81, 141] width 99 height 13
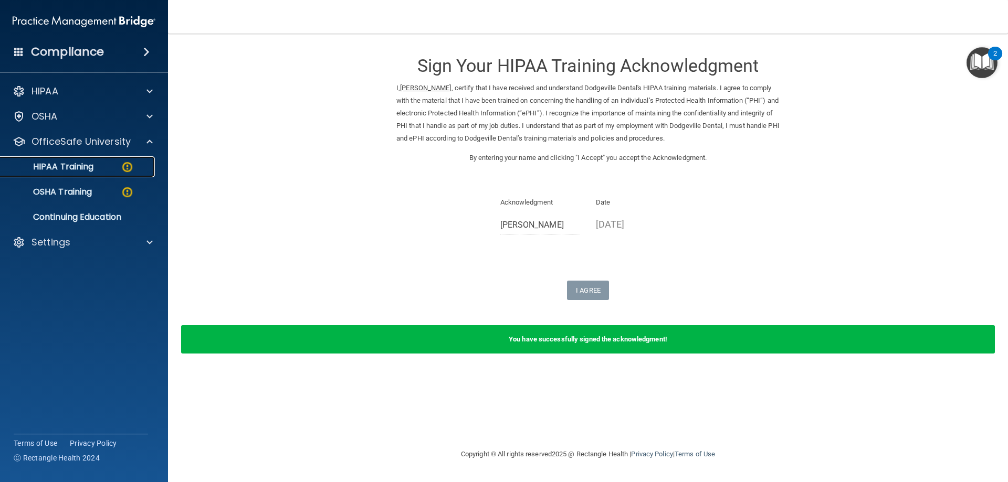
click at [78, 175] on link "HIPAA Training" at bounding box center [71, 166] width 165 height 21
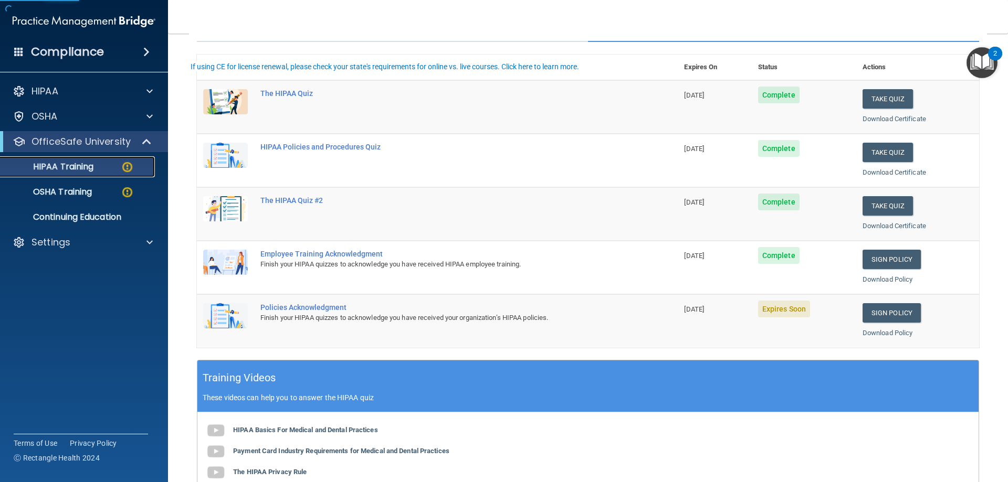
scroll to position [105, 0]
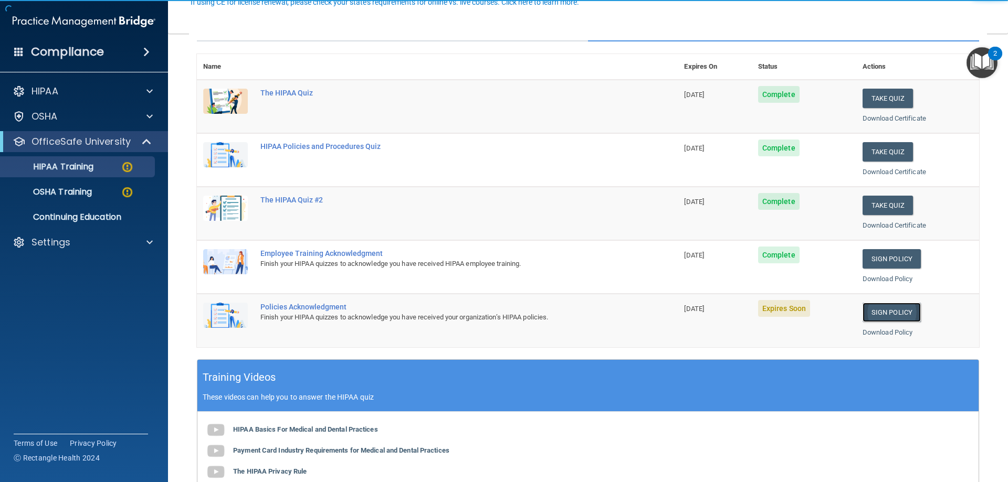
click at [872, 321] on link "Sign Policy" at bounding box center [892, 312] width 58 height 19
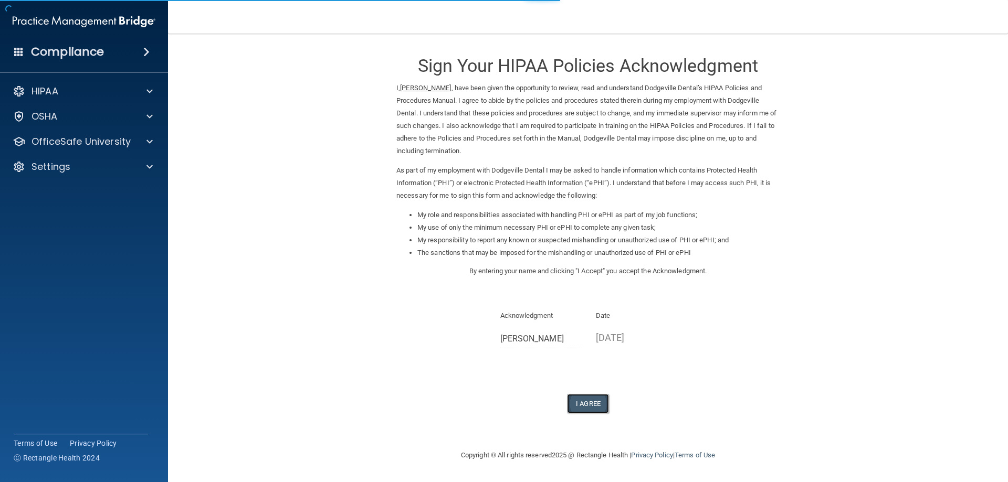
click at [590, 400] on button "I Agree" at bounding box center [588, 403] width 42 height 19
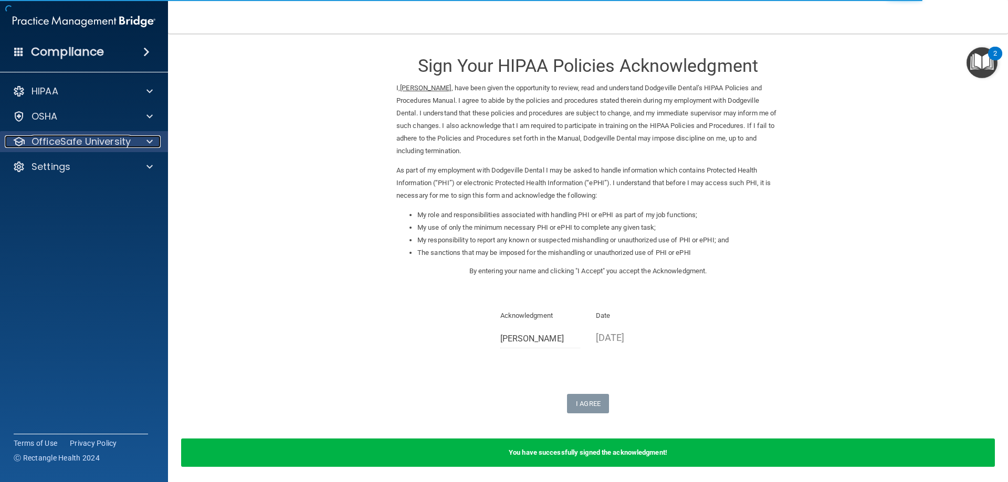
click at [50, 135] on p "OfficeSafe University" at bounding box center [81, 141] width 99 height 13
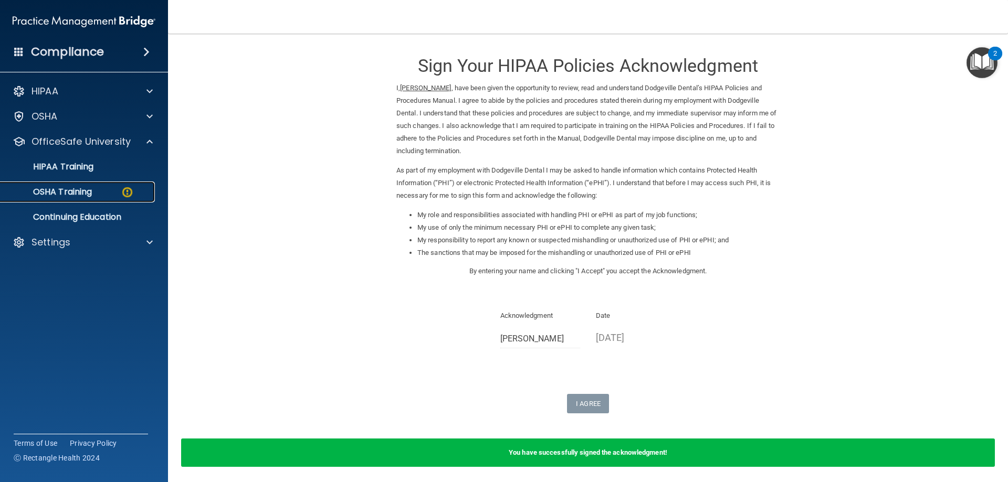
click at [58, 197] on p "OSHA Training" at bounding box center [49, 192] width 85 height 11
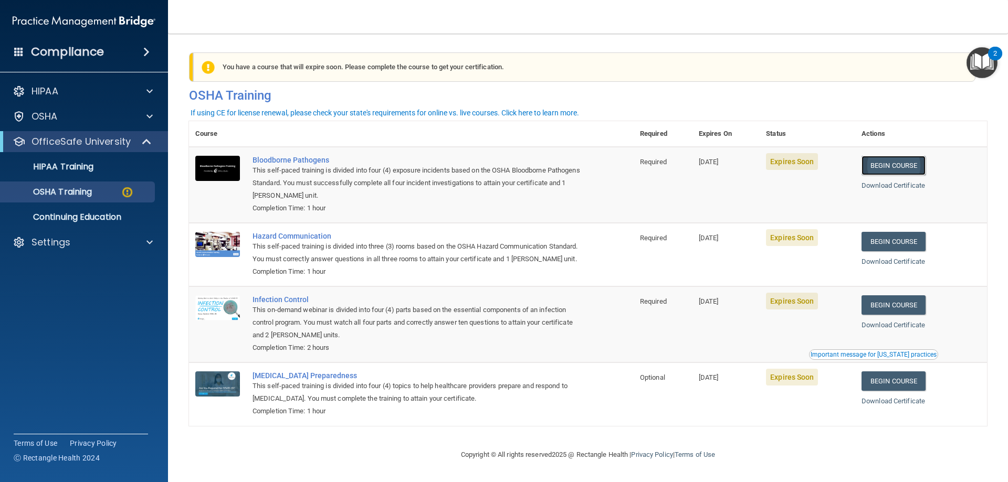
click at [877, 167] on link "Begin Course" at bounding box center [894, 165] width 64 height 19
click at [883, 243] on link "Begin Course" at bounding box center [894, 241] width 64 height 19
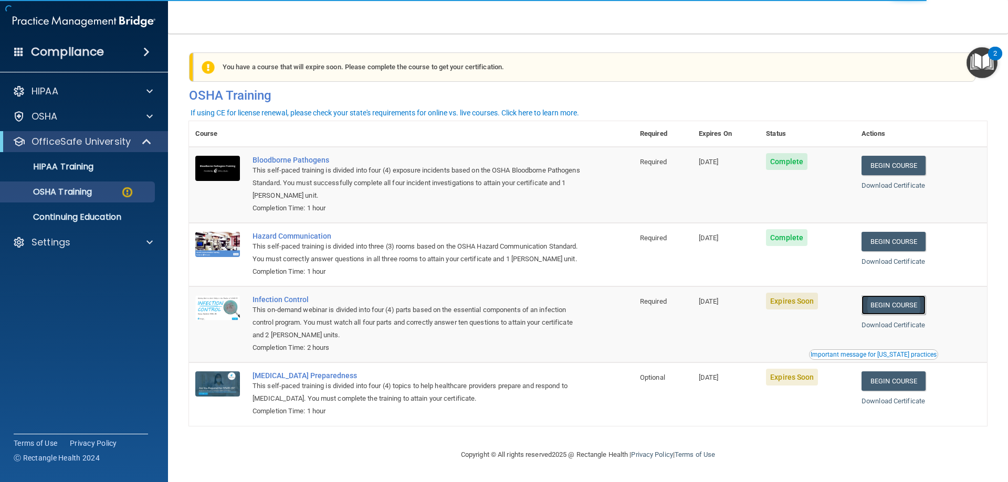
click at [883, 315] on link "Begin Course" at bounding box center [894, 305] width 64 height 19
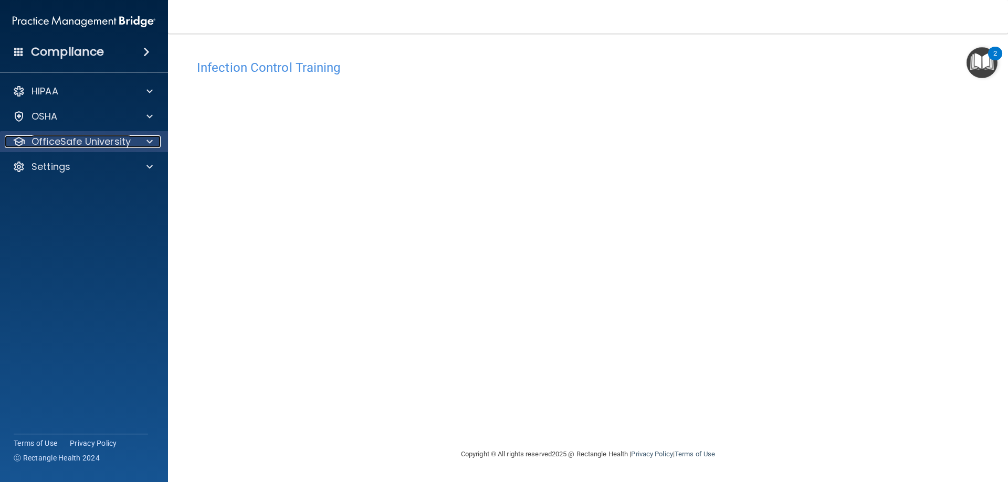
click at [40, 142] on p "OfficeSafe University" at bounding box center [81, 141] width 99 height 13
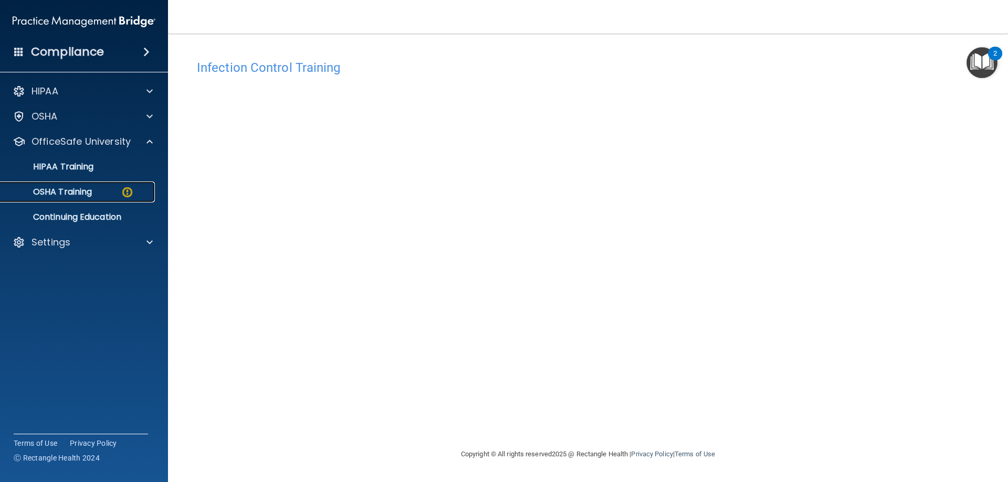
click at [69, 185] on link "OSHA Training" at bounding box center [71, 192] width 165 height 21
